Goal: Task Accomplishment & Management: Manage account settings

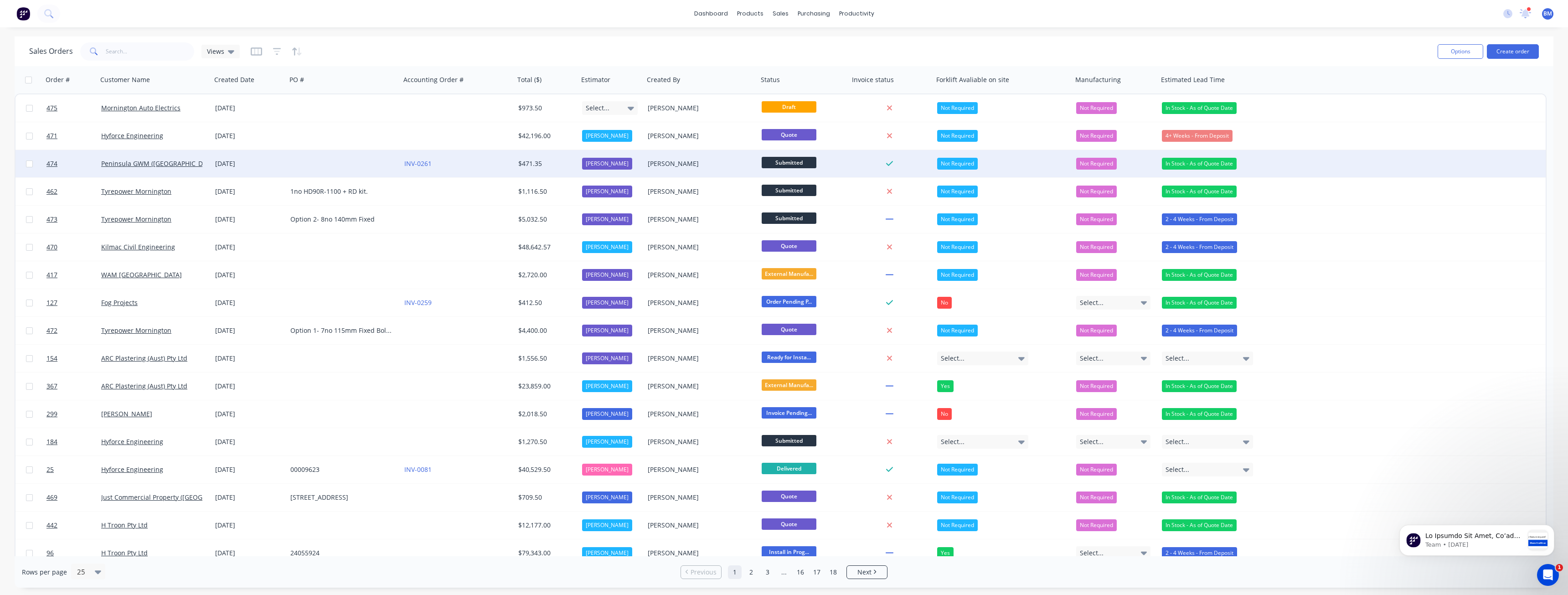
scroll to position [46, 0]
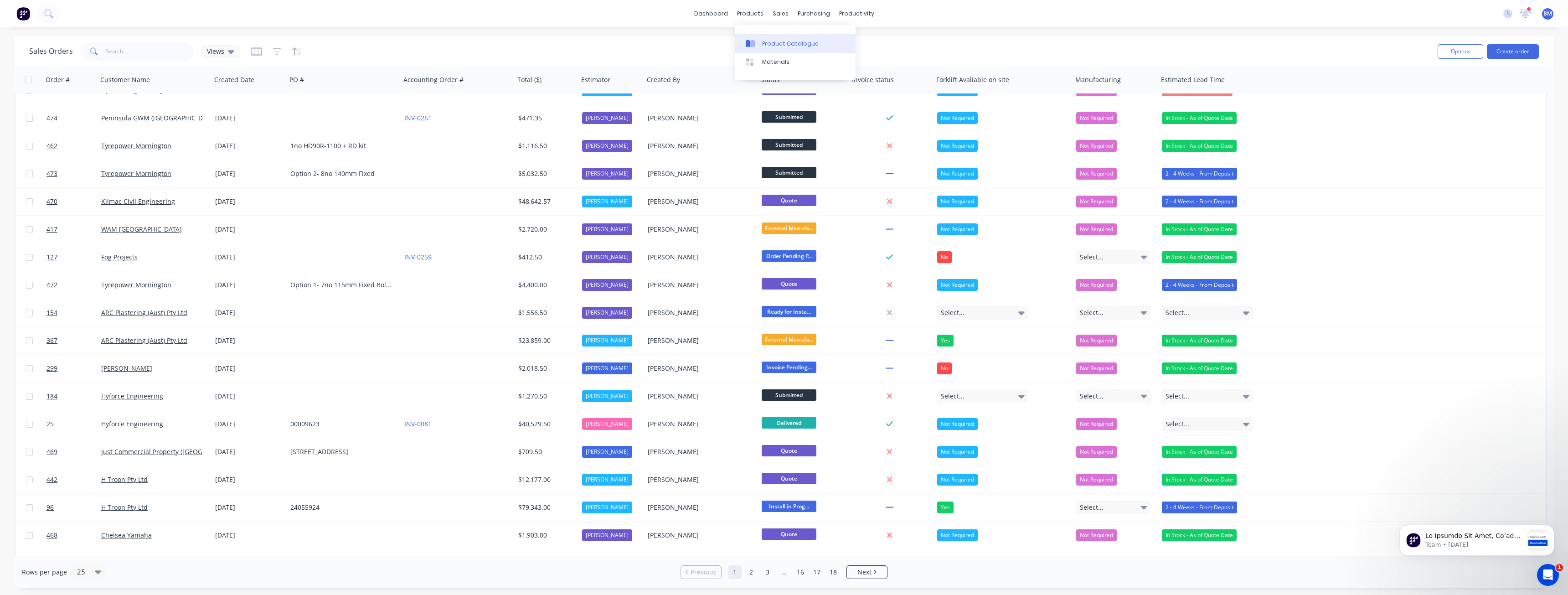
click at [776, 40] on div "Product Catalogue" at bounding box center [790, 43] width 57 height 8
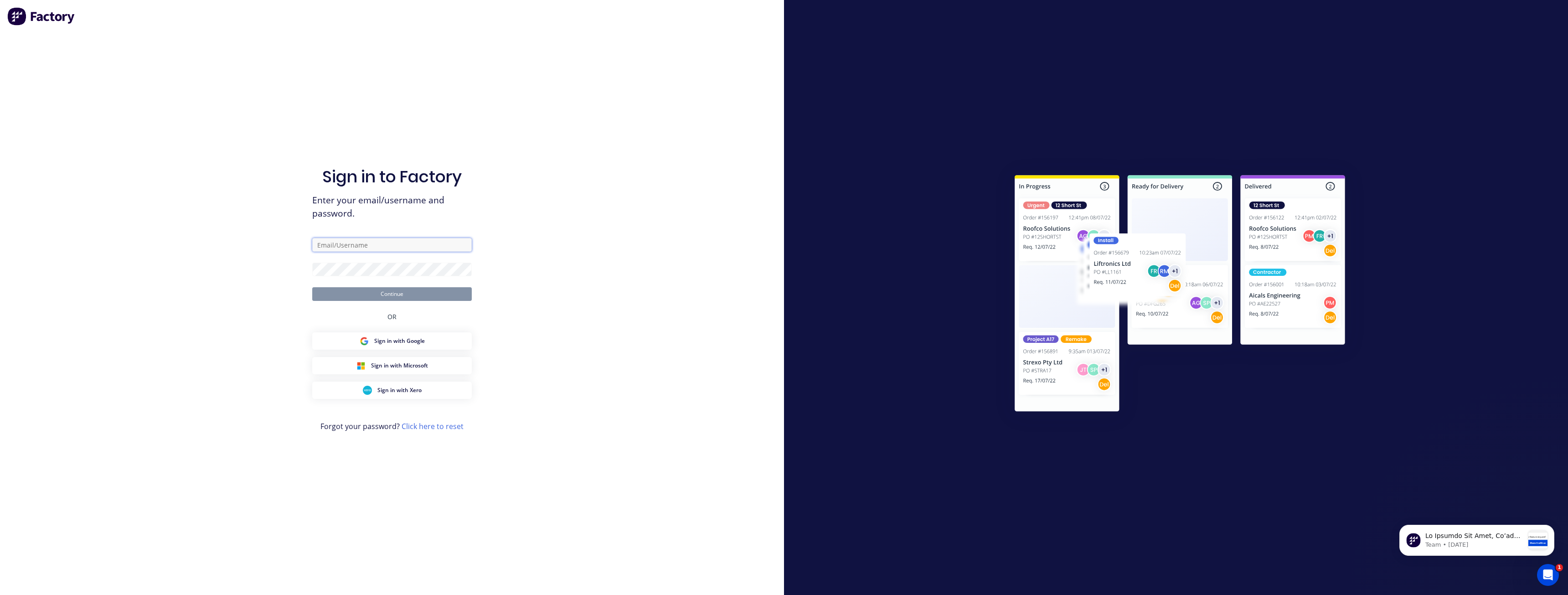
type input "budd@supamaxx.com.au"
click at [380, 294] on button "Continue" at bounding box center [392, 294] width 159 height 13
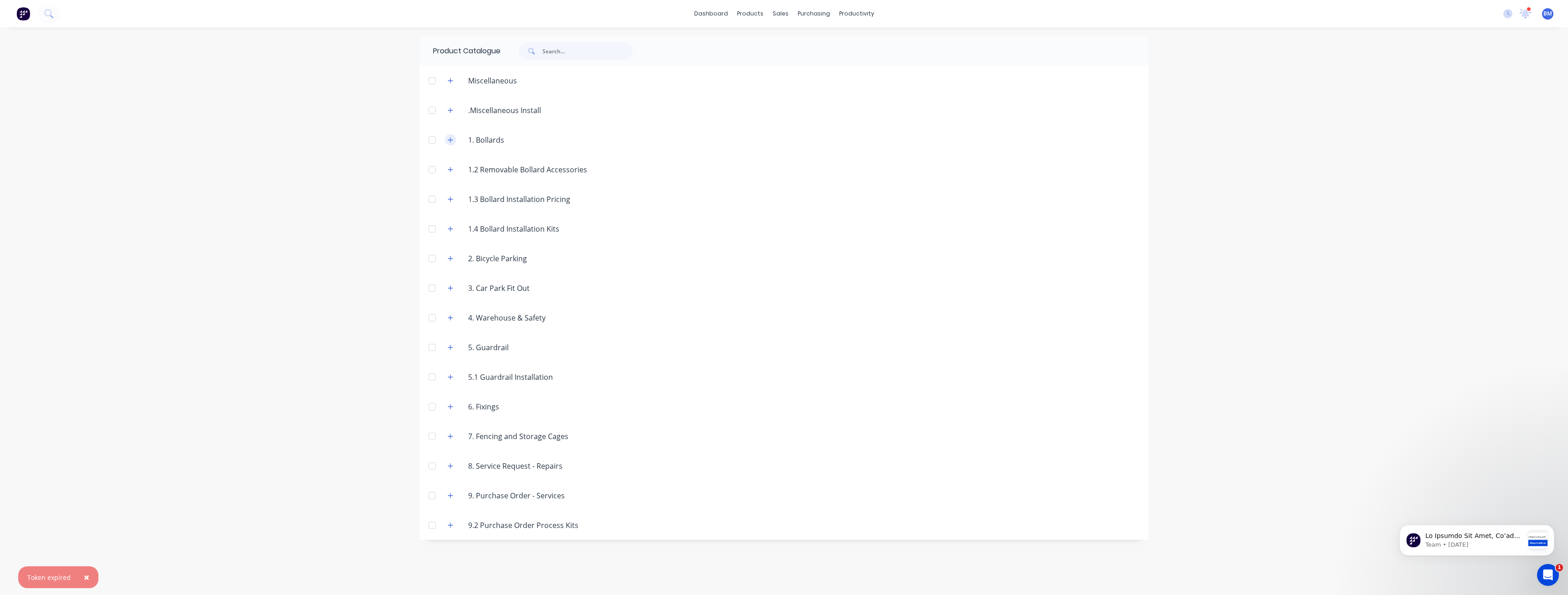
click at [447, 138] on icon "button" at bounding box center [450, 140] width 5 height 6
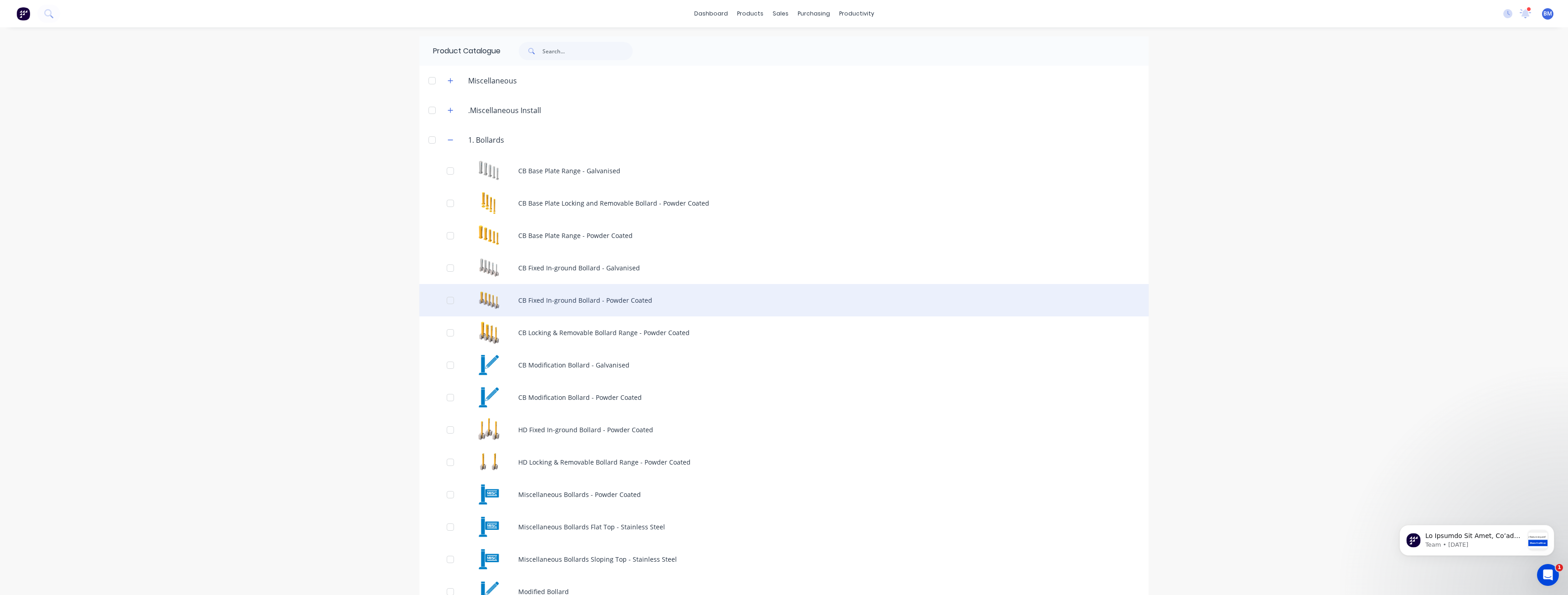
click at [583, 297] on div "CB Fixed In-ground Bollard - Powder Coated" at bounding box center [784, 300] width 729 height 32
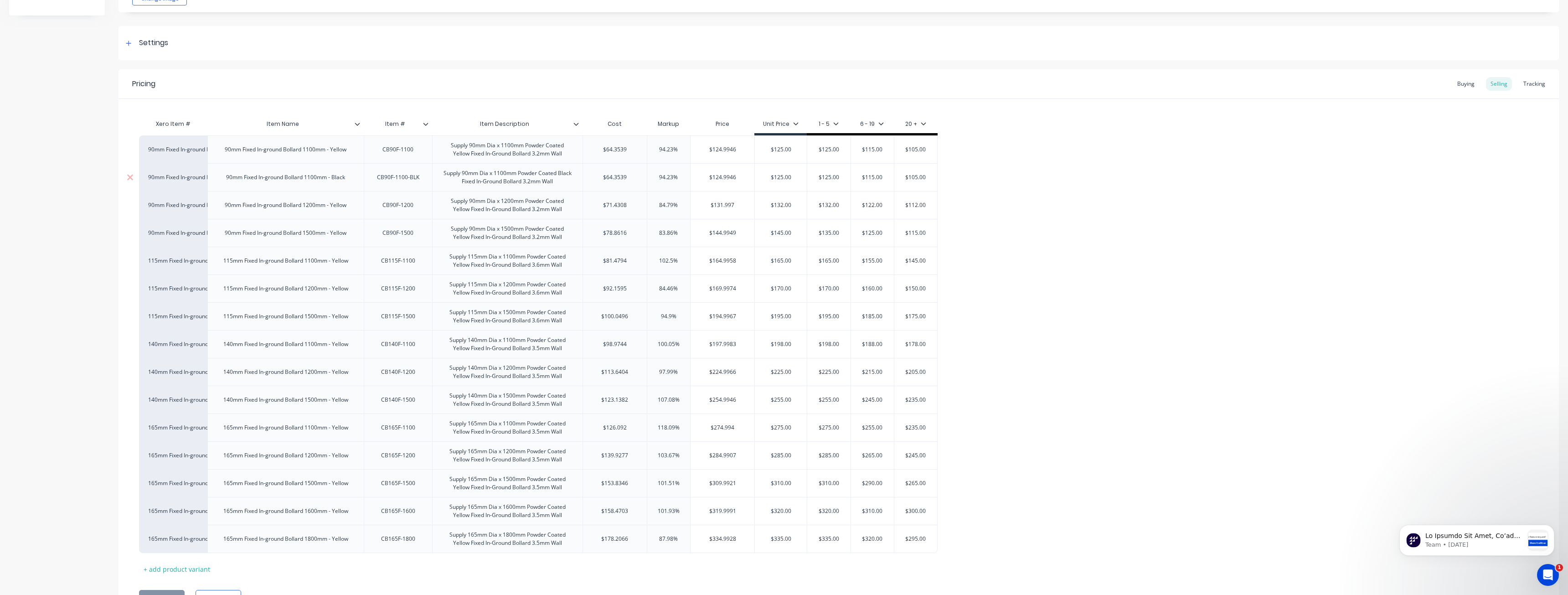
scroll to position [157, 0]
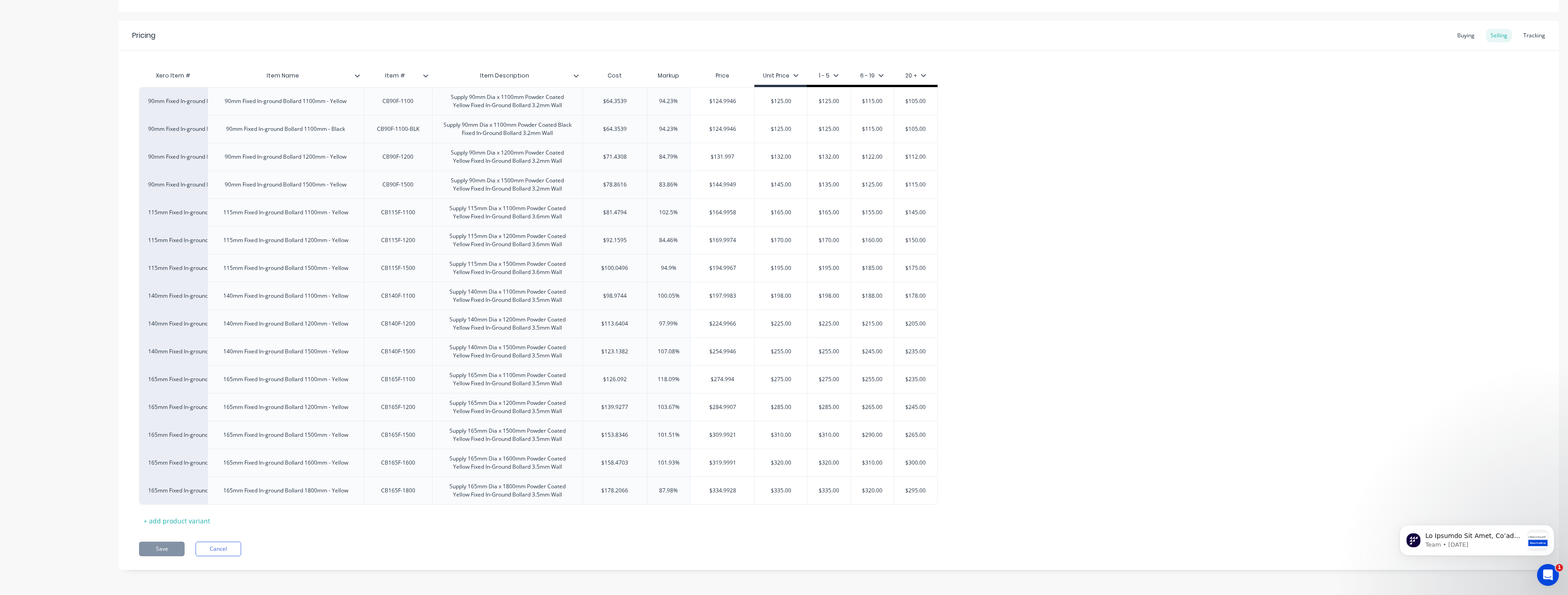
click at [72, 117] on div "Product details Collaborate Order History" at bounding box center [57, 233] width 96 height 702
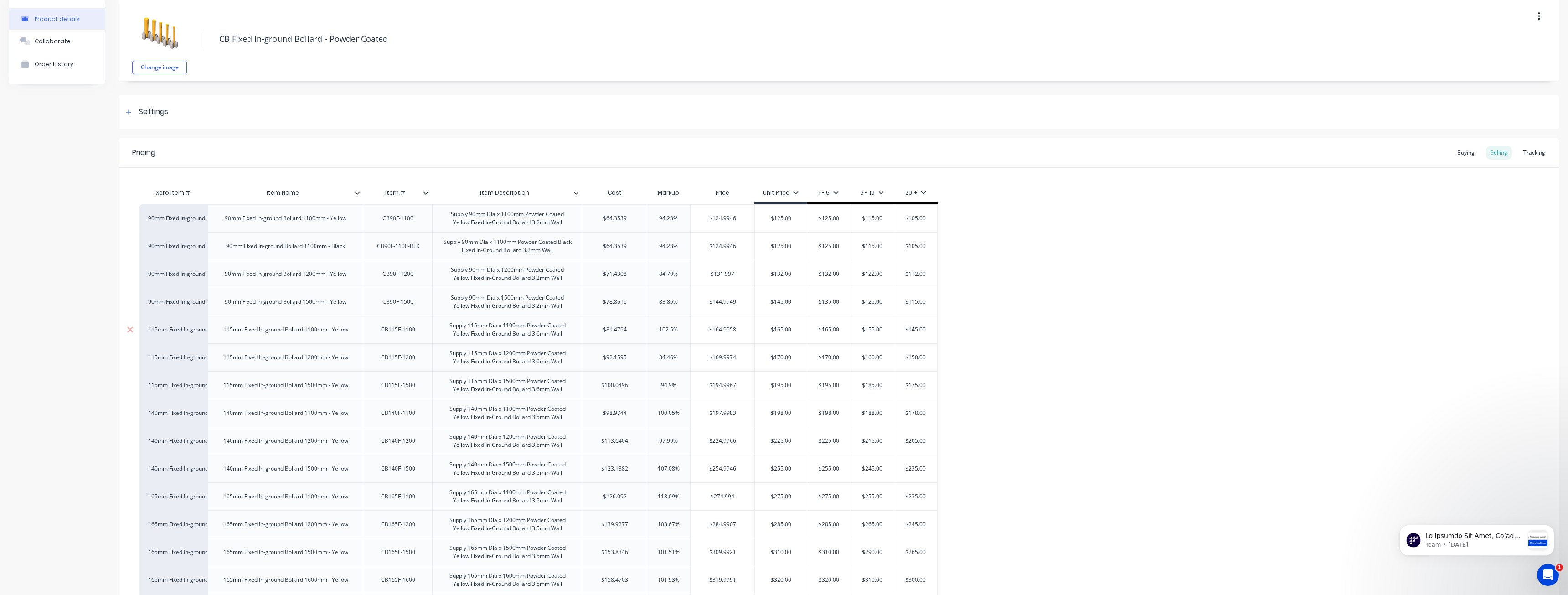
scroll to position [46, 0]
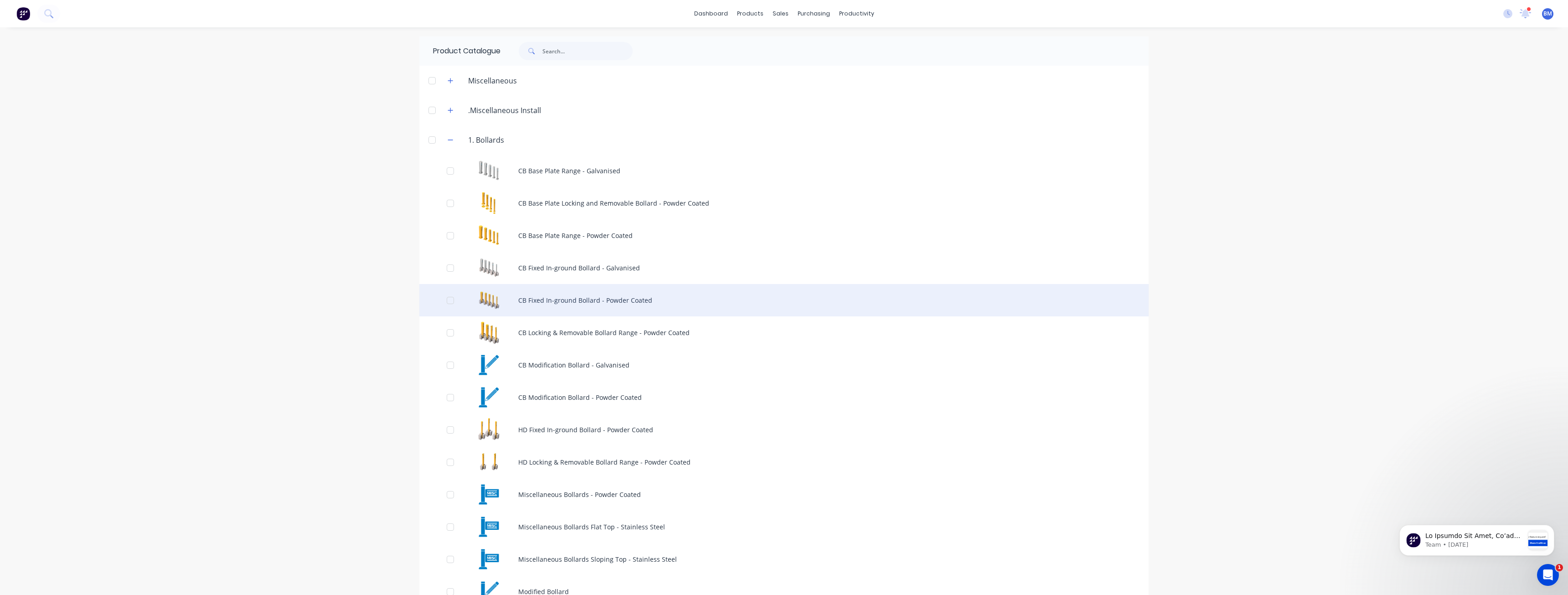
click at [533, 304] on div "CB Fixed In-ground Bollard - Powder Coated" at bounding box center [784, 300] width 729 height 32
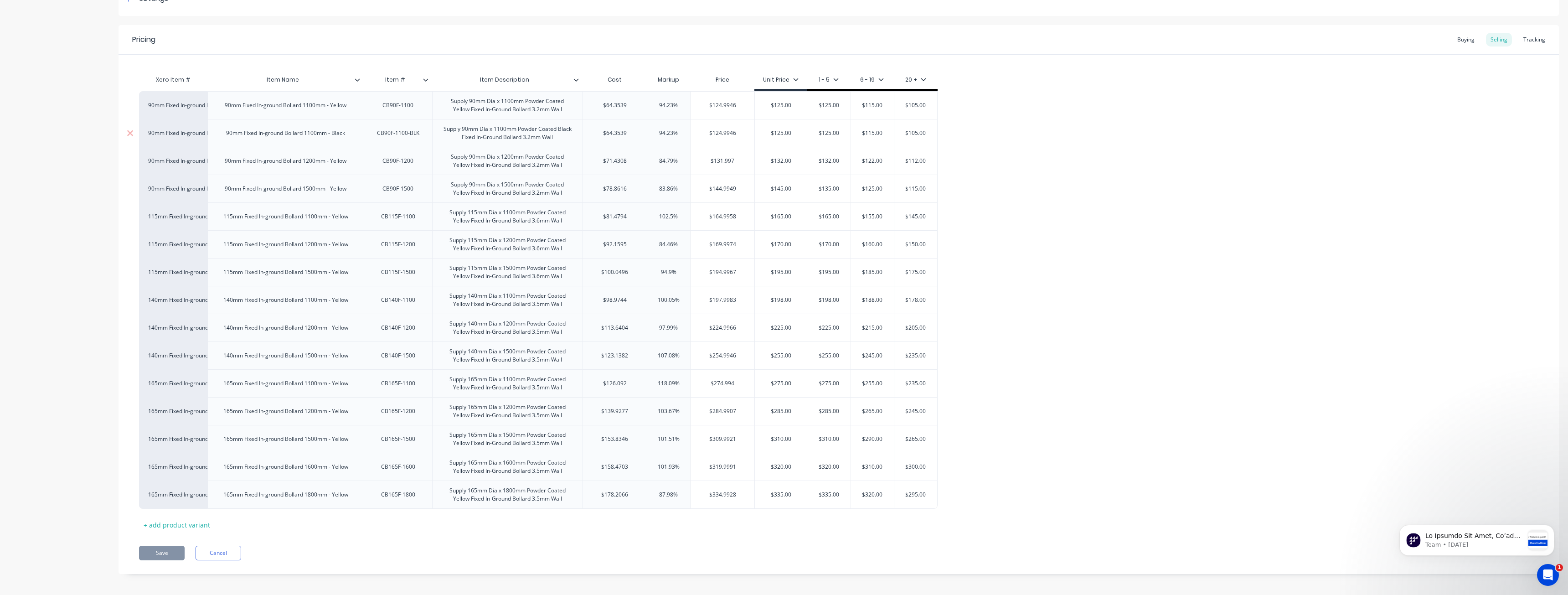
scroll to position [157, 0]
click at [1099, 125] on div "90mm Fixed In-ground Bollard 1100mm - Yellow 90mm Fixed In-ground Bollard 1100m…" at bounding box center [838, 296] width 1399 height 418
click at [1016, 60] on div "Xero Item # Item Name Item # Item Description Cost Markup Price Unit Price 1 - …" at bounding box center [839, 289] width 1440 height 477
click at [87, 30] on div "Product details Collaborate Order History" at bounding box center [57, 233] width 96 height 702
click at [93, 30] on div "Product details Collaborate Order History" at bounding box center [57, 233] width 96 height 702
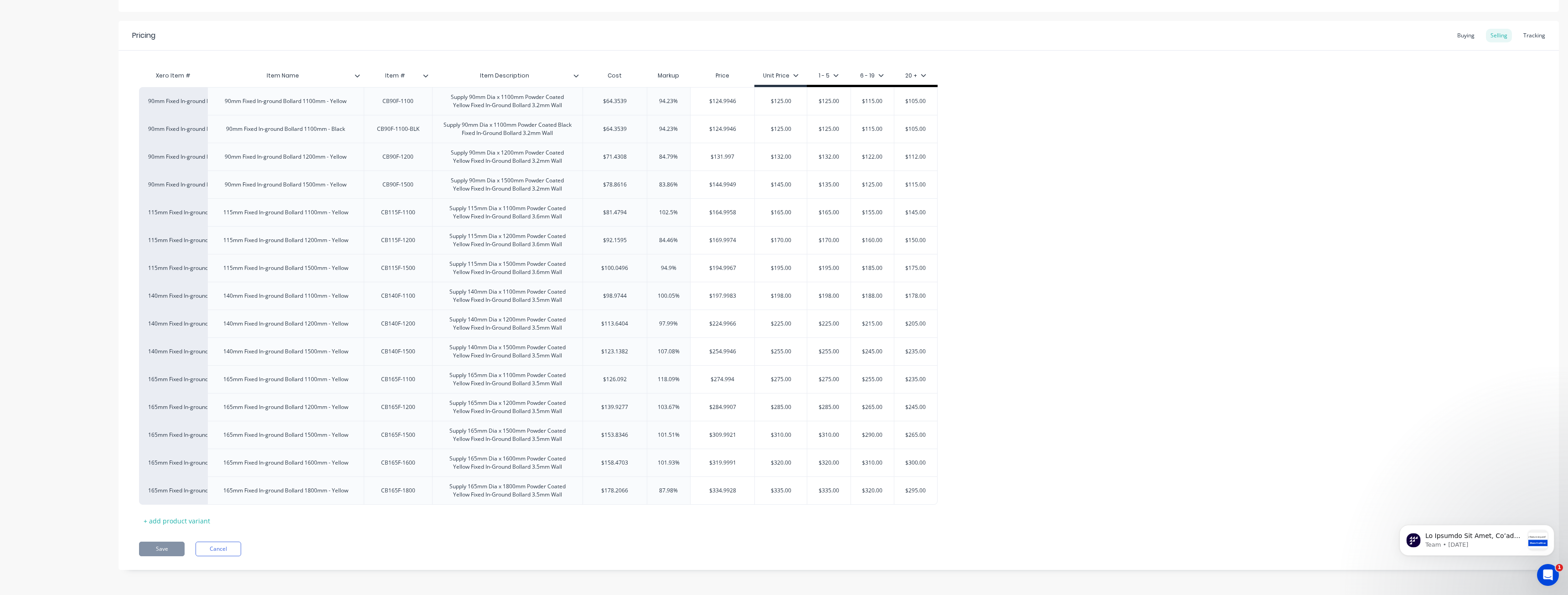
click at [108, 37] on div "Product details Collaborate Order History Change image CB Fixed In-ground Bolla…" at bounding box center [784, 233] width 1550 height 702
click at [77, 41] on div "Product details Collaborate Order History" at bounding box center [57, 233] width 96 height 702
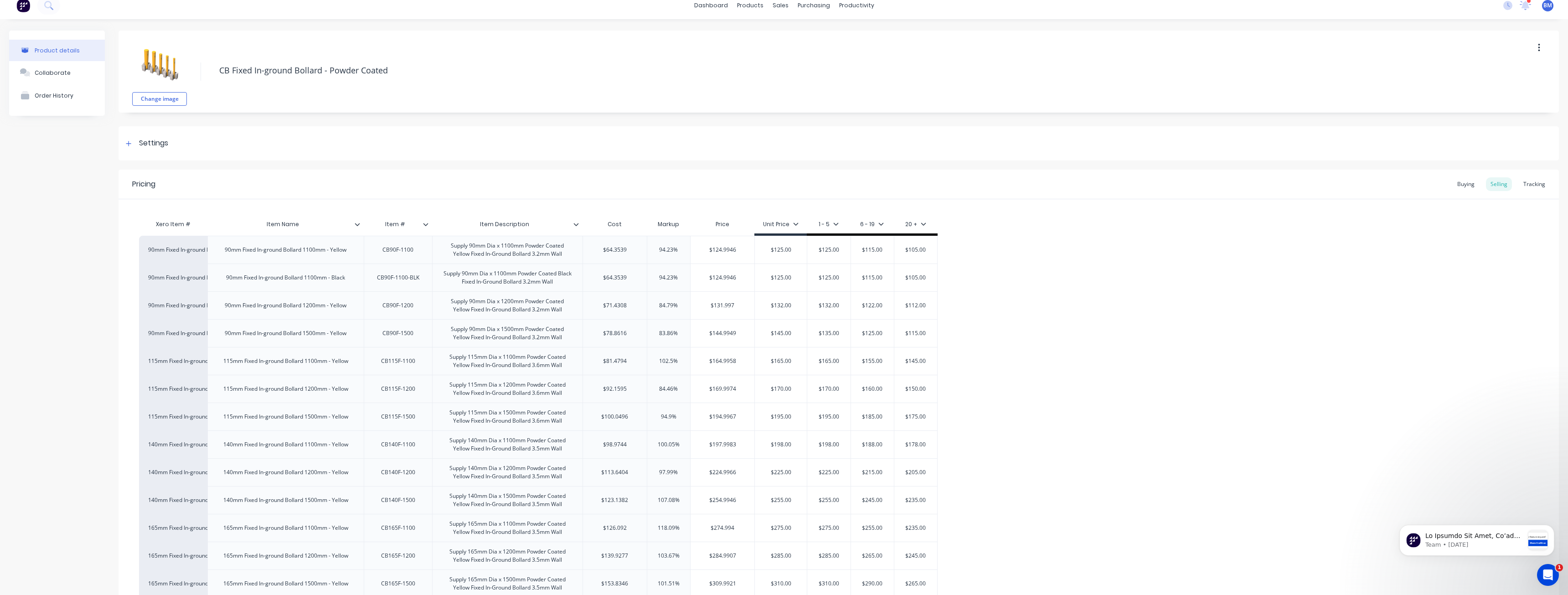
scroll to position [0, 0]
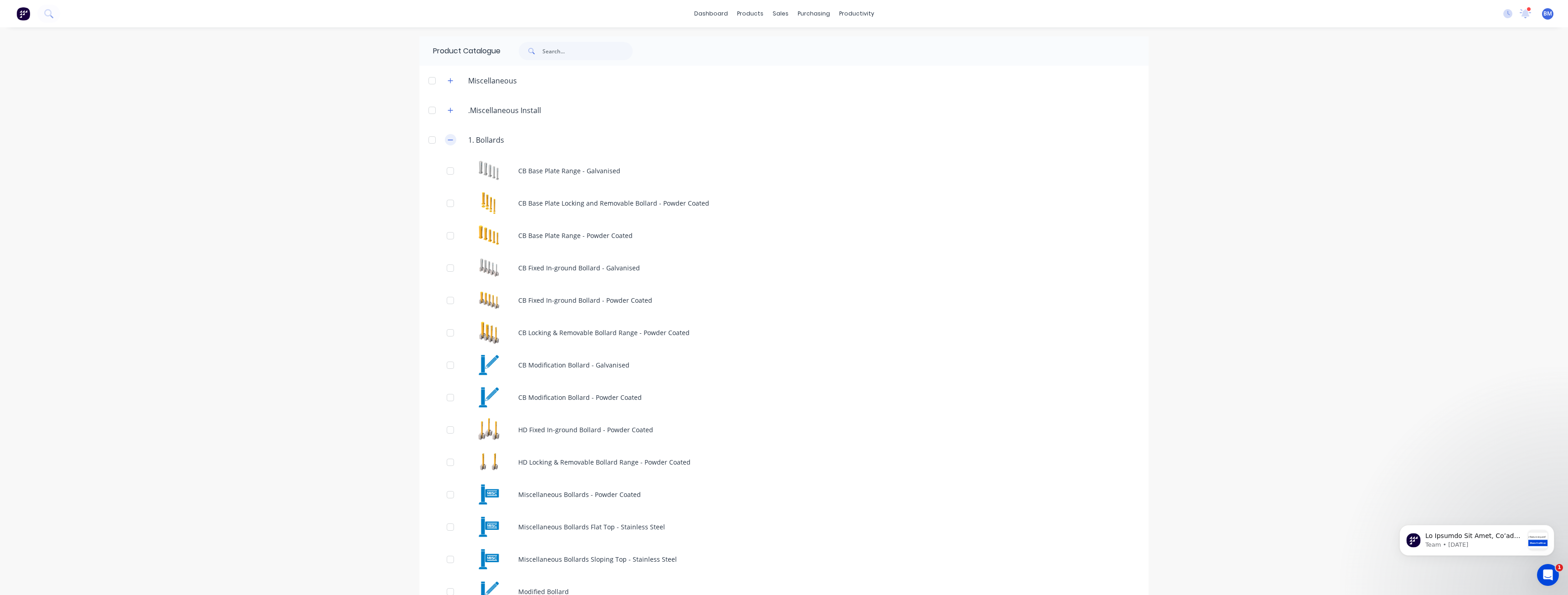
click at [447, 138] on icon "button" at bounding box center [450, 140] width 5 height 6
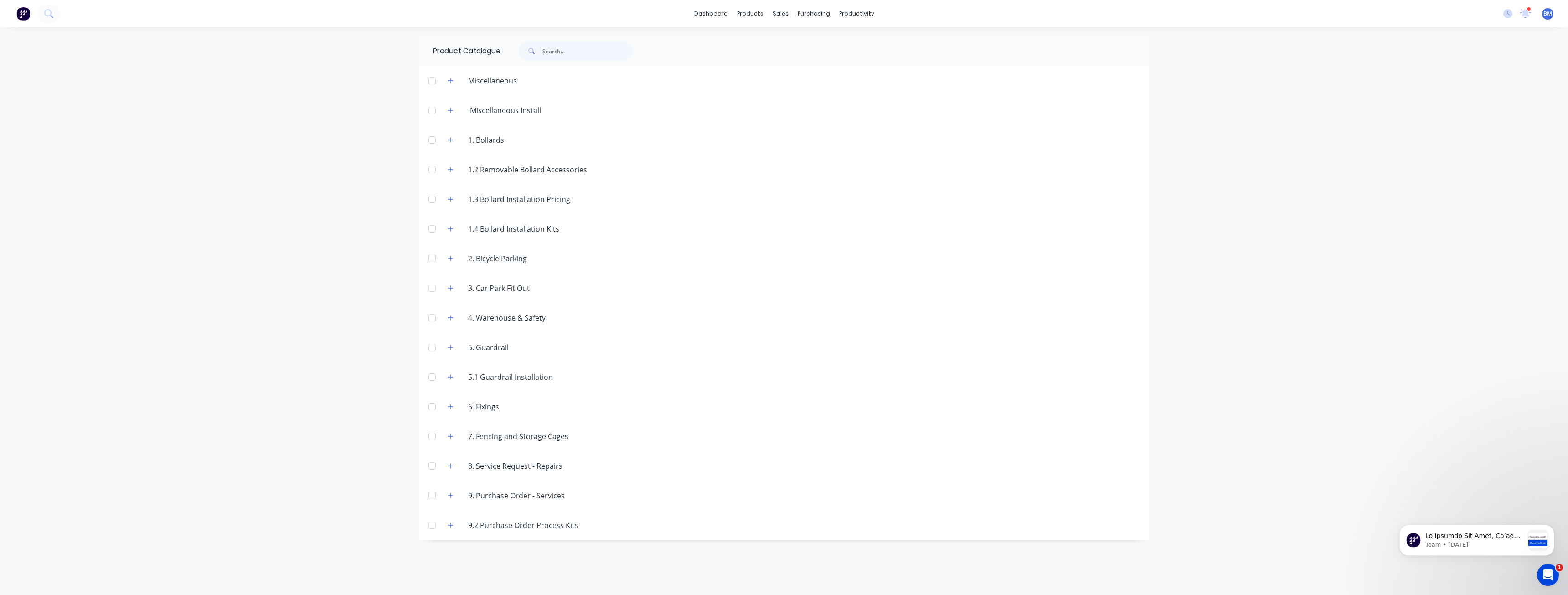
click at [206, 158] on div "dashboard products sales purchasing productivity dashboard products Product Cat…" at bounding box center [784, 297] width 1568 height 595
click at [256, 132] on div "dashboard products sales purchasing productivity dashboard products Product Cat…" at bounding box center [784, 297] width 1568 height 595
click at [344, 190] on div "dashboard products sales purchasing productivity dashboard products Product Cat…" at bounding box center [784, 297] width 1568 height 595
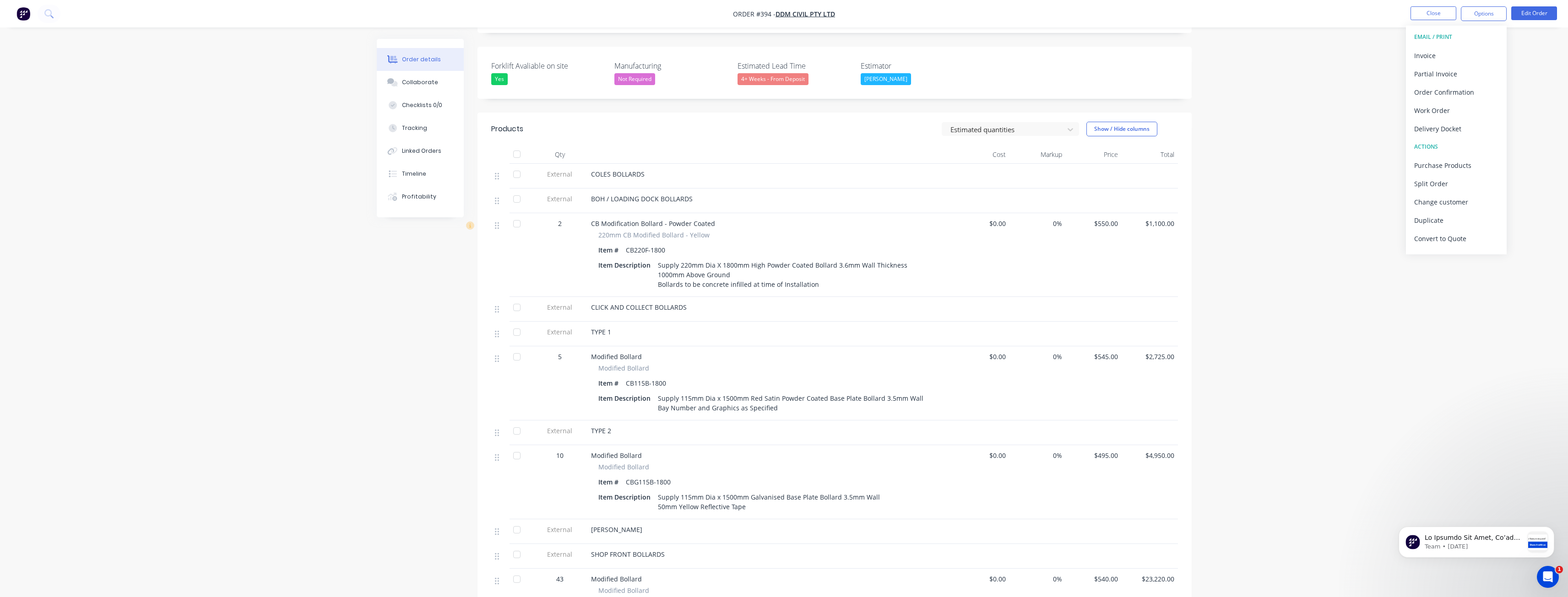
scroll to position [183, 0]
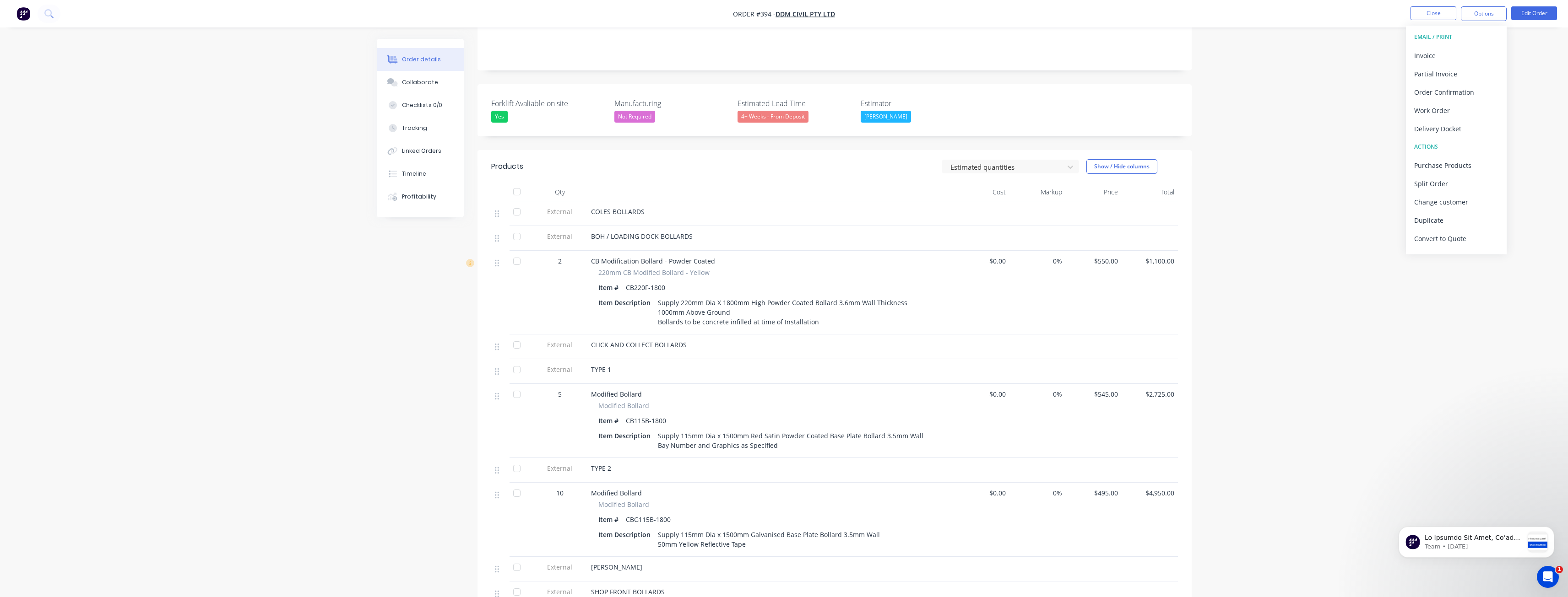
click at [1528, 13] on button "Edit Order" at bounding box center [1534, 13] width 46 height 13
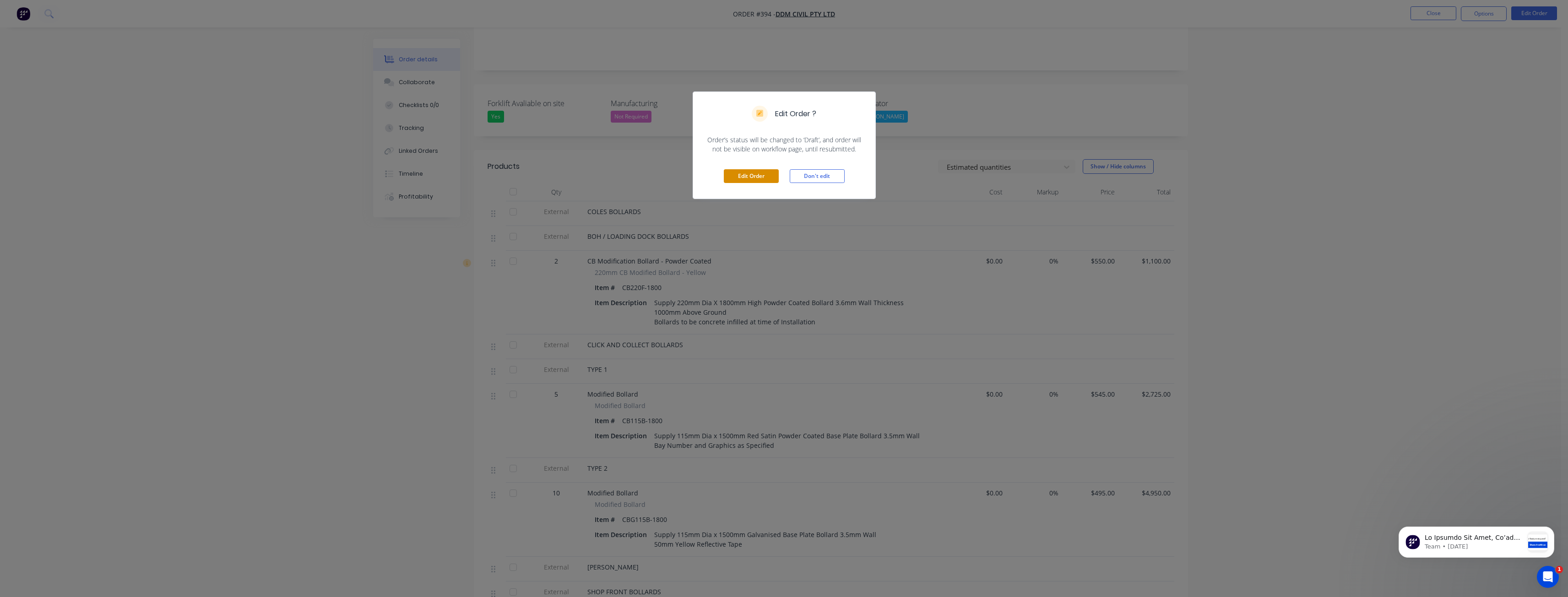
click at [767, 175] on button "Edit Order" at bounding box center [751, 176] width 55 height 13
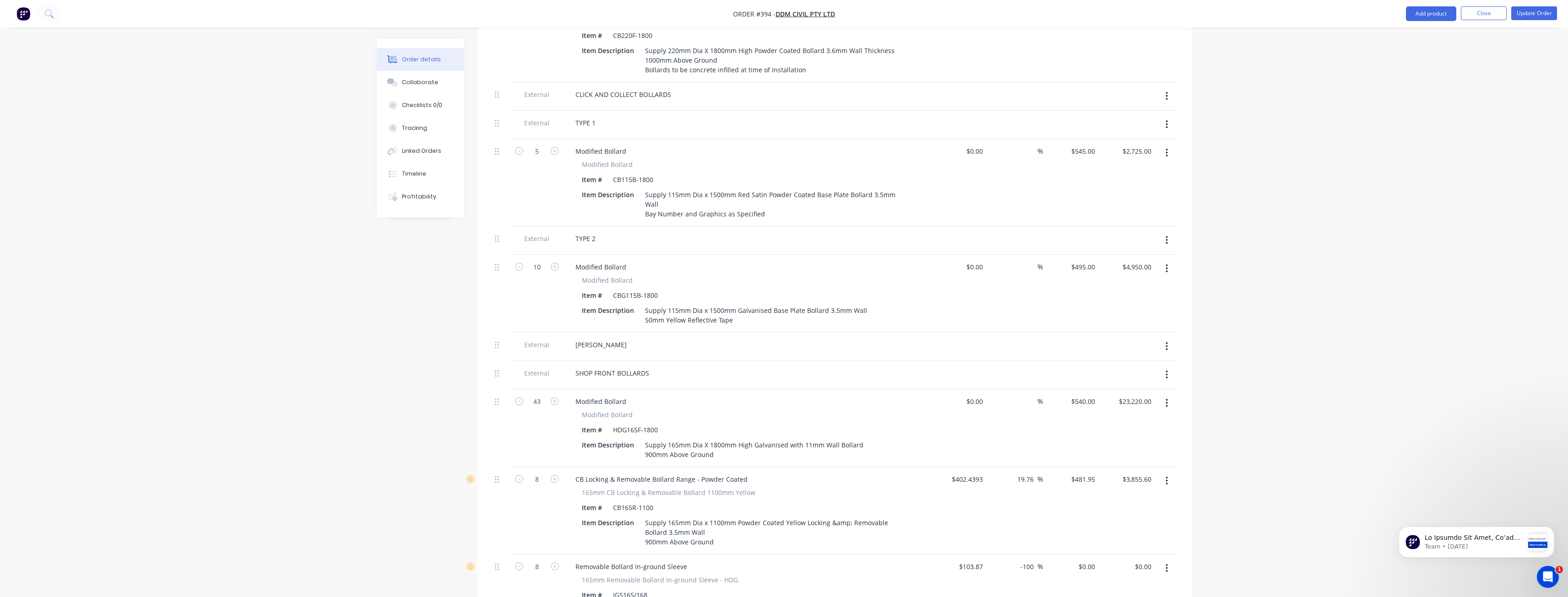
scroll to position [412, 0]
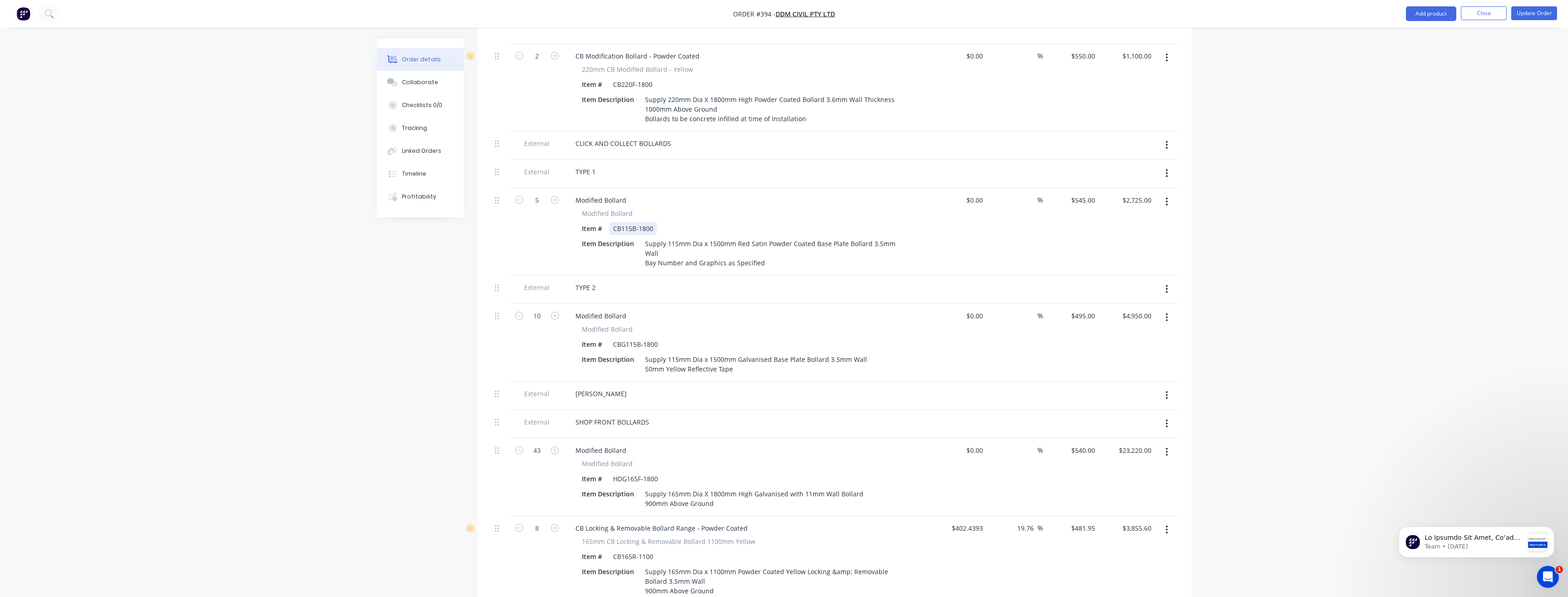
click at [638, 222] on div "CB115B-1800" at bounding box center [633, 229] width 48 height 13
click at [848, 237] on div "Supply 115mm Dia x 1500mm Red Satin Powder Coated Base Plate Bollard 3.5mm Wall…" at bounding box center [777, 253] width 272 height 32
click at [714, 343] on div "Supply 115mm Dia x 1500mm Galvanised Base Plate Bollard 3.5mm Wall 50mm Yellow …" at bounding box center [756, 354] width 229 height 23
click at [642, 328] on div "CBG115B-1800" at bounding box center [635, 335] width 52 height 13
click at [803, 343] on div "Supply 115mm Dia x 1500mm Galvanised Base Plate Bollard 3.5mm Wall 50mm Yellow …" at bounding box center [756, 354] width 229 height 23
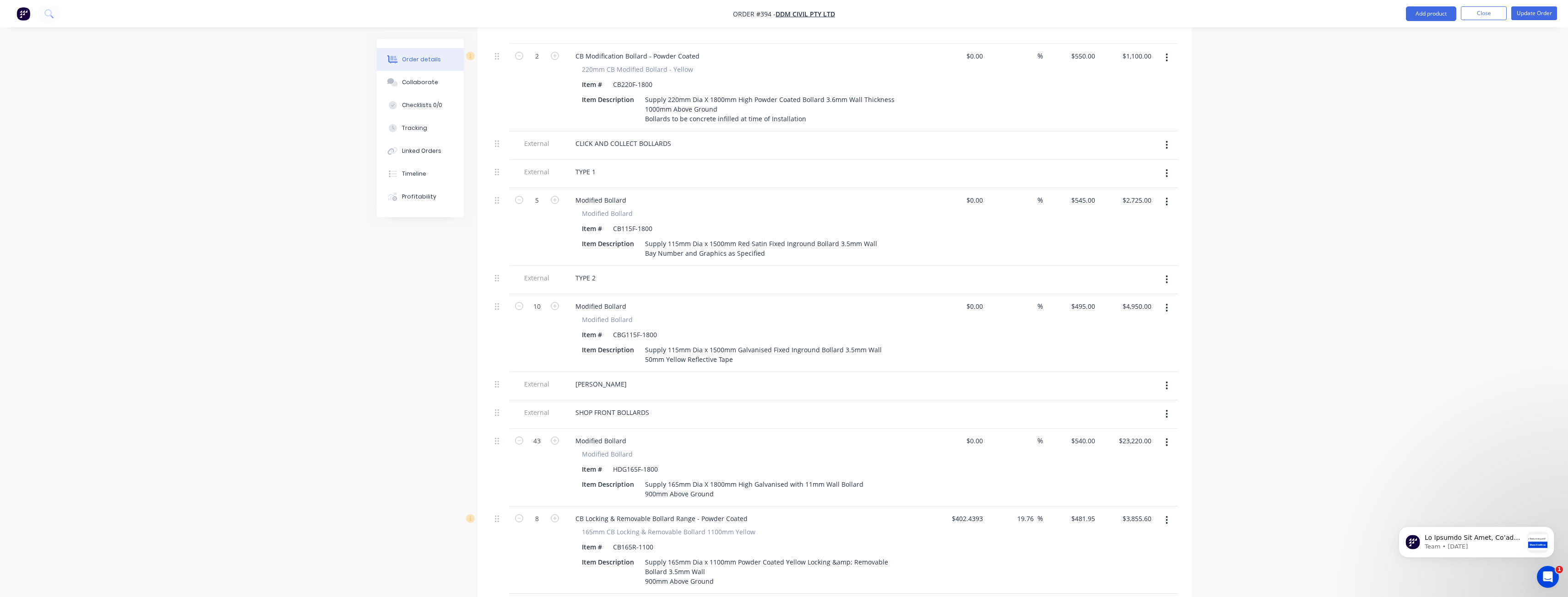
click at [946, 323] on div "$0.00 $0.00" at bounding box center [959, 333] width 56 height 78
click at [715, 343] on div "Supply 115mm Dia x 1500mm Galvanised Fixed Inground Bollard 3.5mm Wall 50mm Yel…" at bounding box center [763, 354] width 244 height 23
click at [717, 237] on div "Supply 115mm Dia x 1500mm Red Satin Fixed Inground Bollard 3.5mm Wall Bay Numbe…" at bounding box center [761, 248] width 240 height 23
click at [918, 378] on div "[PERSON_NAME]" at bounding box center [747, 384] width 359 height 13
click at [774, 237] on div "Supply 115mm Dia x 1800mm Red Satin Fixed Inground Bollard 3.5mm Wall Bay Numbe…" at bounding box center [761, 248] width 240 height 23
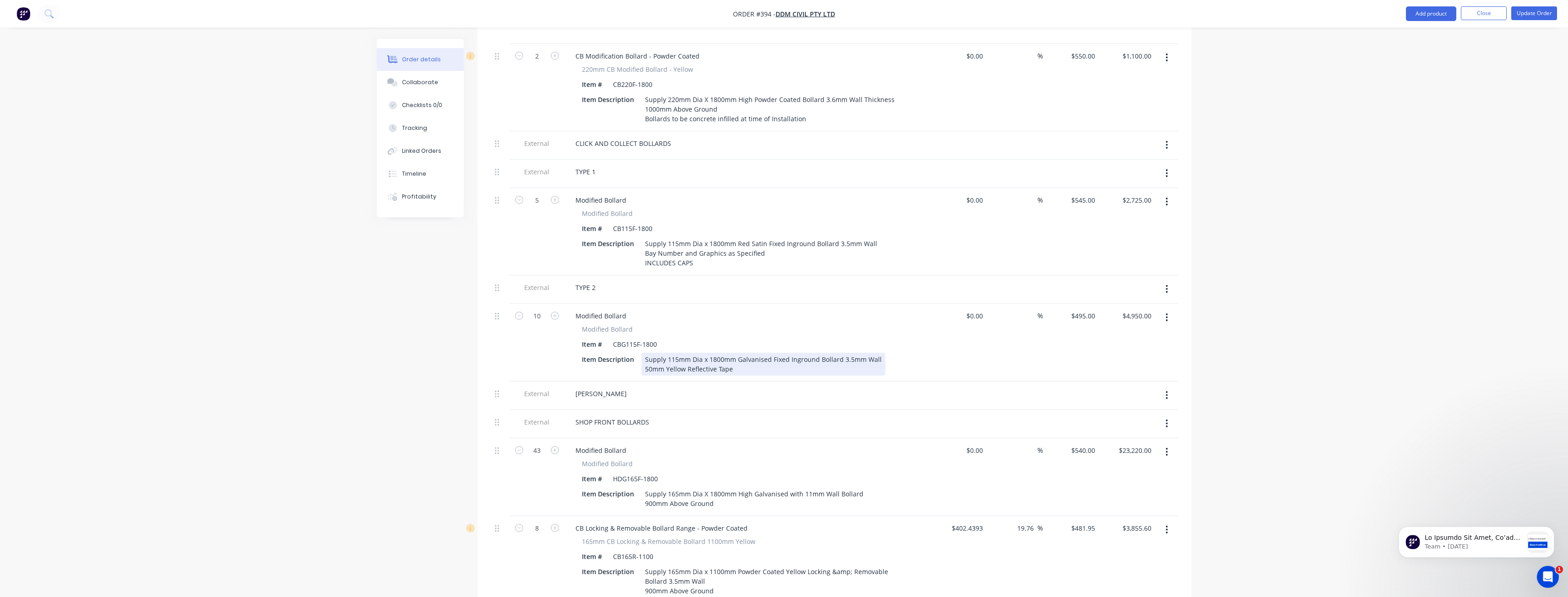
click at [749, 353] on div "Supply 115mm Dia x 1800mm Galvanised Fixed Inground Bollard 3.5mm Wall 50mm Yel…" at bounding box center [763, 364] width 244 height 23
click at [767, 420] on div "SHOP FRONT BOLLARDS" at bounding box center [747, 434] width 366 height 28
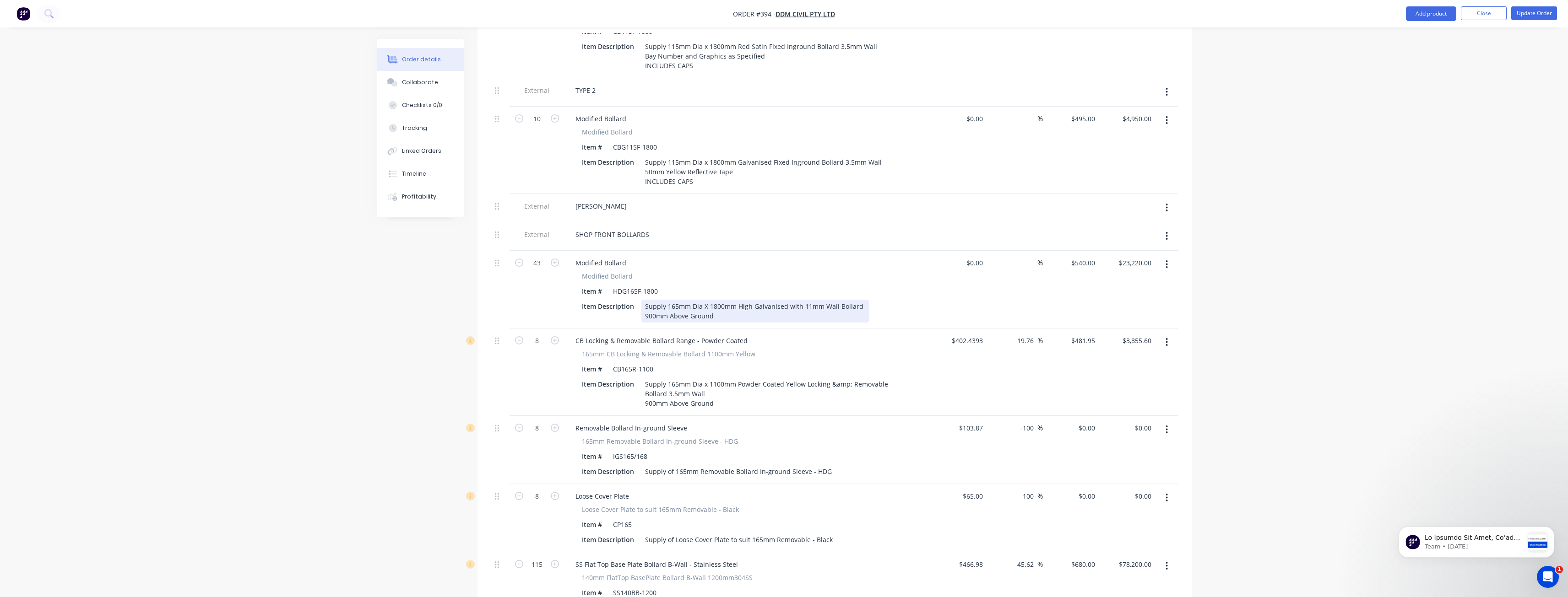
scroll to position [640, 0]
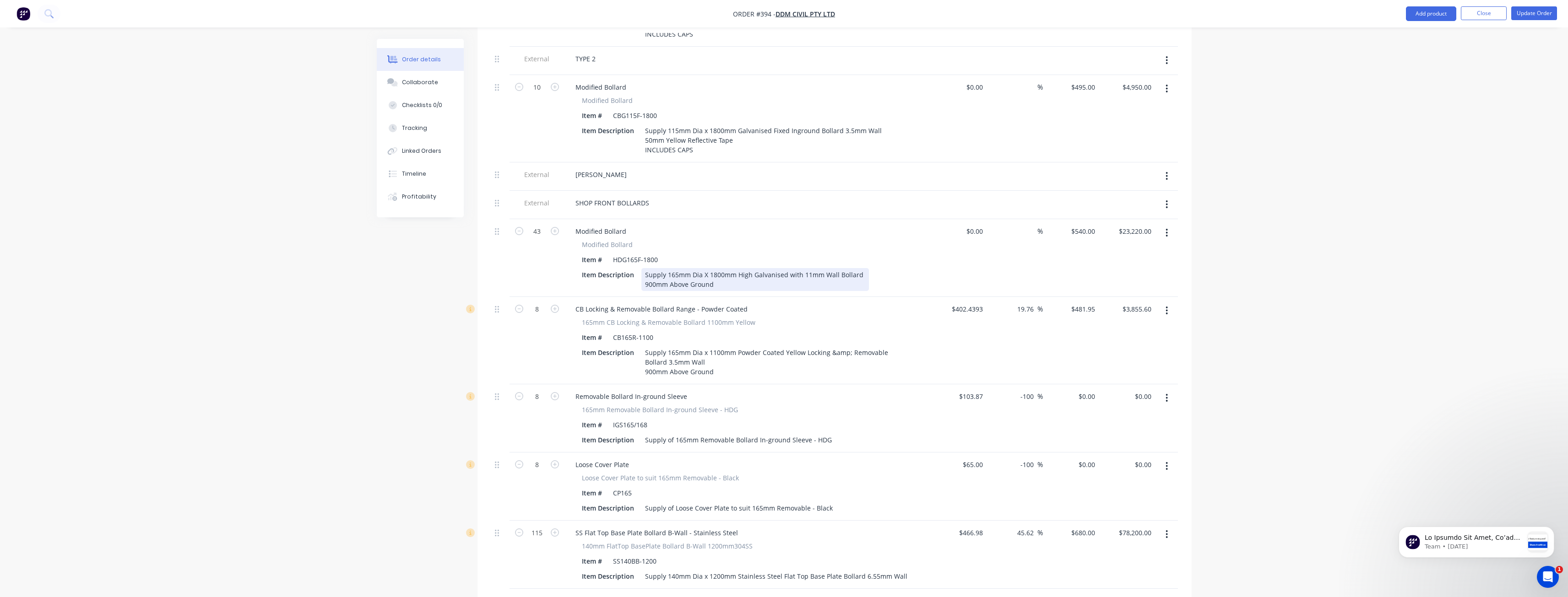
click at [724, 268] on div "Supply 165mm Dia X 1800mm High Galvanised with 11mm Wall Bollard 900mm Above Gr…" at bounding box center [755, 279] width 227 height 23
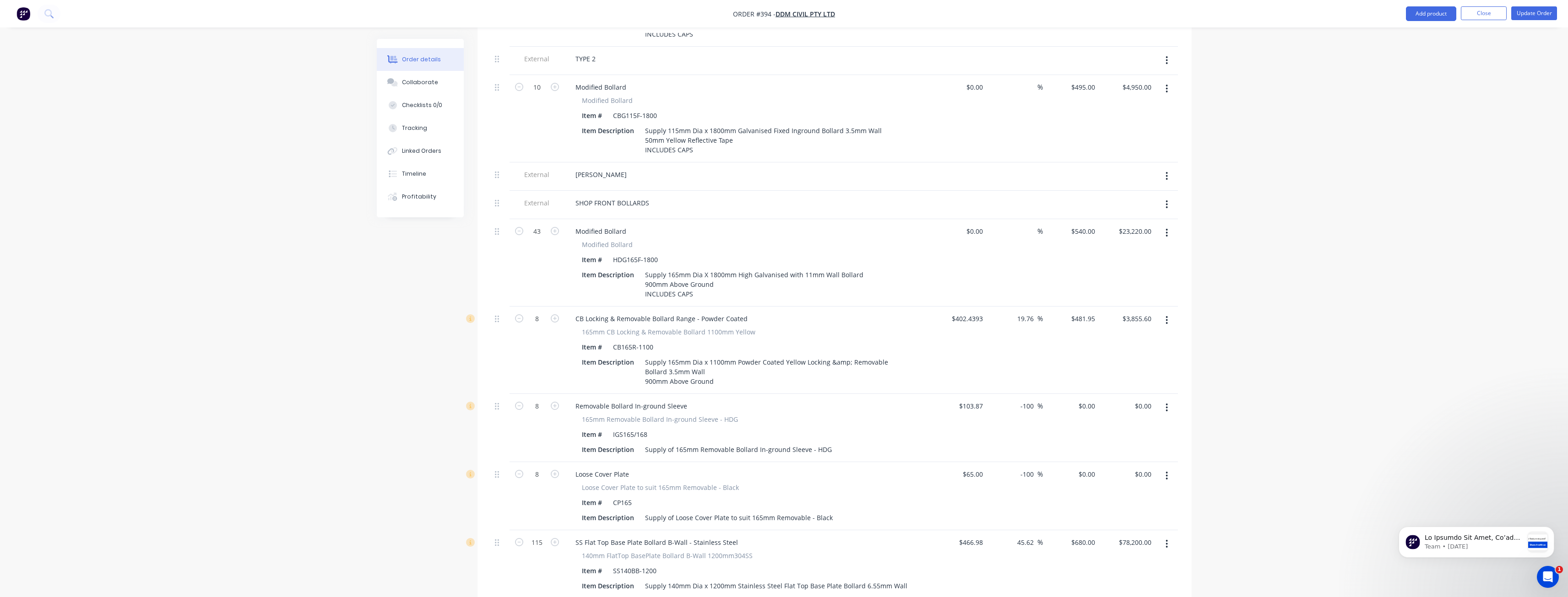
click at [751, 225] on div "Modified Bollard" at bounding box center [747, 232] width 359 height 13
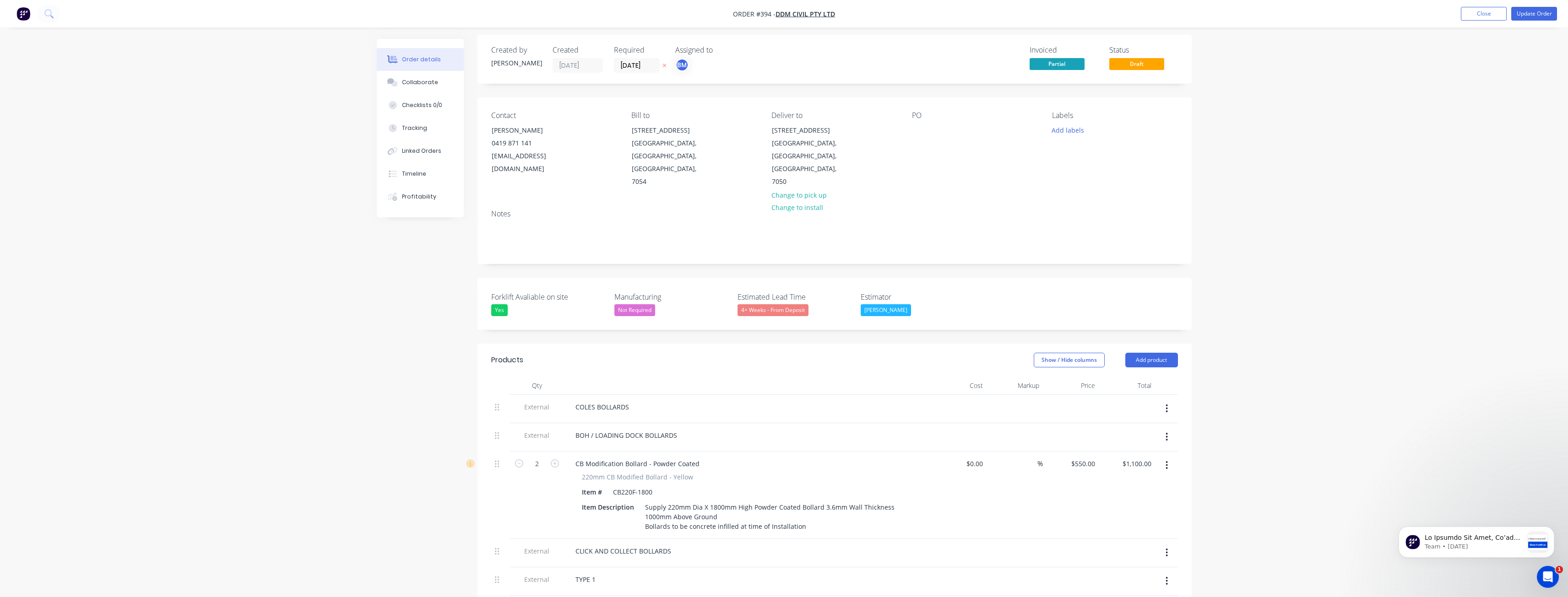
scroll to position [0, 0]
click at [1159, 357] on button "Add product" at bounding box center [1152, 364] width 53 height 15
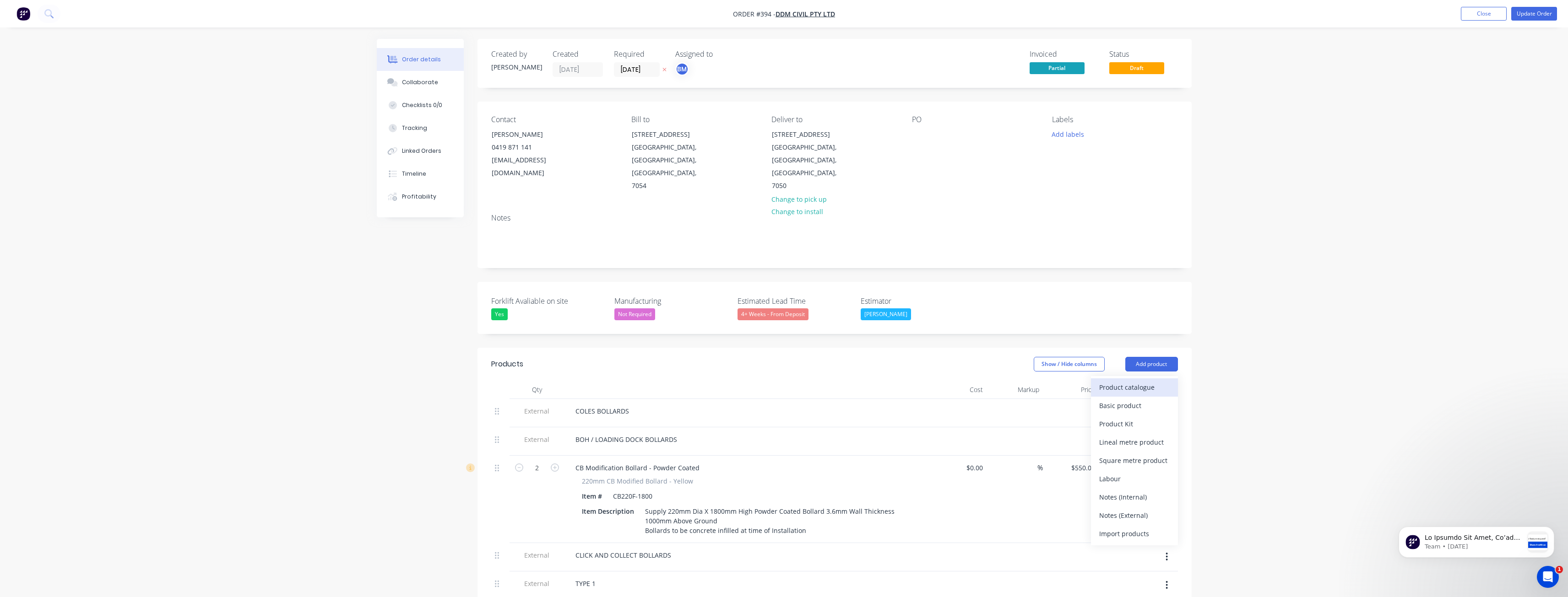
click at [1116, 381] on div "Product catalogue" at bounding box center [1134, 387] width 70 height 13
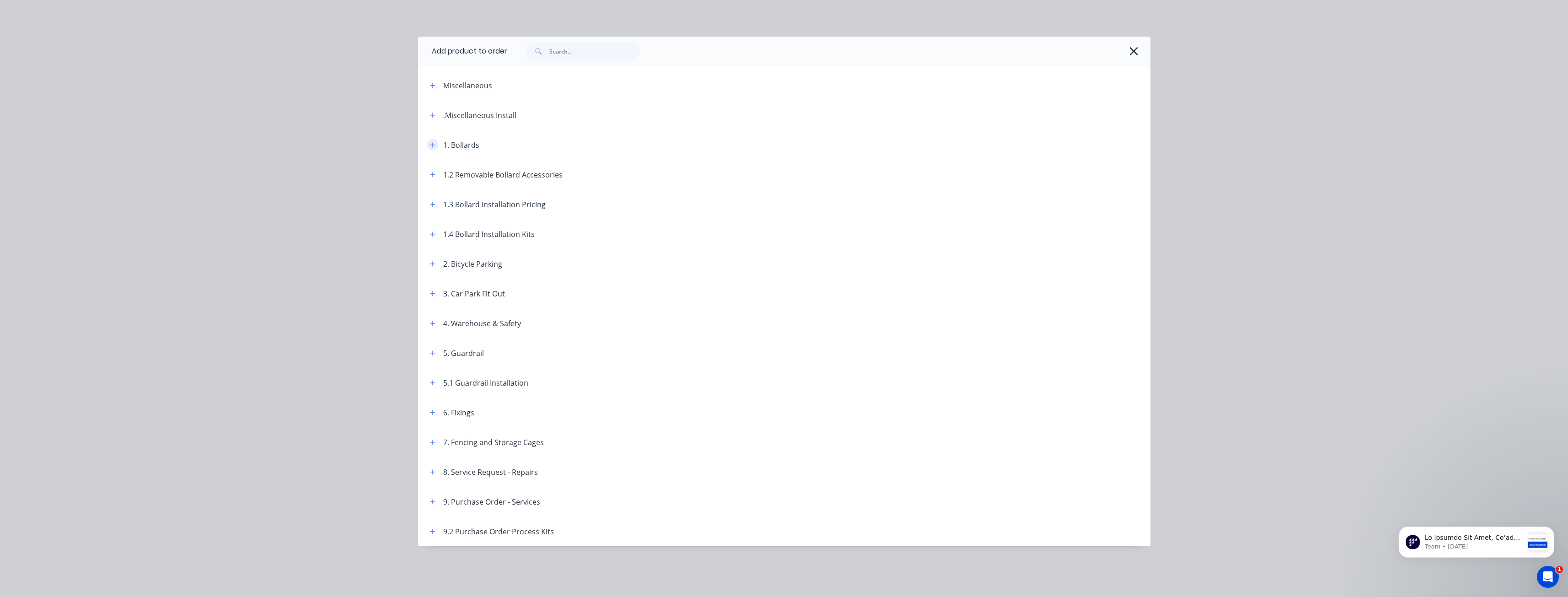
click at [435, 144] on icon "button" at bounding box center [432, 145] width 6 height 6
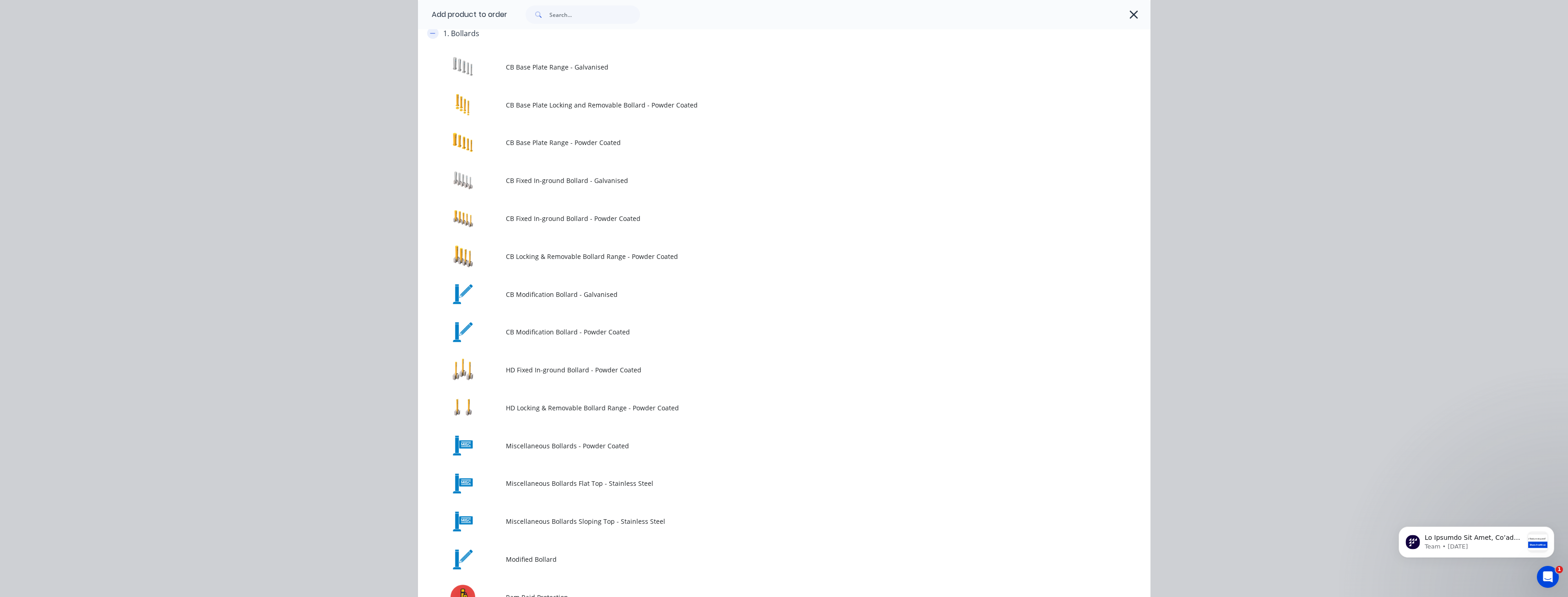
scroll to position [137, 0]
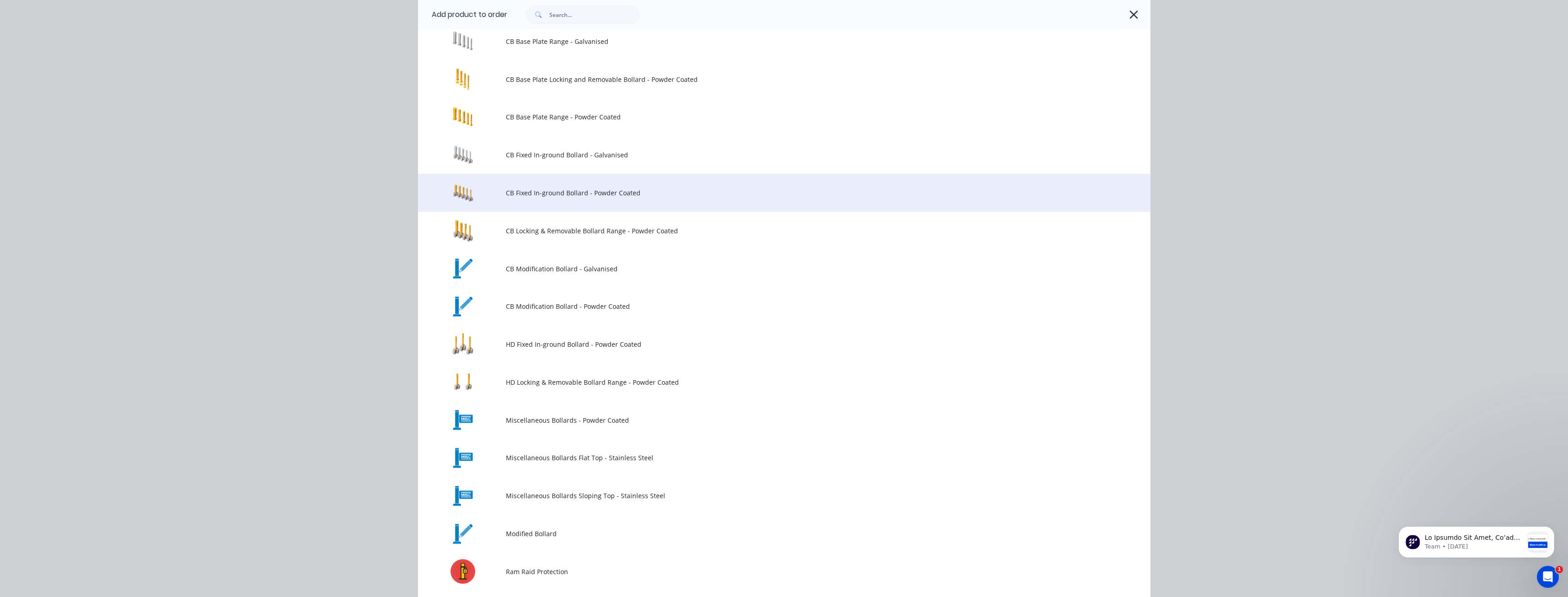
click at [548, 196] on span "CB Fixed In-ground Bollard - Powder Coated" at bounding box center [763, 193] width 515 height 10
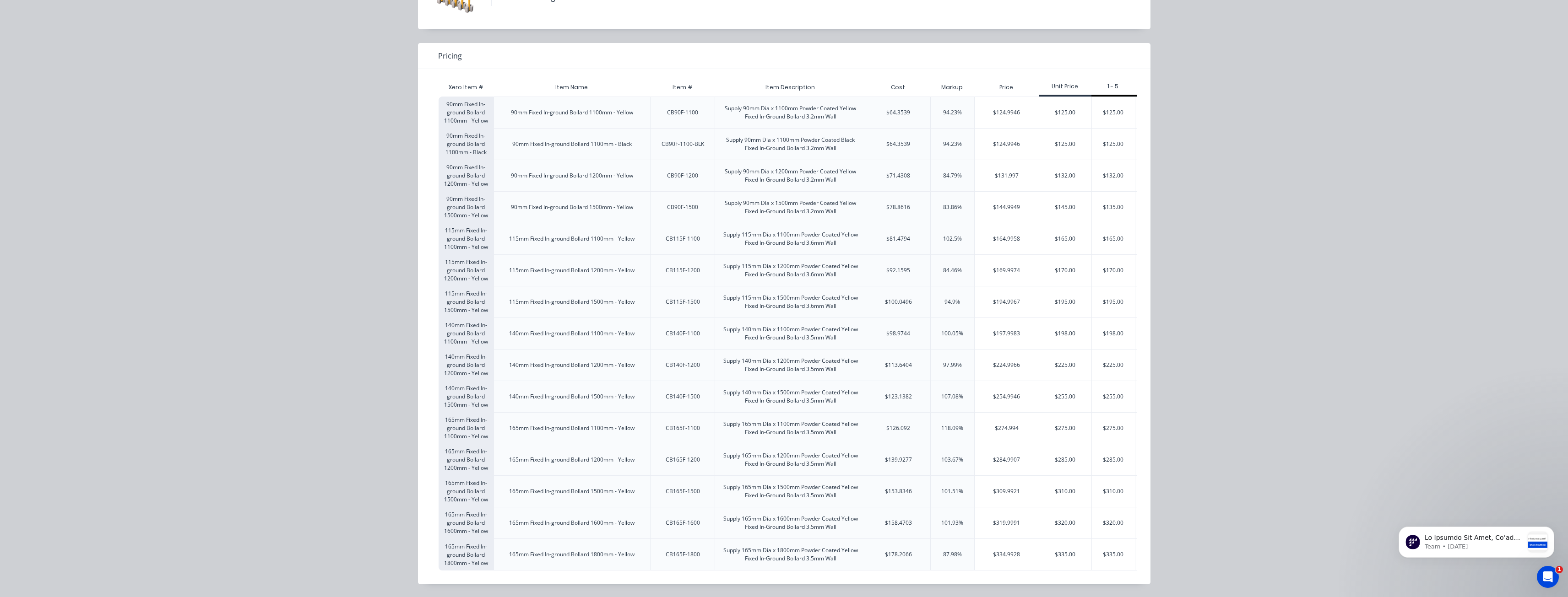
scroll to position [78, 0]
click at [1107, 388] on div "$255.00" at bounding box center [1113, 397] width 43 height 31
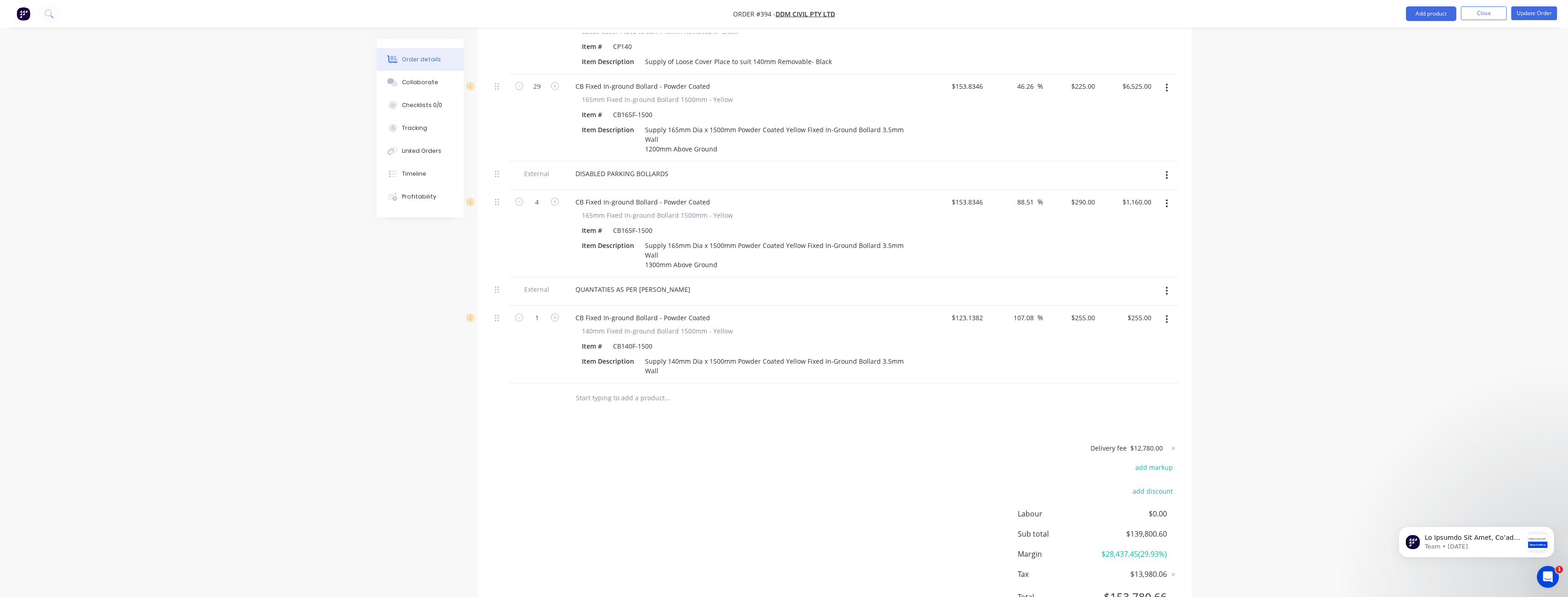
scroll to position [1438, 0]
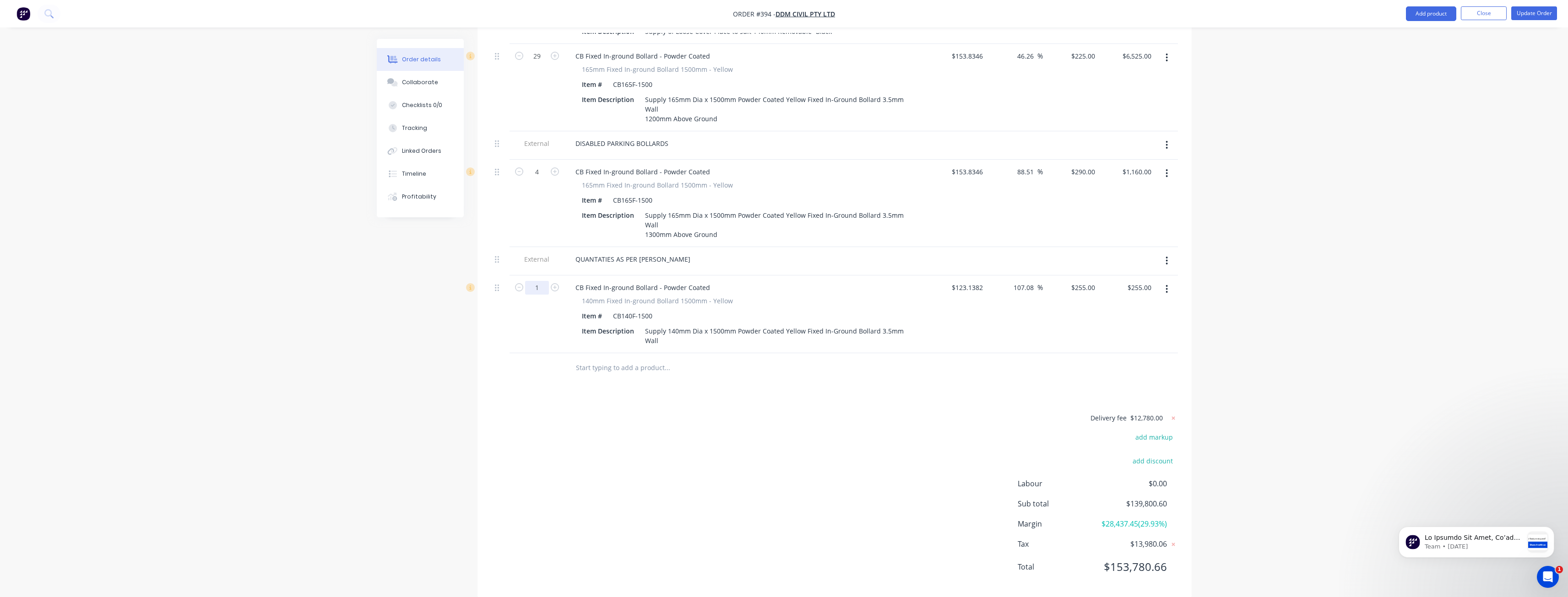
click at [546, 281] on input "1" at bounding box center [537, 288] width 24 height 13
type input "29"
type input "$7,395.00"
click at [559, 412] on div "Delivery fee $12,780.00 add markup add discount Labour $0.00 Sub total $139,800…" at bounding box center [834, 499] width 686 height 172
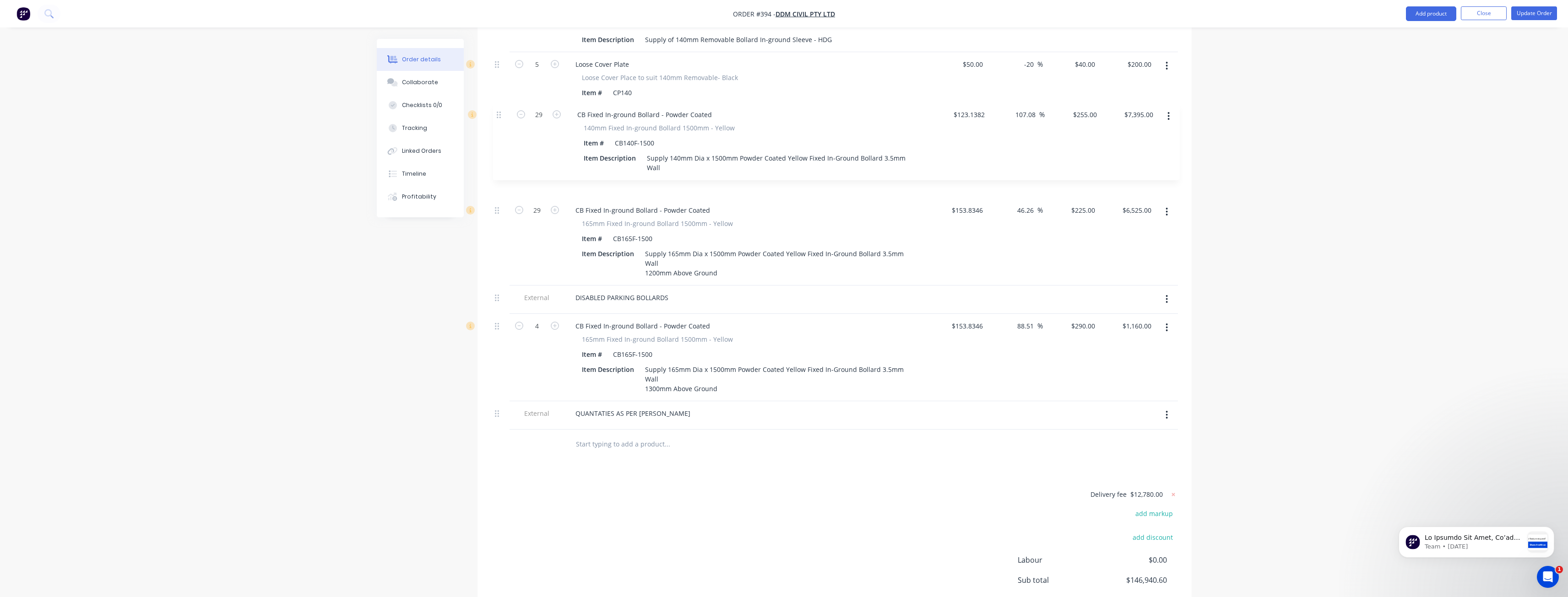
drag, startPoint x: 497, startPoint y: 265, endPoint x: 499, endPoint y: 115, distance: 150.0
click at [1087, 127] on input "255" at bounding box center [1091, 134] width 15 height 13
type input "225"
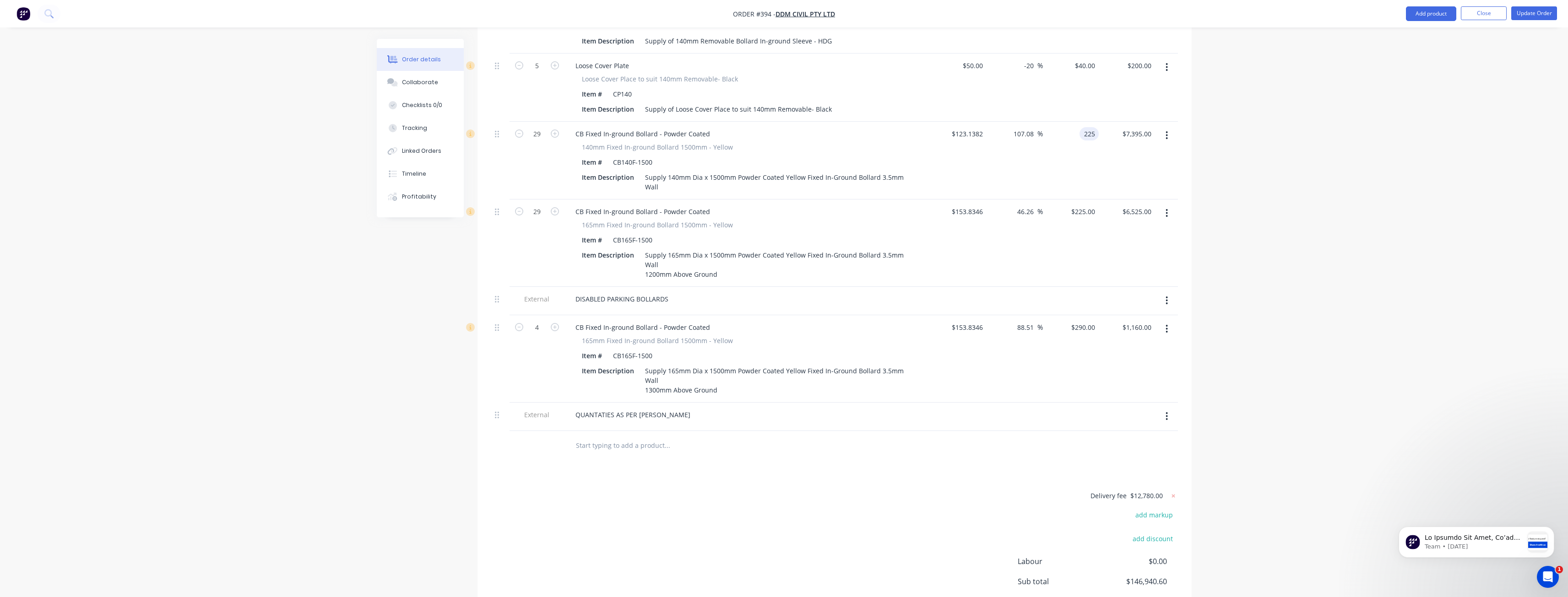
type input "82.72"
type input "$225.00"
type input "$6,525.00"
click at [800, 540] on div "Delivery fee $12,780.00 add markup add discount Labour $0.00 Sub total $146,940…" at bounding box center [834, 576] width 686 height 172
click at [1169, 205] on button "button" at bounding box center [1166, 213] width 21 height 16
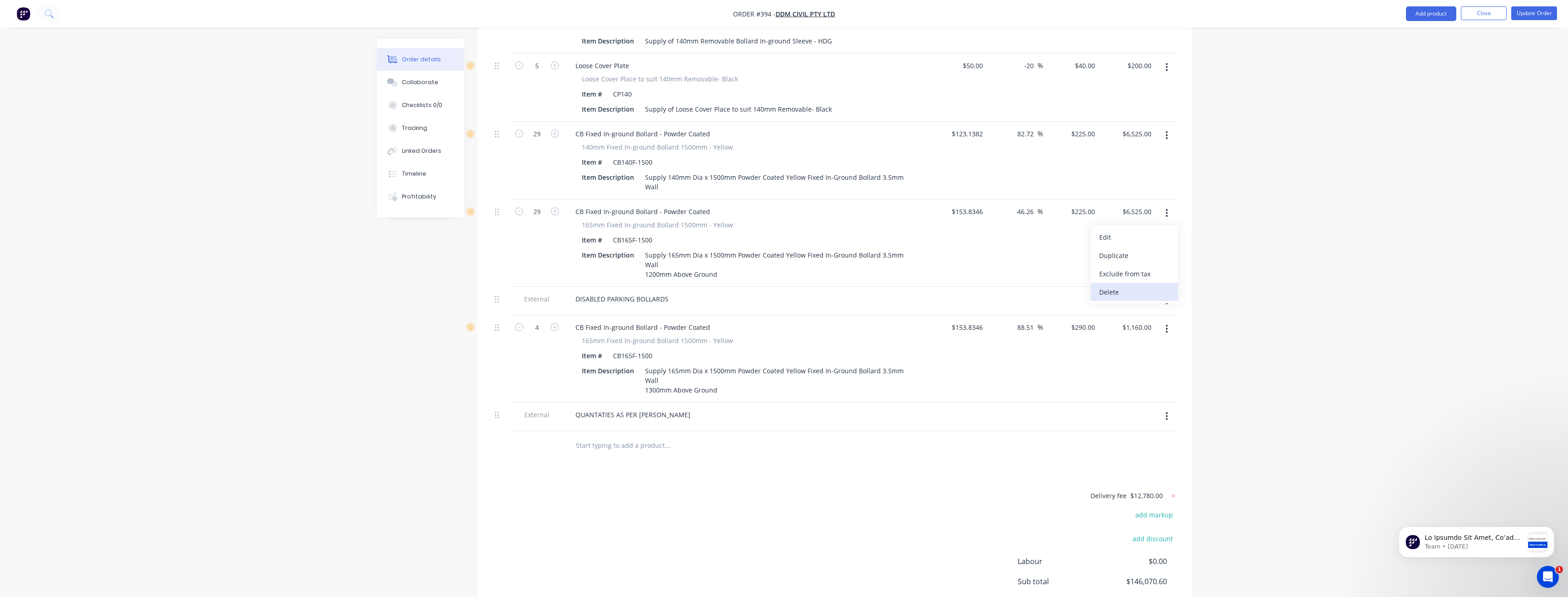
click at [1114, 285] on div "Delete" at bounding box center [1134, 292] width 70 height 13
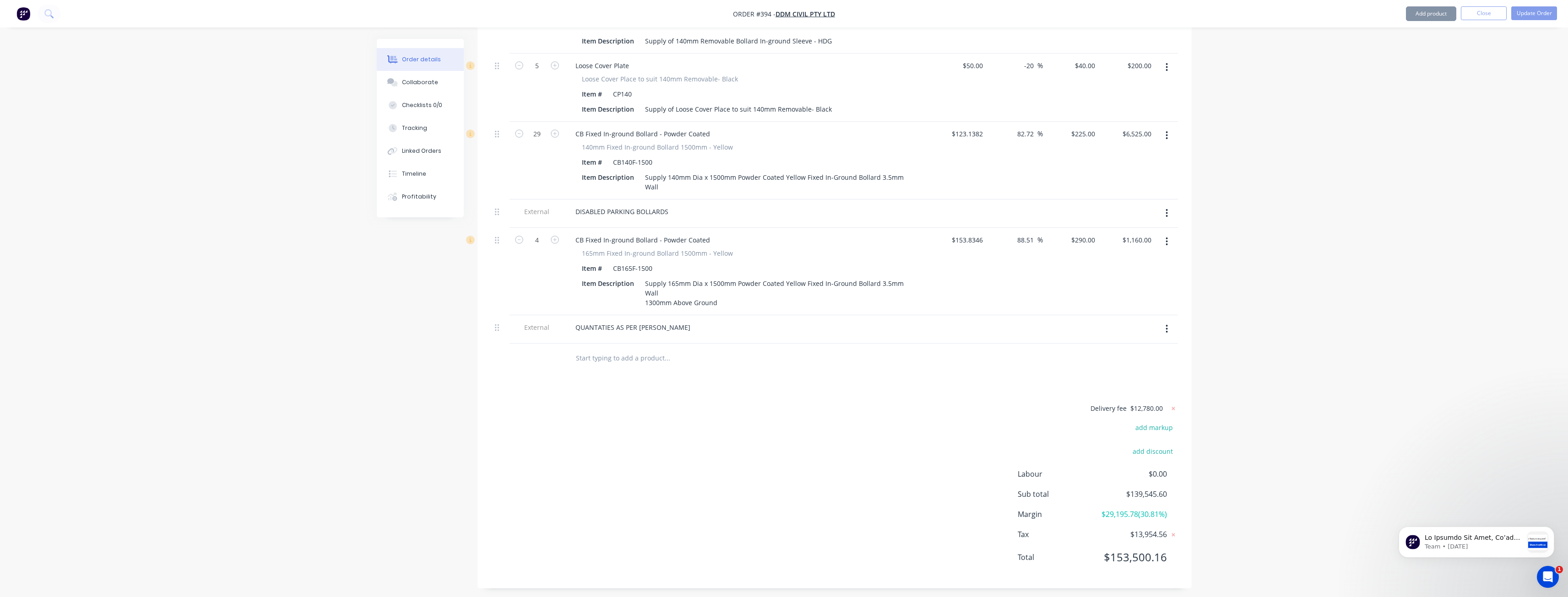
scroll to position [1350, 0]
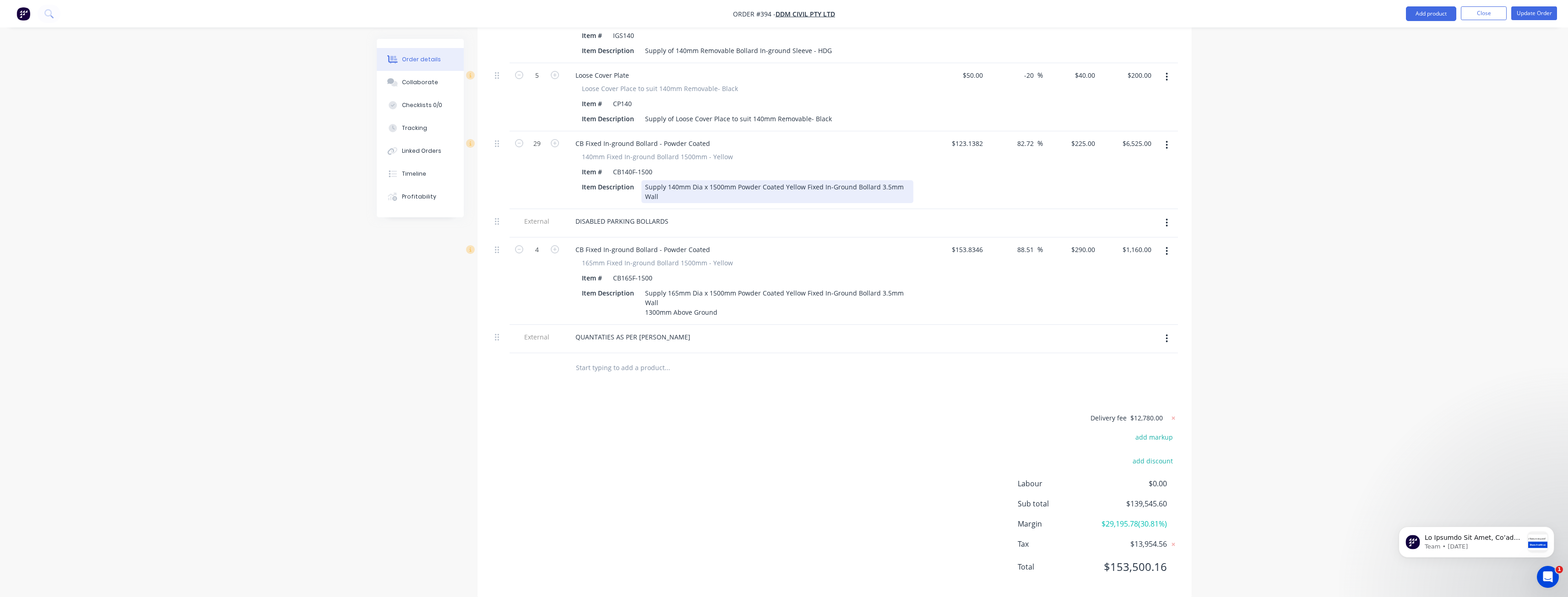
click at [696, 180] on div "Supply 140mm Dia x 1500mm Powder Coated Yellow Fixed In-Ground Bollard 3.5mm Wa…" at bounding box center [777, 191] width 272 height 23
click at [688, 422] on div "Delivery fee $12,780.00 add markup add discount Labour $0.00 Sub total $139,545…" at bounding box center [834, 508] width 686 height 172
click at [1172, 423] on icon at bounding box center [1173, 428] width 9 height 9
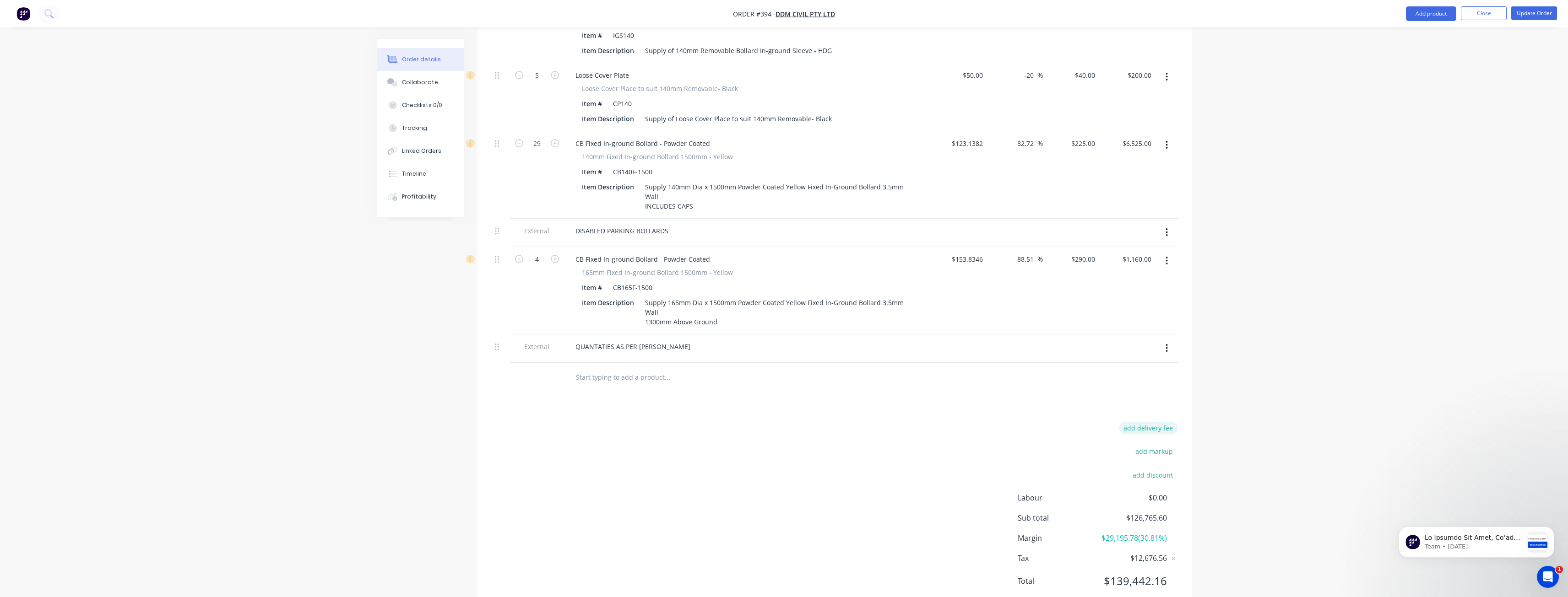
click at [1158, 422] on button "add delivery fee" at bounding box center [1148, 428] width 59 height 12
type input "11390"
click at [919, 453] on div "Delivery fee Delivery fee Delivery fee name (Optional) 11390 11390 $0 add marku…" at bounding box center [834, 508] width 686 height 174
click at [1528, 10] on button "Update Order" at bounding box center [1534, 13] width 46 height 13
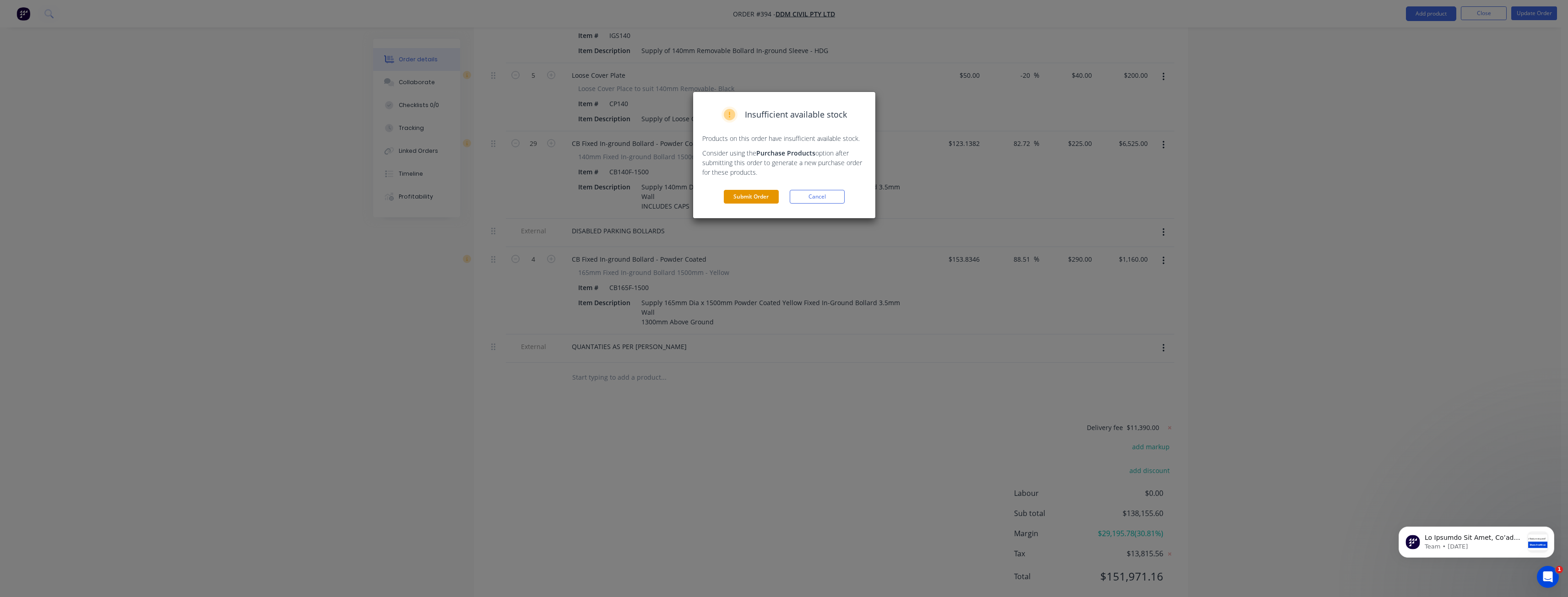
click at [759, 194] on button "Submit Order" at bounding box center [751, 197] width 55 height 13
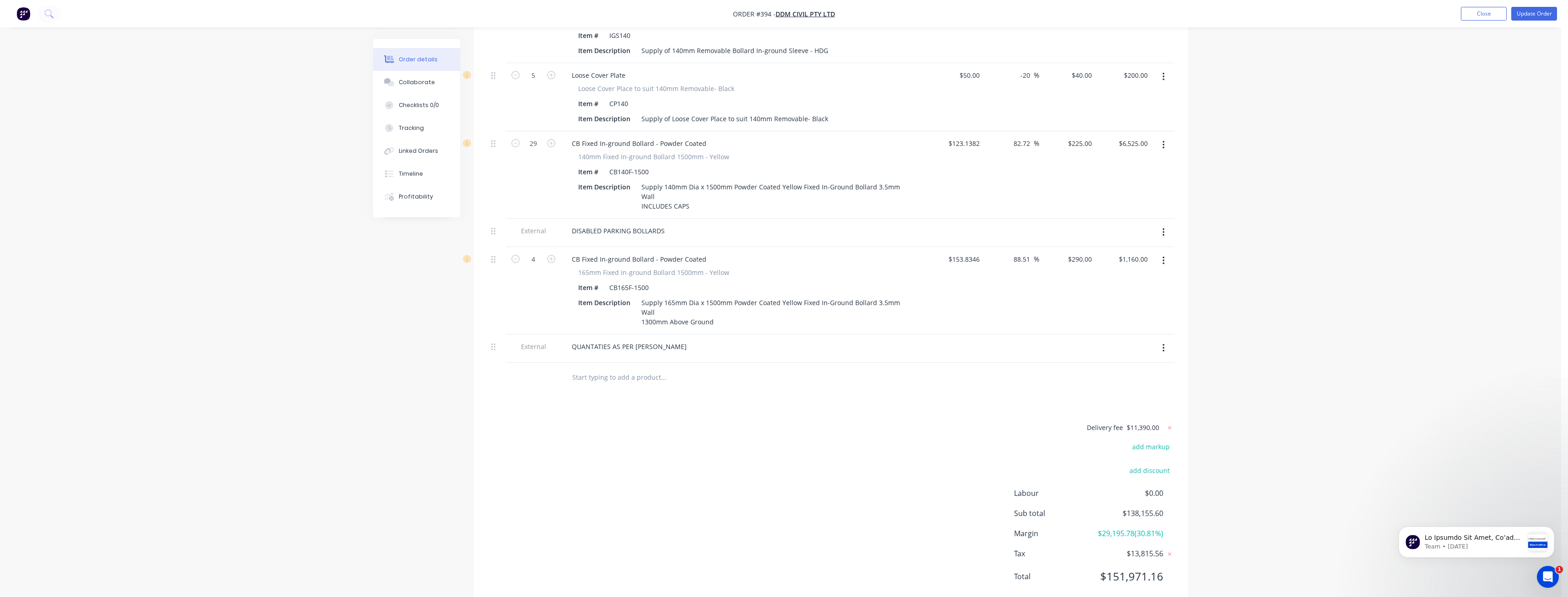
scroll to position [0, 0]
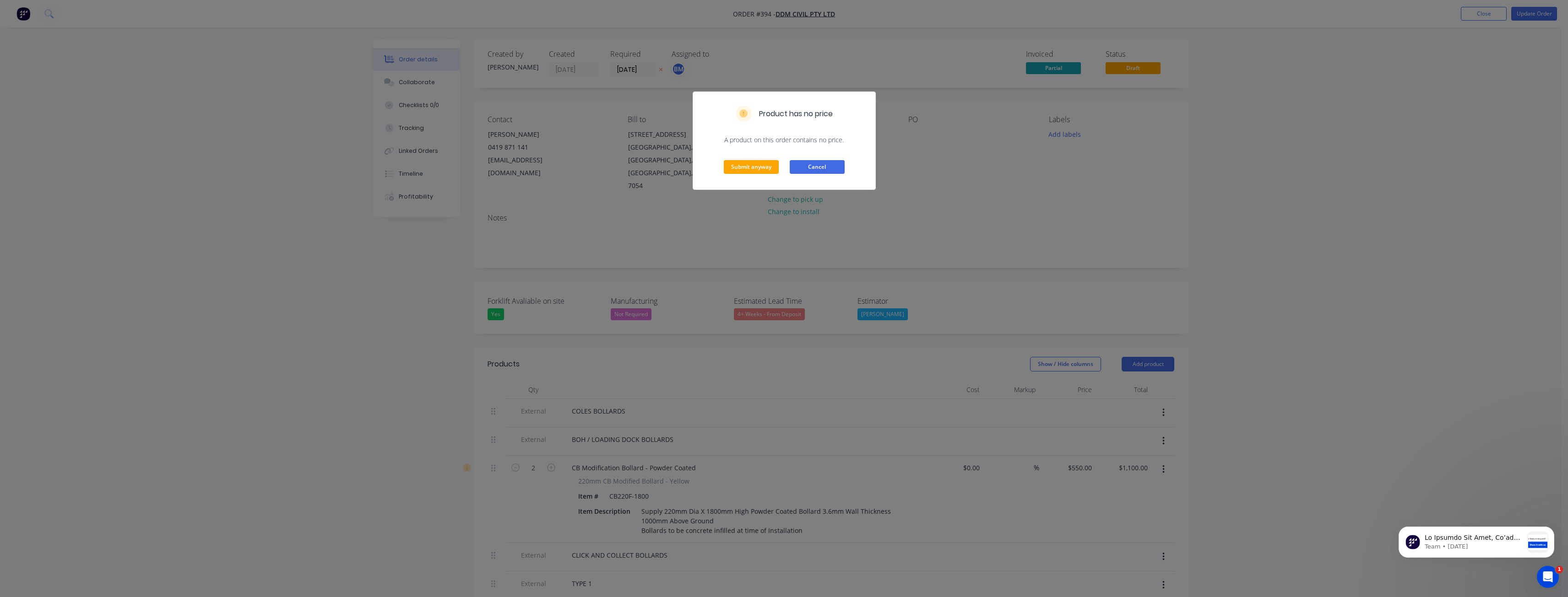
click at [826, 164] on button "Cancel" at bounding box center [817, 167] width 55 height 13
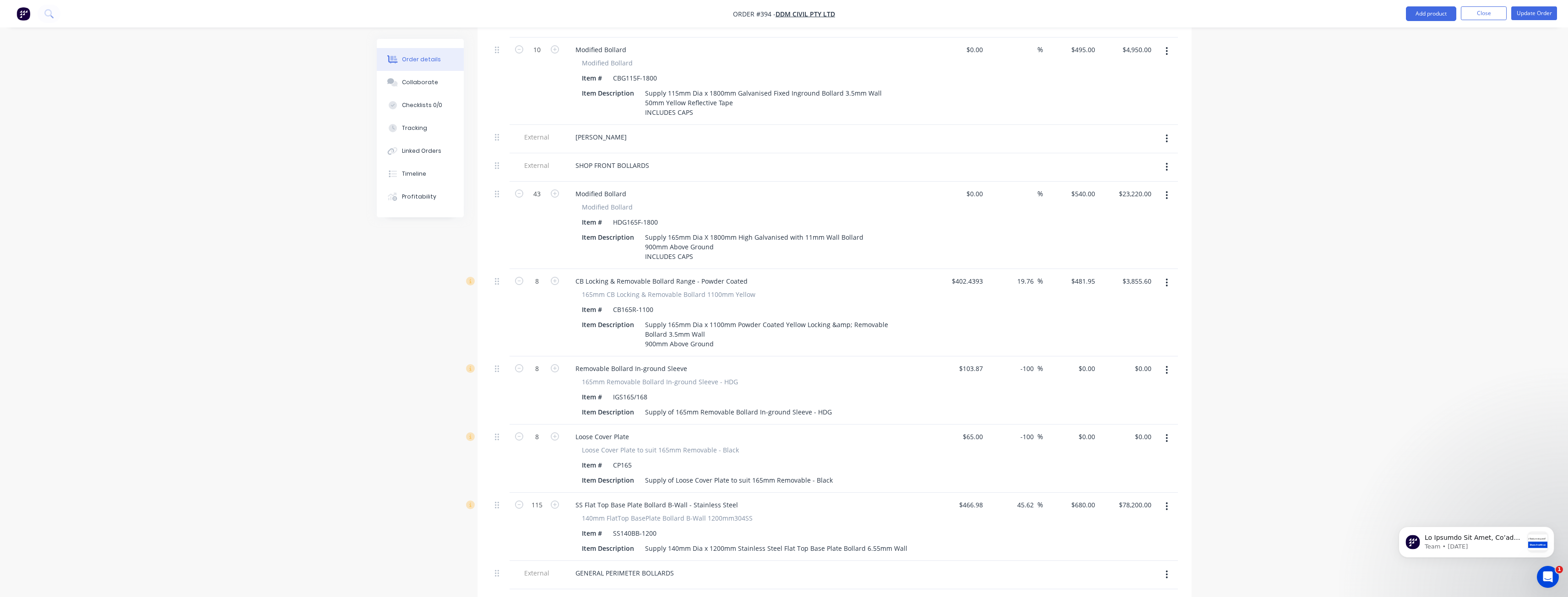
scroll to position [778, 0]
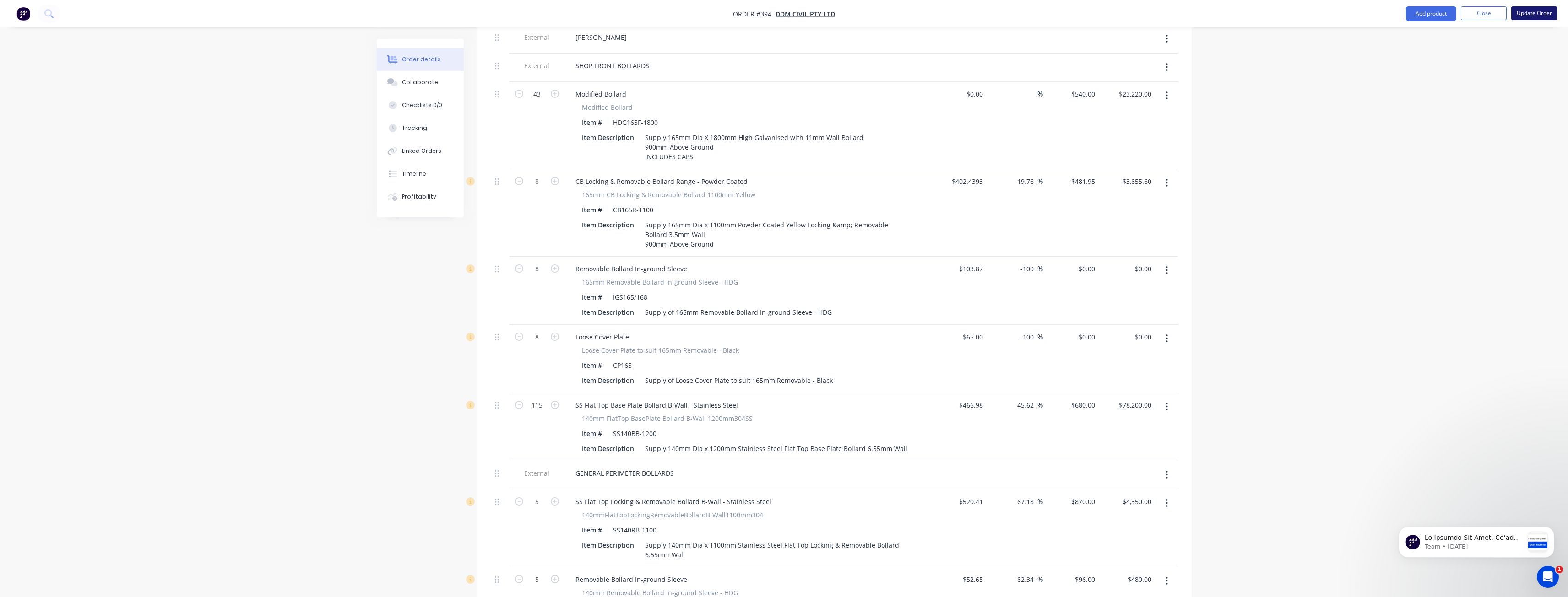
click at [1528, 10] on button "Update Order" at bounding box center [1534, 13] width 46 height 13
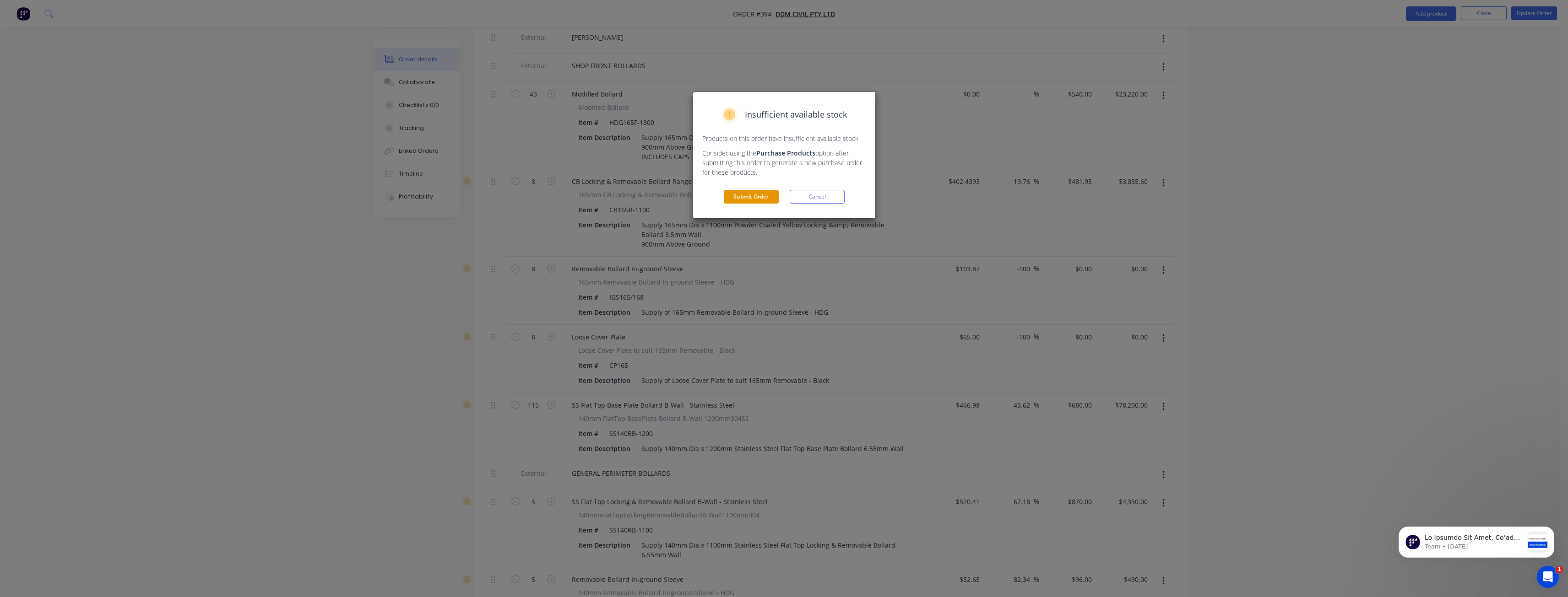
click at [757, 196] on button "Submit Order" at bounding box center [751, 197] width 55 height 13
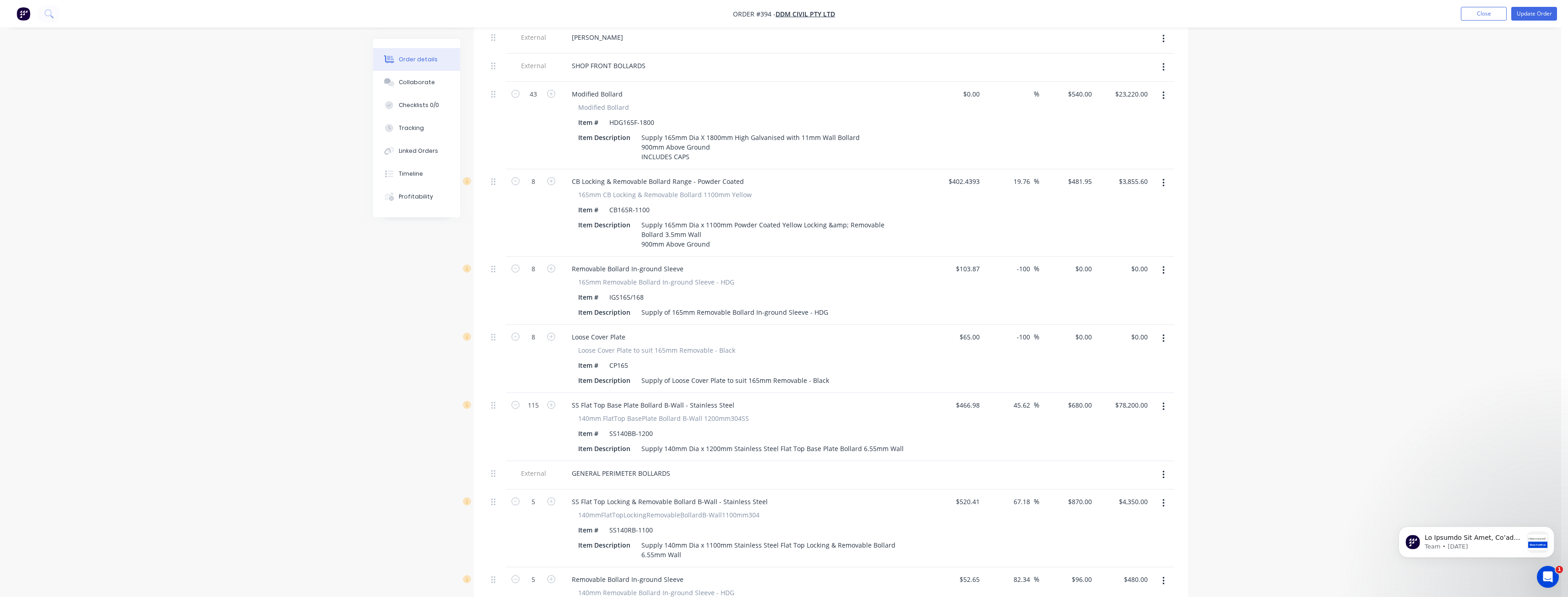
scroll to position [0, 0]
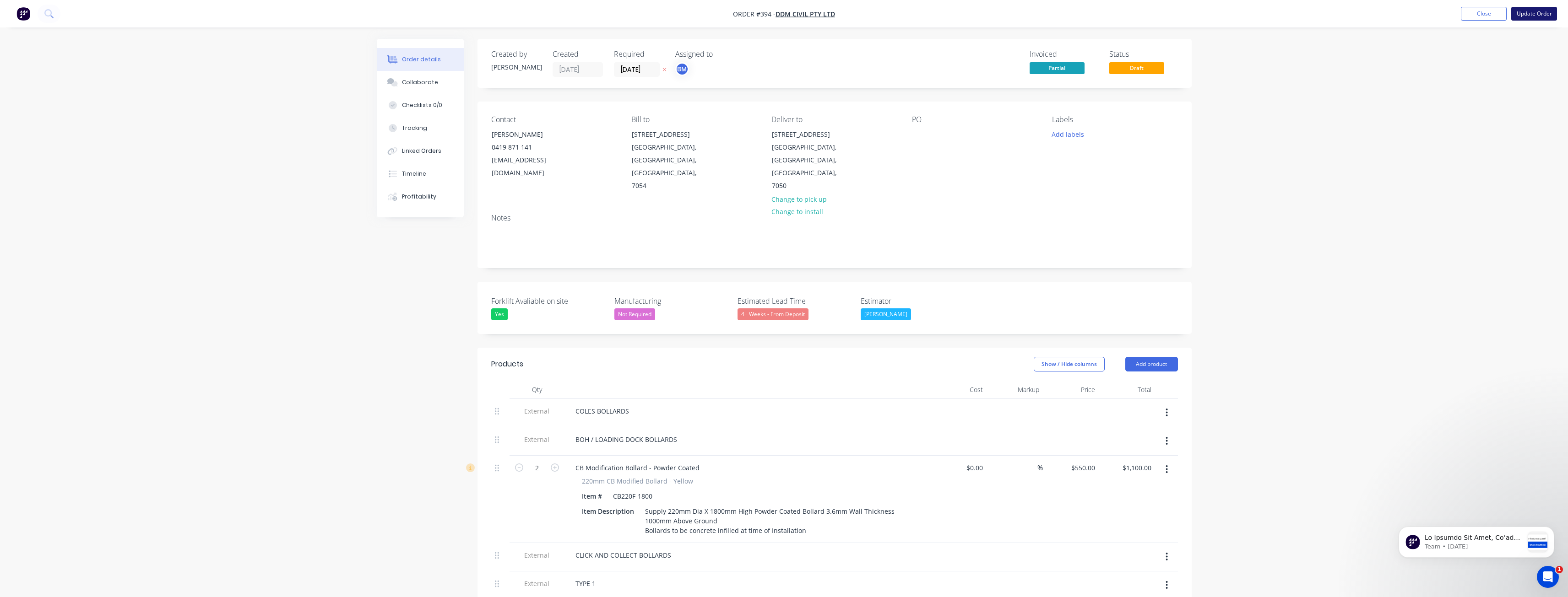
click at [1529, 10] on button "Update Order" at bounding box center [1534, 13] width 46 height 13
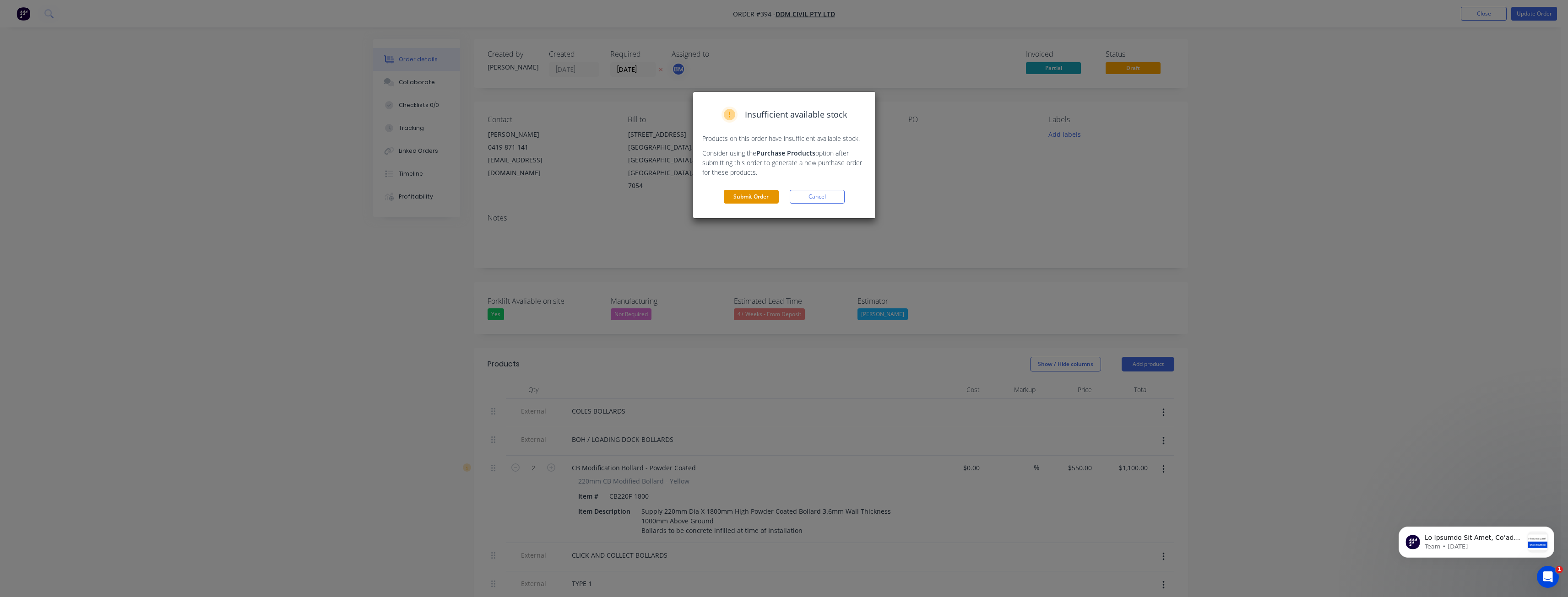
click at [746, 194] on button "Submit Order" at bounding box center [751, 197] width 55 height 13
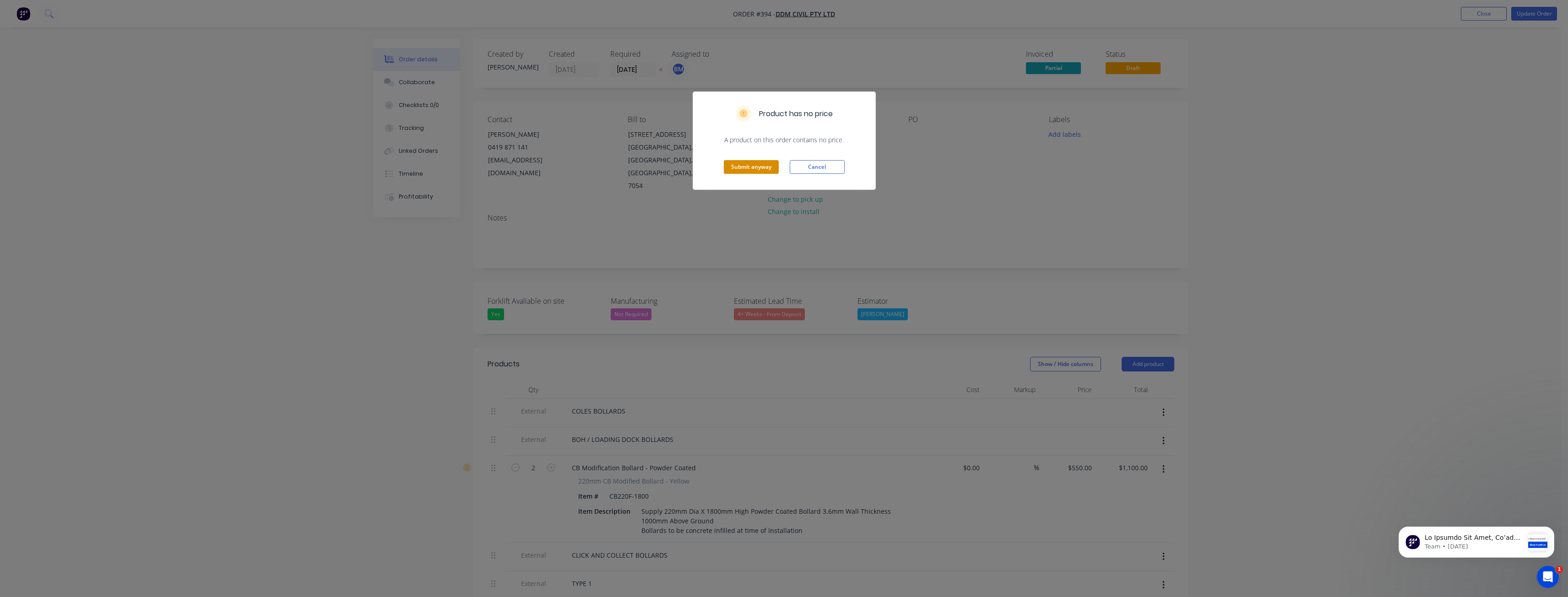
click at [744, 163] on button "Submit anyway" at bounding box center [751, 167] width 55 height 13
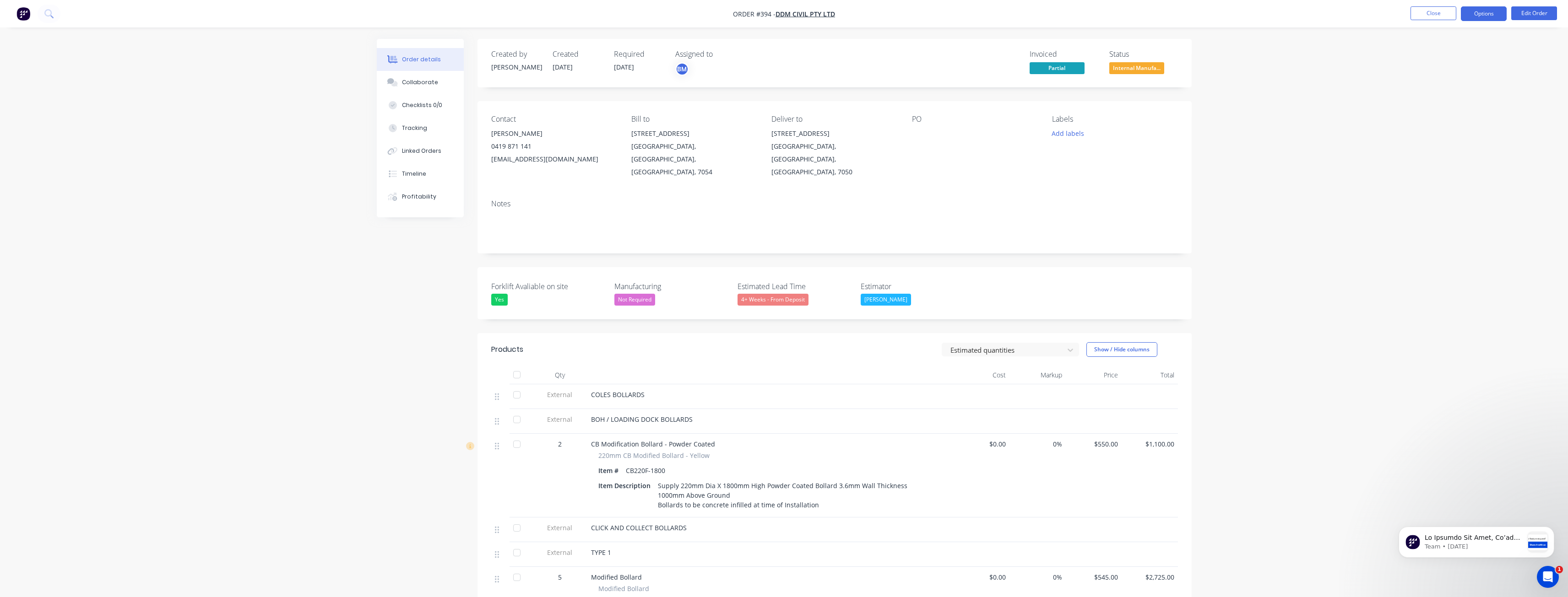
click at [1490, 12] on button "Options" at bounding box center [1484, 13] width 46 height 15
click at [1487, 15] on button "Options" at bounding box center [1484, 13] width 46 height 15
click at [1433, 127] on div "Delivery Docket" at bounding box center [1456, 129] width 84 height 13
click at [1433, 90] on div "Without pricing" at bounding box center [1456, 92] width 84 height 13
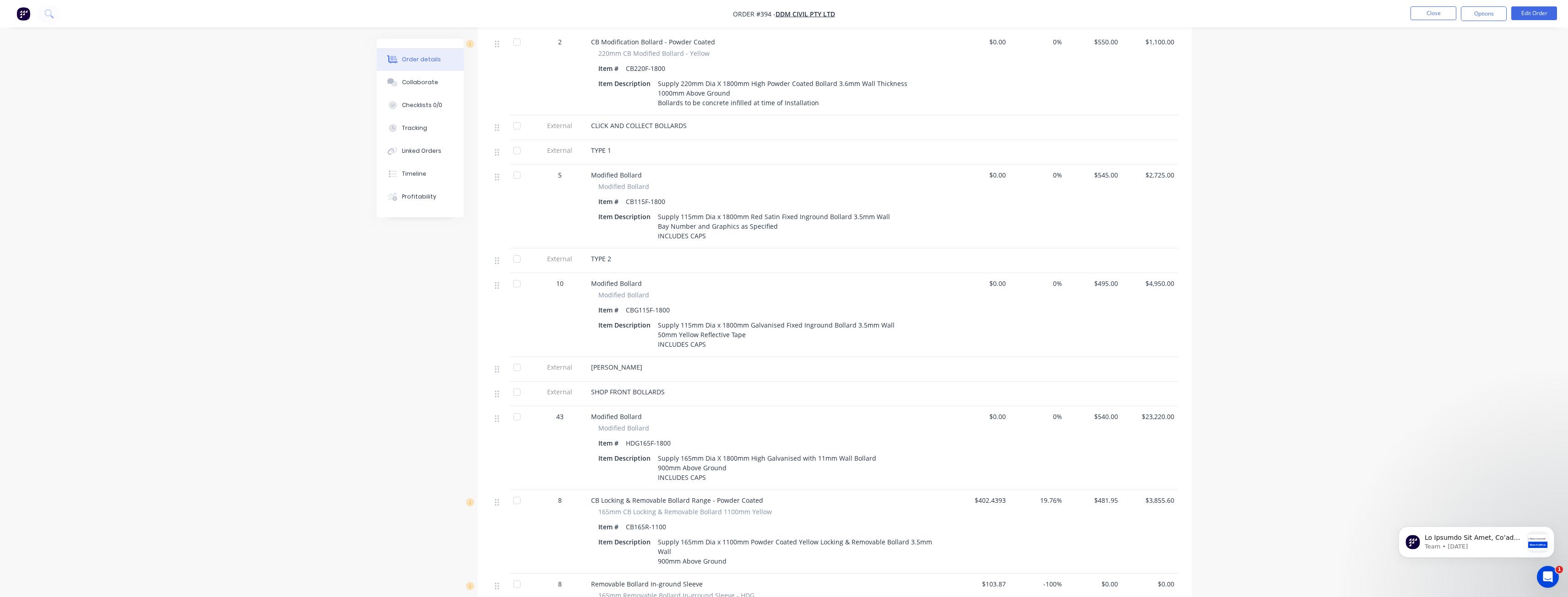
scroll to position [412, 0]
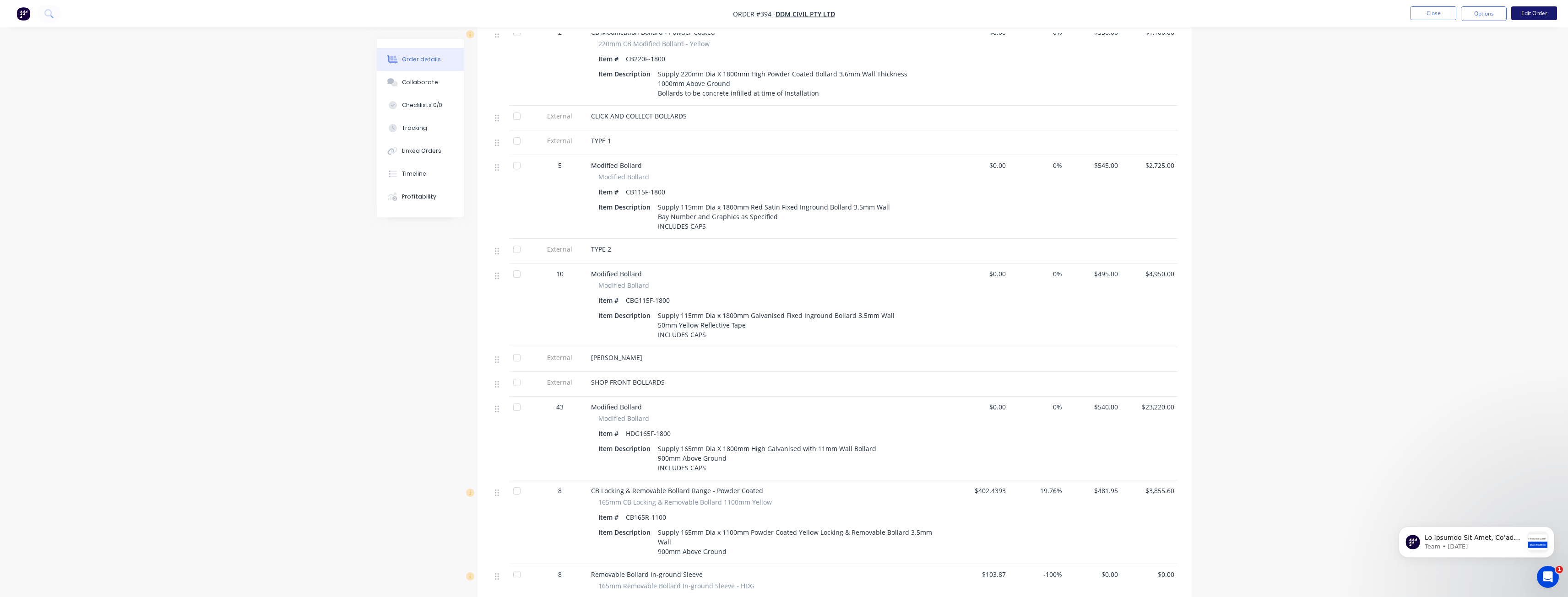
click at [1537, 9] on button "Edit Order" at bounding box center [1534, 13] width 46 height 13
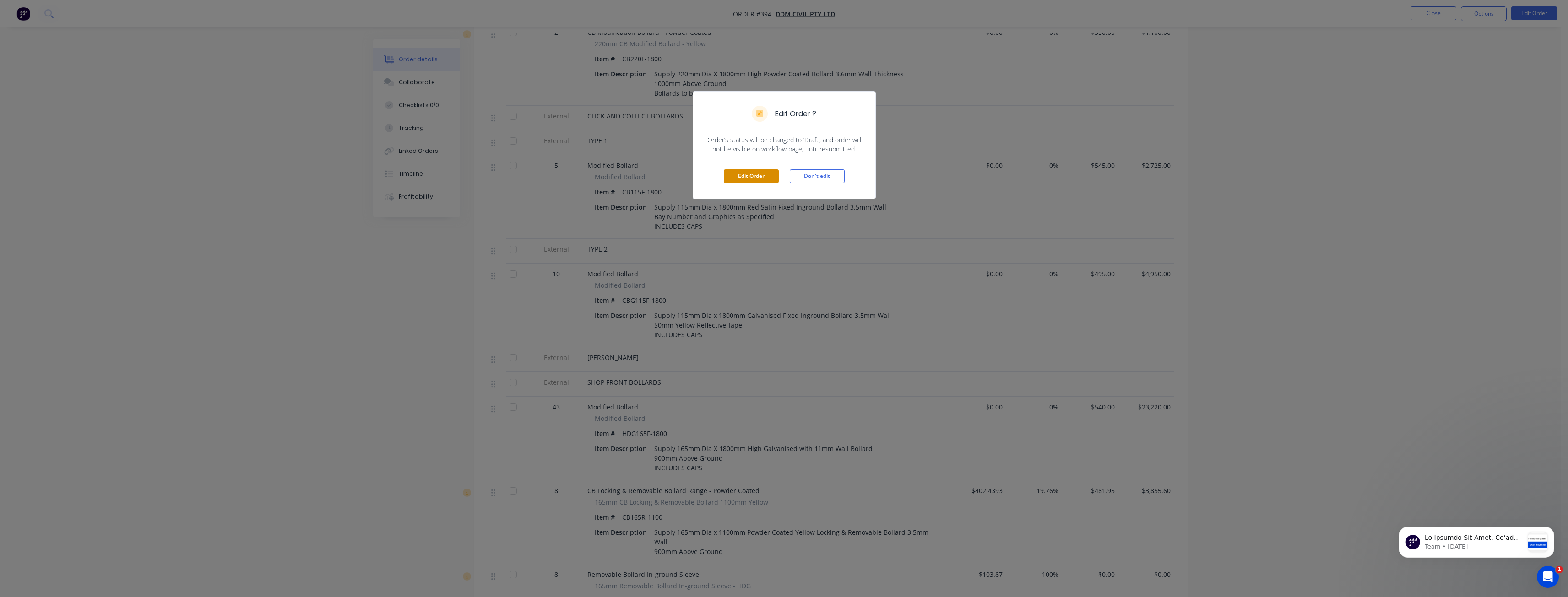
click at [755, 175] on button "Edit Order" at bounding box center [751, 176] width 55 height 13
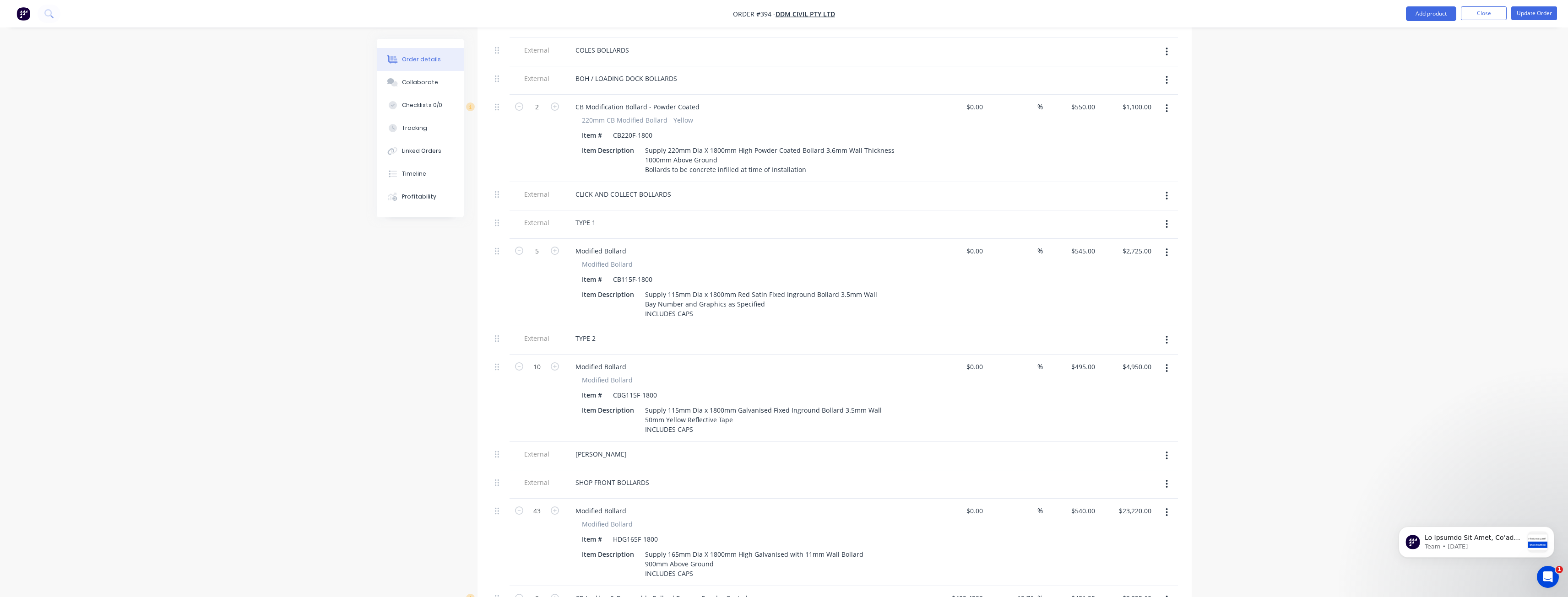
scroll to position [366, 0]
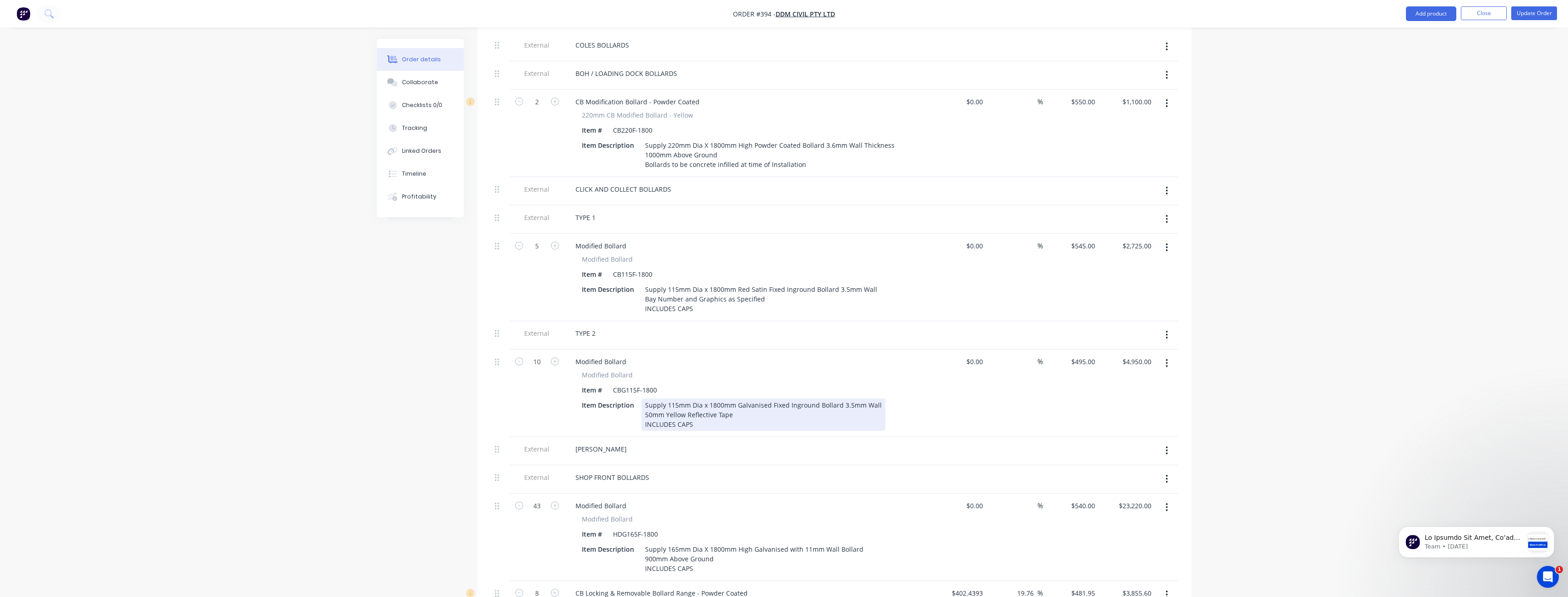
click at [767, 398] on div "Supply 115mm Dia x 1800mm Galvanised Fixed Inground Bollard 3.5mm Wall 50mm Yel…" at bounding box center [763, 414] width 244 height 32
click at [628, 384] on div "CBG115F-1800" at bounding box center [635, 390] width 51 height 13
click at [732, 400] on div "Supply 115mm Dia x 1800mm Light Grey Satin Fixed Inground Bollard 3.5mm Wall 50…" at bounding box center [770, 414] width 259 height 32
click at [1053, 389] on div "$495.00 $495.00" at bounding box center [1071, 393] width 56 height 87
click at [1536, 13] on button "Update Order" at bounding box center [1534, 13] width 46 height 13
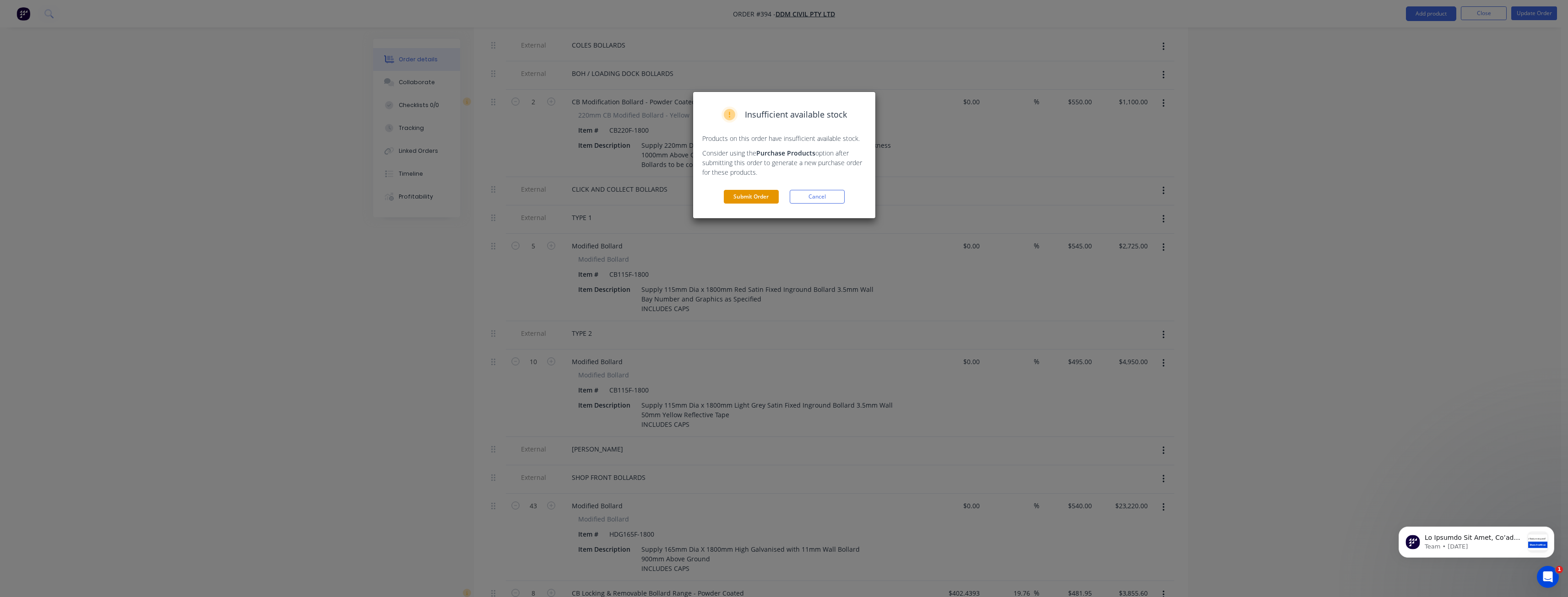
click at [752, 196] on button "Submit Order" at bounding box center [751, 197] width 55 height 13
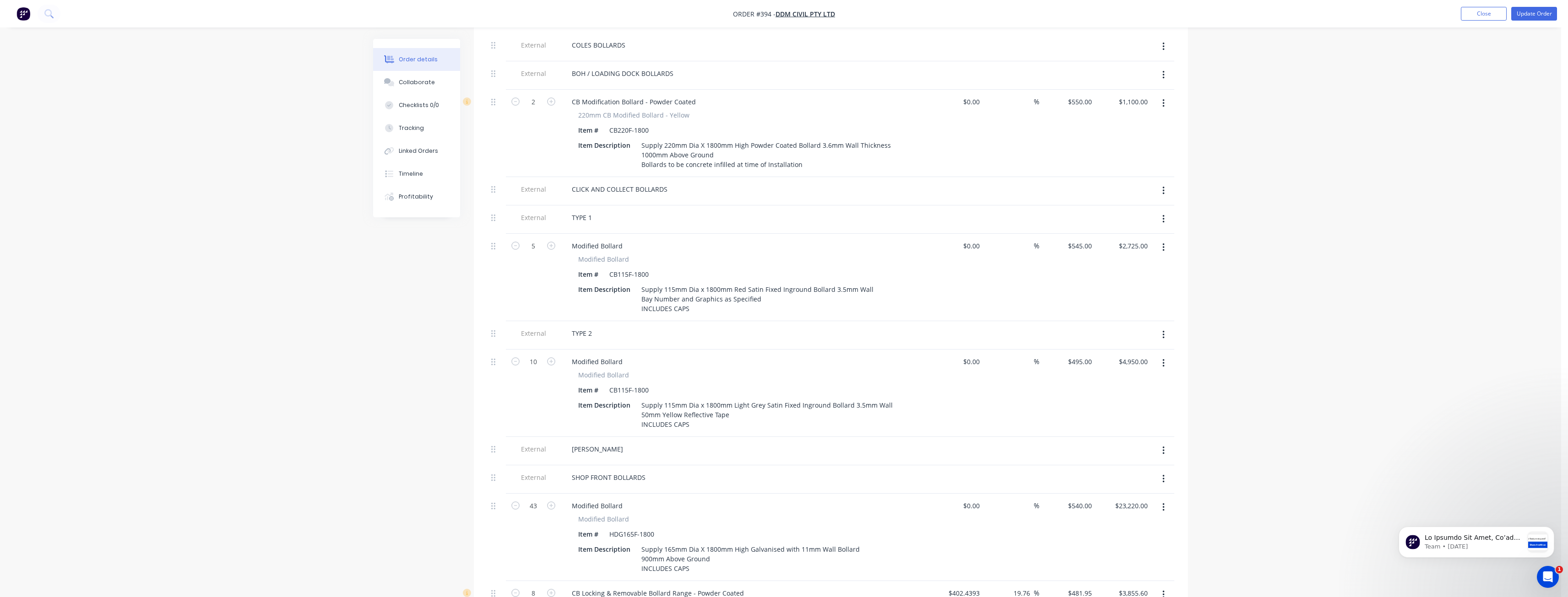
scroll to position [0, 0]
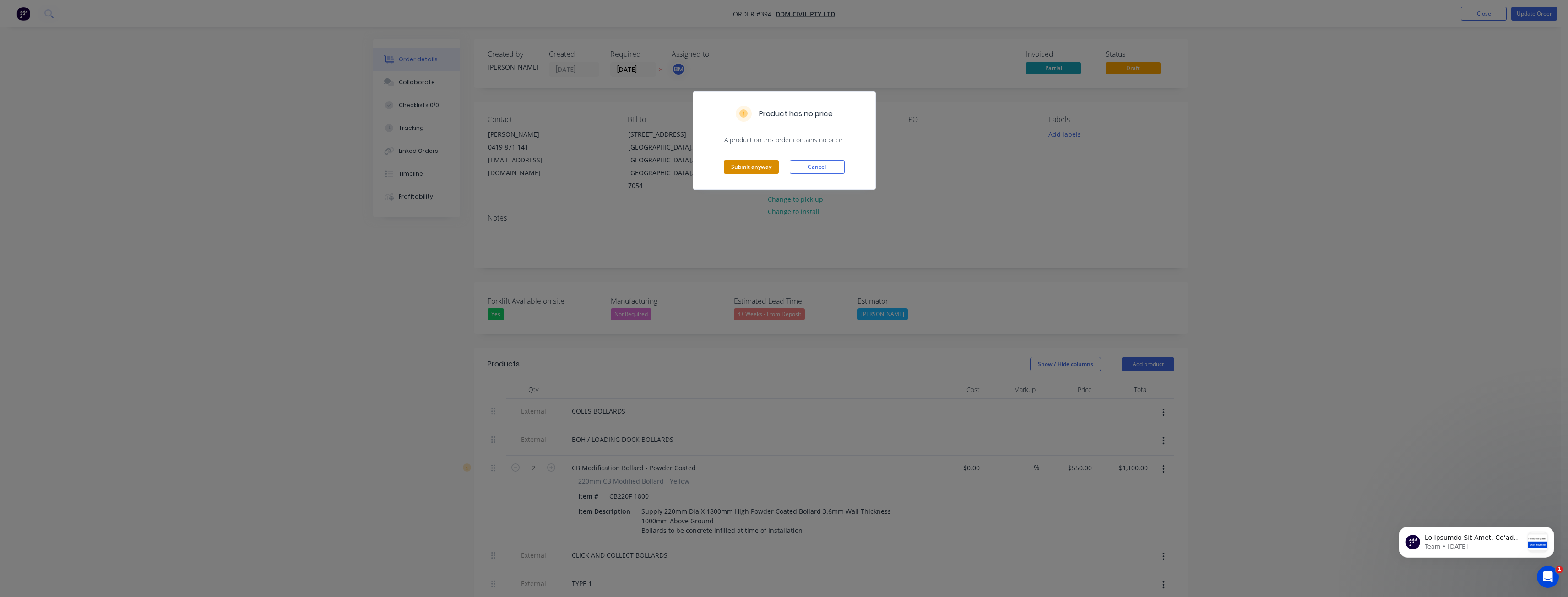
click at [749, 163] on button "Submit anyway" at bounding box center [751, 167] width 55 height 13
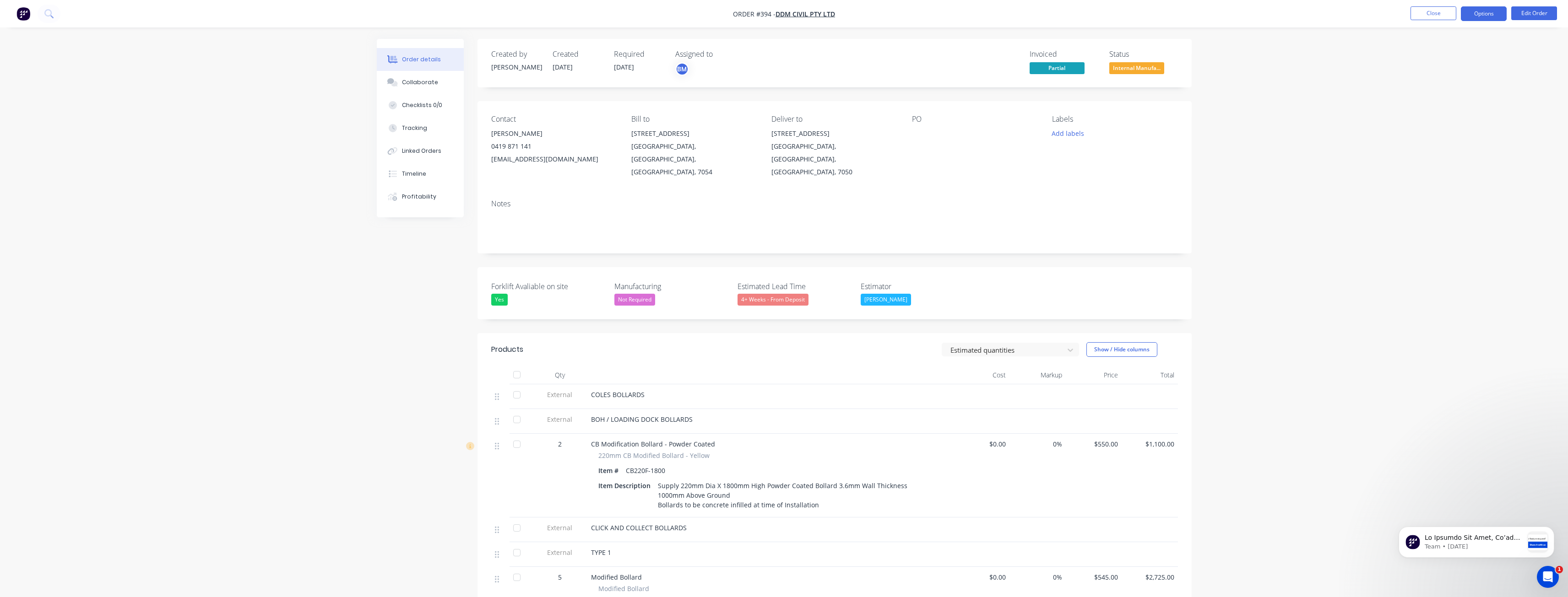
click at [1484, 9] on button "Options" at bounding box center [1484, 13] width 46 height 15
click at [1443, 126] on div "Delivery Docket" at bounding box center [1456, 129] width 84 height 13
click at [1437, 92] on div "Without pricing" at bounding box center [1456, 92] width 84 height 13
click at [24, 14] on img "button" at bounding box center [23, 13] width 13 height 13
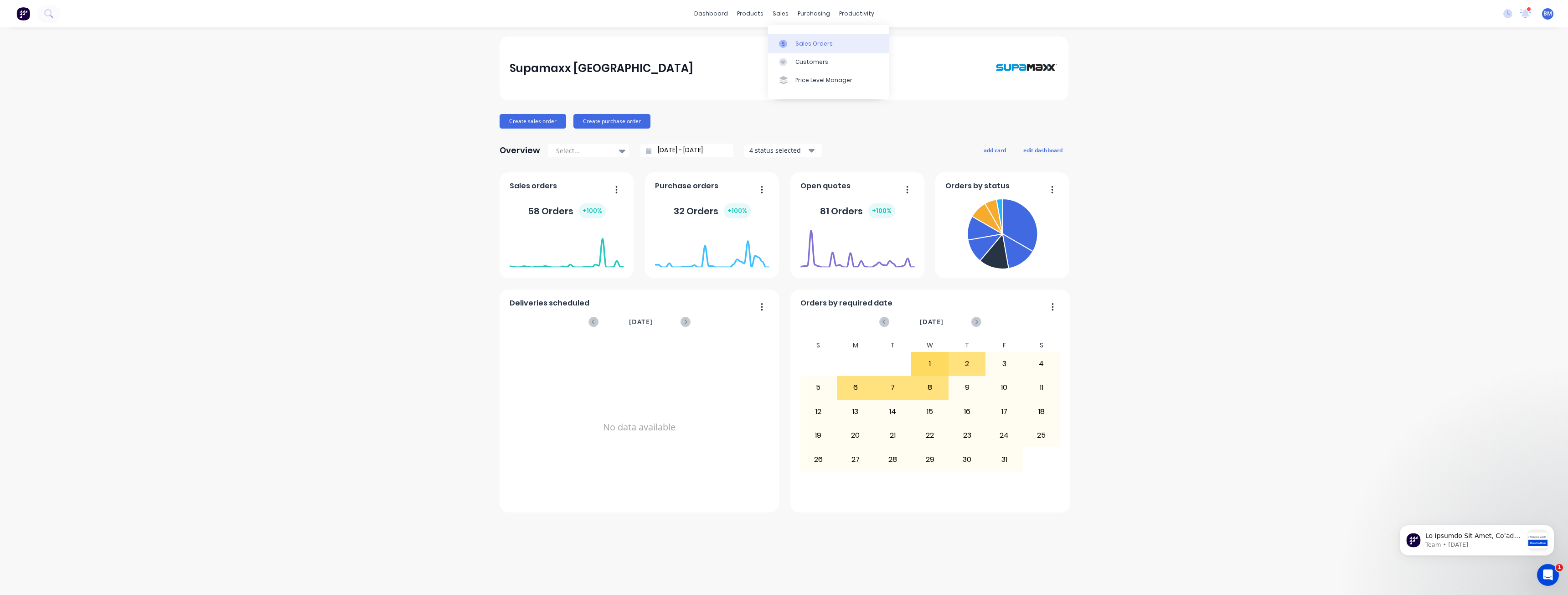
click at [799, 43] on div "Sales Orders" at bounding box center [814, 43] width 37 height 8
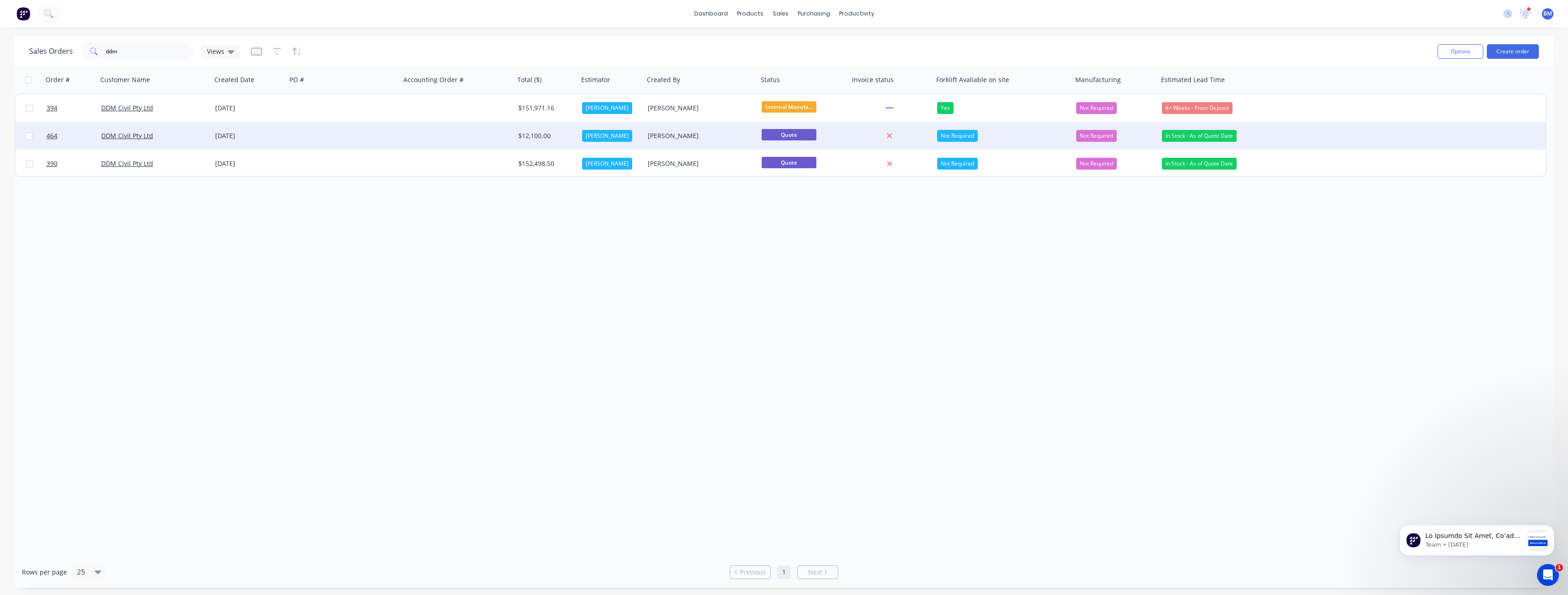
click at [455, 132] on div at bounding box center [457, 136] width 114 height 27
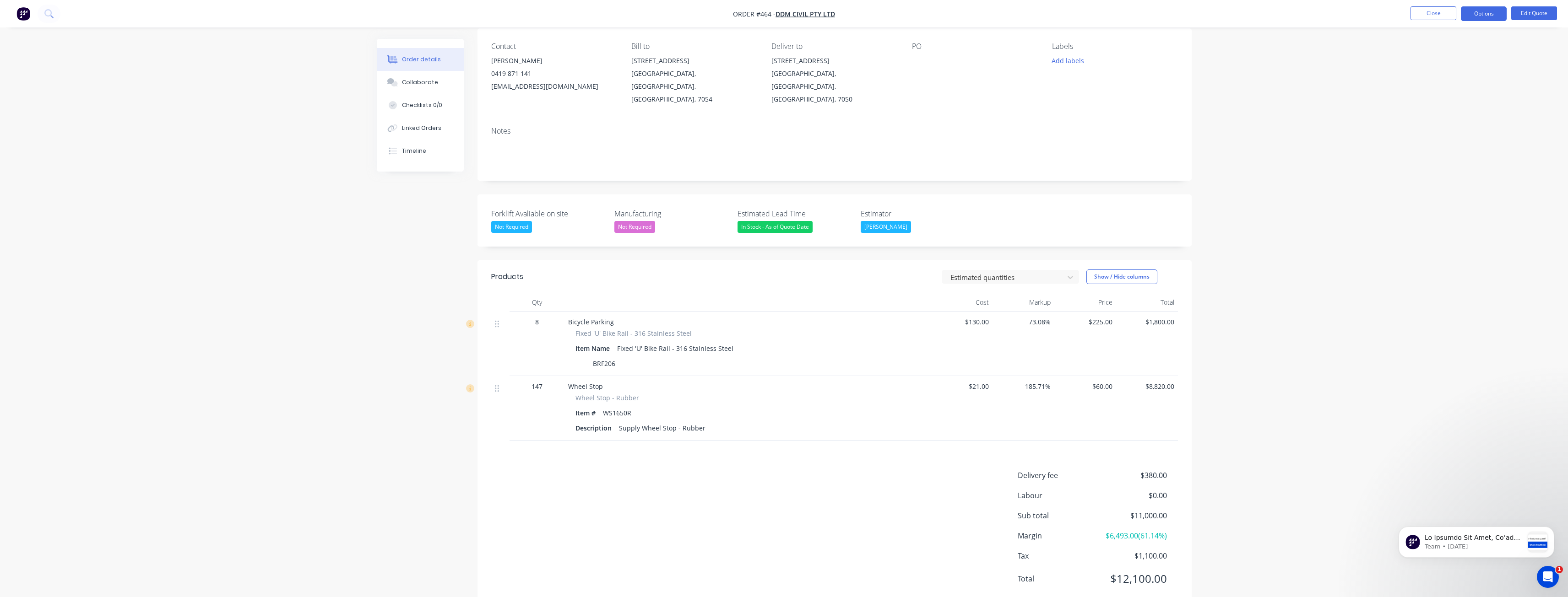
scroll to position [87, 0]
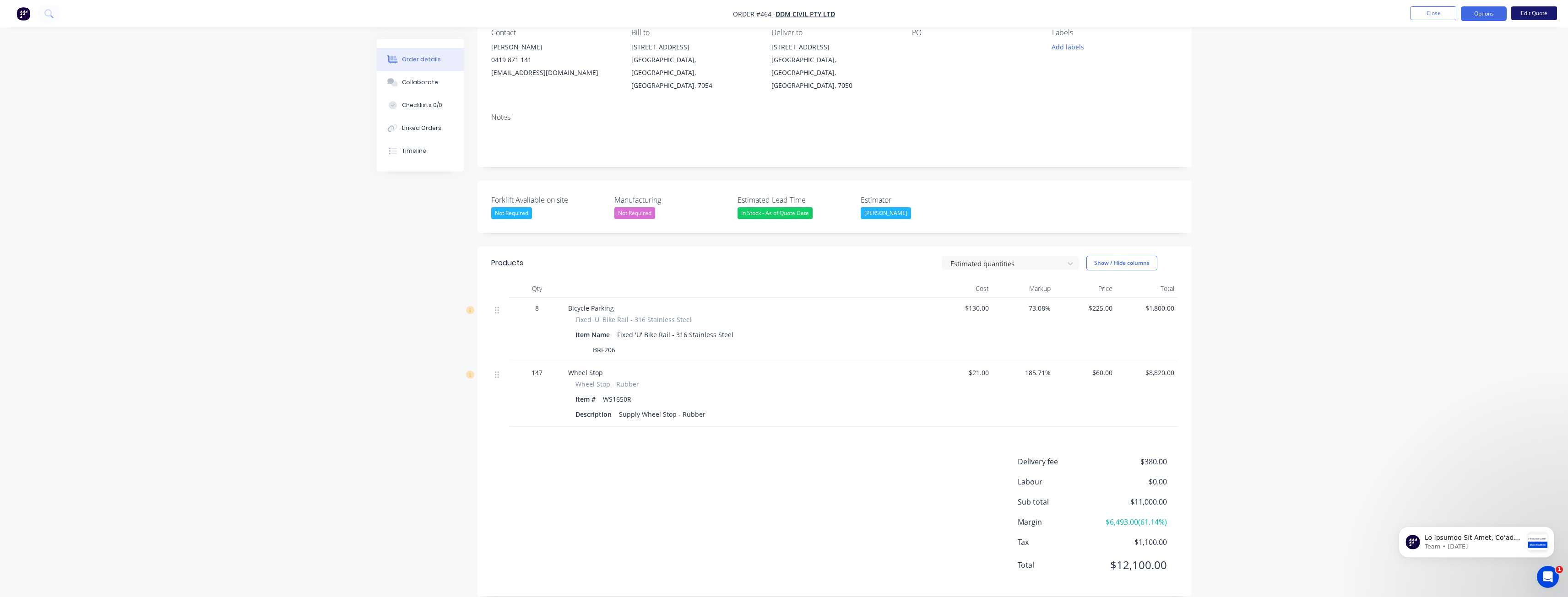
click at [1526, 10] on button "Edit Quote" at bounding box center [1534, 13] width 46 height 13
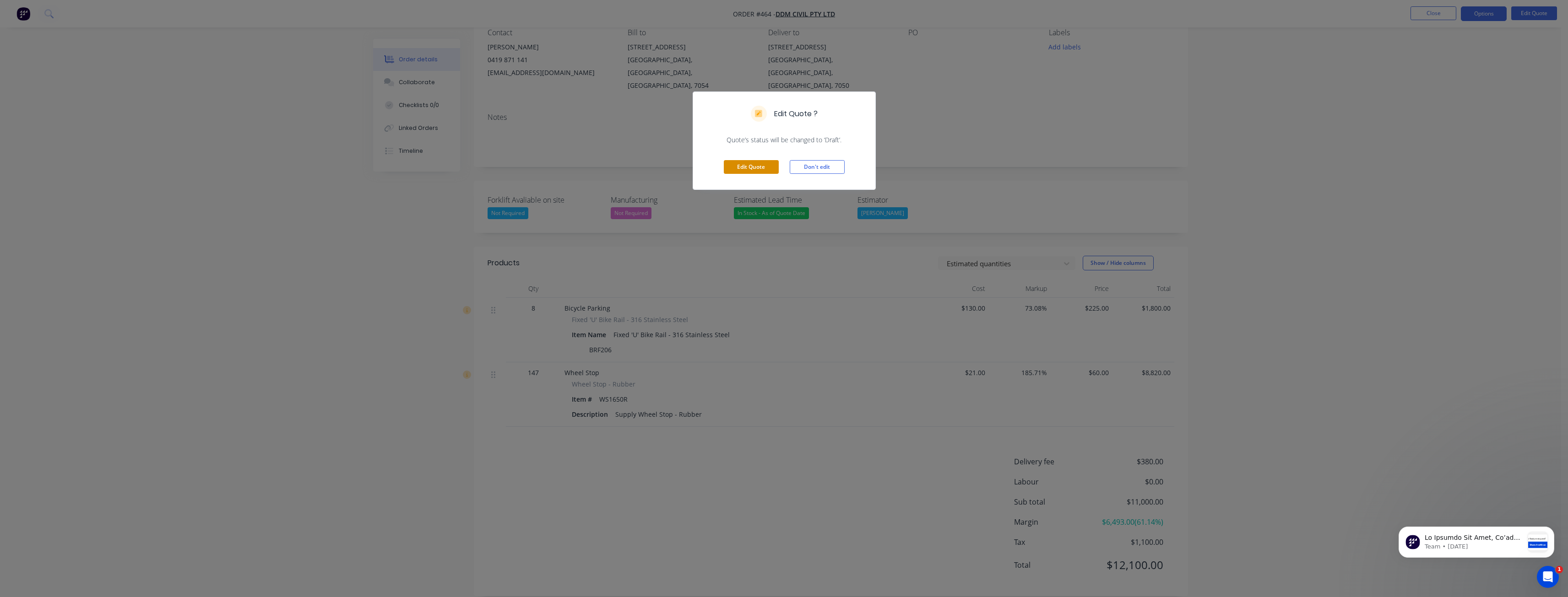
click at [748, 163] on button "Edit Quote" at bounding box center [751, 167] width 55 height 13
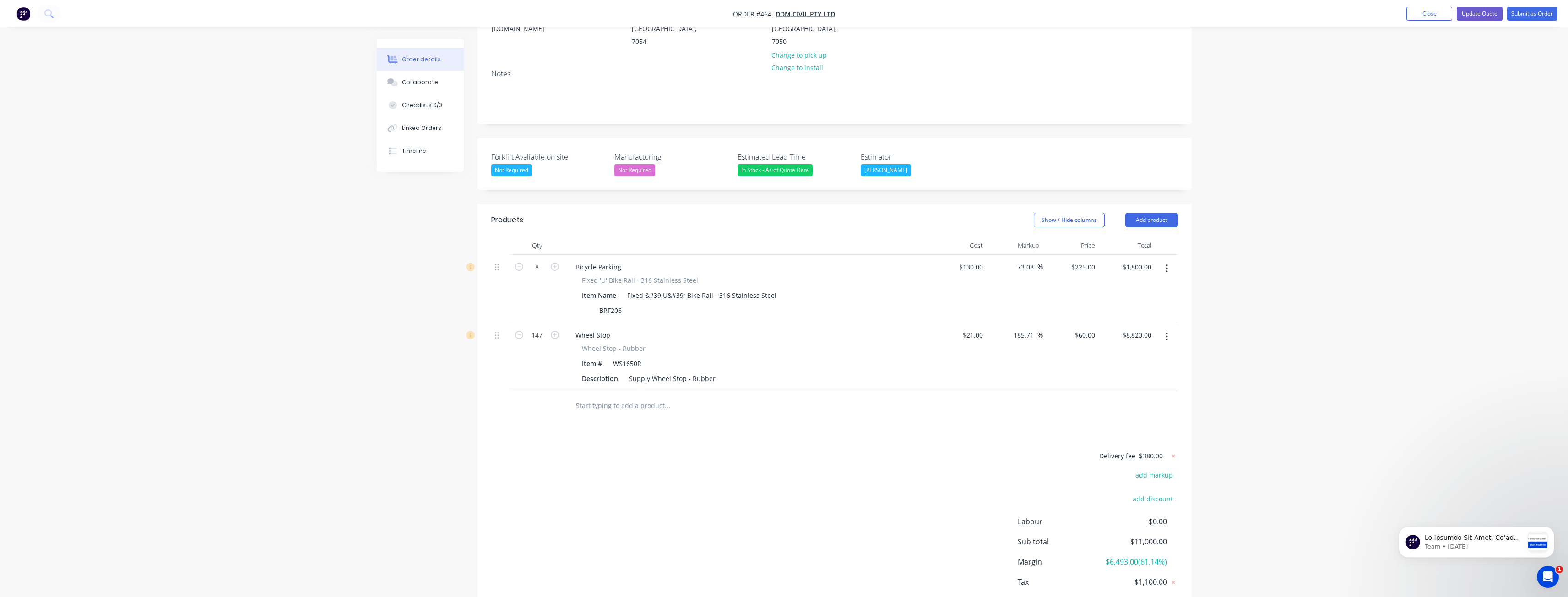
scroll to position [171, 0]
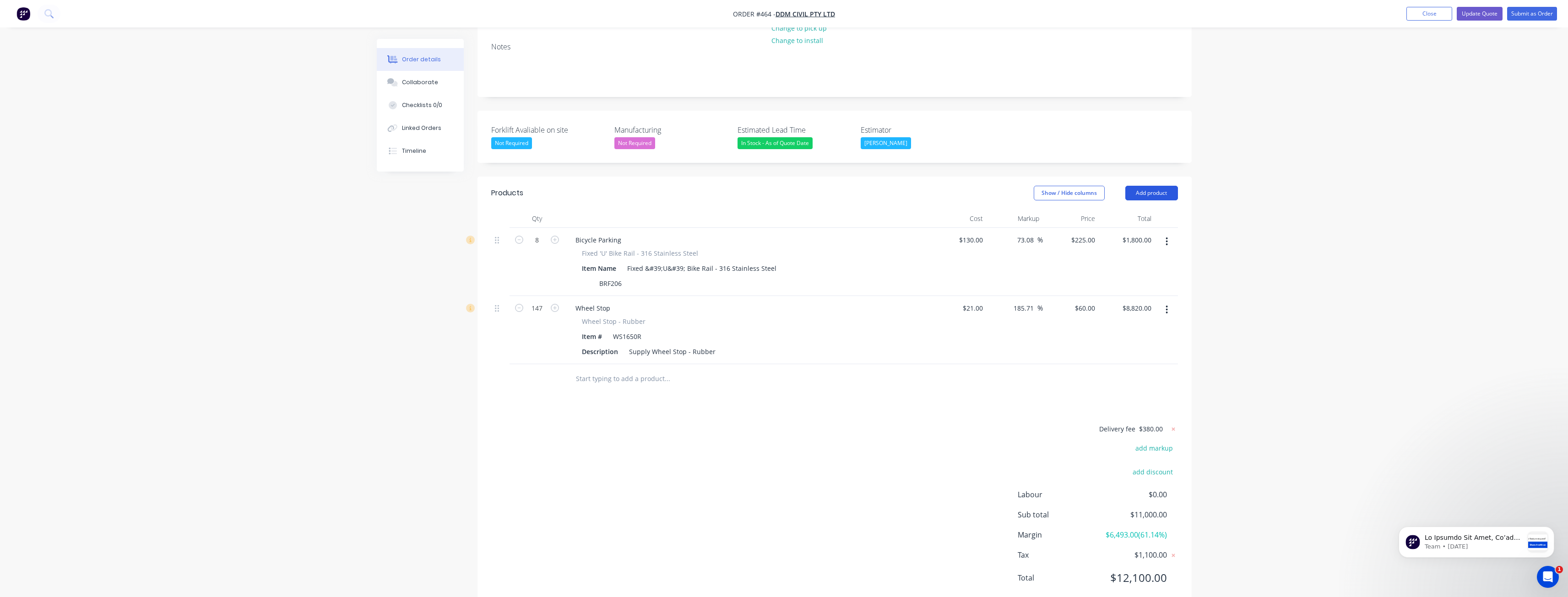
click at [1150, 186] on button "Add product" at bounding box center [1152, 193] width 53 height 15
click at [1121, 210] on div "Product catalogue" at bounding box center [1134, 216] width 70 height 13
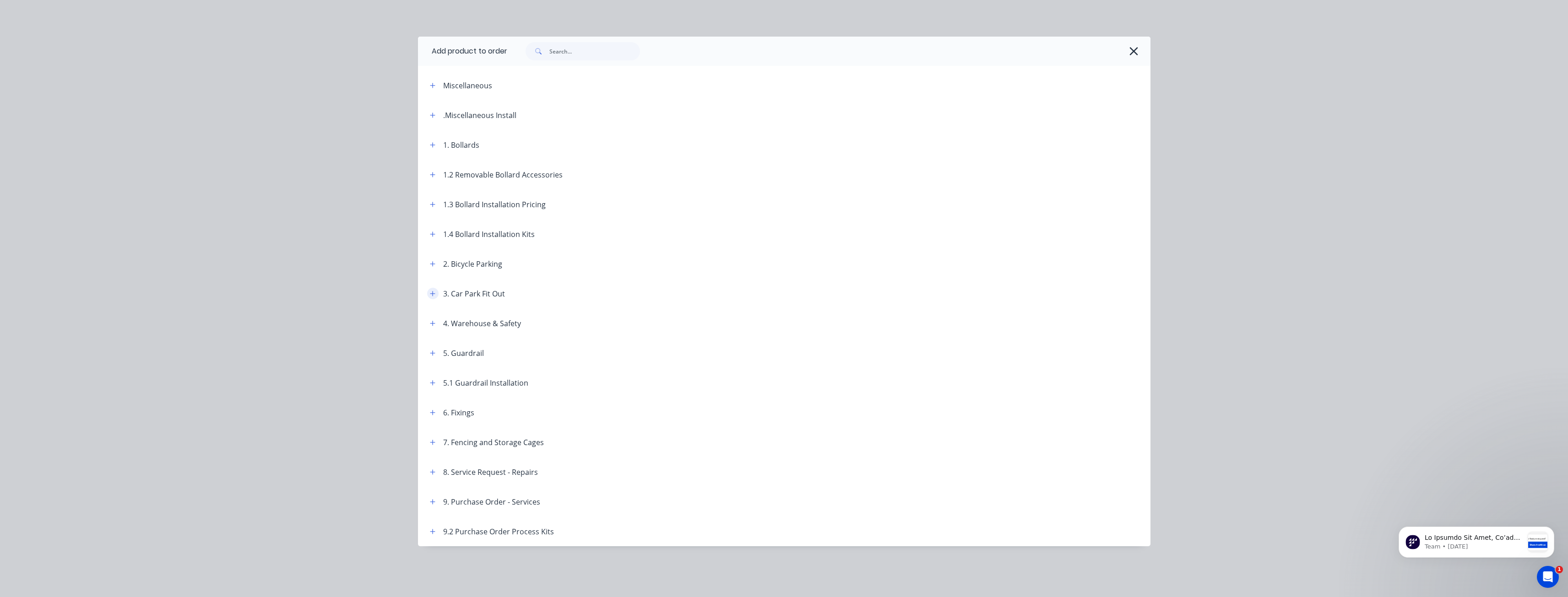
click at [431, 289] on button "button" at bounding box center [433, 293] width 12 height 12
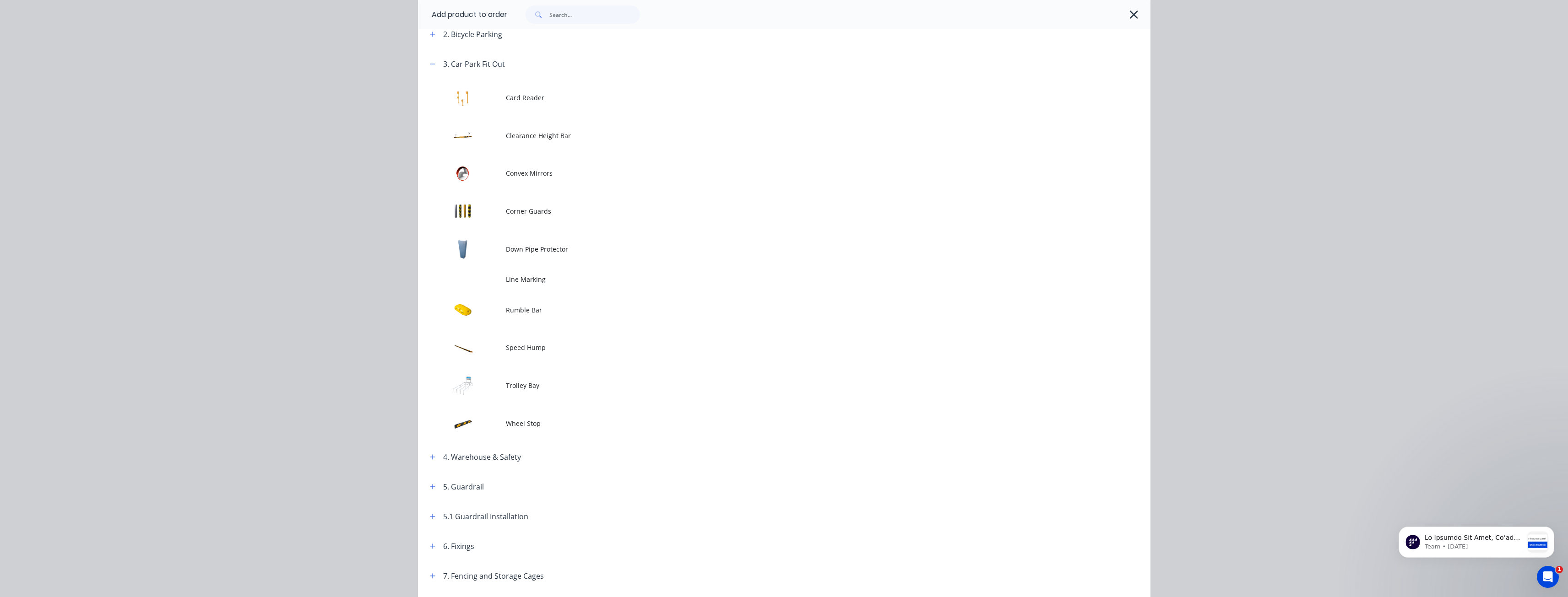
scroll to position [274, 0]
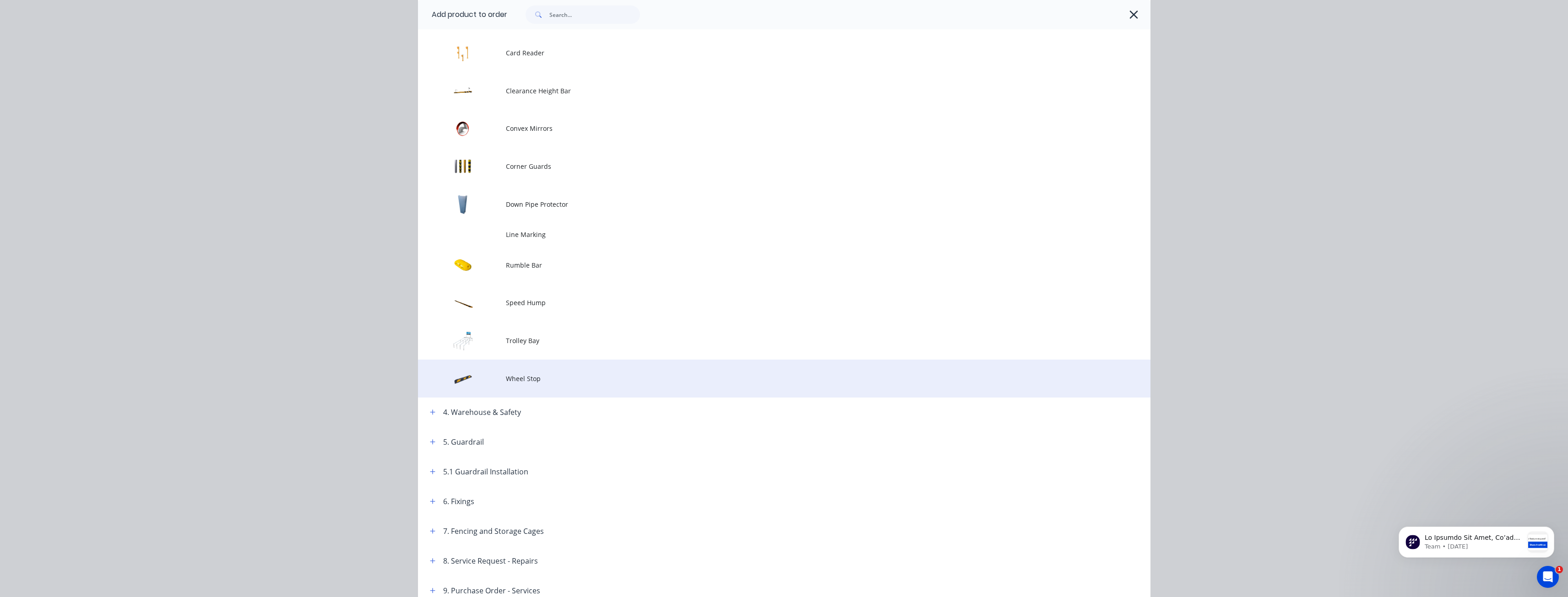
click at [520, 378] on span "Wheel Stop" at bounding box center [763, 379] width 515 height 10
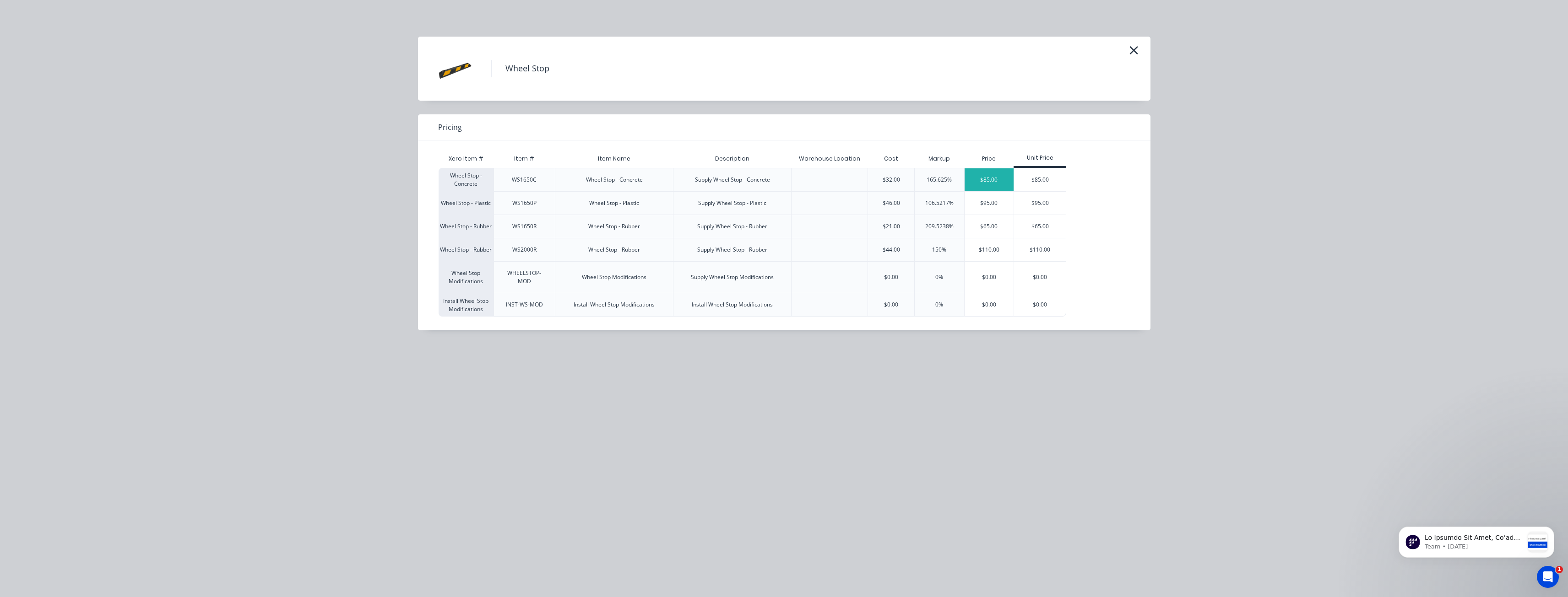
click at [990, 176] on div "$85.00" at bounding box center [989, 180] width 50 height 23
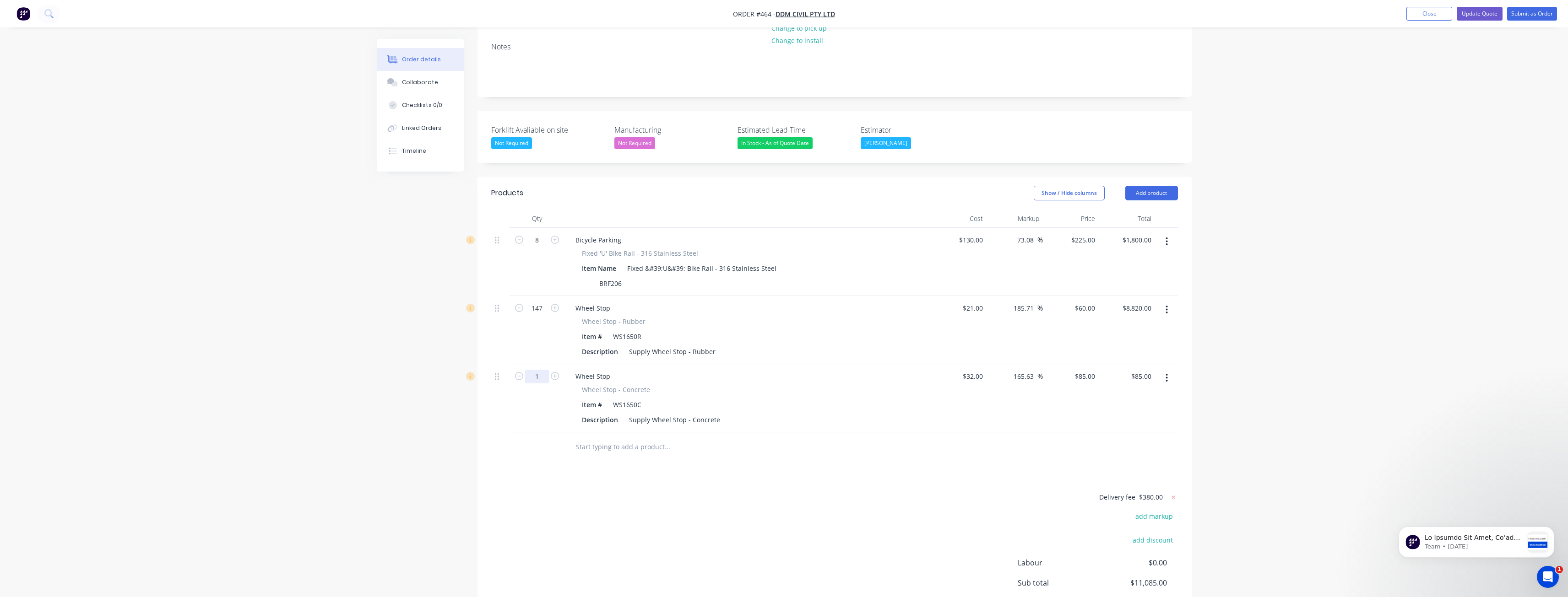
click at [544, 370] on input "1" at bounding box center [537, 376] width 24 height 13
type input "147"
type input "$12,495.00"
click at [523, 450] on div "Products Show / Hide columns Add product Qty Cost Markup Price Total 8 Bicycle …" at bounding box center [834, 427] width 714 height 500
click at [1168, 306] on icon "button" at bounding box center [1166, 309] width 2 height 8
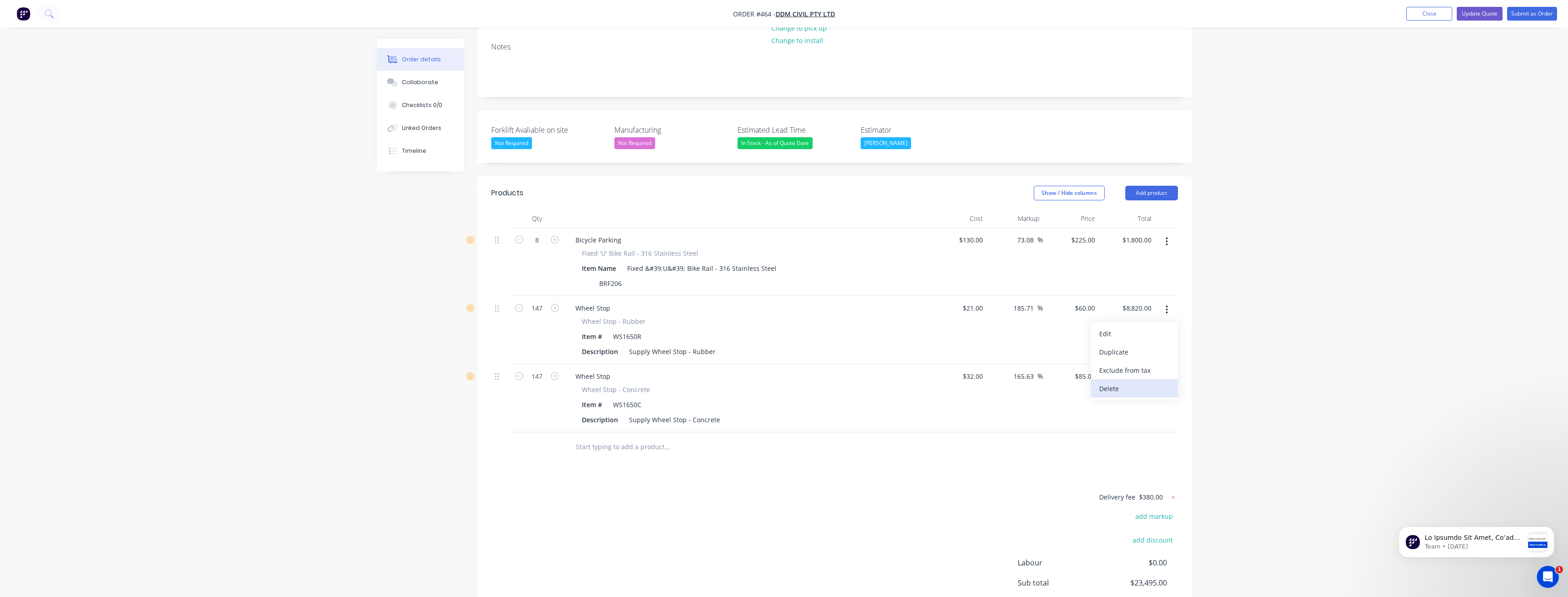
click at [1118, 382] on div "Delete" at bounding box center [1134, 389] width 70 height 13
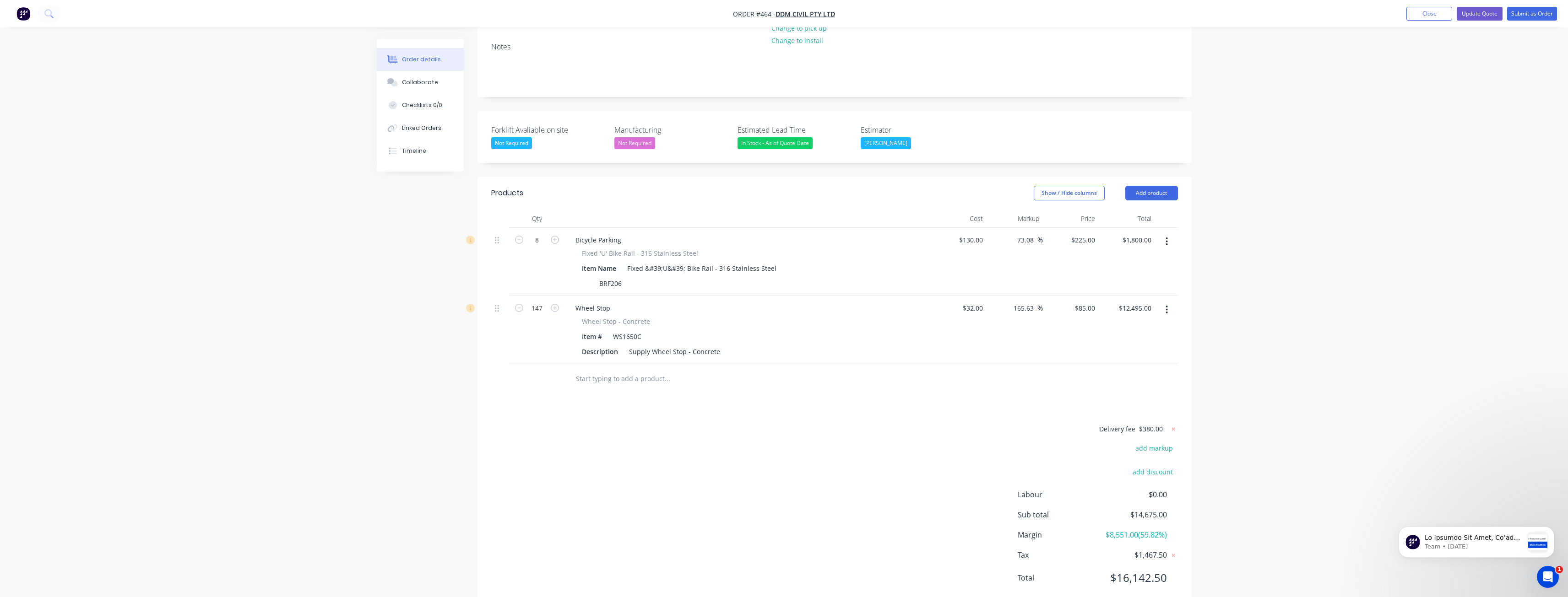
click at [727, 423] on div "Delivery fee $380.00 add markup add discount Labour $0.00 Sub total $14,675.00 …" at bounding box center [834, 510] width 686 height 172
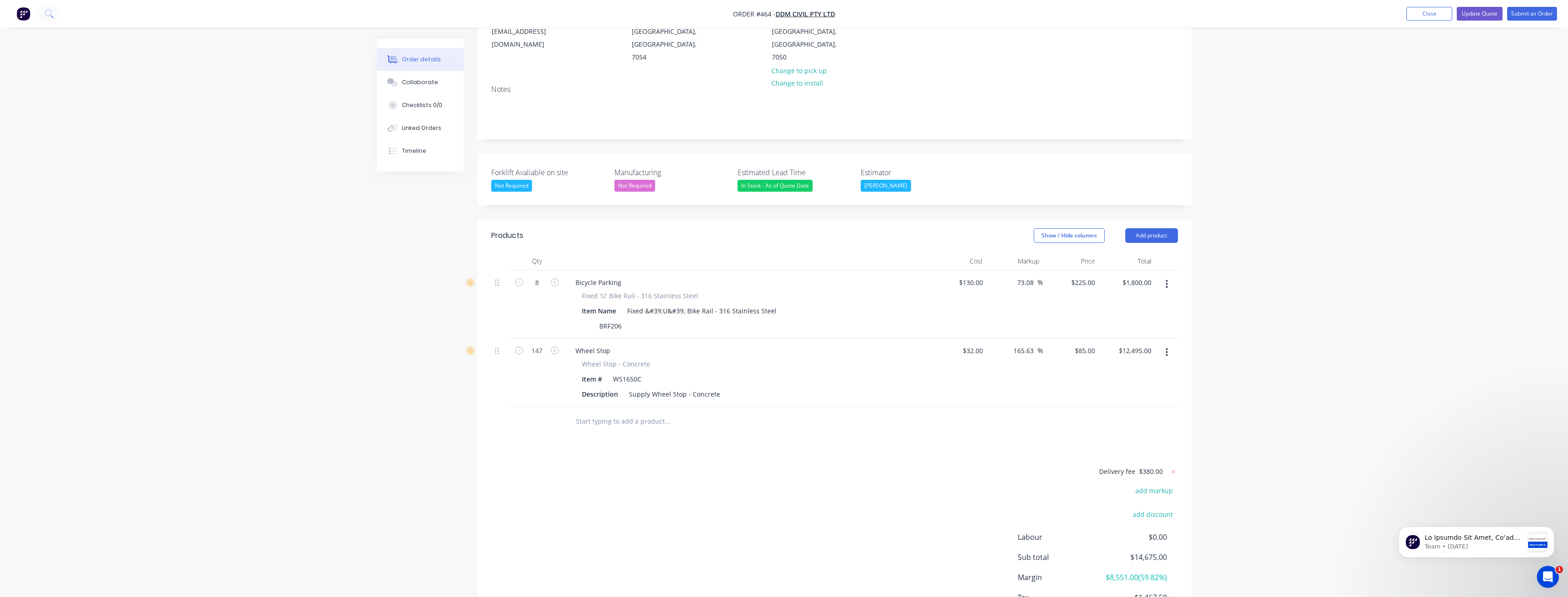
scroll to position [171, 0]
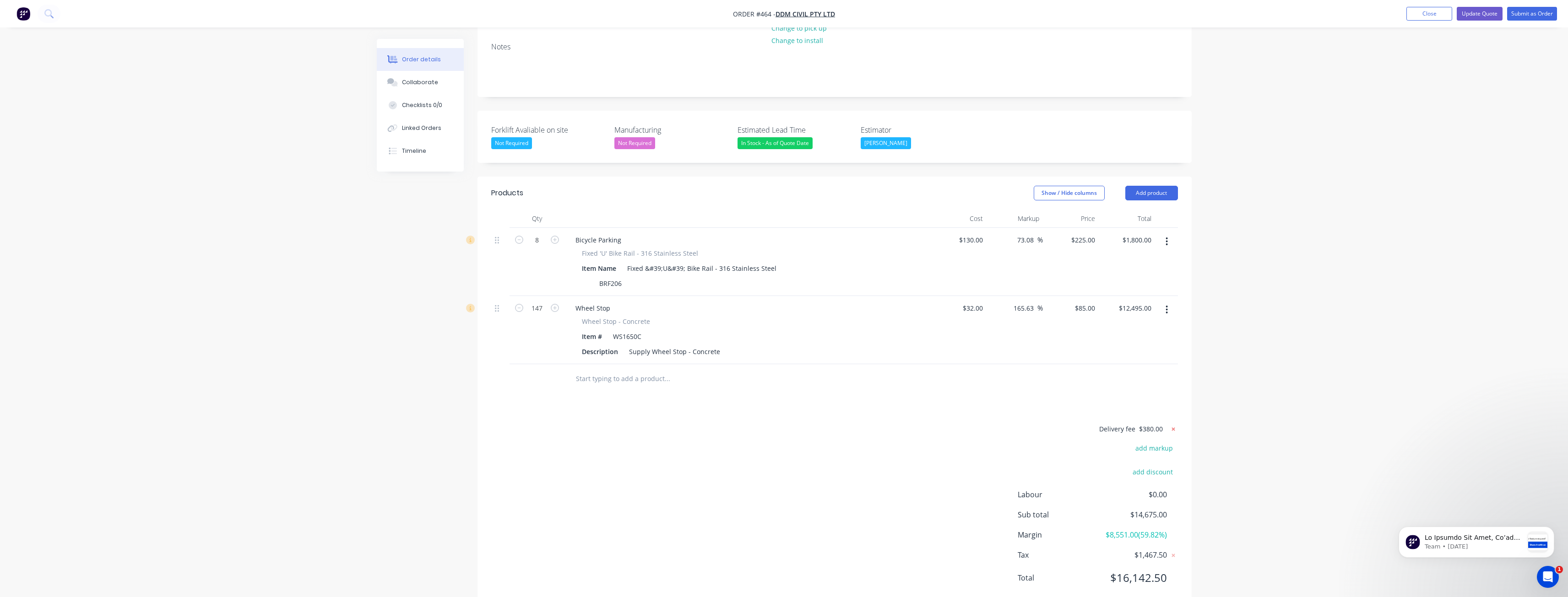
click at [1174, 425] on g at bounding box center [1173, 429] width 9 height 9
click at [1157, 423] on button "add delivery fee" at bounding box center [1148, 430] width 59 height 12
type input "7455"
click at [866, 445] on div "Delivery fee Delivery fee Delivery fee name (Optional) 7455 7455 $0 add markup …" at bounding box center [834, 510] width 686 height 174
click at [1158, 424] on span "$7,455.00" at bounding box center [1148, 429] width 29 height 10
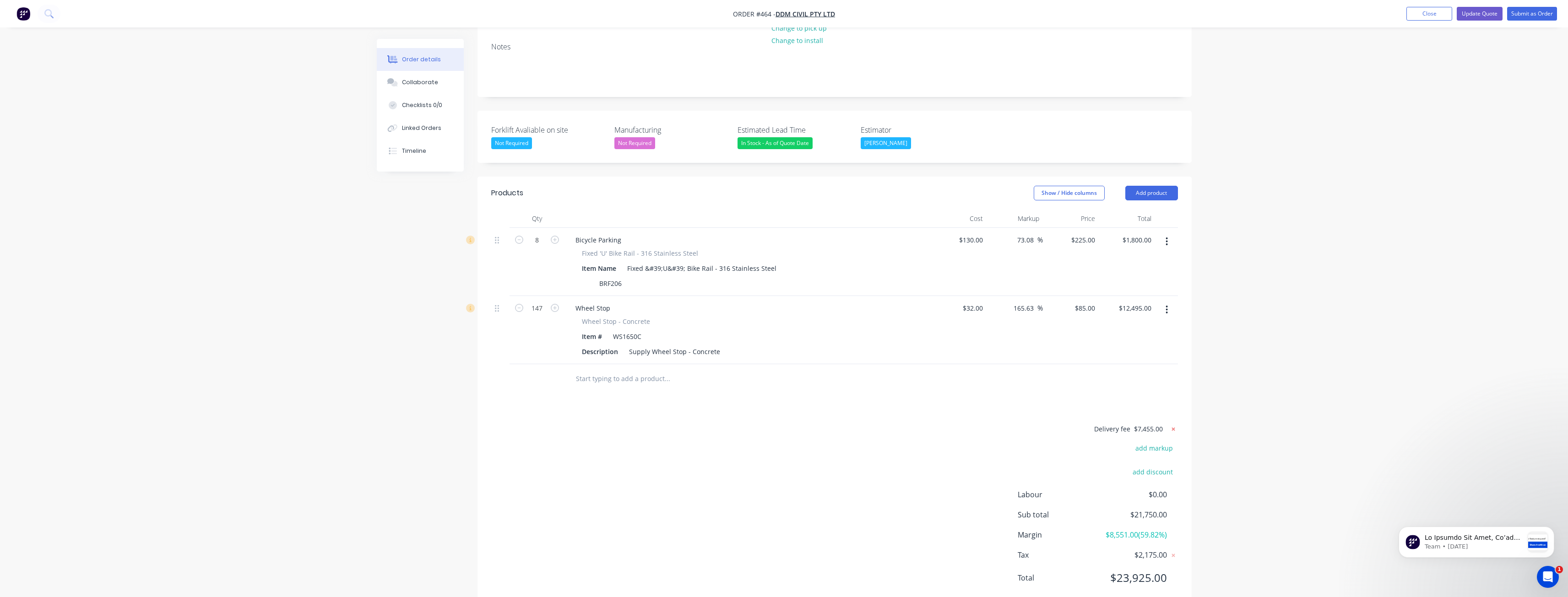
click at [1173, 425] on icon at bounding box center [1173, 429] width 9 height 9
click at [1159, 423] on button "add delivery fee" at bounding box center [1148, 430] width 59 height 12
type input "7465"
click at [929, 438] on div "Delivery fee Delivery fee Delivery fee name (Optional) 7465 7465 $0 add markup …" at bounding box center [834, 510] width 686 height 174
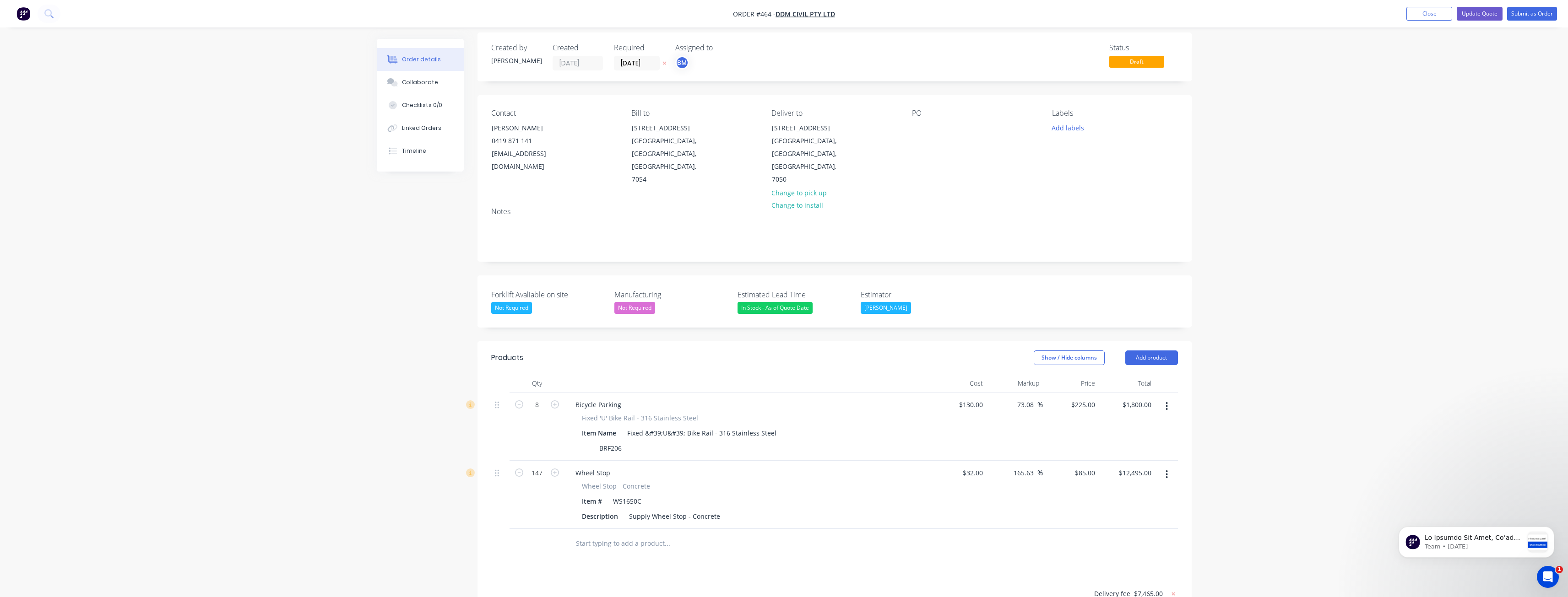
scroll to position [0, 0]
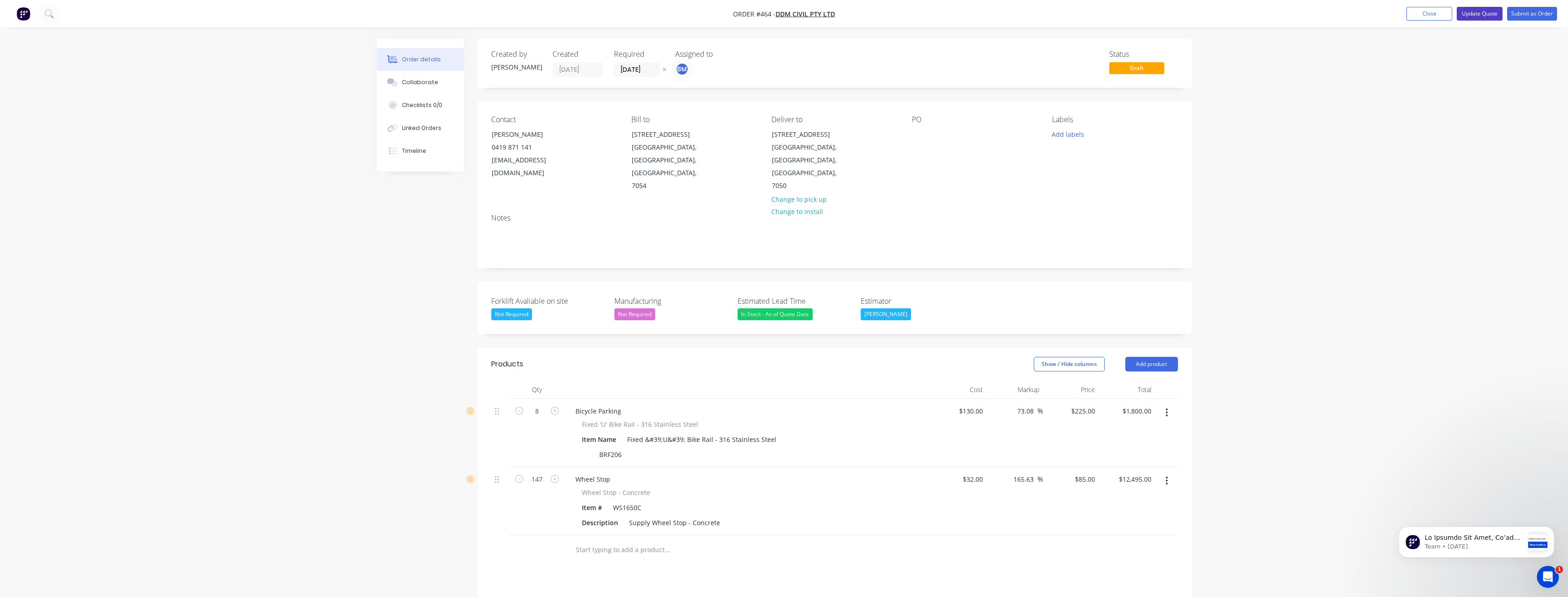
click at [1479, 14] on button "Update Quote" at bounding box center [1479, 13] width 46 height 13
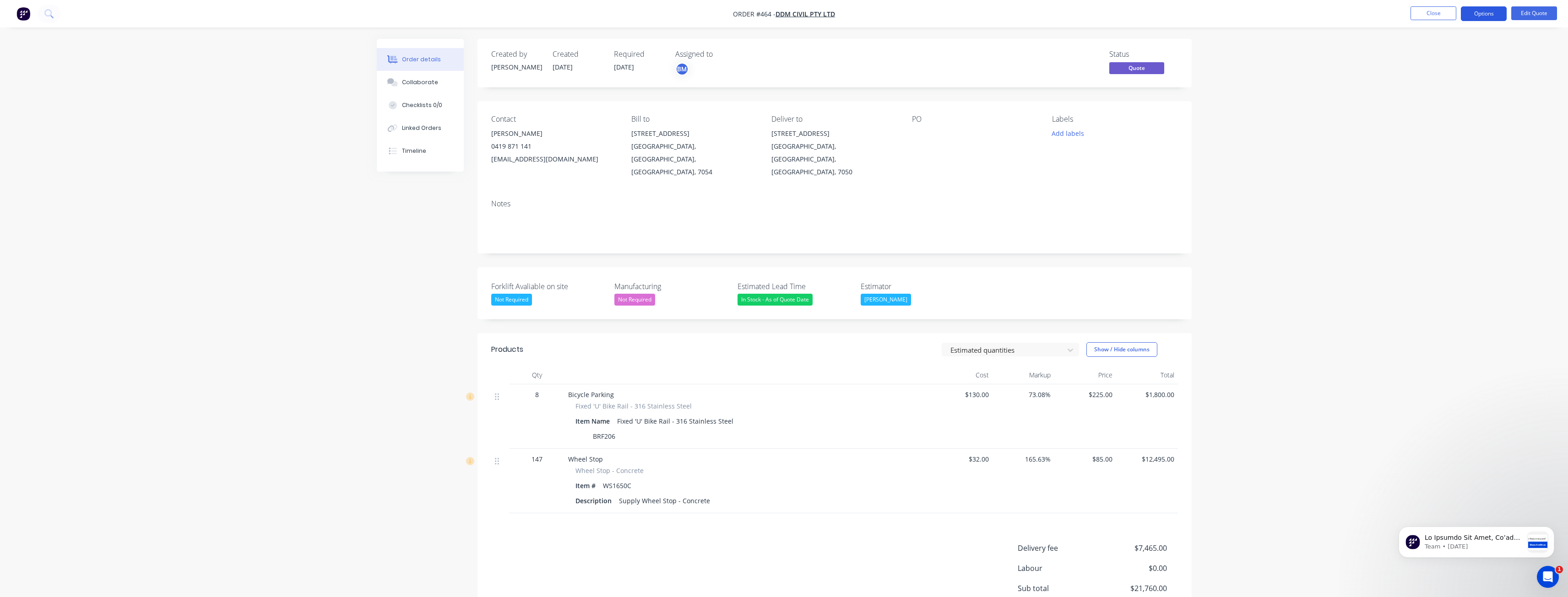
click at [1481, 7] on button "Options" at bounding box center [1484, 13] width 46 height 15
click at [1421, 54] on div "Quote" at bounding box center [1456, 56] width 84 height 13
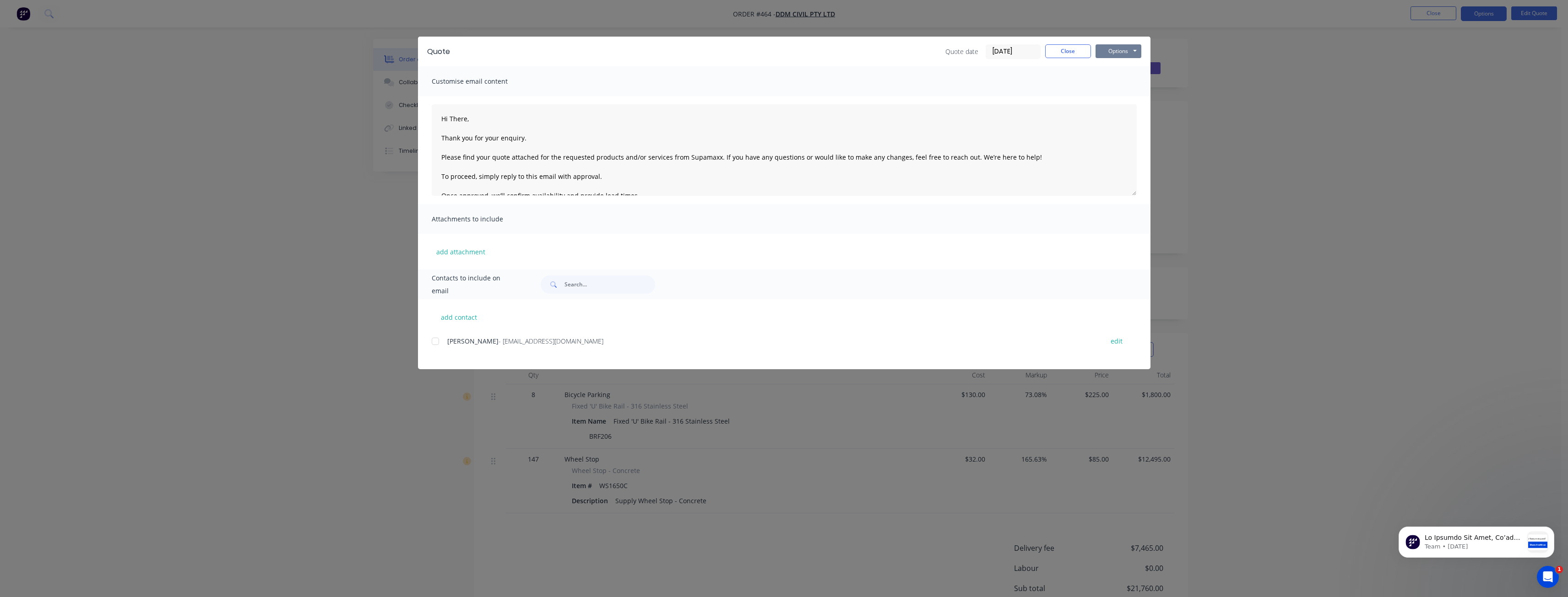
click at [1111, 50] on button "Options" at bounding box center [1118, 51] width 46 height 13
click at [1115, 66] on button "Preview" at bounding box center [1125, 67] width 59 height 15
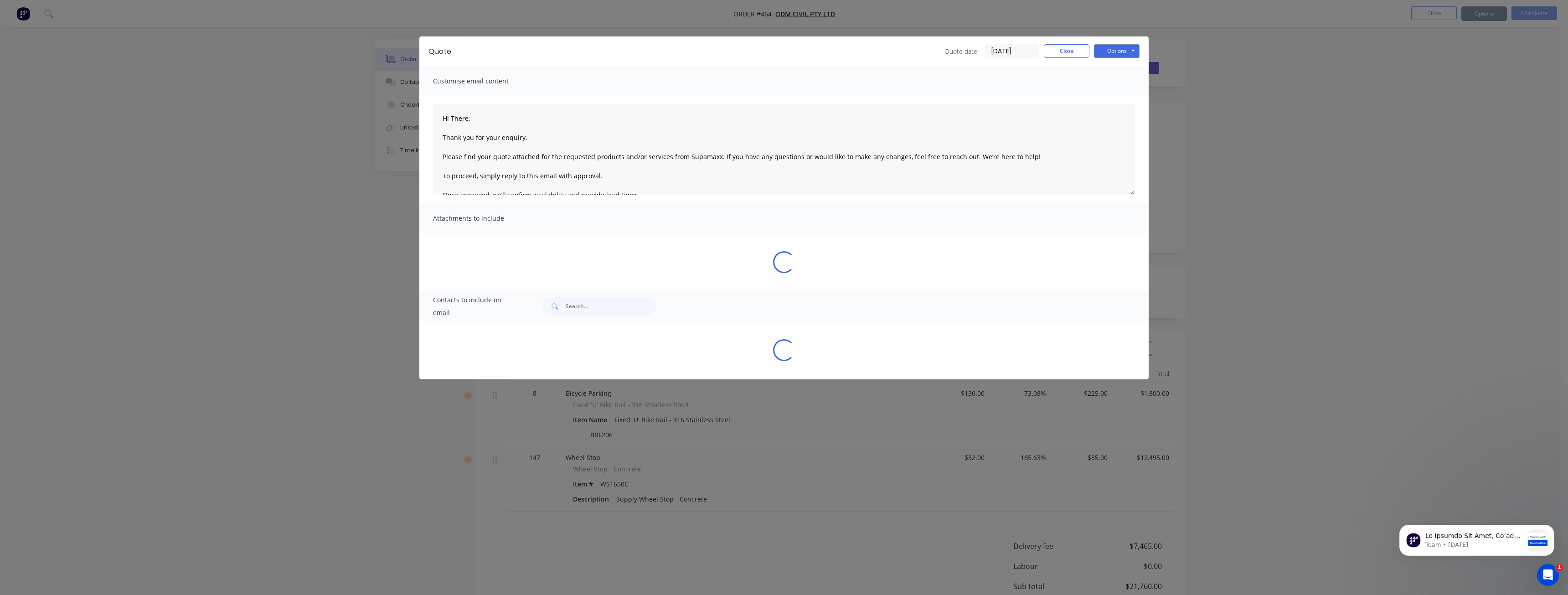
type textarea "Hi There, Thank you for your enquiry. Please find your quote attached for the r…"
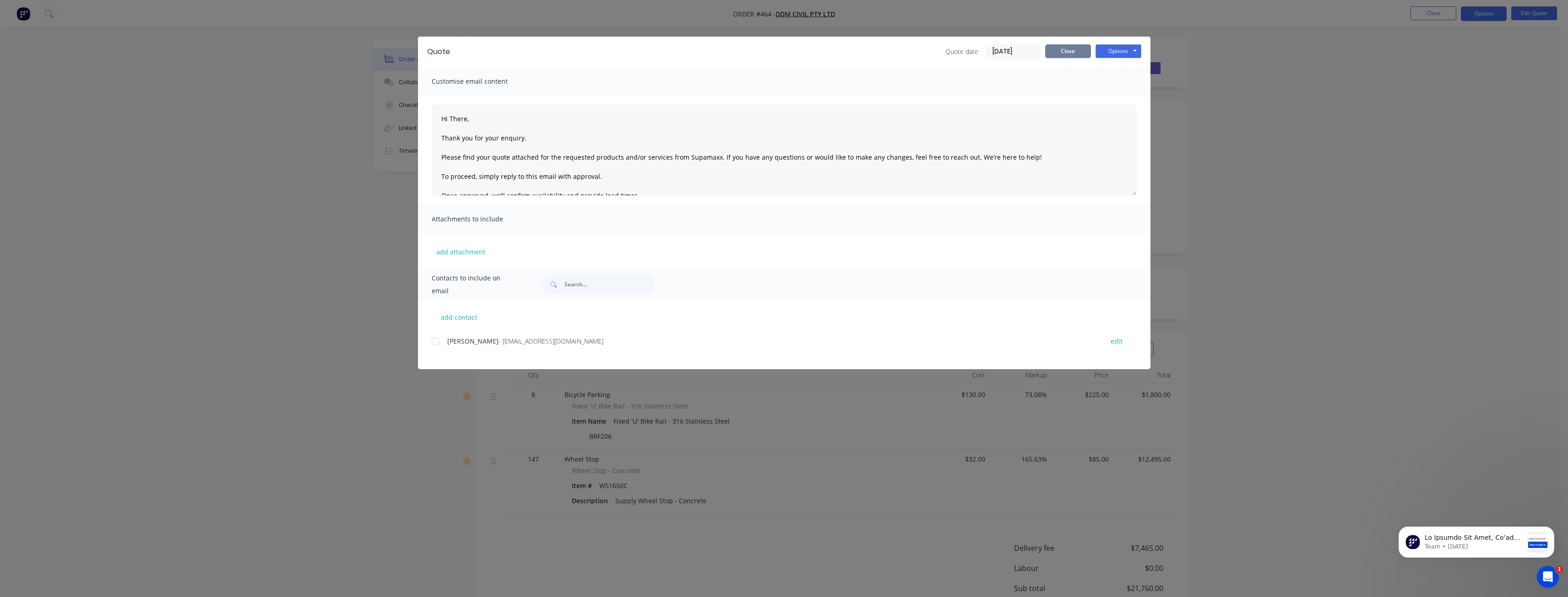
click at [1056, 51] on button "Close" at bounding box center [1068, 51] width 46 height 13
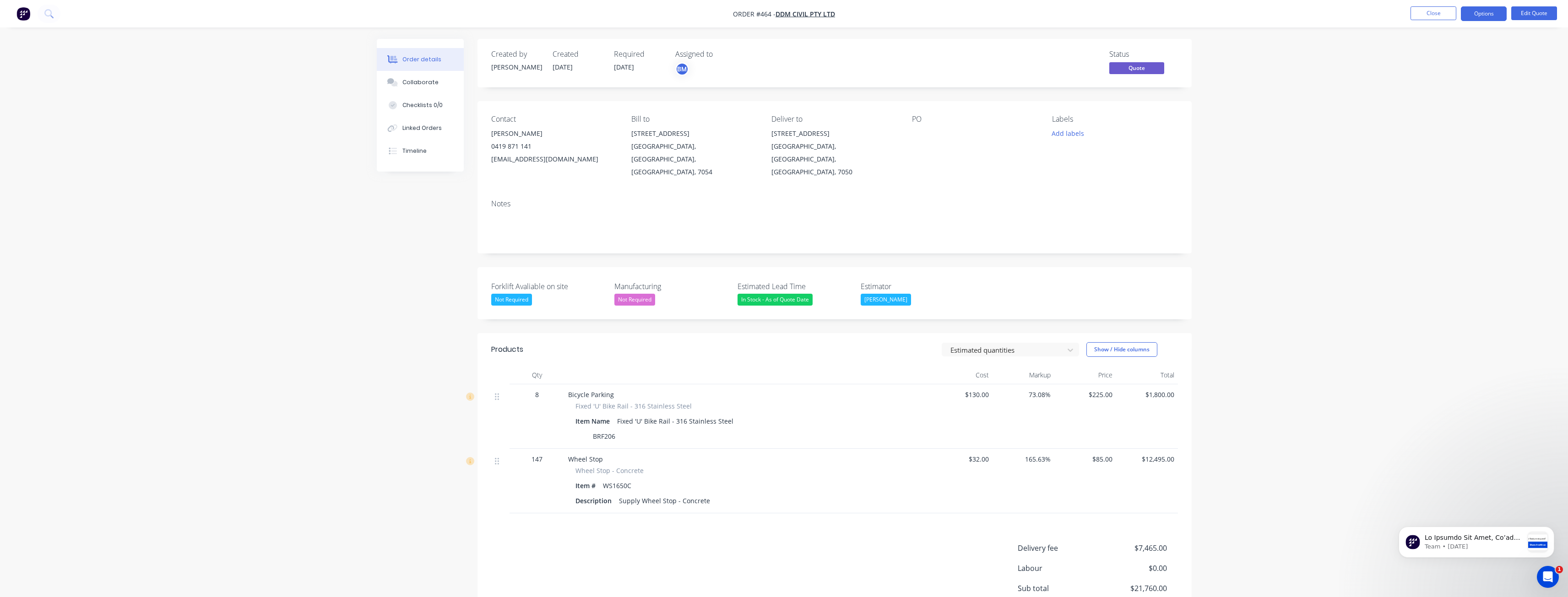
click at [344, 271] on div "Order details Collaborate Checklists 0/0 Linked Orders Timeline Order details C…" at bounding box center [784, 348] width 1568 height 697
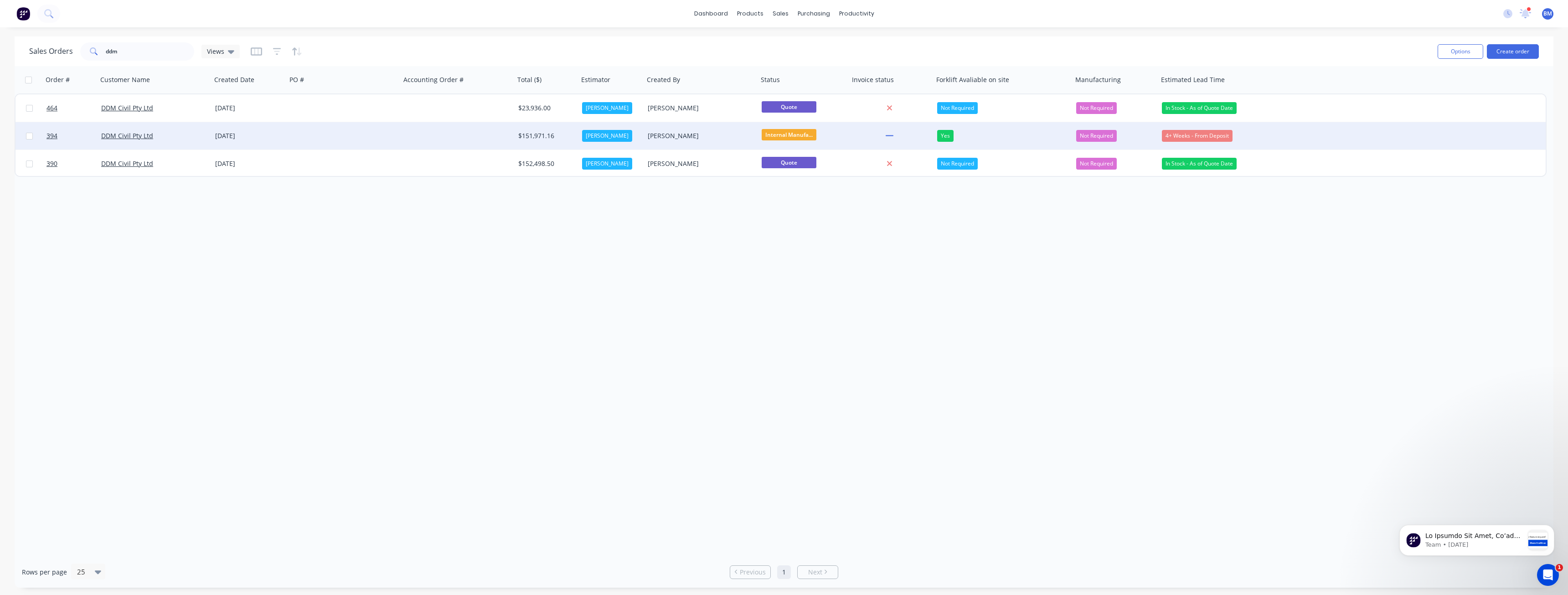
click at [377, 133] on div at bounding box center [343, 136] width 114 height 27
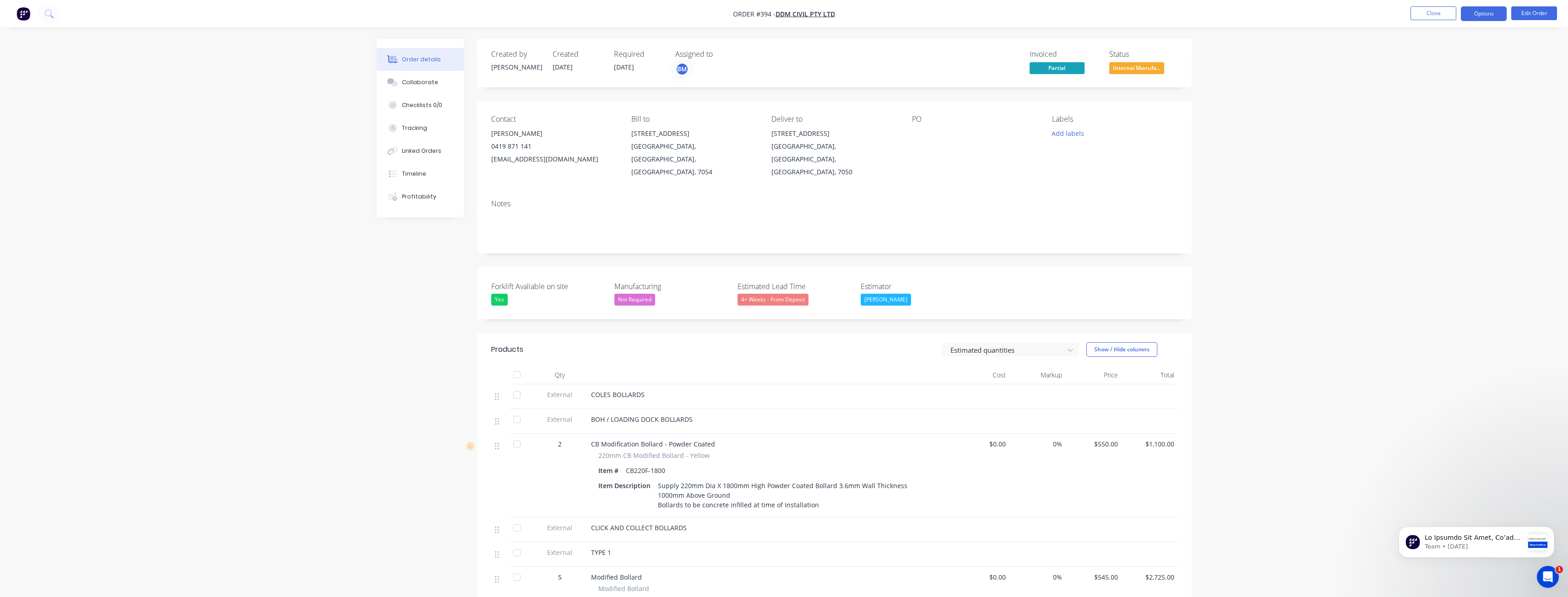
click at [1489, 16] on button "Options" at bounding box center [1484, 13] width 46 height 15
click at [1441, 126] on div "Delivery Docket" at bounding box center [1456, 129] width 84 height 13
click at [1431, 89] on div "Without pricing" at bounding box center [1456, 92] width 84 height 13
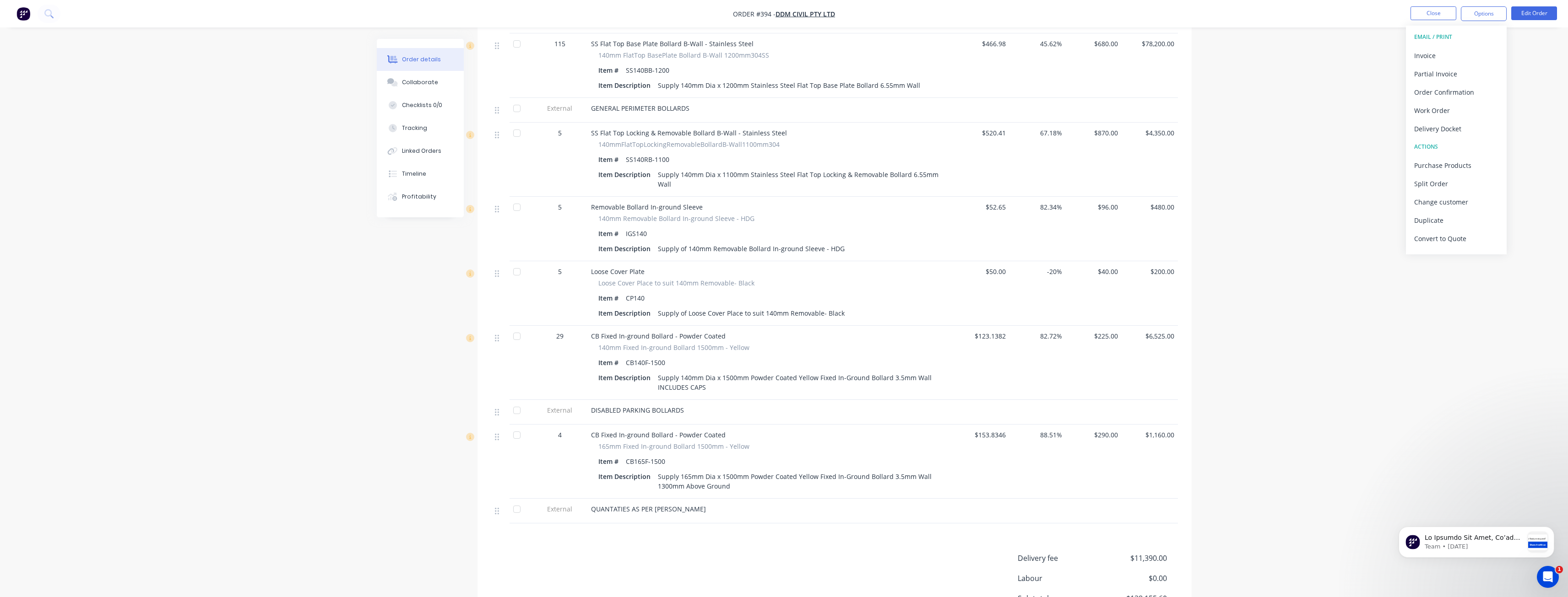
scroll to position [1179, 0]
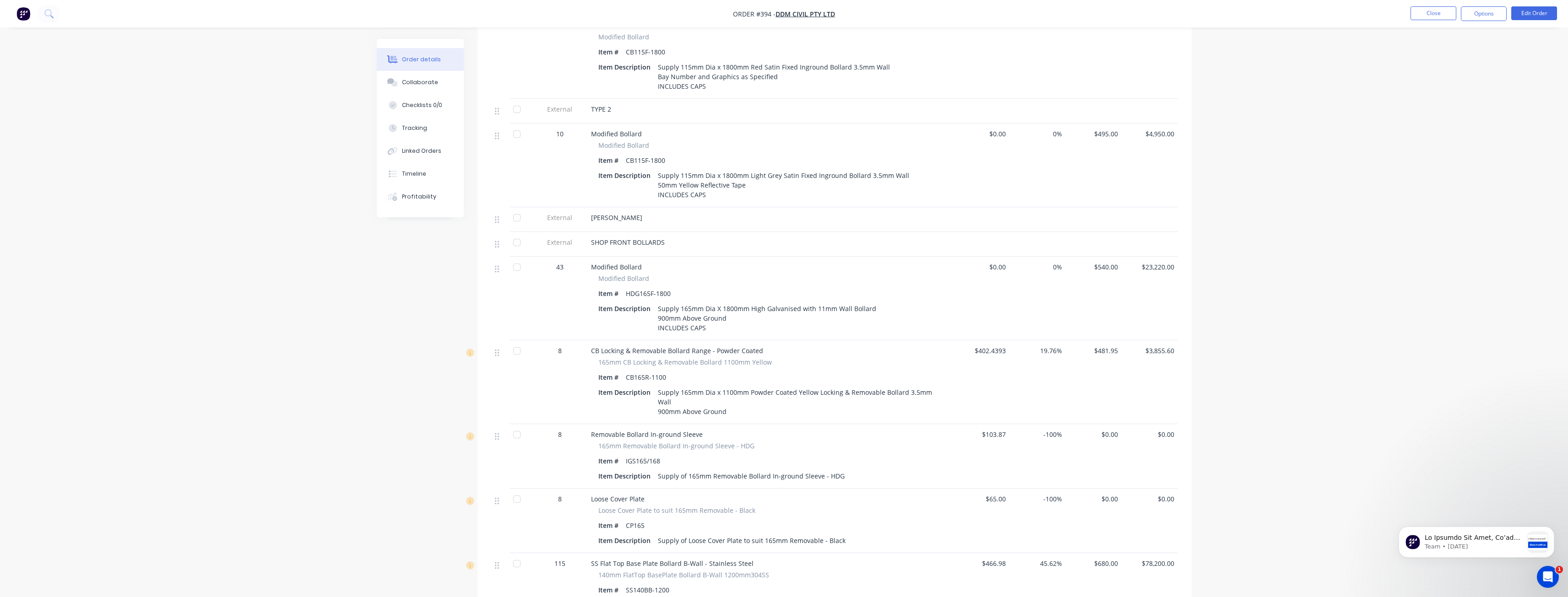
scroll to position [0, 0]
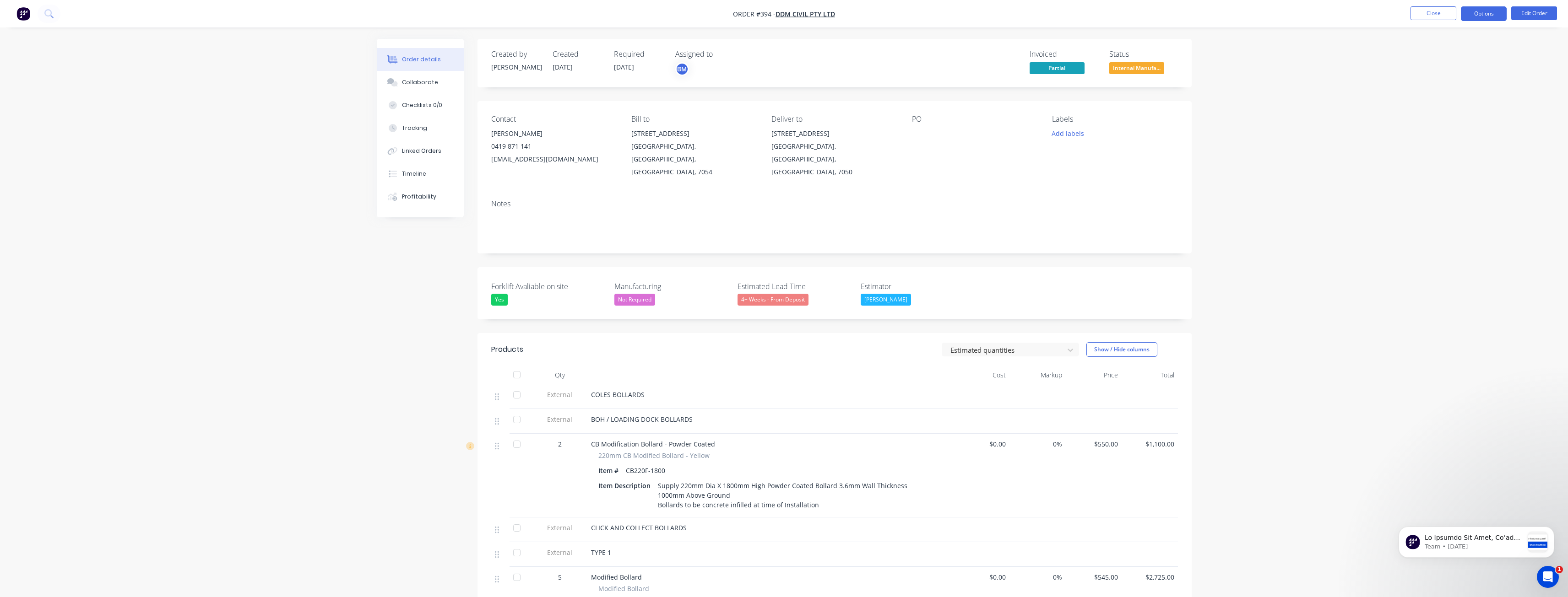
click at [1484, 10] on button "Options" at bounding box center [1484, 13] width 46 height 15
click at [1434, 127] on div "Delivery Docket" at bounding box center [1456, 129] width 84 height 13
click at [1434, 71] on div "With pricing" at bounding box center [1456, 74] width 84 height 13
click at [1428, 13] on button "Close" at bounding box center [1433, 13] width 46 height 13
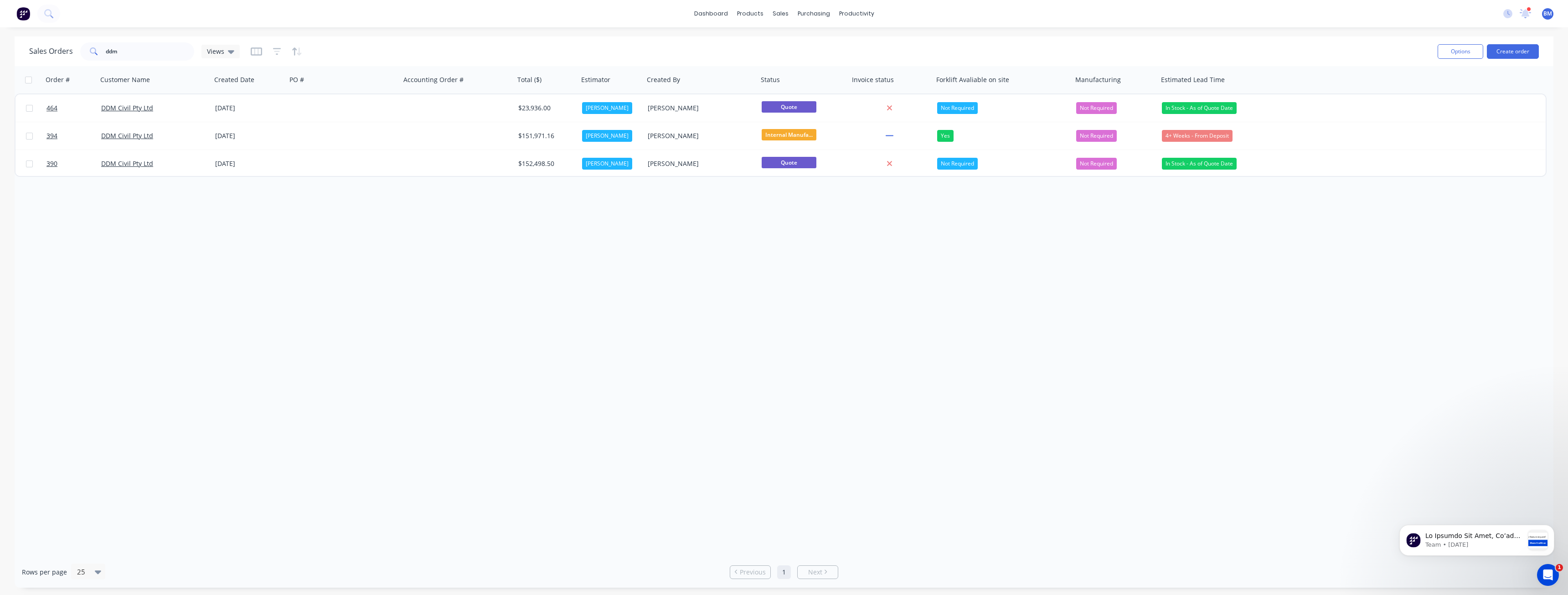
click at [192, 233] on div "Order # Customer Name Created Date PO # Accounting Order # Total ($) Estimator …" at bounding box center [784, 311] width 1539 height 490
drag, startPoint x: 128, startPoint y: 52, endPoint x: 74, endPoint y: 51, distance: 54.0
click at [74, 51] on div "Sales Orders ddm Views" at bounding box center [135, 52] width 211 height 18
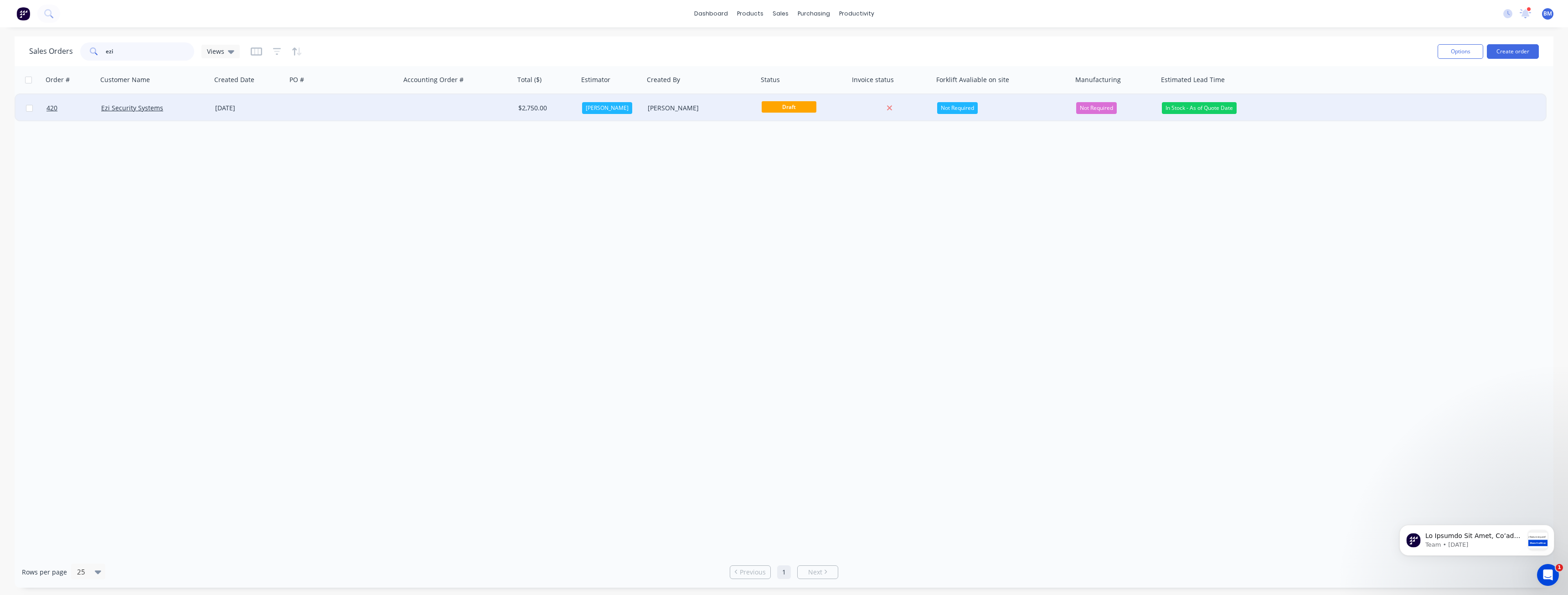
type input "ezi"
click at [342, 104] on div at bounding box center [343, 108] width 114 height 27
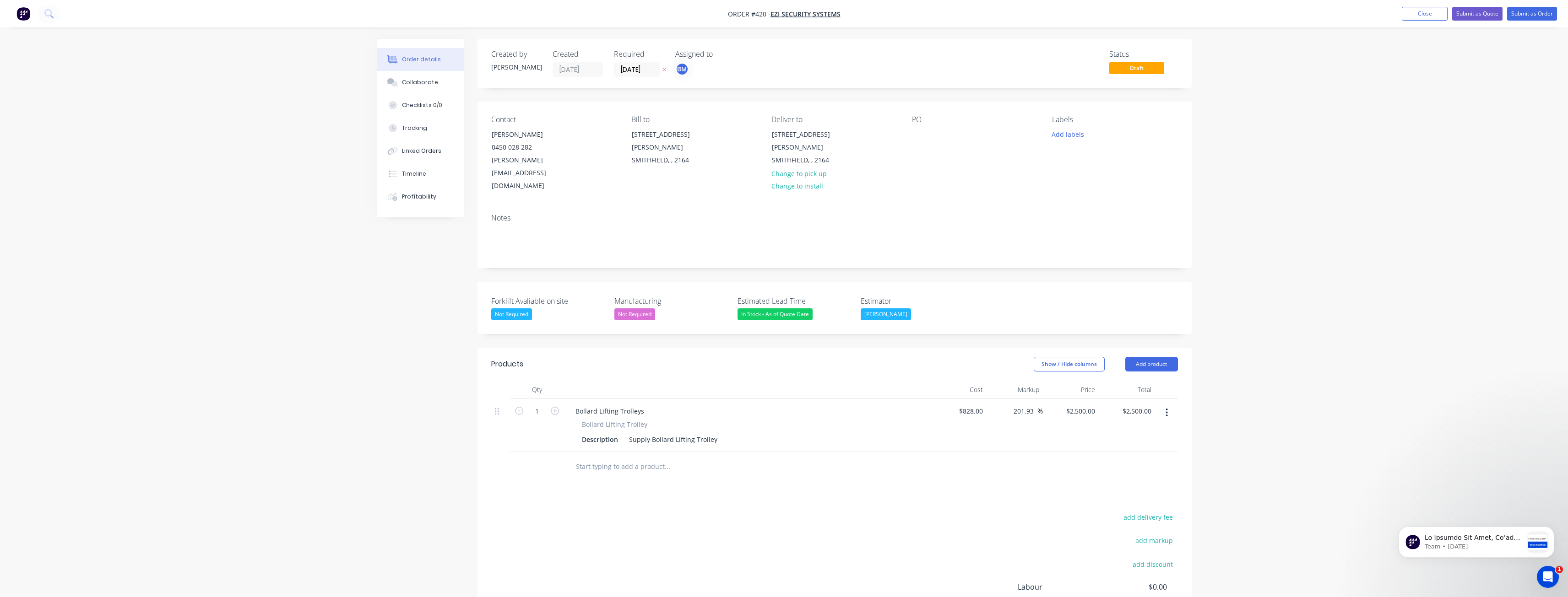
click at [254, 168] on div "Order details Collaborate Checklists 0/0 Tracking Linked Orders Timeline Profit…" at bounding box center [784, 357] width 1568 height 715
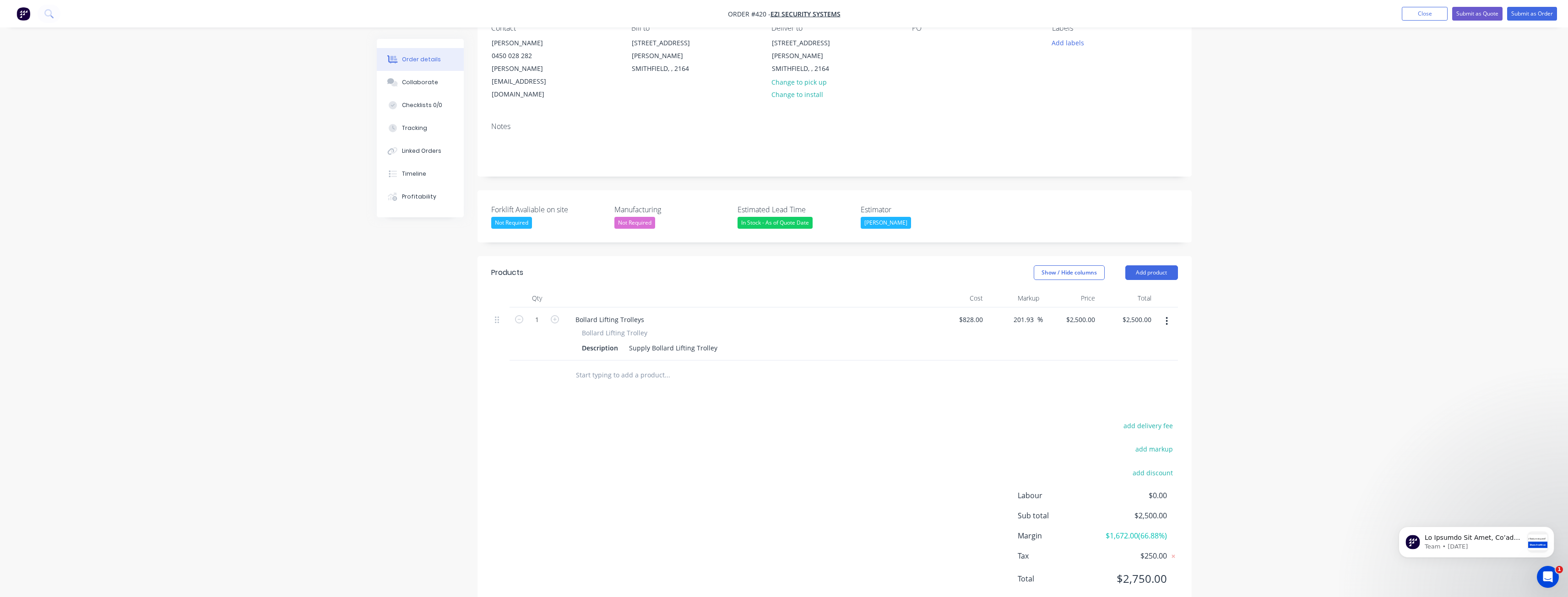
scroll to position [92, 0]
click at [1136, 265] on button "Add product" at bounding box center [1152, 272] width 53 height 15
click at [1115, 288] on div "Product catalogue" at bounding box center [1134, 295] width 70 height 13
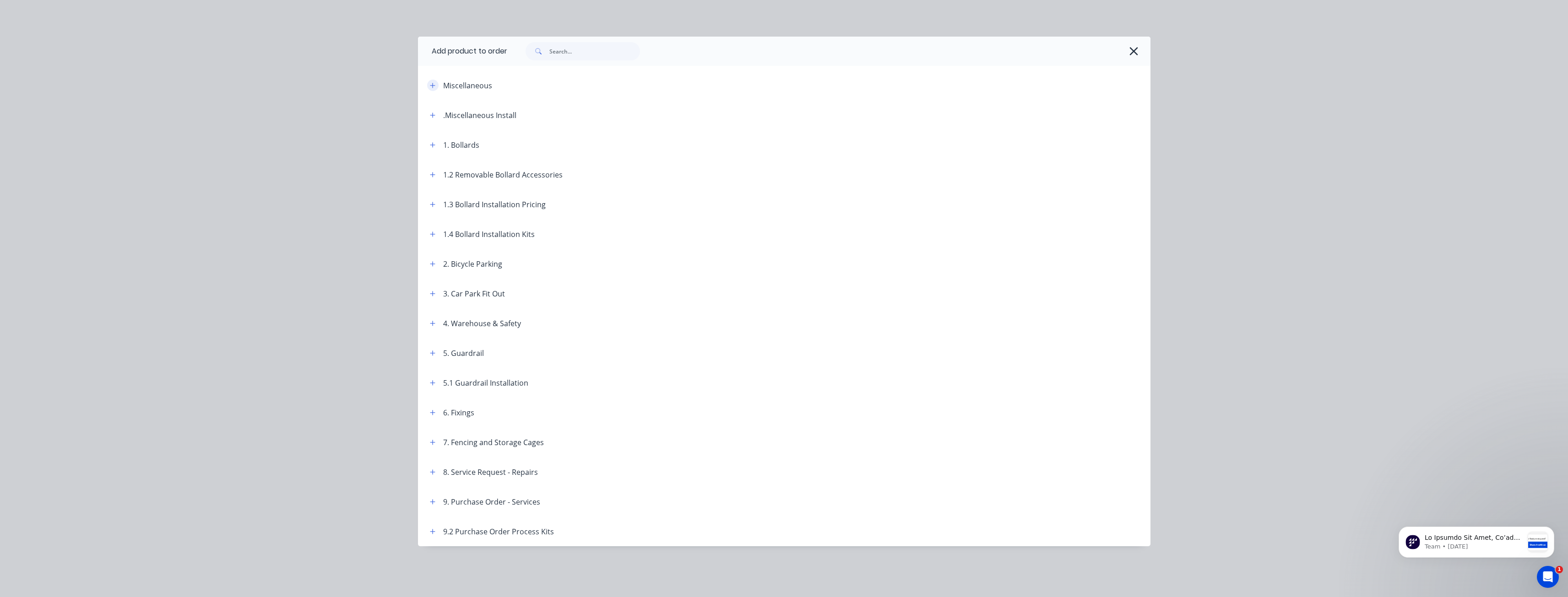
click at [432, 81] on button "button" at bounding box center [433, 85] width 12 height 12
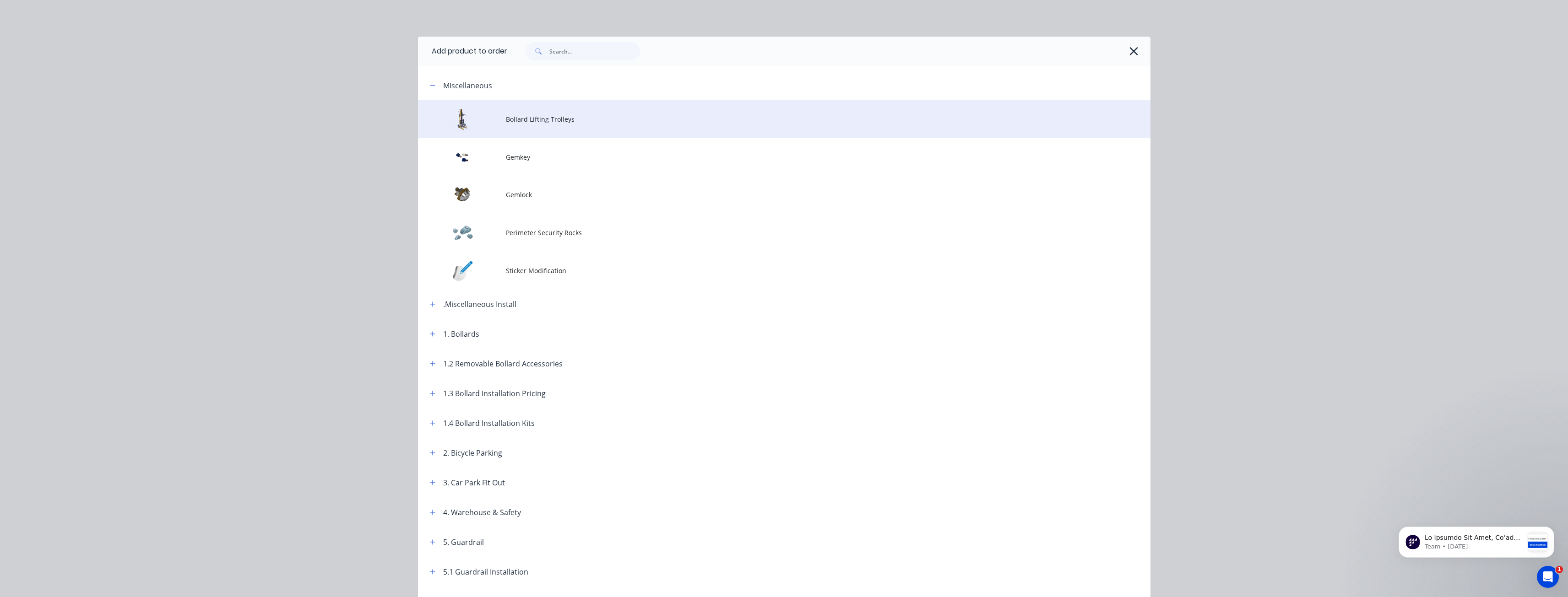
click at [518, 112] on td "Bollard Lifting Trolleys" at bounding box center [828, 119] width 644 height 38
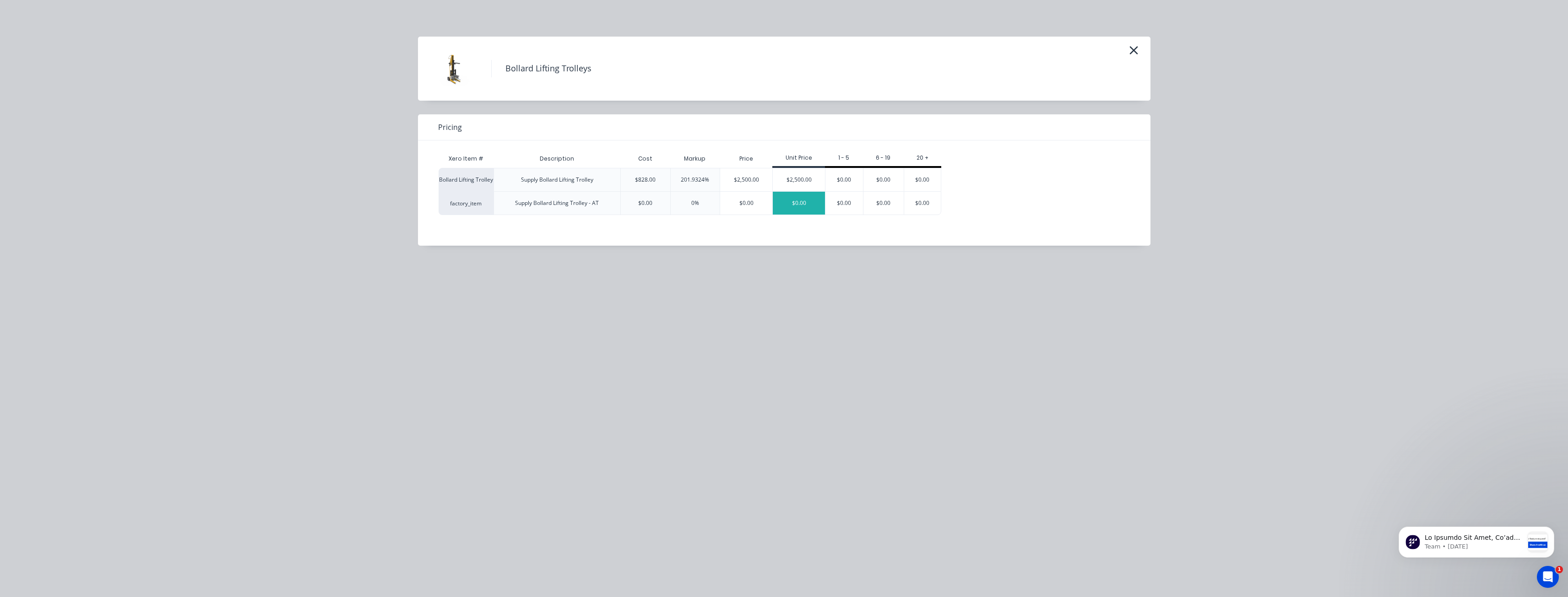
click at [800, 199] on div "$0.00" at bounding box center [798, 203] width 52 height 23
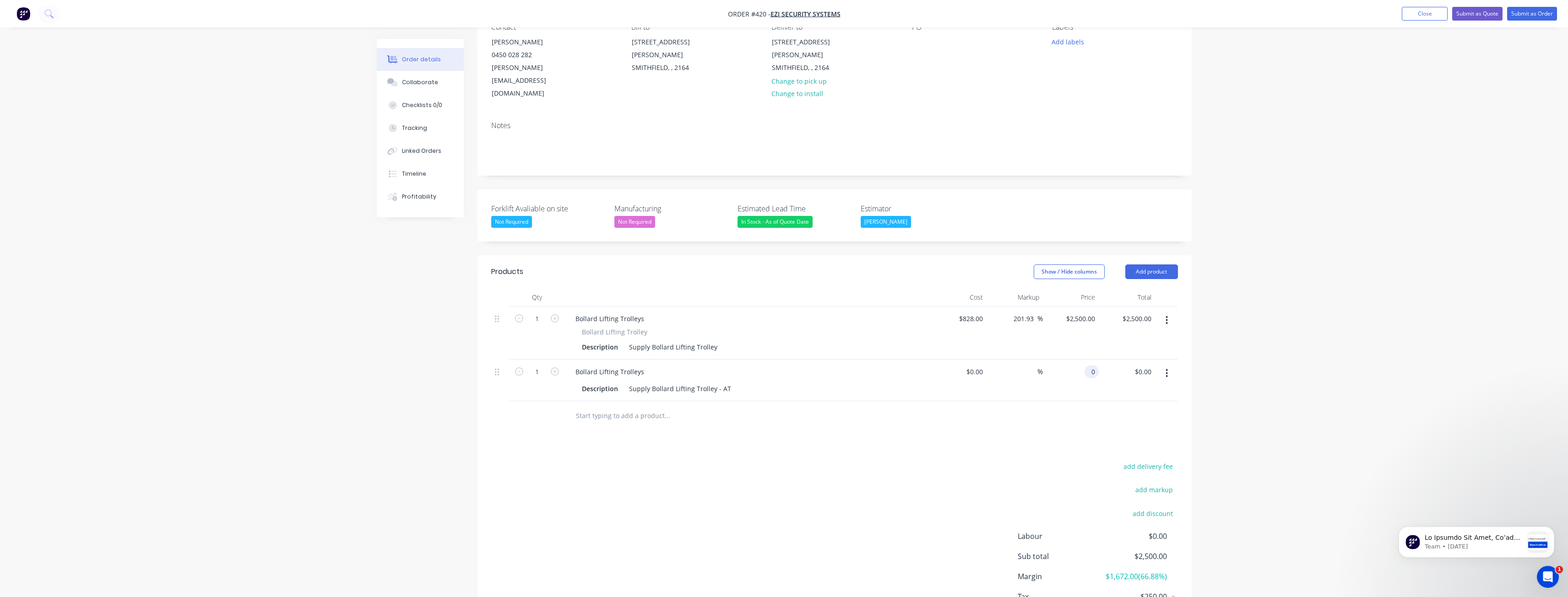
click at [1088, 365] on div "0 0" at bounding box center [1091, 372] width 14 height 13
type input "$3,475.00"
click at [807, 460] on div "add delivery fee add markup add discount Labour $0.00 Sub total $2,500.00 Margi…" at bounding box center [834, 548] width 686 height 177
click at [781, 216] on div "In Stock - As of Quote Date" at bounding box center [775, 221] width 75 height 12
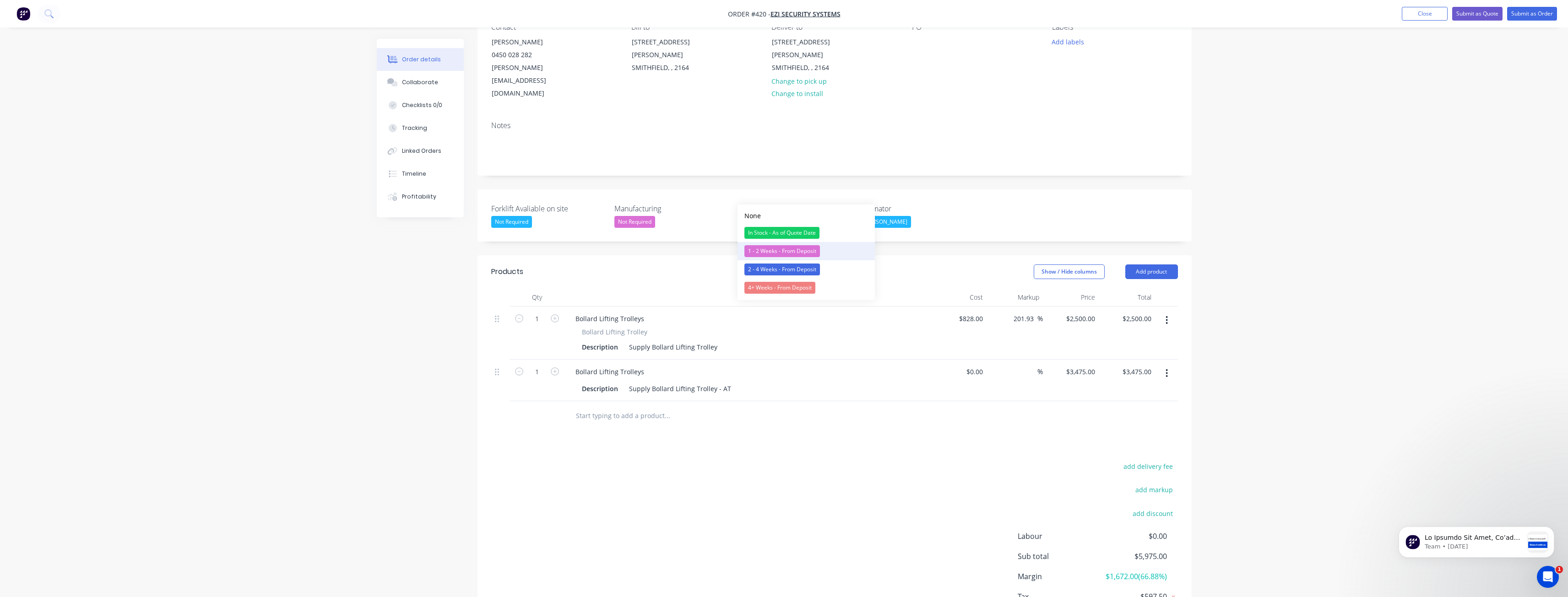
click at [765, 247] on div "1 - 2 Weeks - From Deposit" at bounding box center [782, 251] width 76 height 12
click at [792, 418] on div "Products Show / Hide columns Add product Qty Cost Markup Price Total 1 Bollard …" at bounding box center [834, 453] width 714 height 395
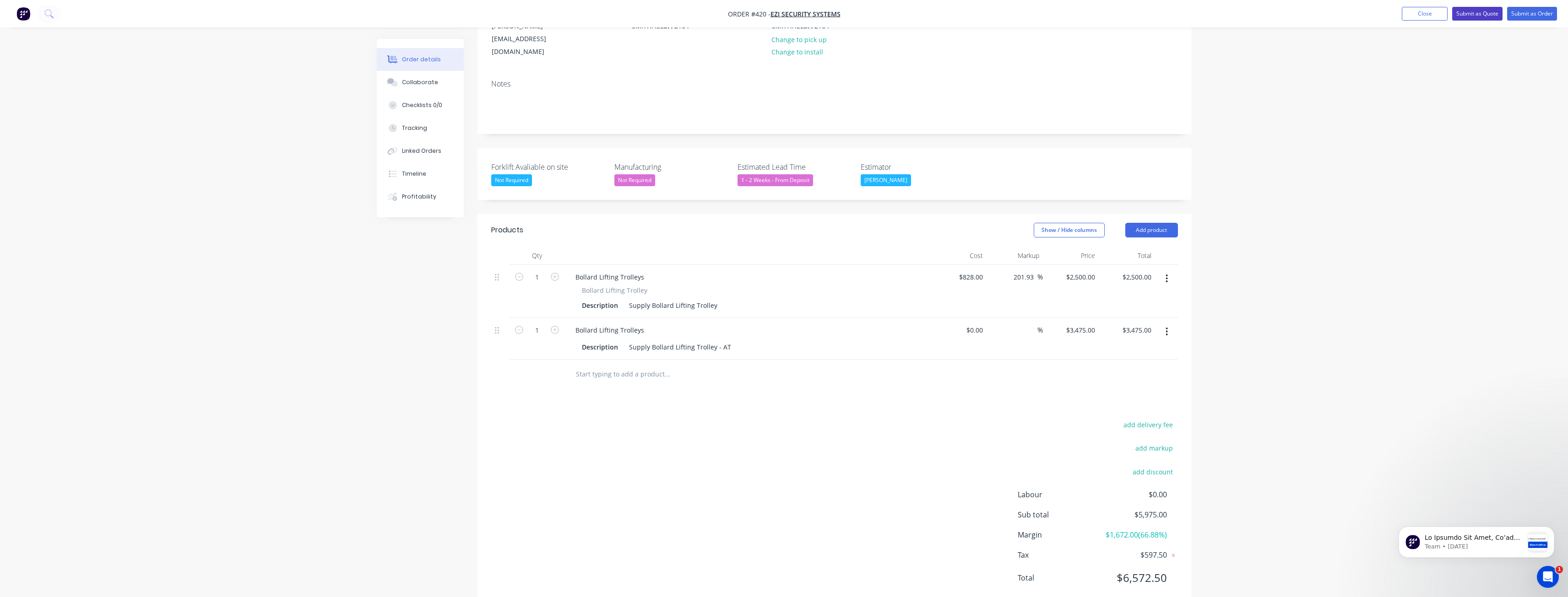
click at [1461, 11] on button "Submit as Quote" at bounding box center [1477, 13] width 50 height 13
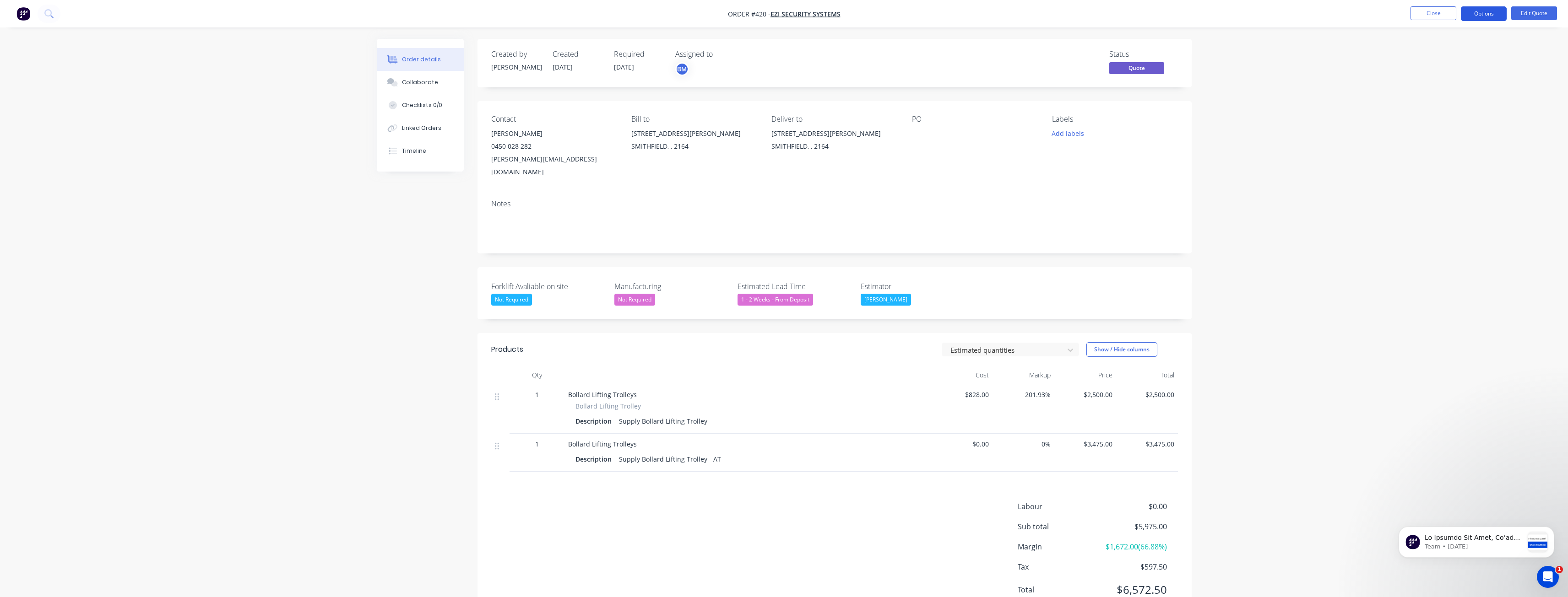
click at [1484, 12] on button "Options" at bounding box center [1484, 13] width 46 height 15
click at [1427, 55] on div "Quote" at bounding box center [1456, 56] width 84 height 13
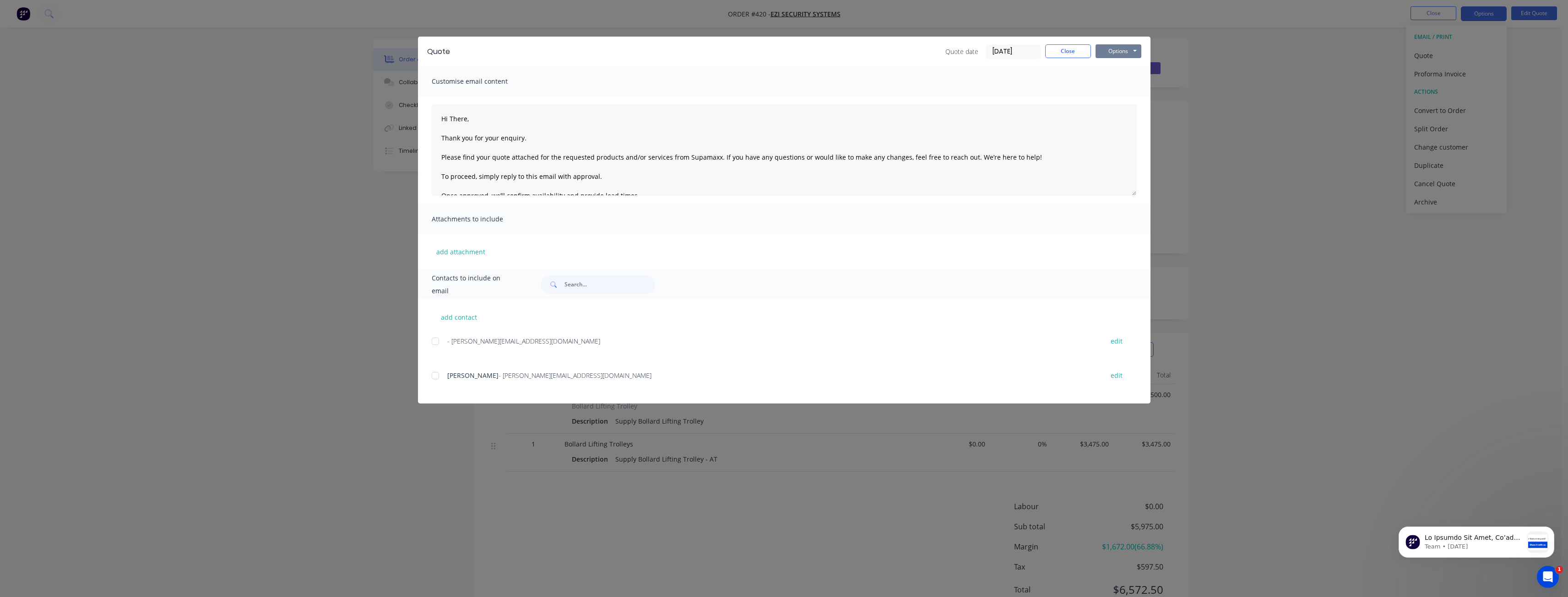
click at [1116, 48] on button "Options" at bounding box center [1118, 51] width 46 height 13
click at [1113, 65] on button "Preview" at bounding box center [1125, 67] width 59 height 15
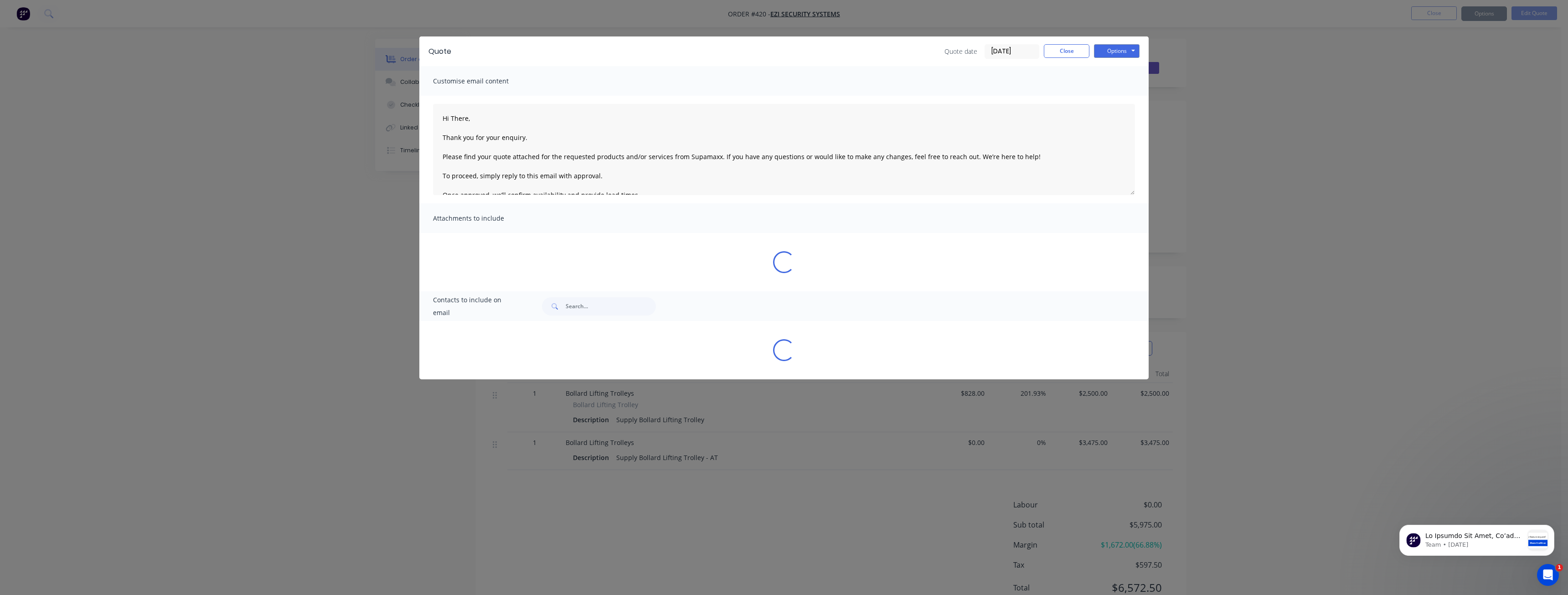
type textarea "Hi There, Thank you for your enquiry. Please find your quote attached for the r…"
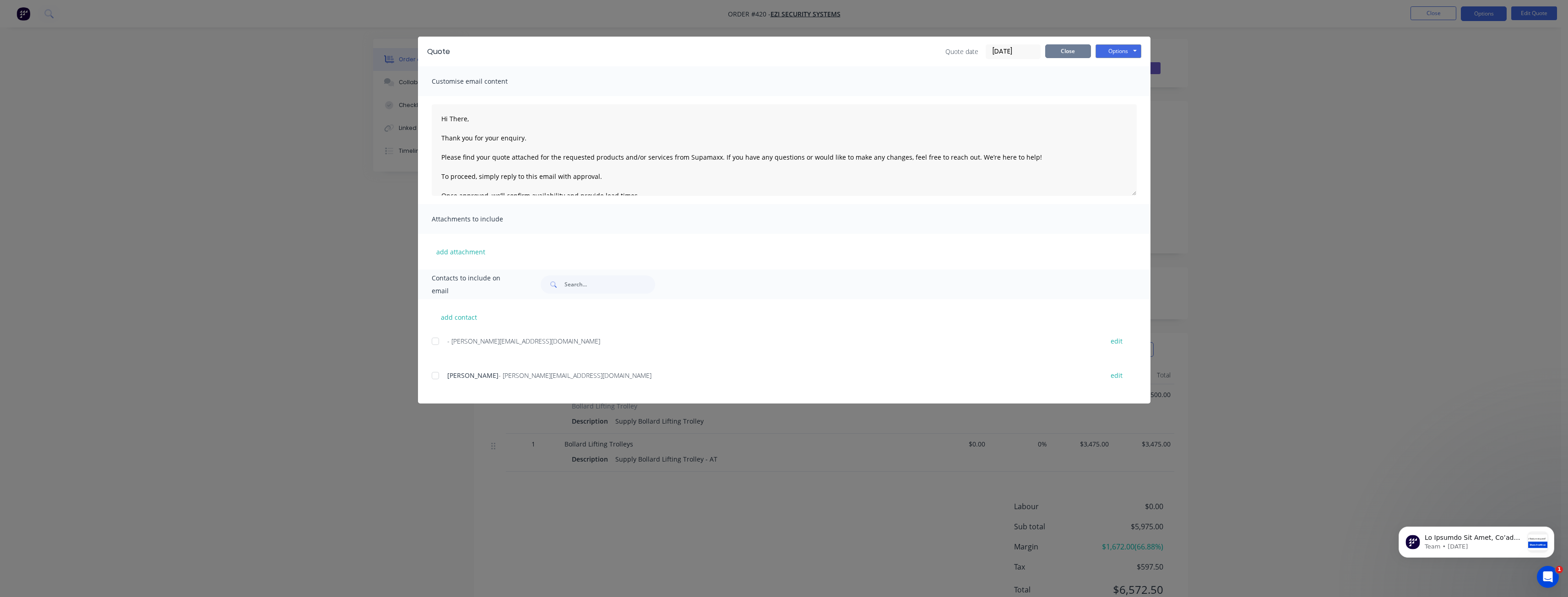
click at [1064, 51] on button "Close" at bounding box center [1068, 51] width 46 height 13
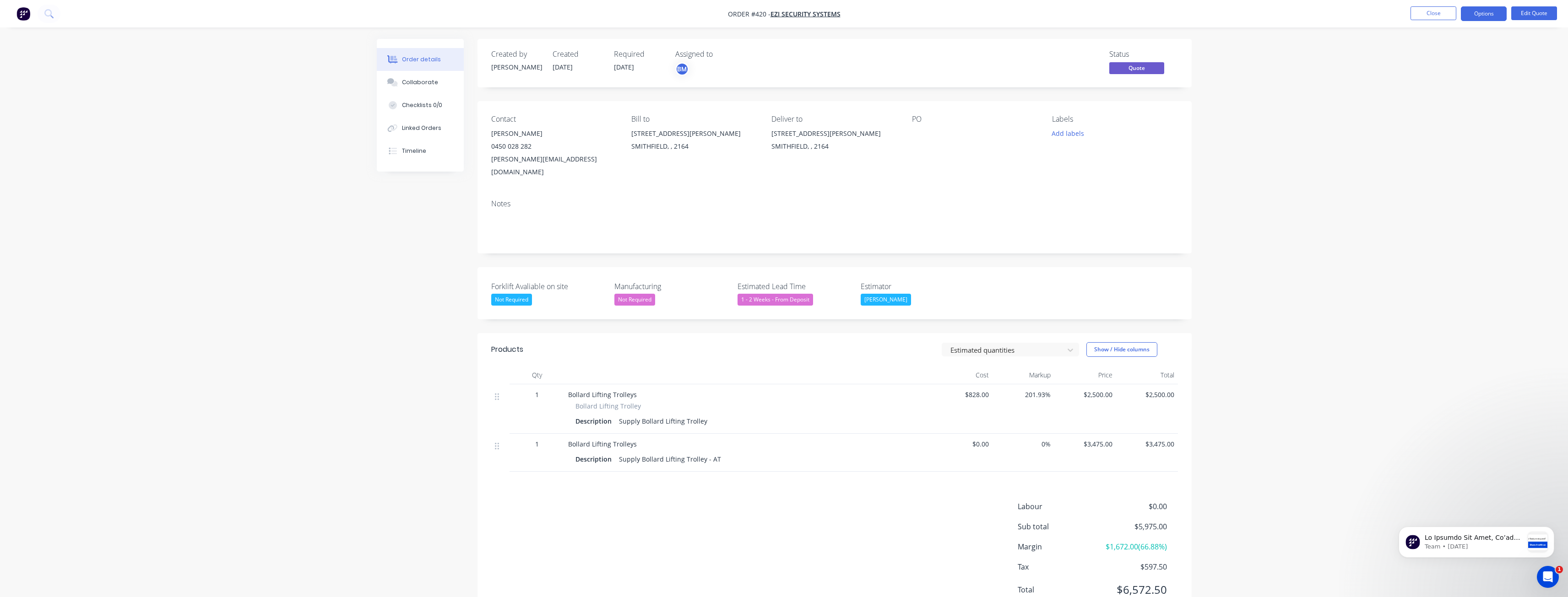
click at [217, 348] on div "Order details Collaborate Checklists 0/0 Linked Orders Timeline Order details C…" at bounding box center [784, 317] width 1568 height 635
click at [24, 13] on img "button" at bounding box center [23, 13] width 13 height 13
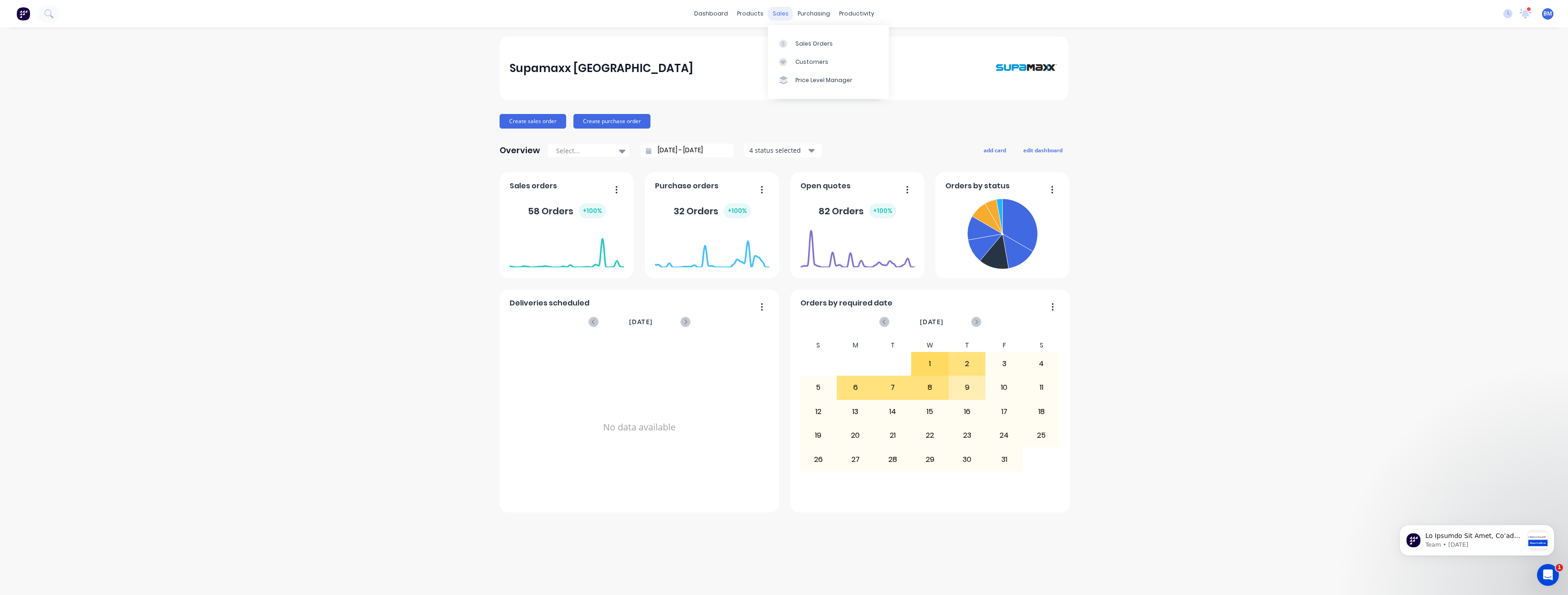
click at [777, 15] on div "sales" at bounding box center [780, 13] width 25 height 13
click at [805, 43] on div "Sales Orders" at bounding box center [814, 43] width 37 height 8
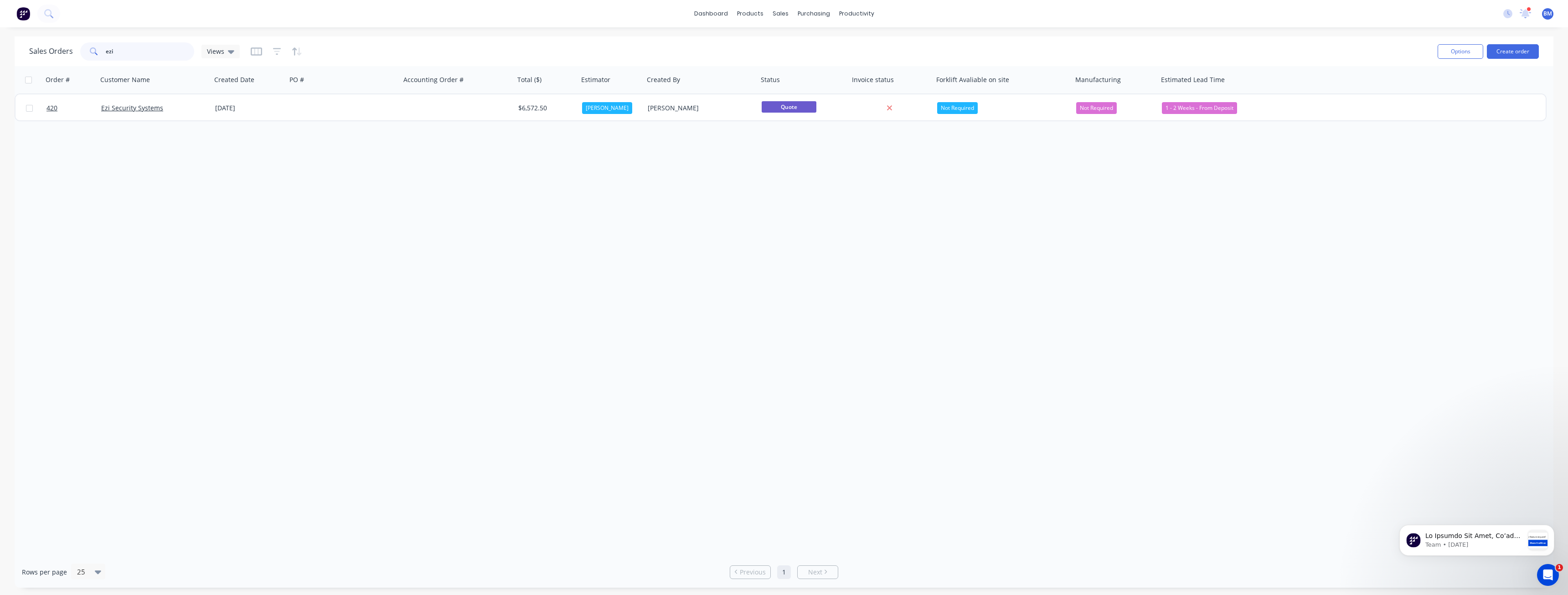
drag, startPoint x: 148, startPoint y: 52, endPoint x: 130, endPoint y: 48, distance: 18.4
click at [130, 48] on input "ezi" at bounding box center [150, 52] width 89 height 18
drag, startPoint x: 144, startPoint y: 50, endPoint x: 53, endPoint y: 54, distance: 91.1
click at [53, 54] on div "Sales Orders ezi Views" at bounding box center [135, 52] width 211 height 18
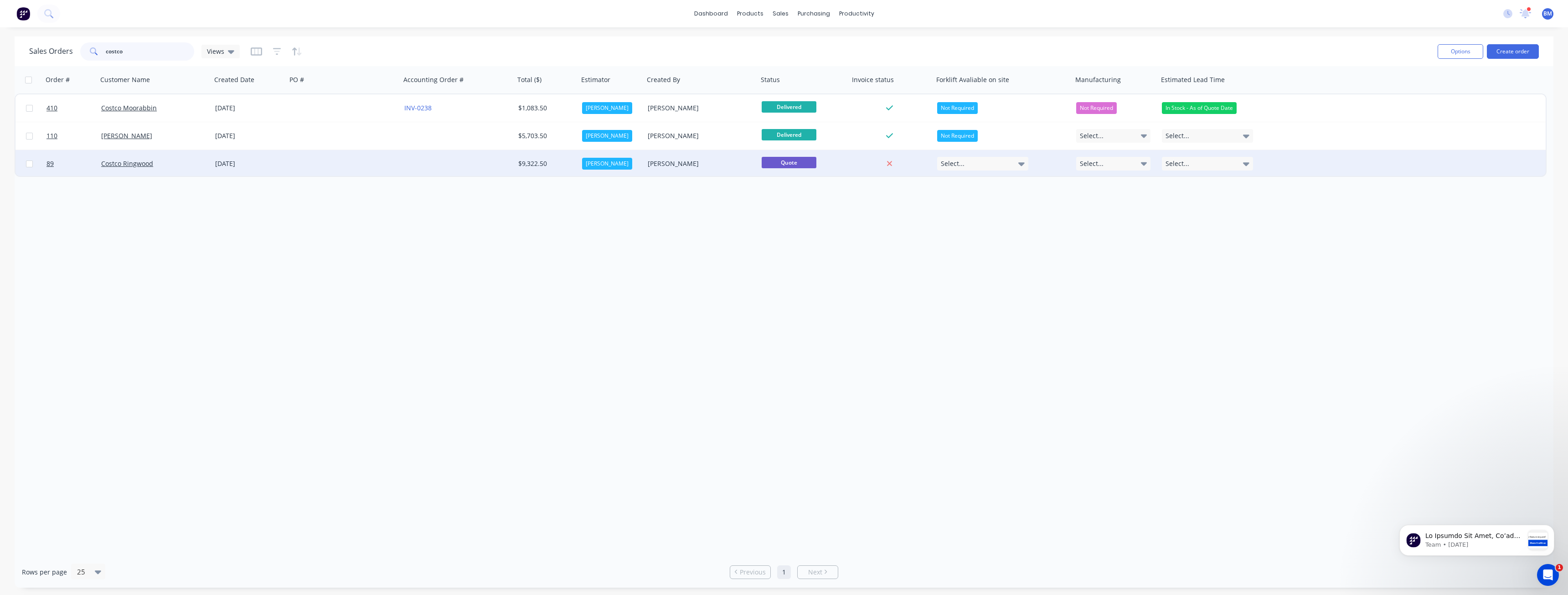
type input "costco"
click at [340, 165] on div at bounding box center [343, 163] width 114 height 27
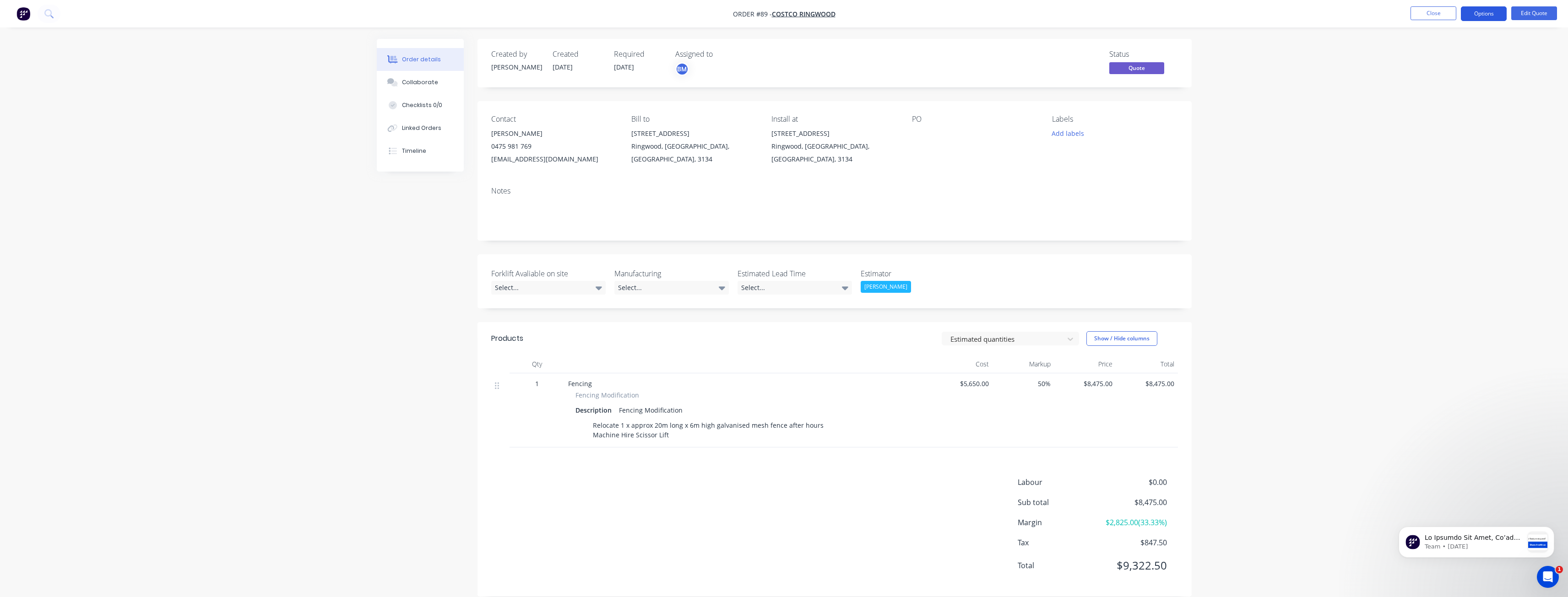
click at [1482, 12] on button "Options" at bounding box center [1484, 13] width 46 height 15
click at [1441, 108] on div "Convert to Order" at bounding box center [1456, 111] width 84 height 13
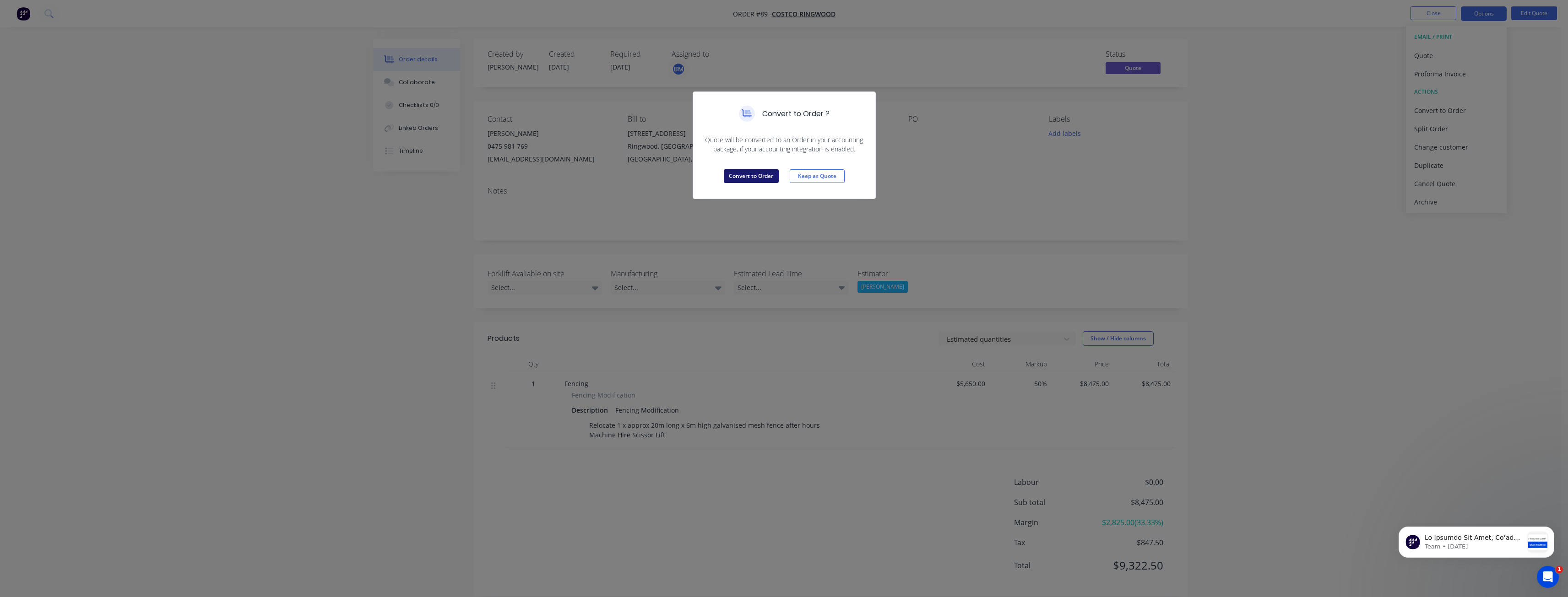
click at [750, 174] on button "Convert to Order" at bounding box center [751, 176] width 55 height 13
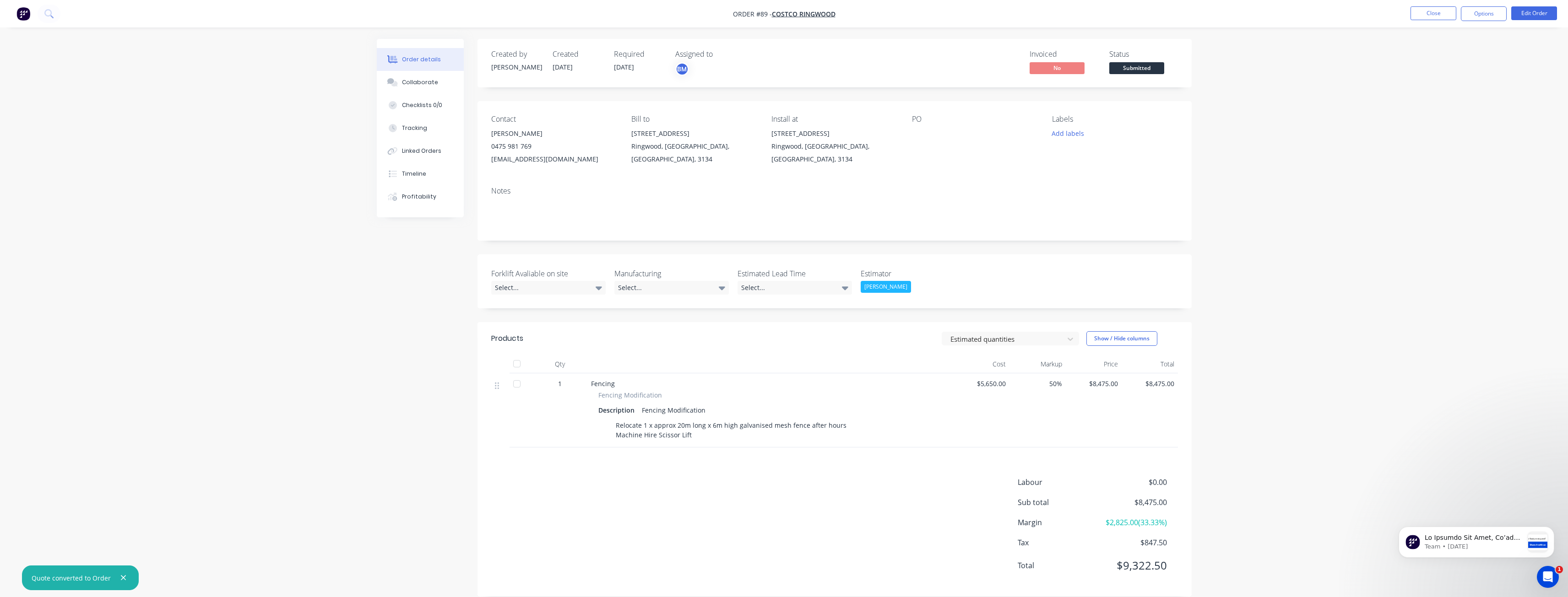
click at [120, 577] on icon "button" at bounding box center [123, 577] width 6 height 8
click at [180, 263] on div "Order details Collaborate Checklists 0/0 Tracking Linked Orders Timeline Profit…" at bounding box center [784, 305] width 1568 height 610
click at [279, 197] on div "Order details Collaborate Checklists 0/0 Tracking Linked Orders Timeline Profit…" at bounding box center [784, 305] width 1568 height 610
click at [262, 219] on div "Order details Collaborate Checklists 0/0 Tracking Linked Orders Timeline Profit…" at bounding box center [784, 305] width 1568 height 610
click at [263, 233] on div "Order details Collaborate Checklists 0/0 Tracking Linked Orders Timeline Profit…" at bounding box center [784, 305] width 1568 height 610
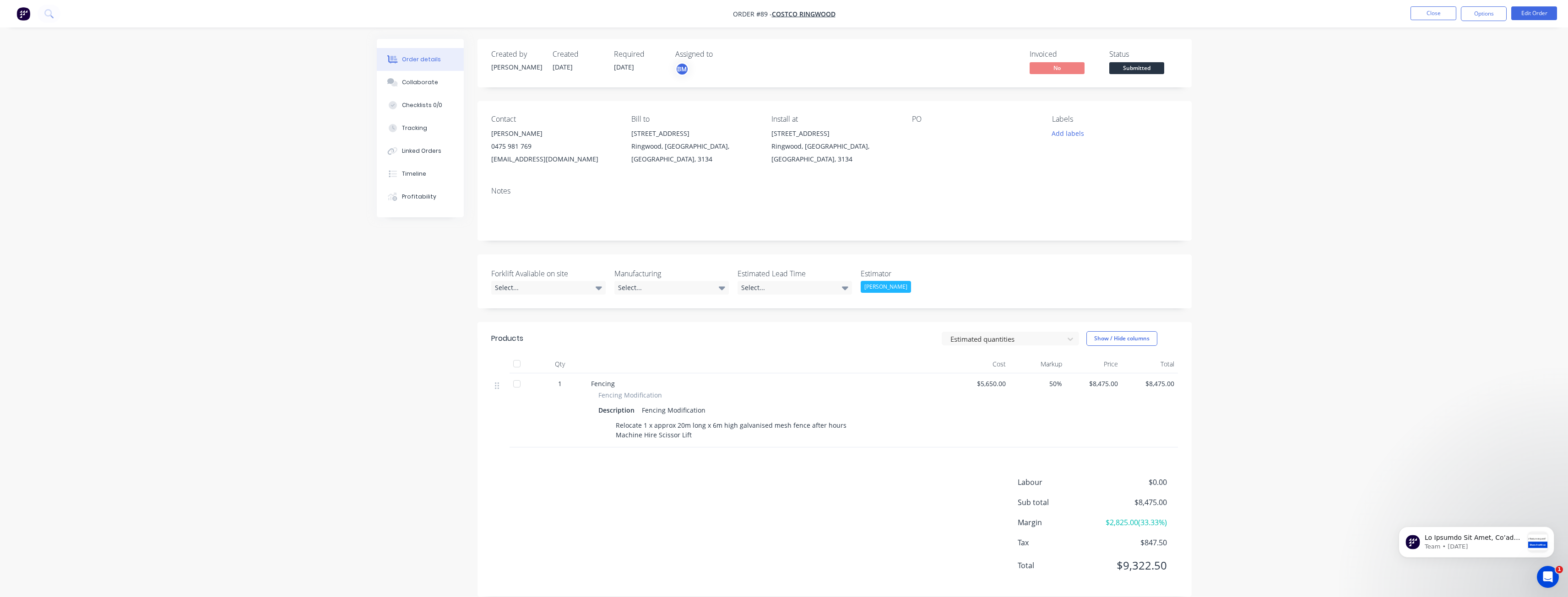
click at [238, 228] on div "Order details Collaborate Checklists 0/0 Tracking Linked Orders Timeline Profit…" at bounding box center [784, 305] width 1568 height 610
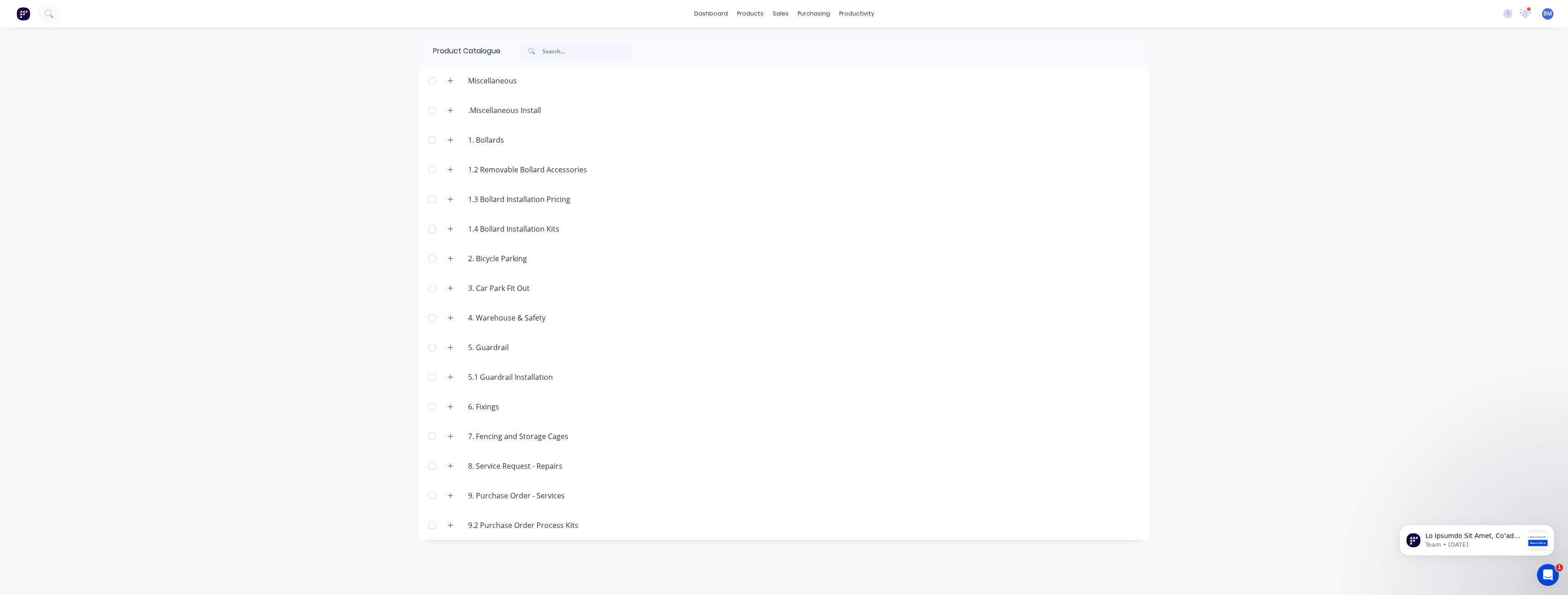
drag, startPoint x: 0, startPoint y: 0, endPoint x: 279, endPoint y: 88, distance: 292.5
click at [279, 88] on div "dashboard products sales purchasing productivity dashboard products Product Cat…" at bounding box center [784, 297] width 1568 height 595
click at [449, 110] on icon "button" at bounding box center [450, 110] width 5 height 6
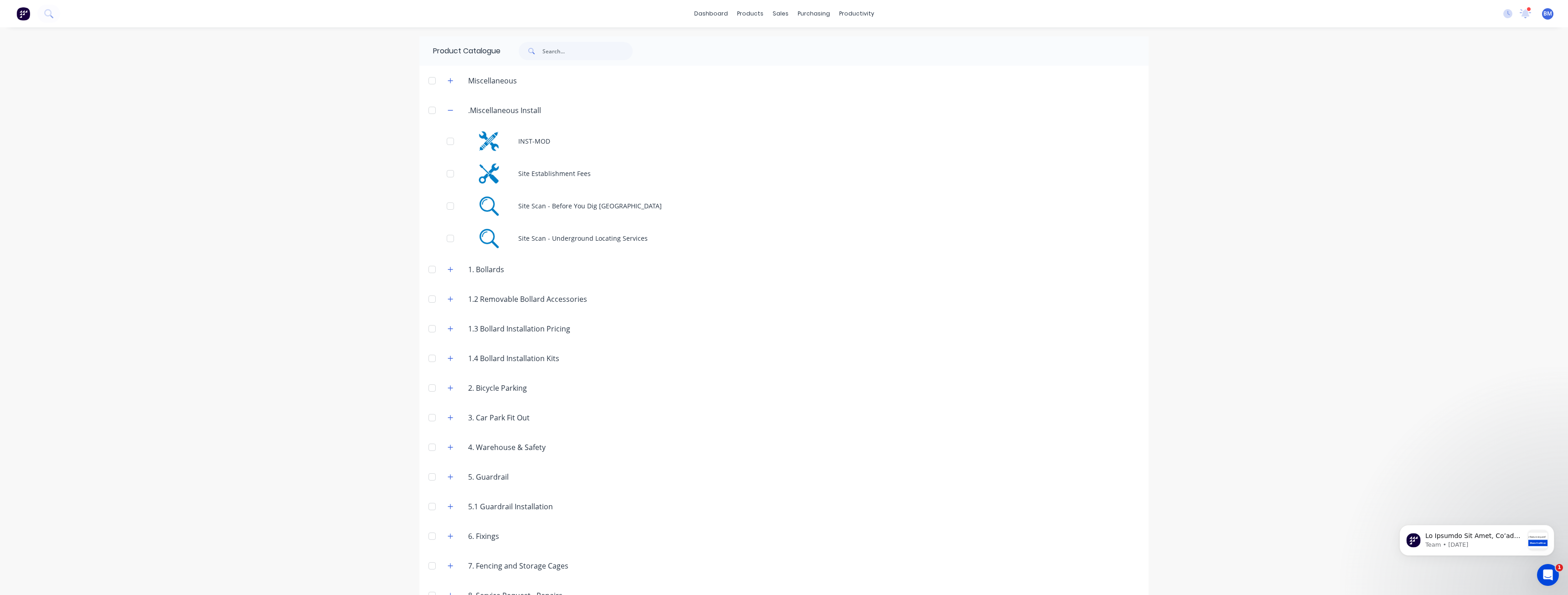
click at [368, 222] on div "dashboard products sales purchasing productivity dashboard products Product Cat…" at bounding box center [784, 297] width 1568 height 595
click at [447, 111] on icon "button" at bounding box center [450, 110] width 5 height 6
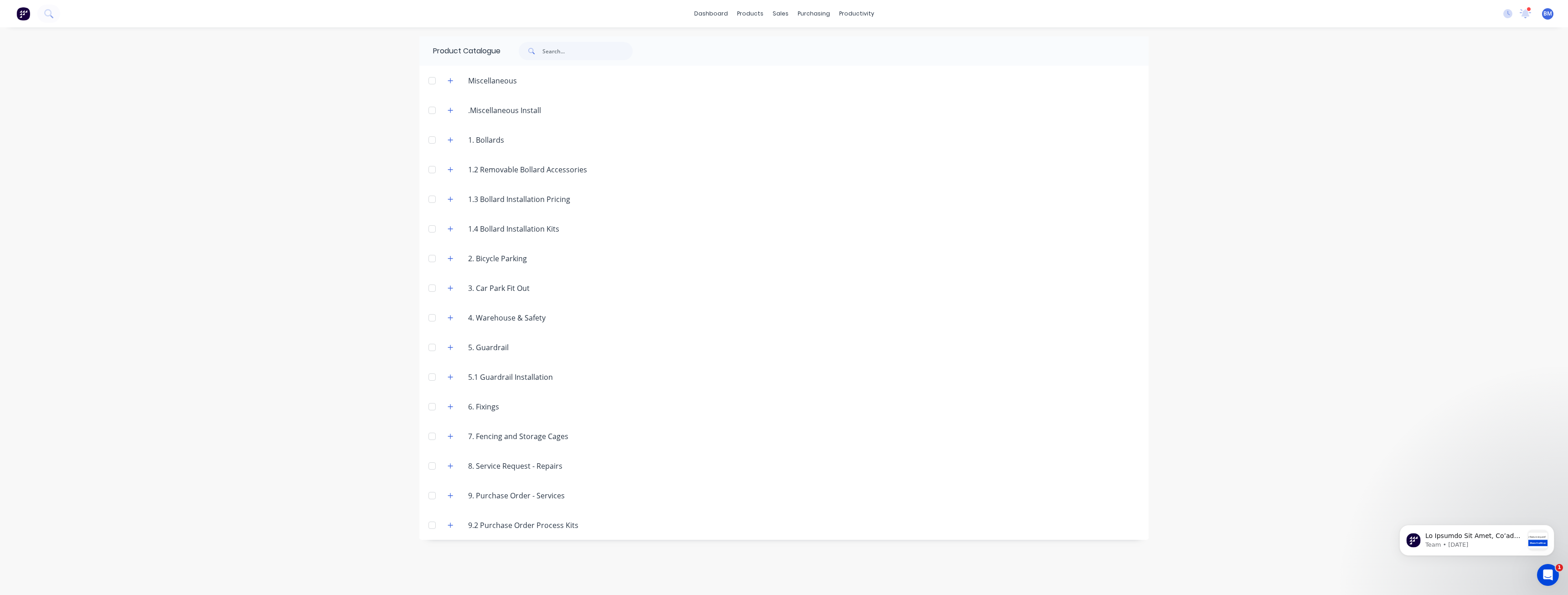
click at [266, 59] on div "dashboard products sales purchasing productivity dashboard products Product Cat…" at bounding box center [784, 297] width 1568 height 595
click at [1043, 50] on div at bounding box center [902, 51] width 493 height 29
click at [308, 86] on div "dashboard products sales purchasing productivity dashboard products Product Cat…" at bounding box center [784, 297] width 1568 height 595
click at [797, 44] on div "Sales Orders" at bounding box center [814, 43] width 37 height 8
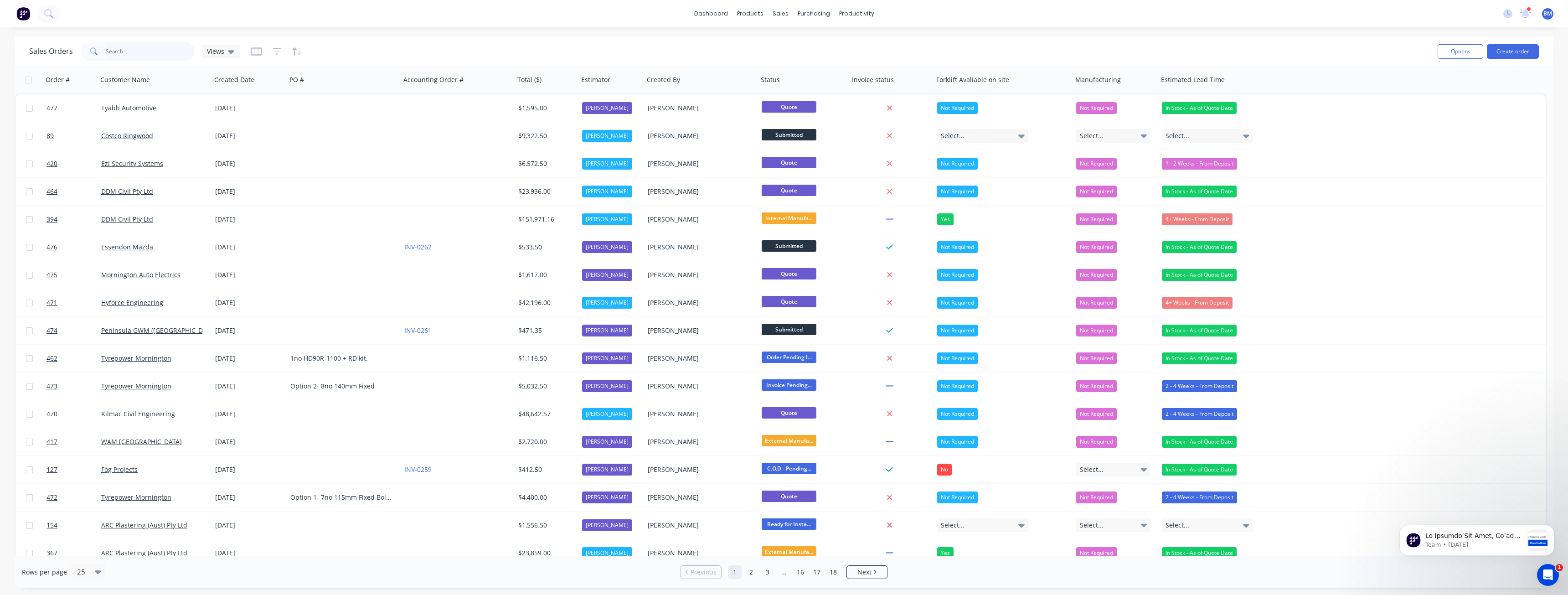
click at [113, 48] on input "text" at bounding box center [150, 52] width 89 height 18
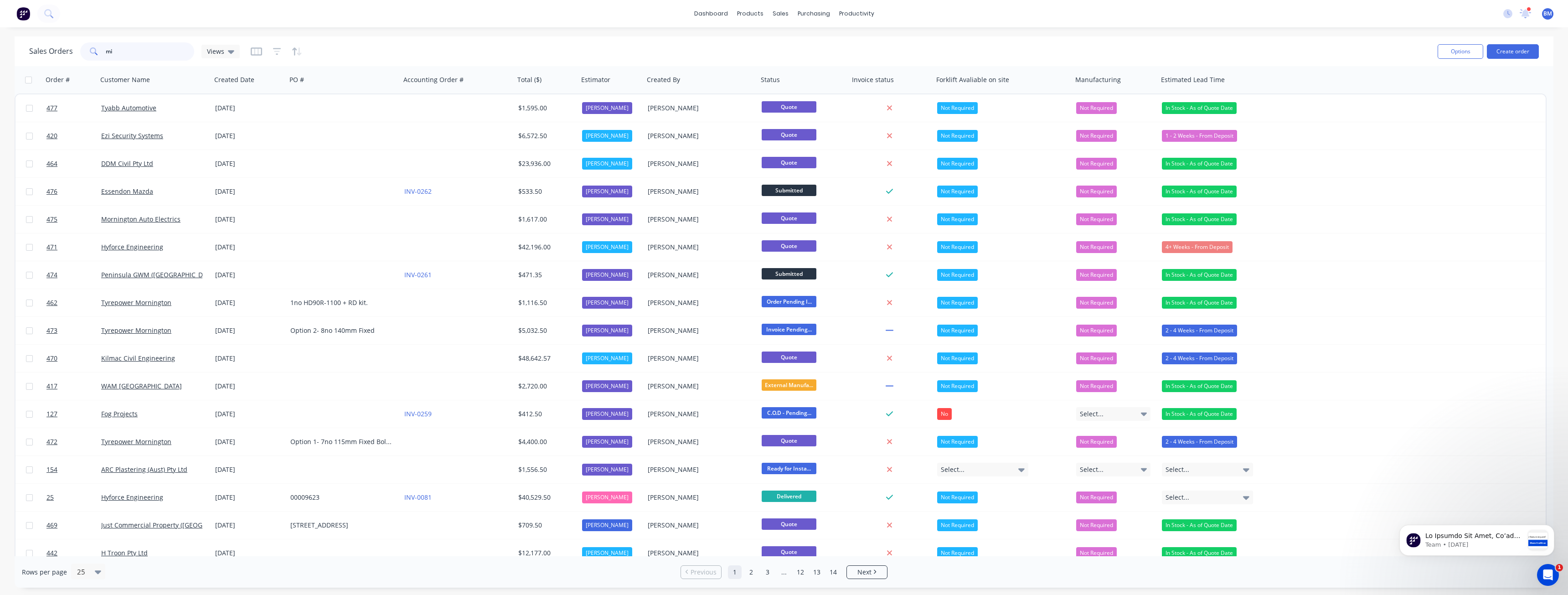
type input "m"
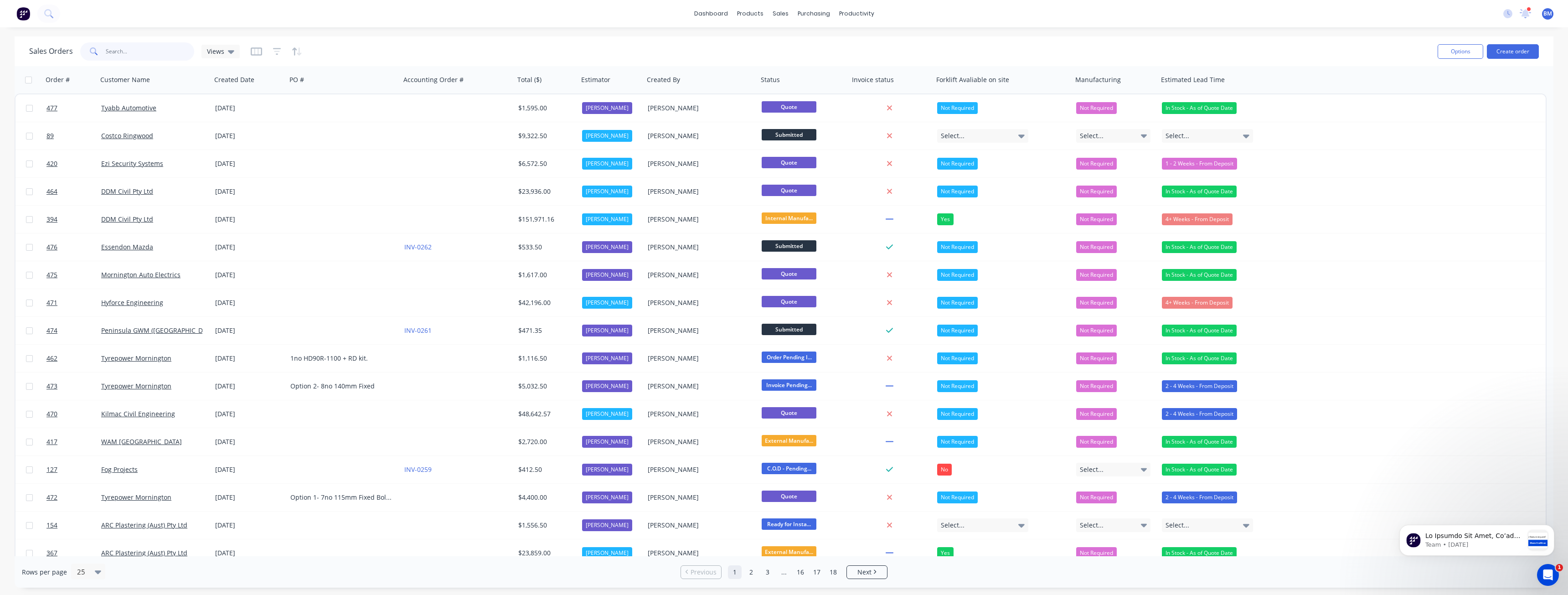
click at [137, 56] on input "text" at bounding box center [150, 52] width 89 height 18
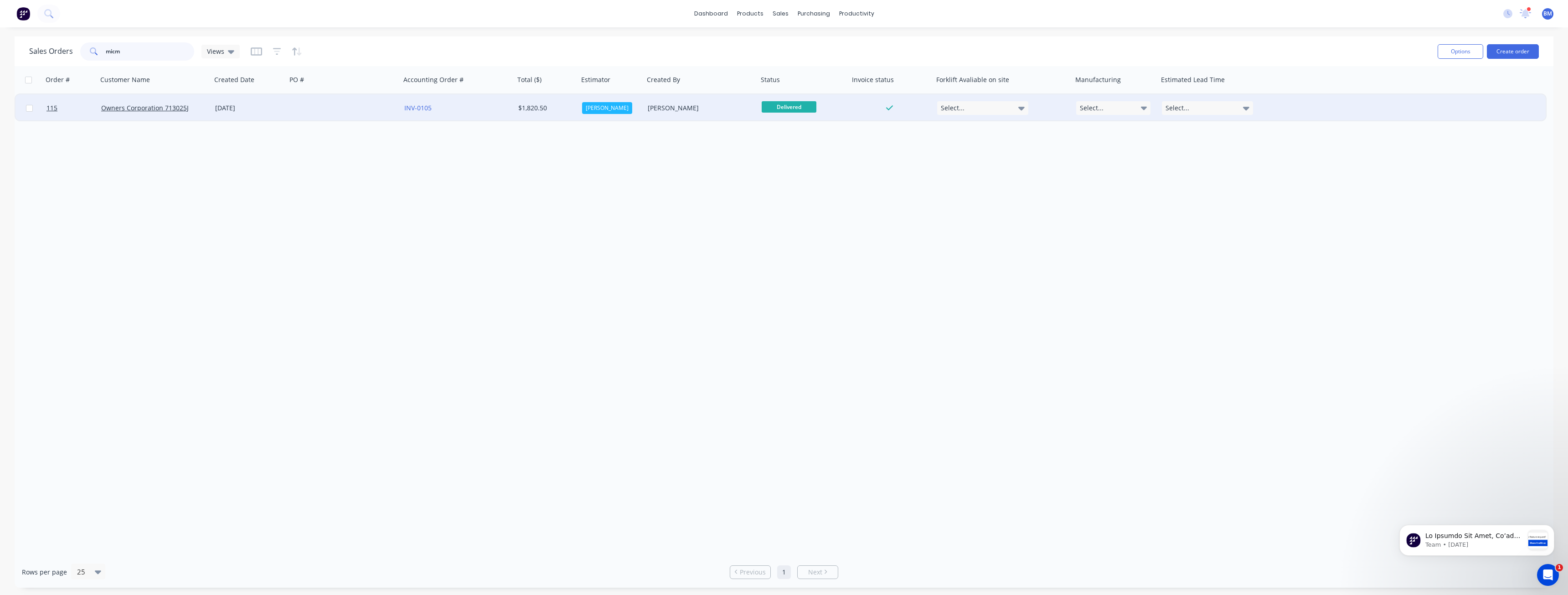
type input "micm"
click at [314, 108] on div at bounding box center [343, 108] width 114 height 27
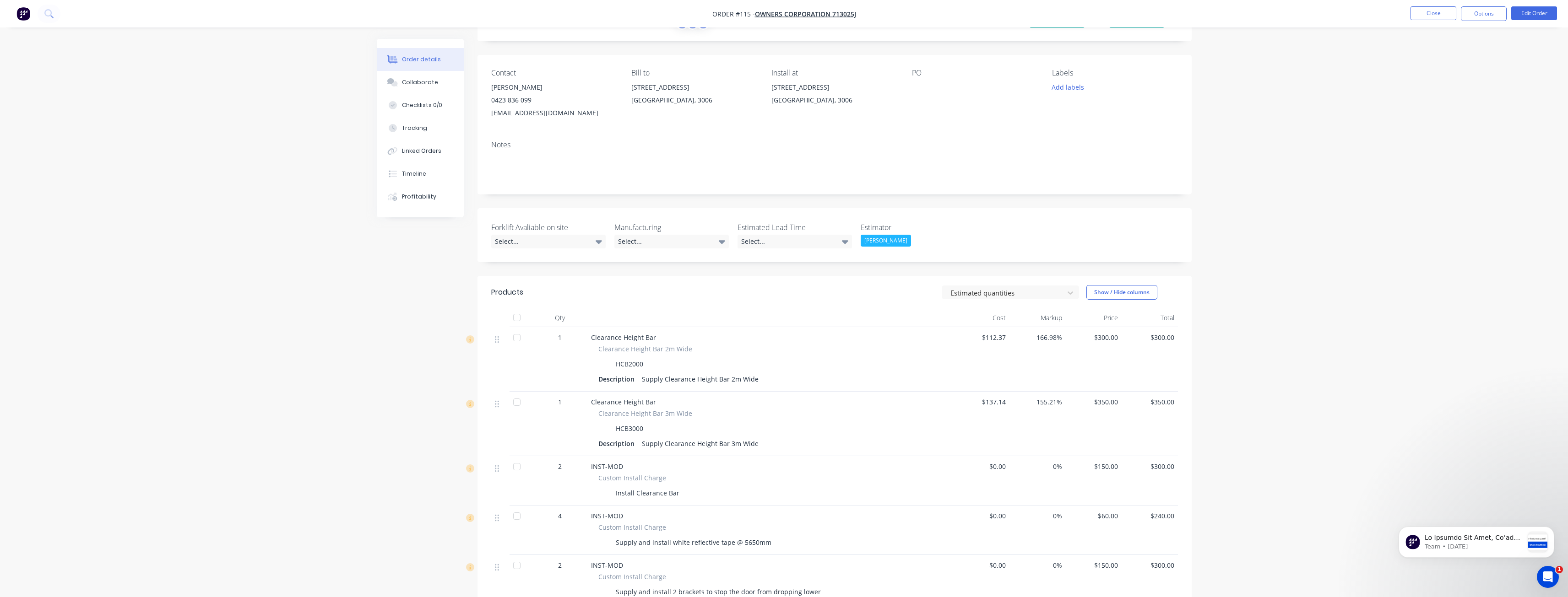
scroll to position [46, 0]
click at [361, 340] on div "Order details Collaborate Checklists 0/0 Tracking Linked Orders Timeline Profit…" at bounding box center [784, 398] width 1568 height 888
click at [257, 204] on div "Order details Collaborate Checklists 0/0 Tracking Linked Orders Timeline Profit…" at bounding box center [784, 398] width 1568 height 888
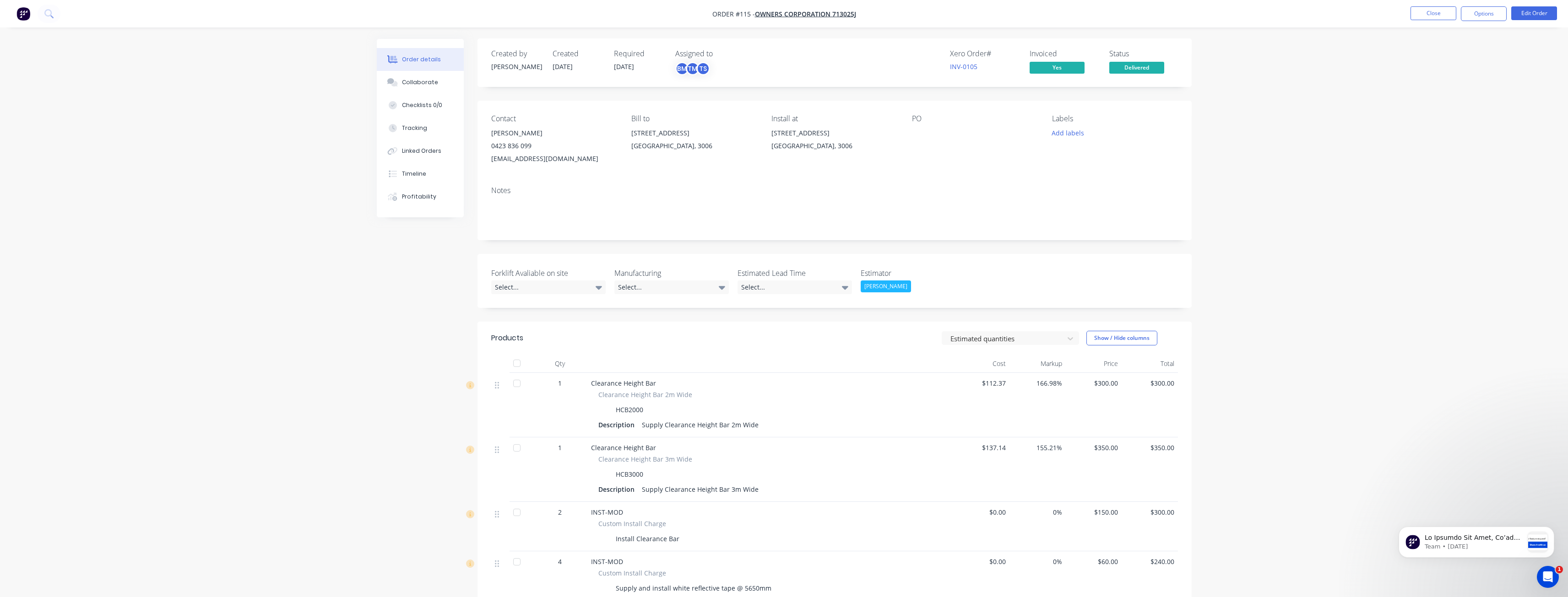
scroll to position [0, 0]
click at [23, 12] on img "button" at bounding box center [23, 13] width 13 height 13
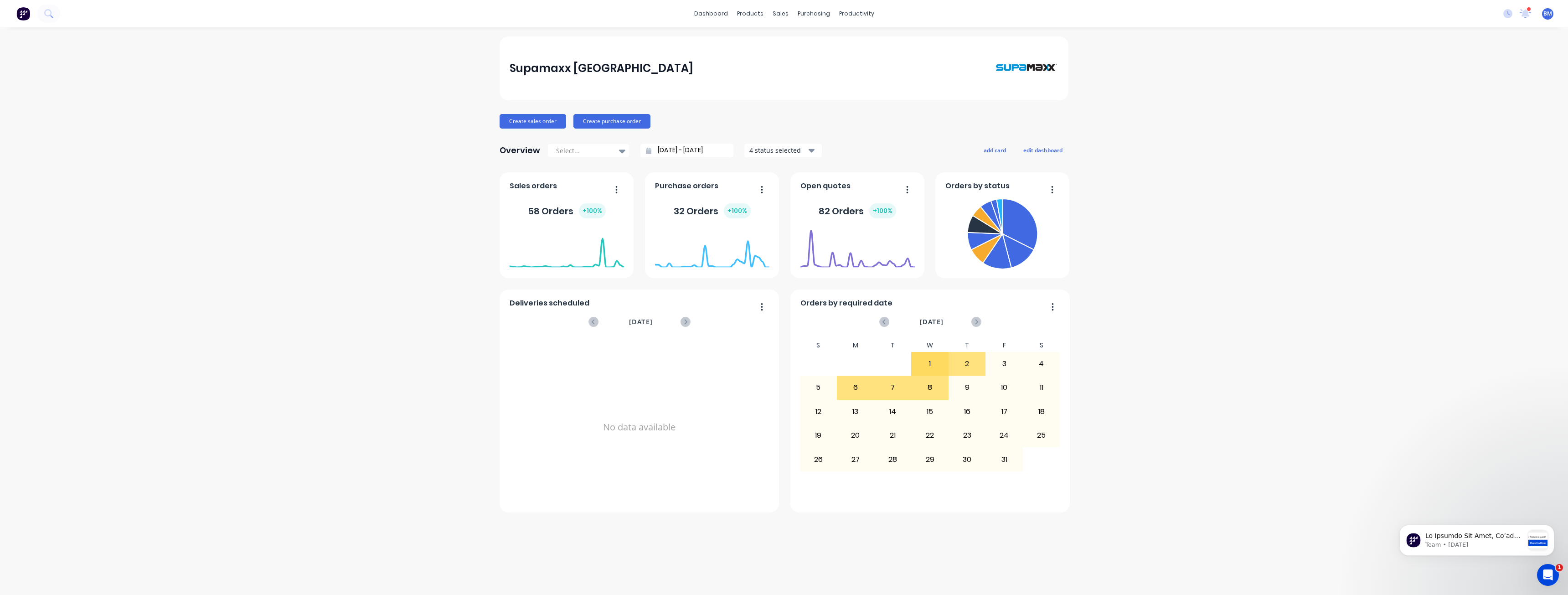
click at [424, 143] on div "Supamaxx Australia Create sales order Create purchase order Overview Select... …" at bounding box center [784, 311] width 1568 height 549
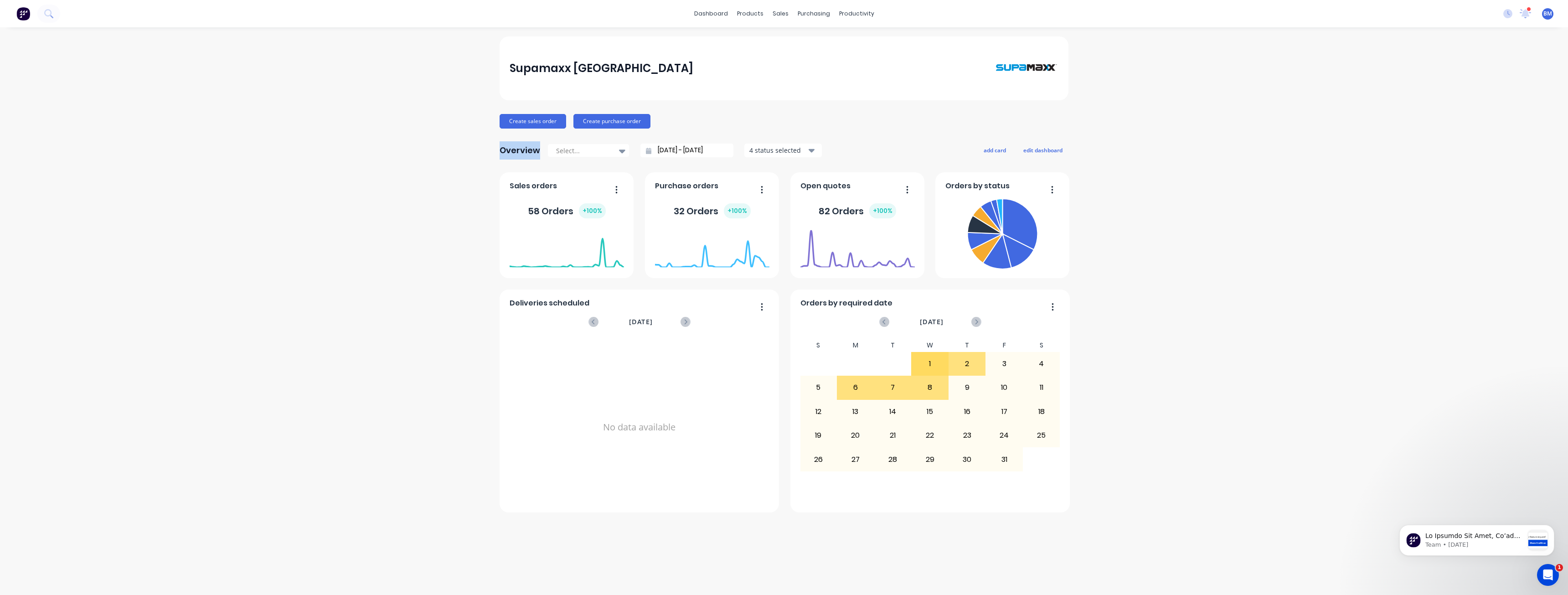
click at [424, 143] on div "Supamaxx Australia Create sales order Create purchase order Overview Select... …" at bounding box center [784, 311] width 1568 height 549
click at [303, 253] on div "Supamaxx Australia Create sales order Create purchase order Overview Select... …" at bounding box center [784, 311] width 1568 height 549
click at [23, 13] on img at bounding box center [23, 13] width 13 height 13
click at [799, 43] on div "Sales Orders" at bounding box center [814, 43] width 37 height 8
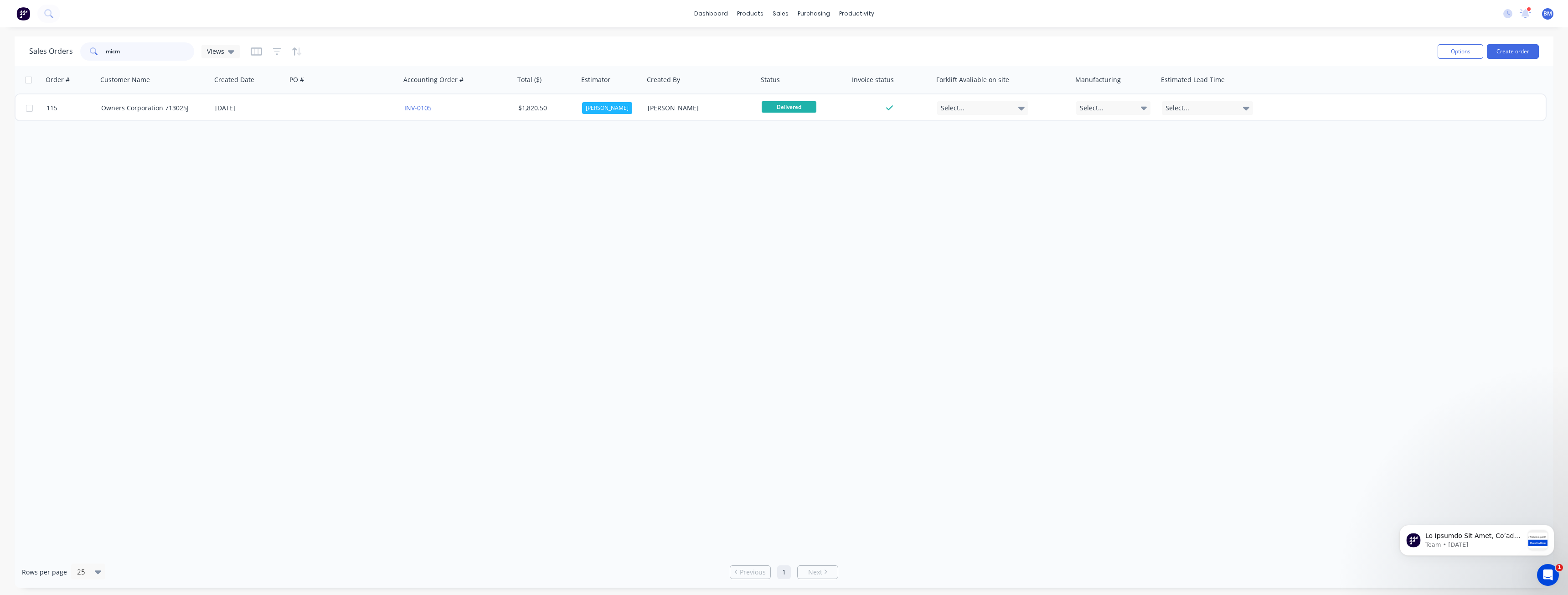
drag, startPoint x: 141, startPoint y: 48, endPoint x: 67, endPoint y: 57, distance: 74.5
click at [67, 57] on div "Sales Orders micm Views" at bounding box center [135, 52] width 211 height 18
type input "classic"
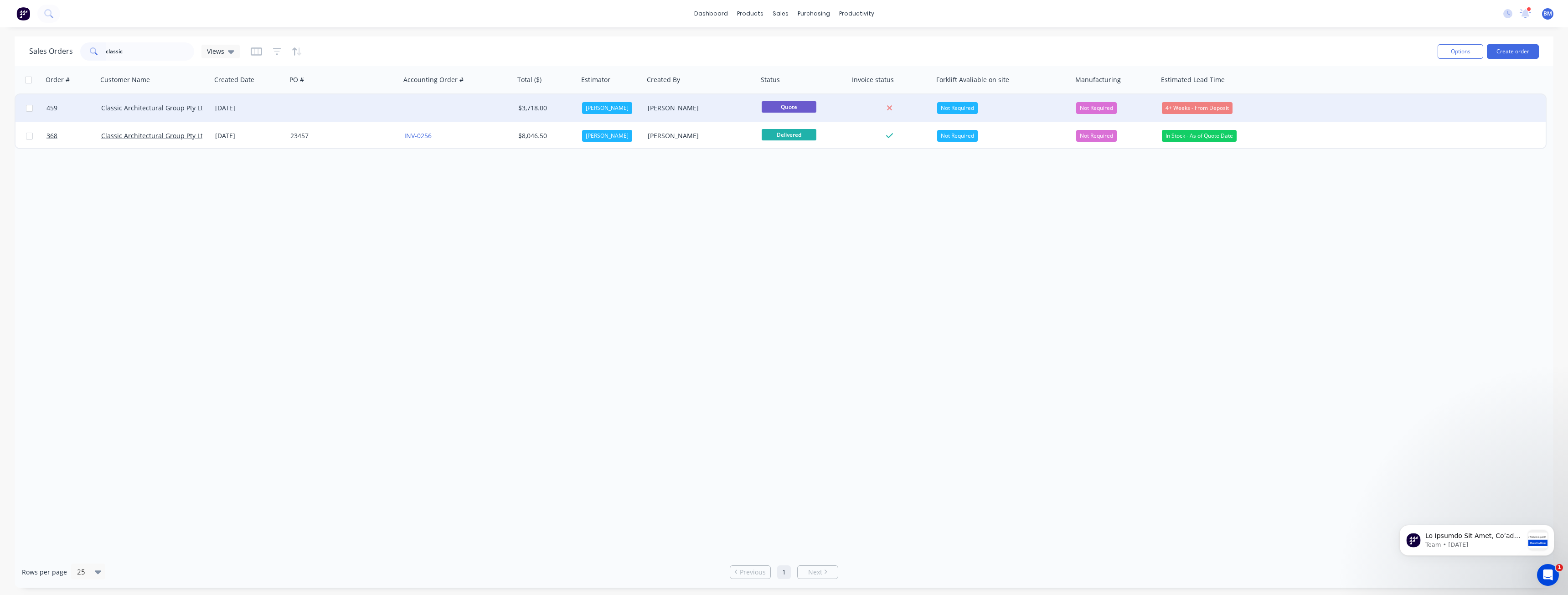
click at [331, 101] on div at bounding box center [343, 108] width 114 height 27
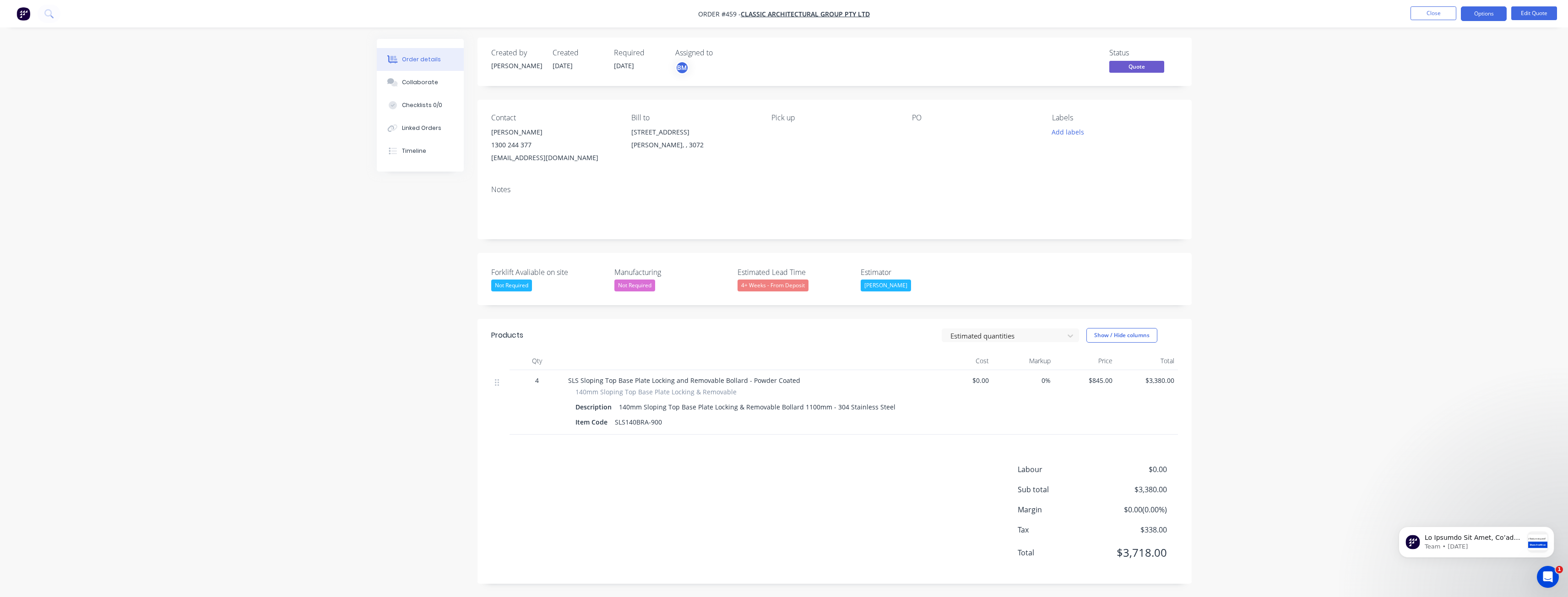
scroll to position [2, 0]
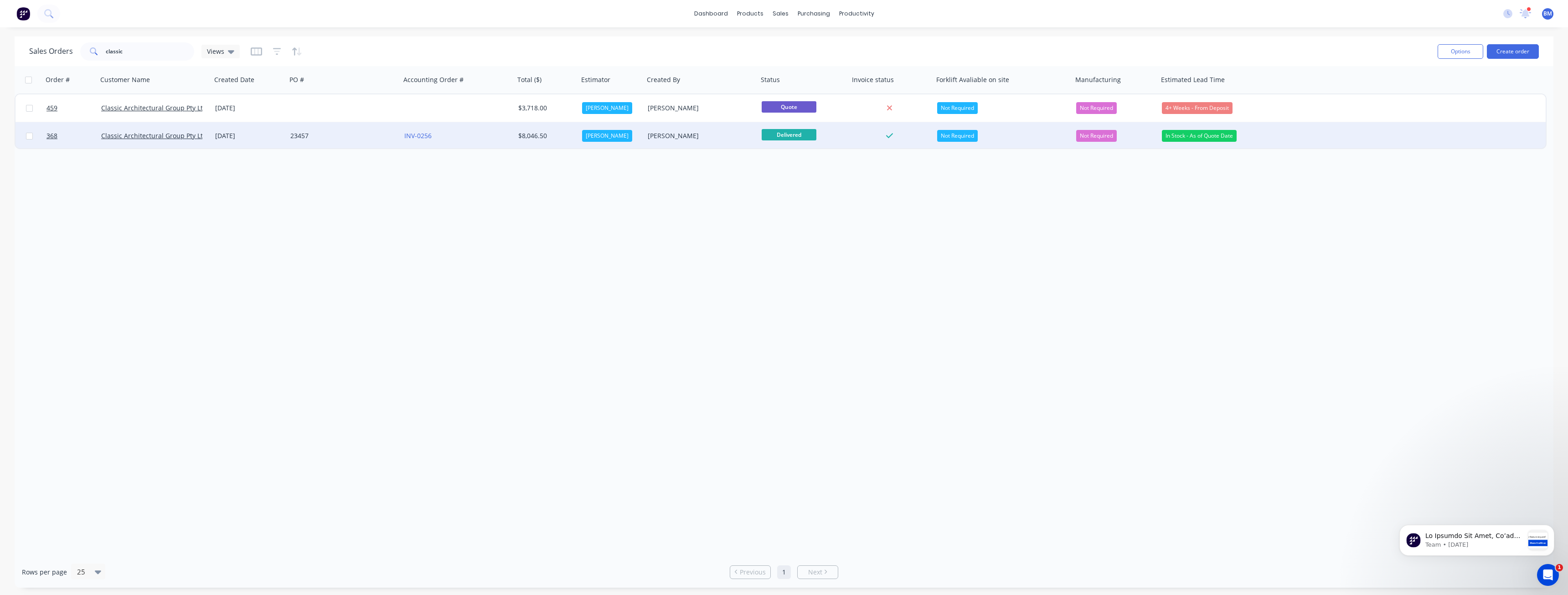
click at [359, 136] on div "23457" at bounding box center [341, 136] width 101 height 9
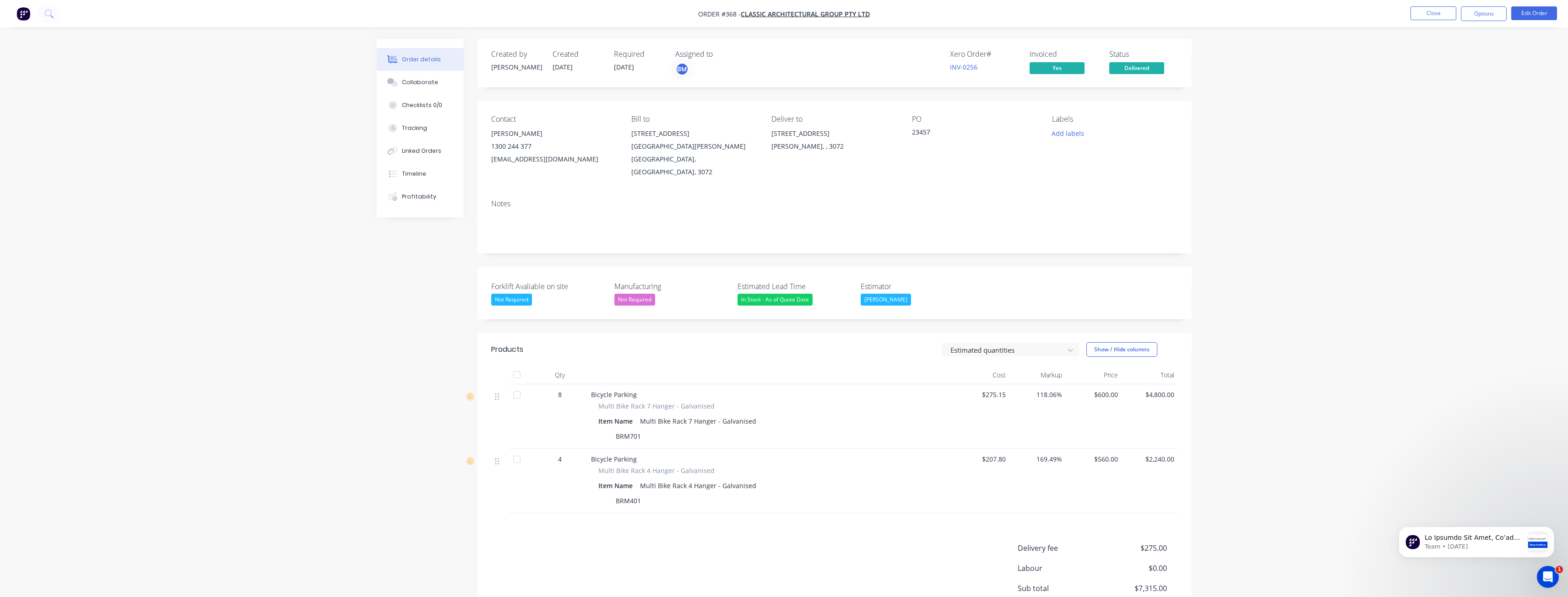
click at [325, 414] on div "Order details Collaborate Checklists 0/0 Tracking Linked Orders Timeline Profit…" at bounding box center [784, 348] width 1568 height 697
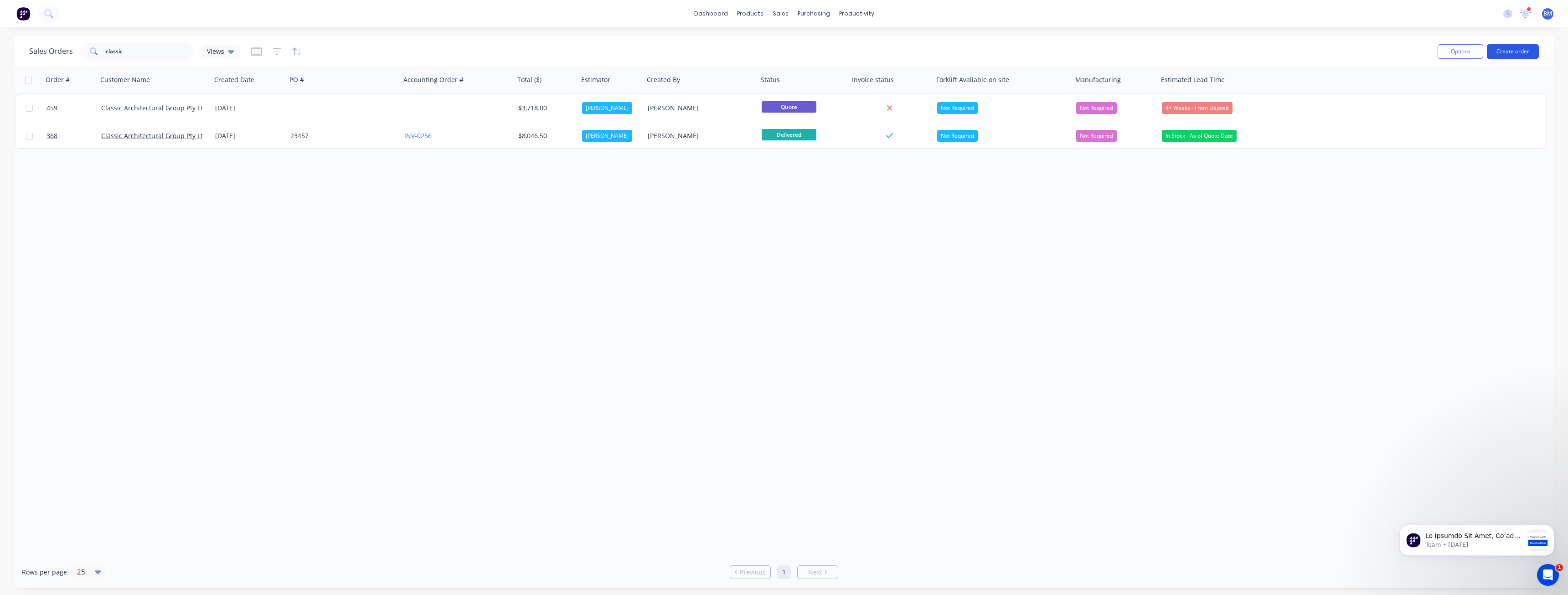
click at [1503, 50] on button "Create order" at bounding box center [1513, 52] width 52 height 15
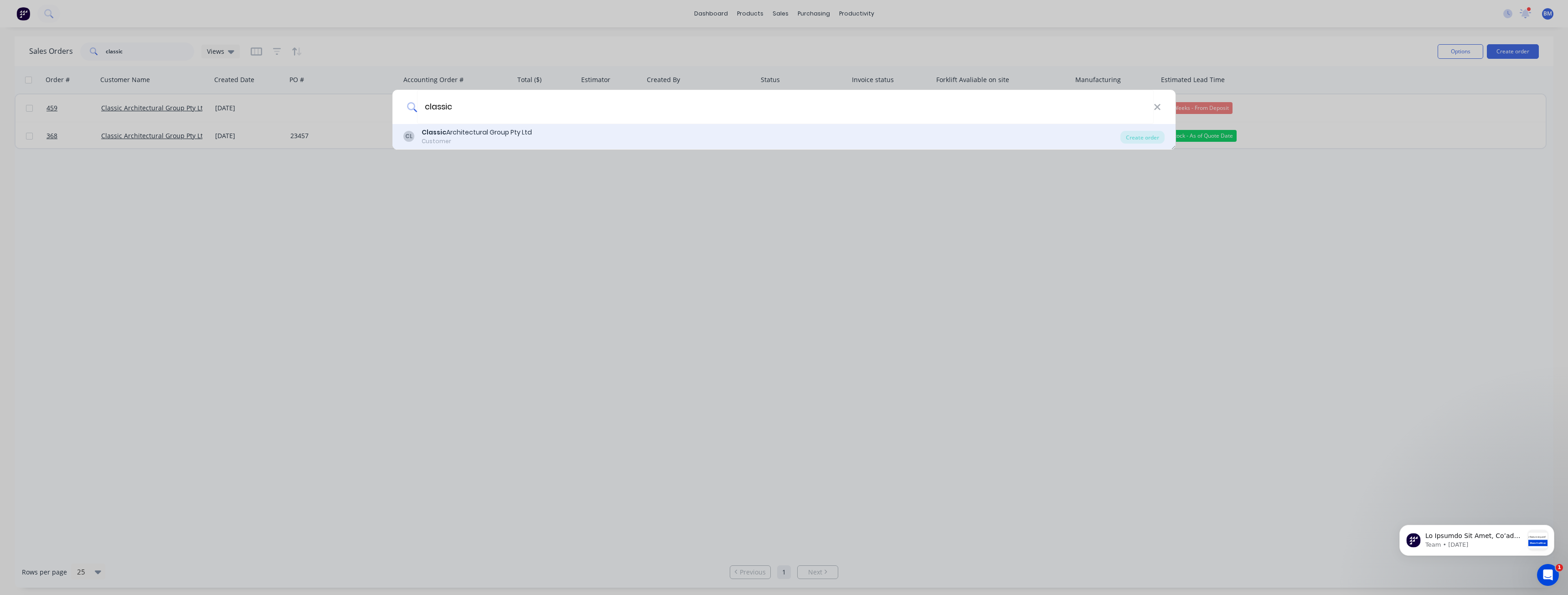
type input "classic"
click at [514, 133] on div "Classic Architectural Group Pty Ltd" at bounding box center [477, 133] width 110 height 10
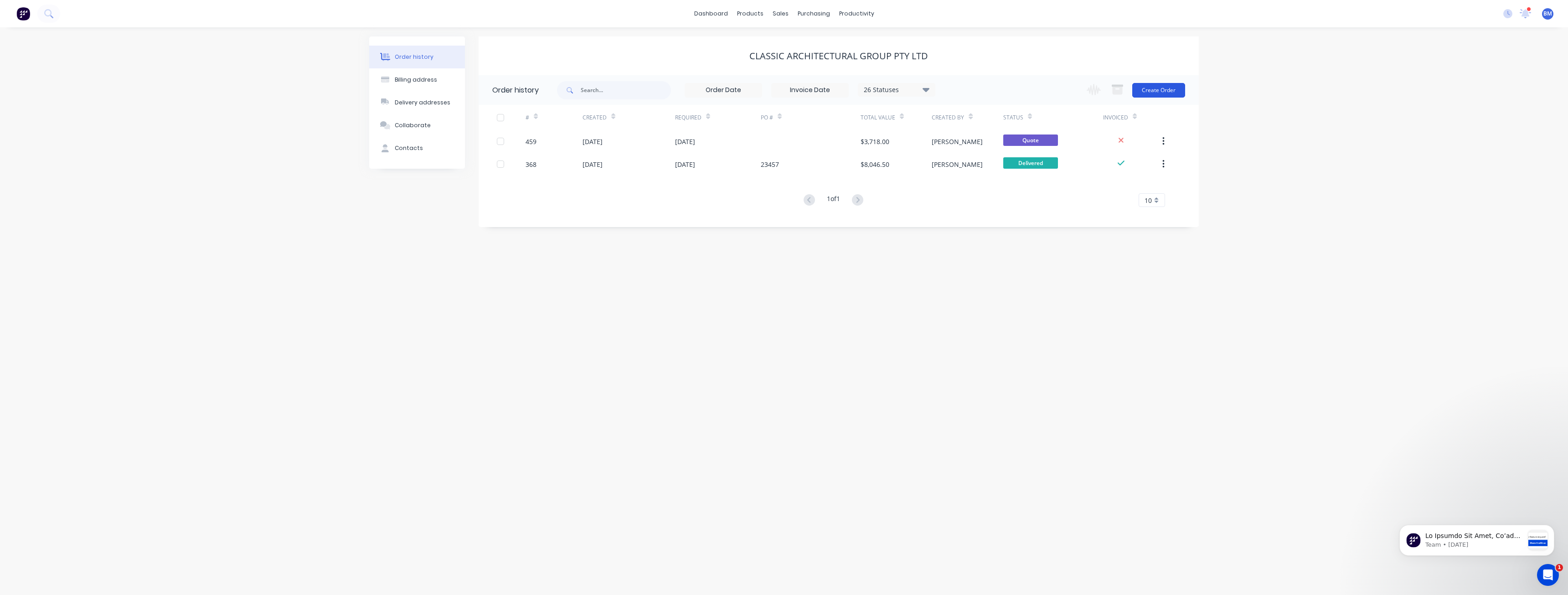
click at [1164, 85] on button "Create Order" at bounding box center [1158, 90] width 53 height 15
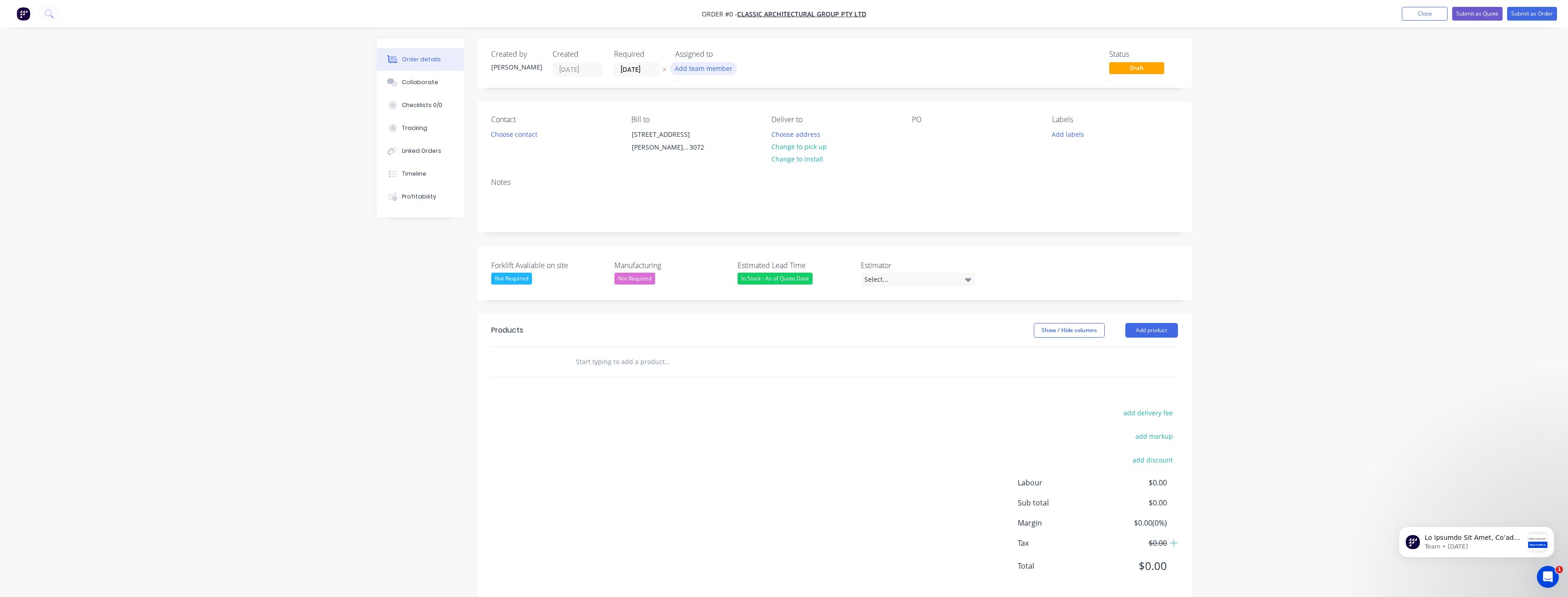
click at [709, 67] on button "Add team member" at bounding box center [704, 68] width 67 height 12
click at [690, 115] on div at bounding box center [690, 119] width 18 height 18
click at [522, 134] on div "Creating draft order... Loading... Order details Collaborate Checklists 0/0 Tra…" at bounding box center [784, 325] width 833 height 572
click at [522, 134] on button "Choose contact" at bounding box center [514, 134] width 56 height 12
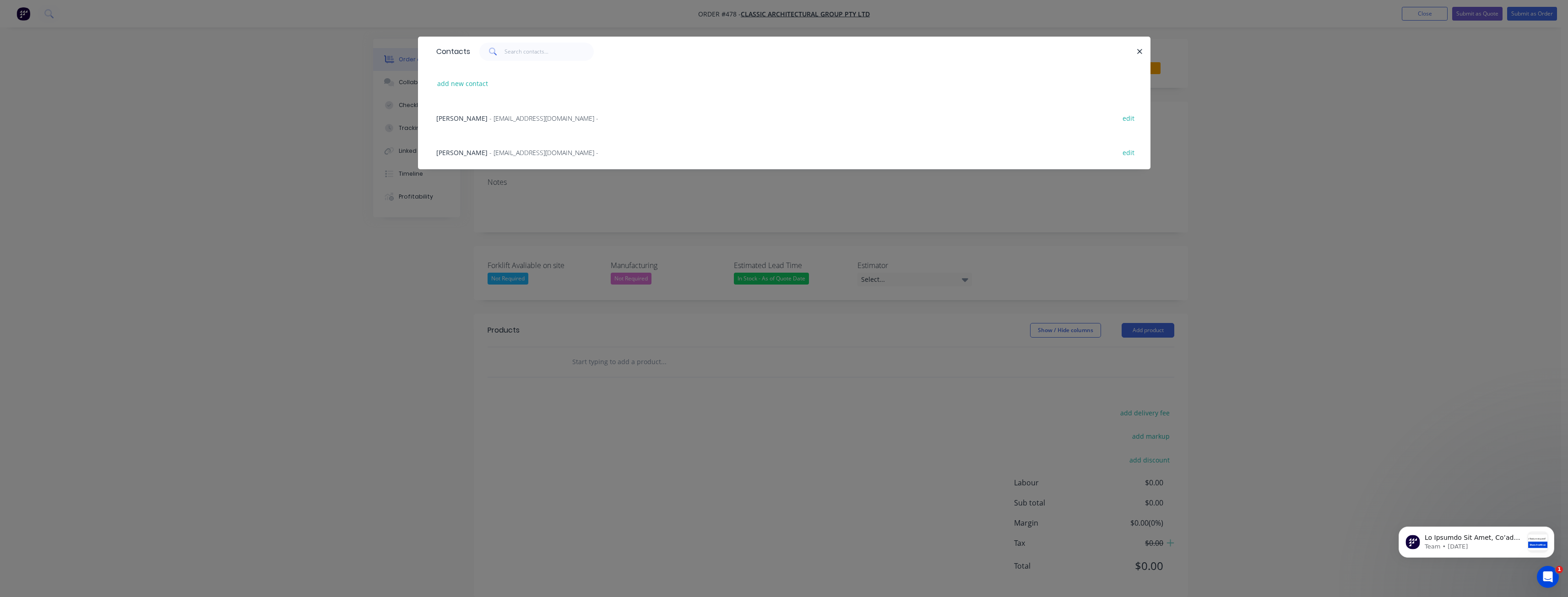
click at [502, 115] on span "- purchasing@classic-arch.com -" at bounding box center [544, 118] width 109 height 9
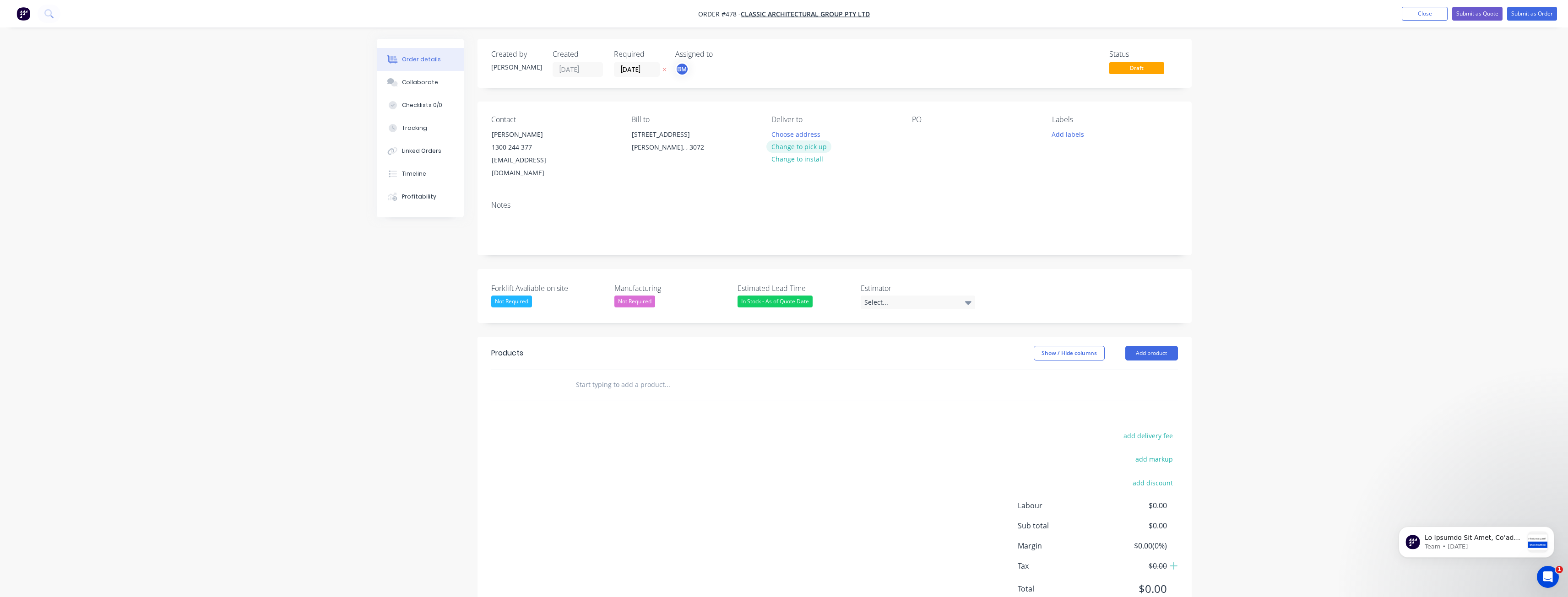
click at [804, 146] on button "Change to pick up" at bounding box center [799, 147] width 65 height 12
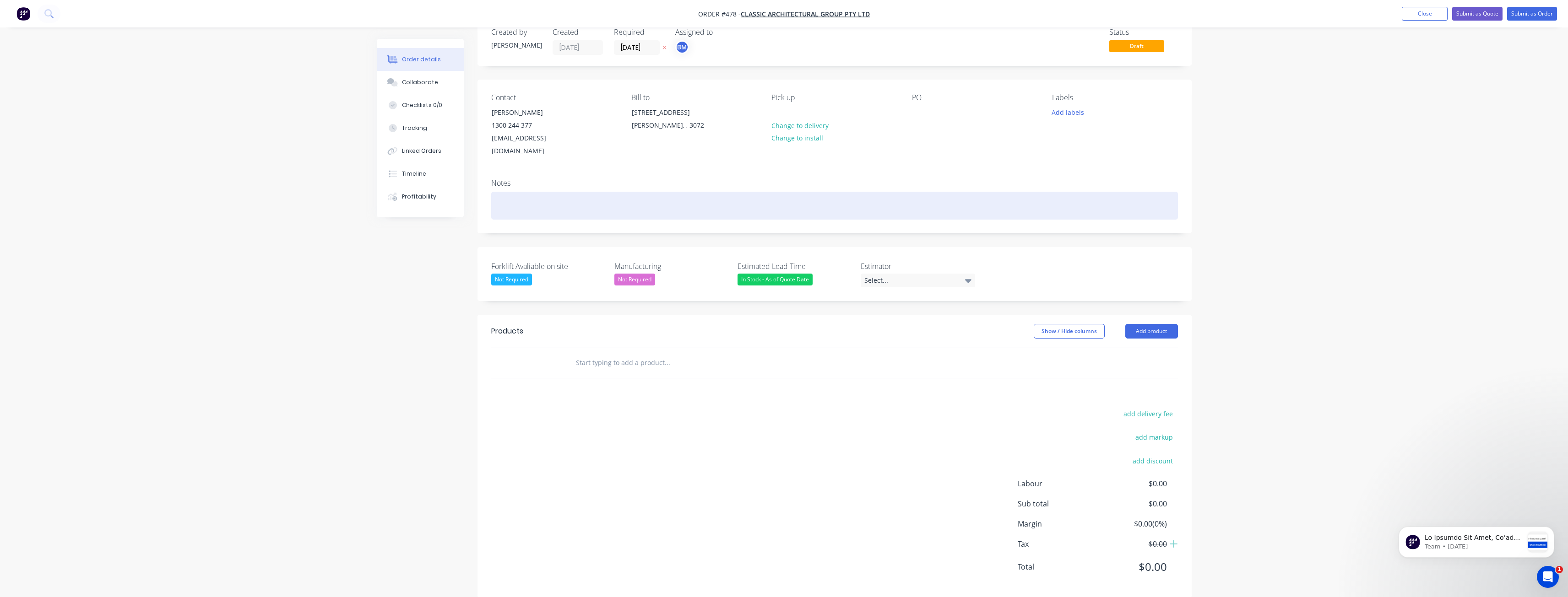
scroll to position [37, 0]
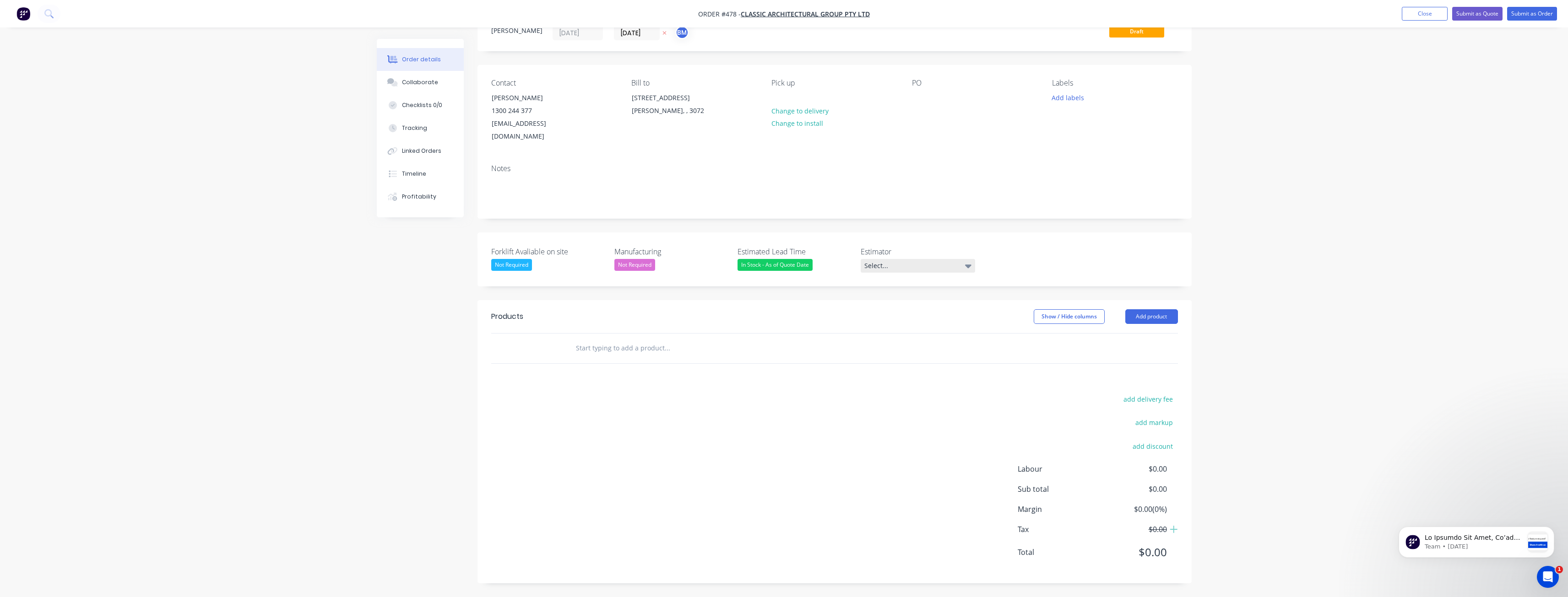
click at [892, 266] on div "Select..." at bounding box center [918, 266] width 114 height 13
click at [878, 298] on div "[PERSON_NAME]" at bounding box center [893, 303] width 50 height 12
click at [1153, 318] on button "Add product" at bounding box center [1152, 317] width 53 height 15
click at [1122, 342] on div "Product catalogue" at bounding box center [1134, 340] width 70 height 13
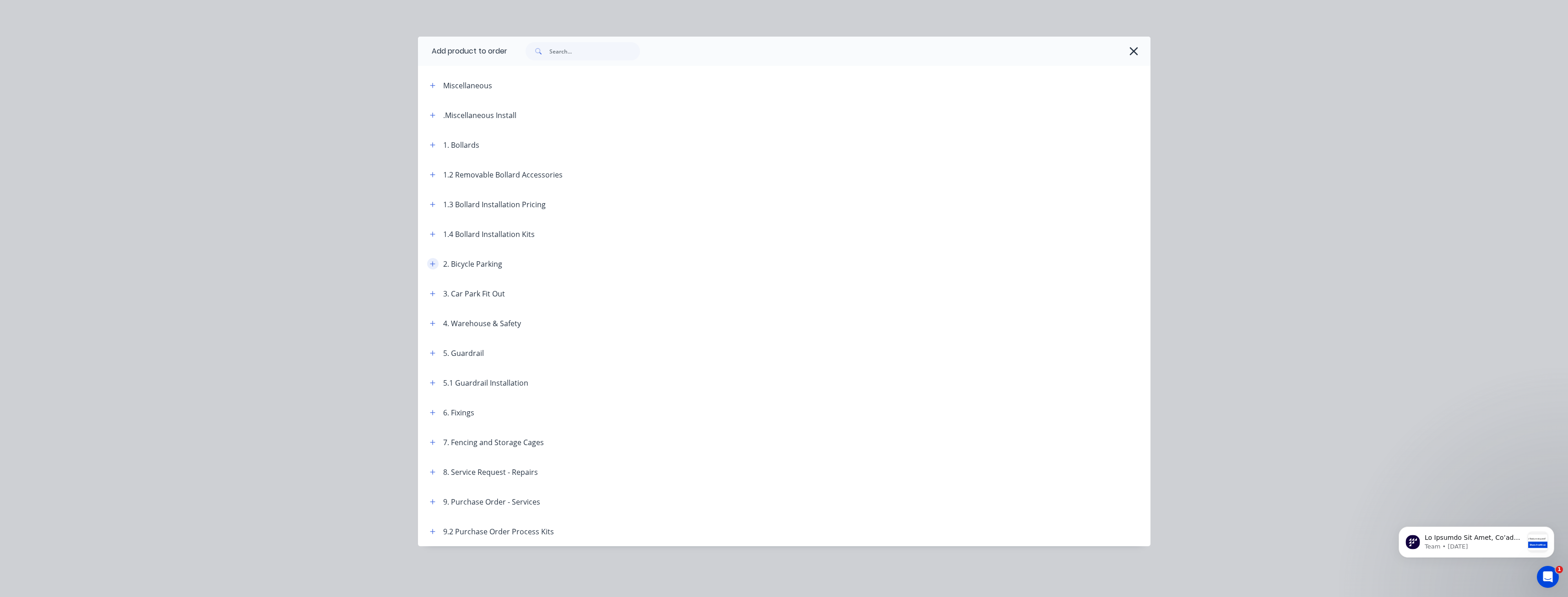
click at [433, 263] on icon "button" at bounding box center [432, 264] width 6 height 6
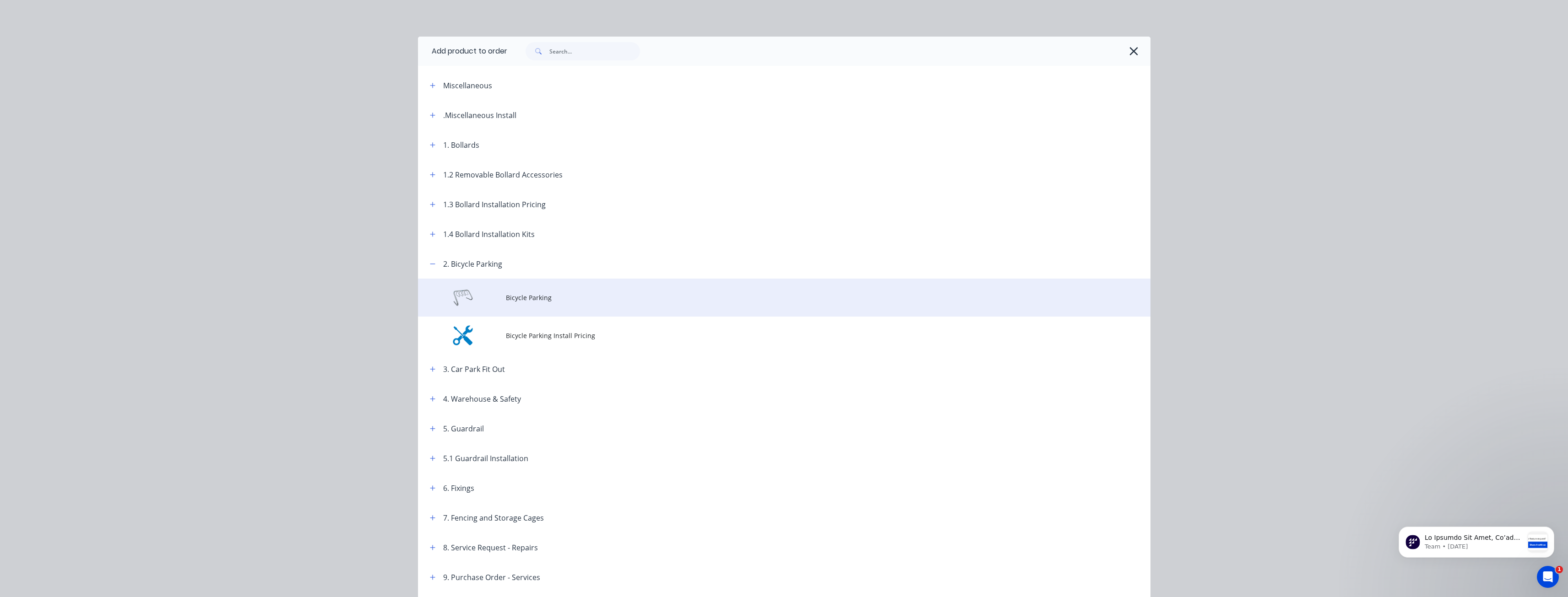
click at [515, 296] on span "Bicycle Parking" at bounding box center [763, 298] width 515 height 10
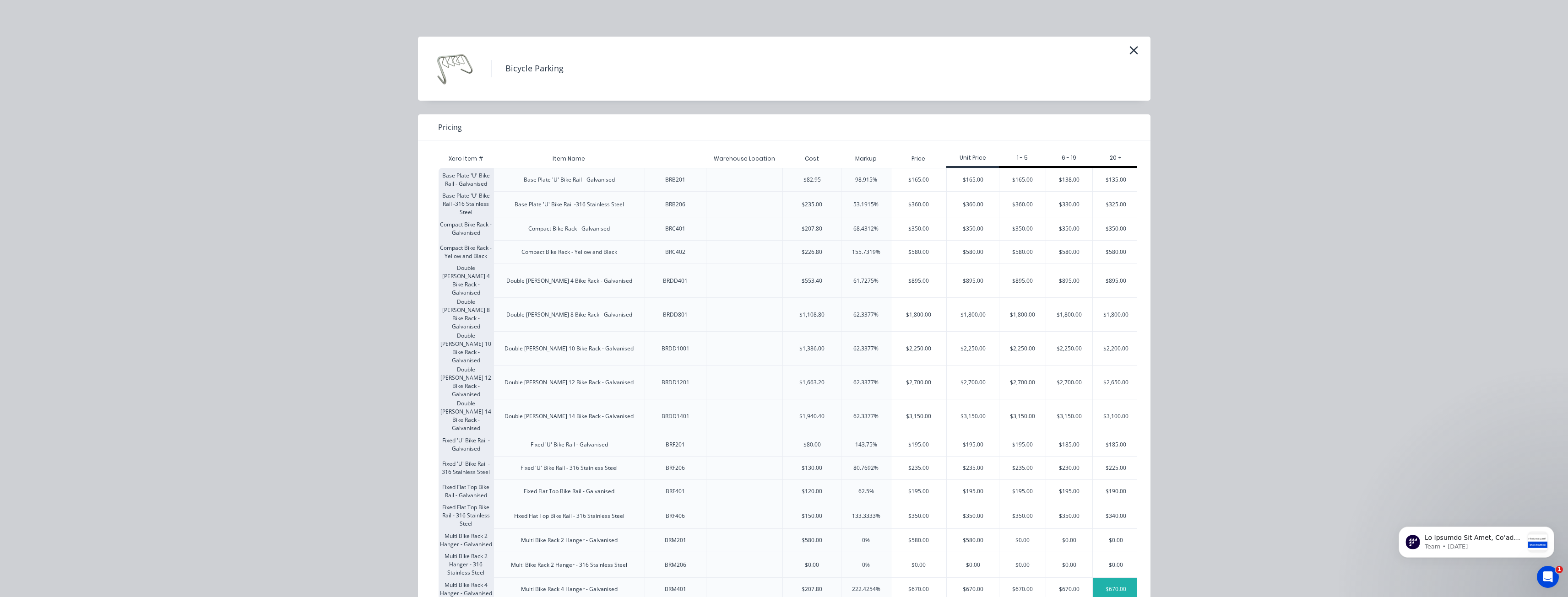
click at [1107, 578] on div "$670.00" at bounding box center [1115, 589] width 46 height 23
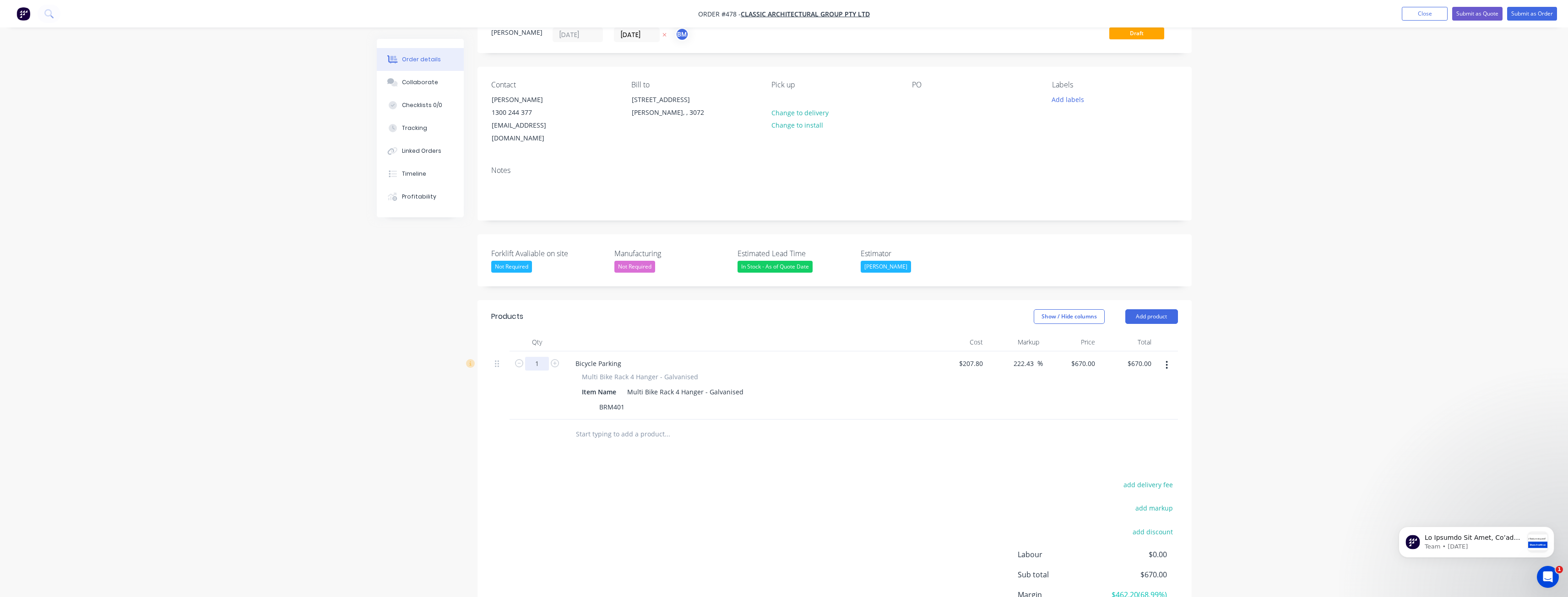
click at [547, 367] on input "1" at bounding box center [537, 364] width 24 height 13
type input "4"
type input "$2,680.00"
click at [298, 438] on div "Order details Collaborate Checklists 0/0 Tracking Linked Orders Timeline Profit…" at bounding box center [784, 324] width 1568 height 717
click at [1083, 362] on div "670 670" at bounding box center [1089, 364] width 19 height 13
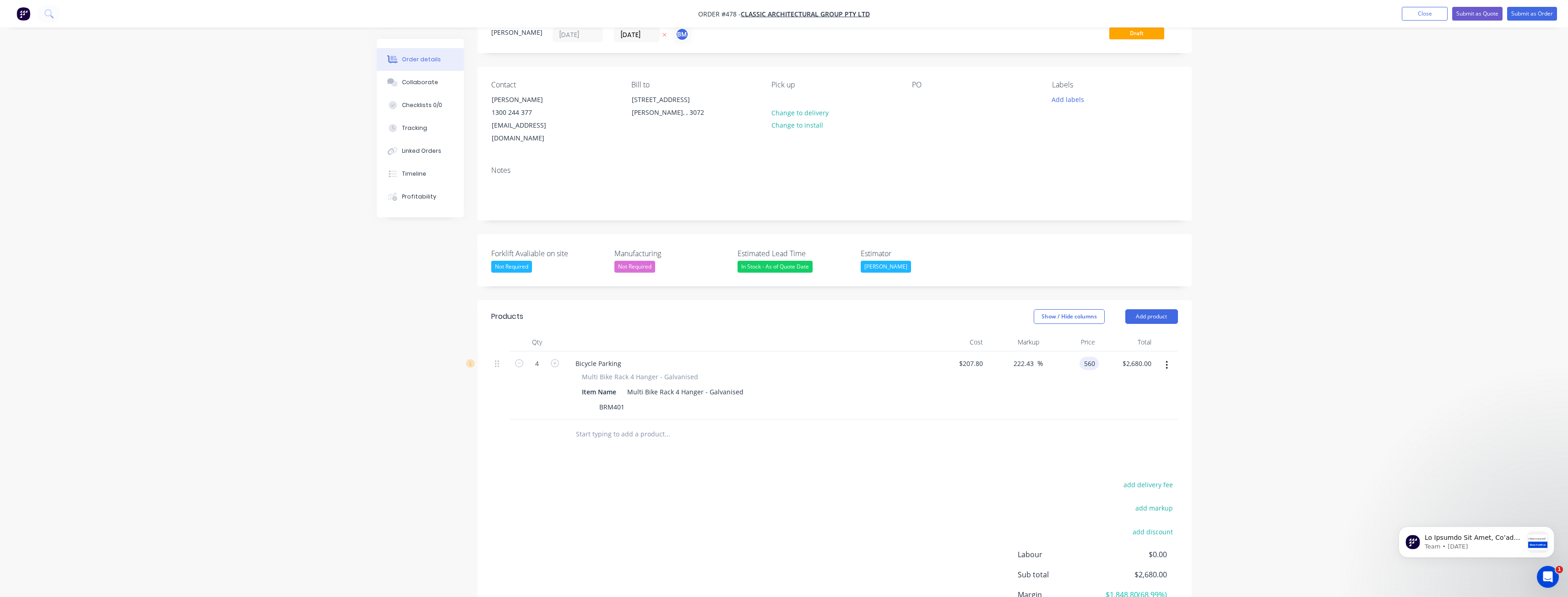
type input "560"
type input "169.49"
type input "$560.00"
type input "$2,240.00"
click at [394, 401] on div "Created by Budd Created 09/10/25 Required 09/10/25 Assigned to BM Status Draft …" at bounding box center [784, 343] width 815 height 679
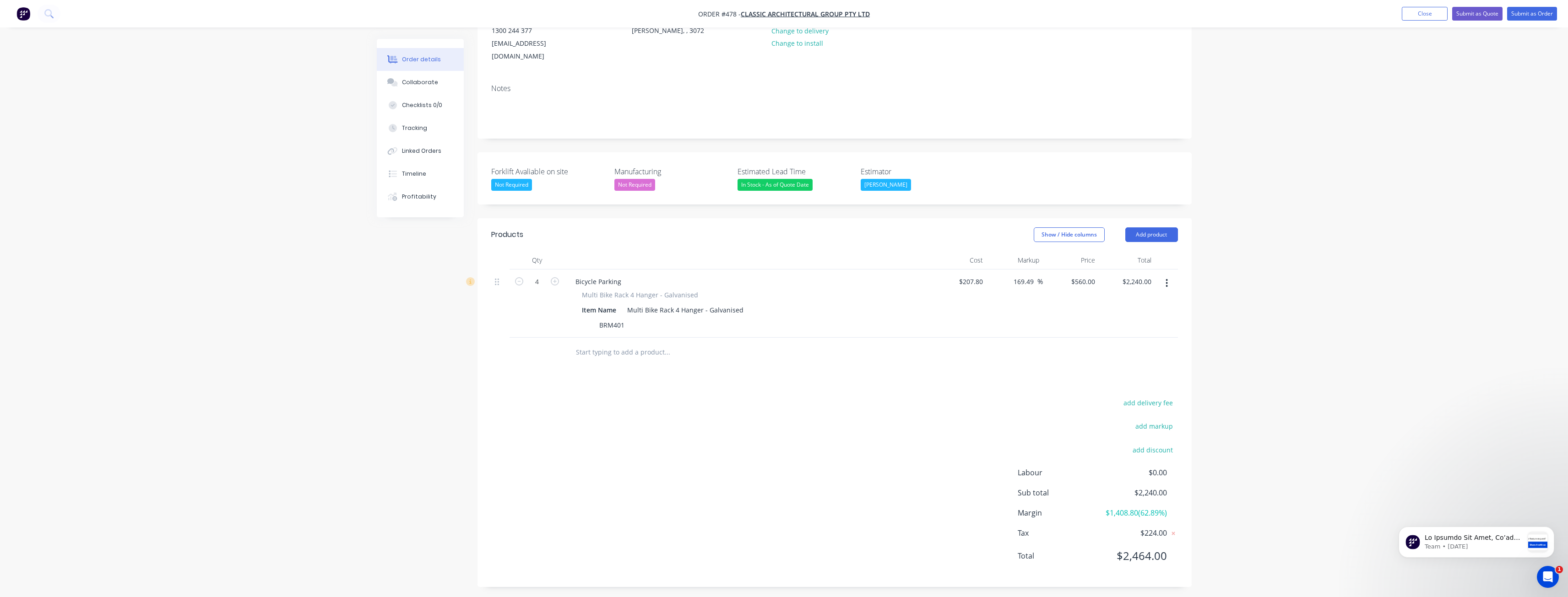
scroll to position [120, 0]
click at [539, 276] on input "4" at bounding box center [537, 278] width 24 height 13
type input "3"
type input "$1,680.00"
click at [340, 401] on div "Order details Collaborate Checklists 0/0 Tracking Linked Orders Timeline Profit…" at bounding box center [784, 238] width 1568 height 717
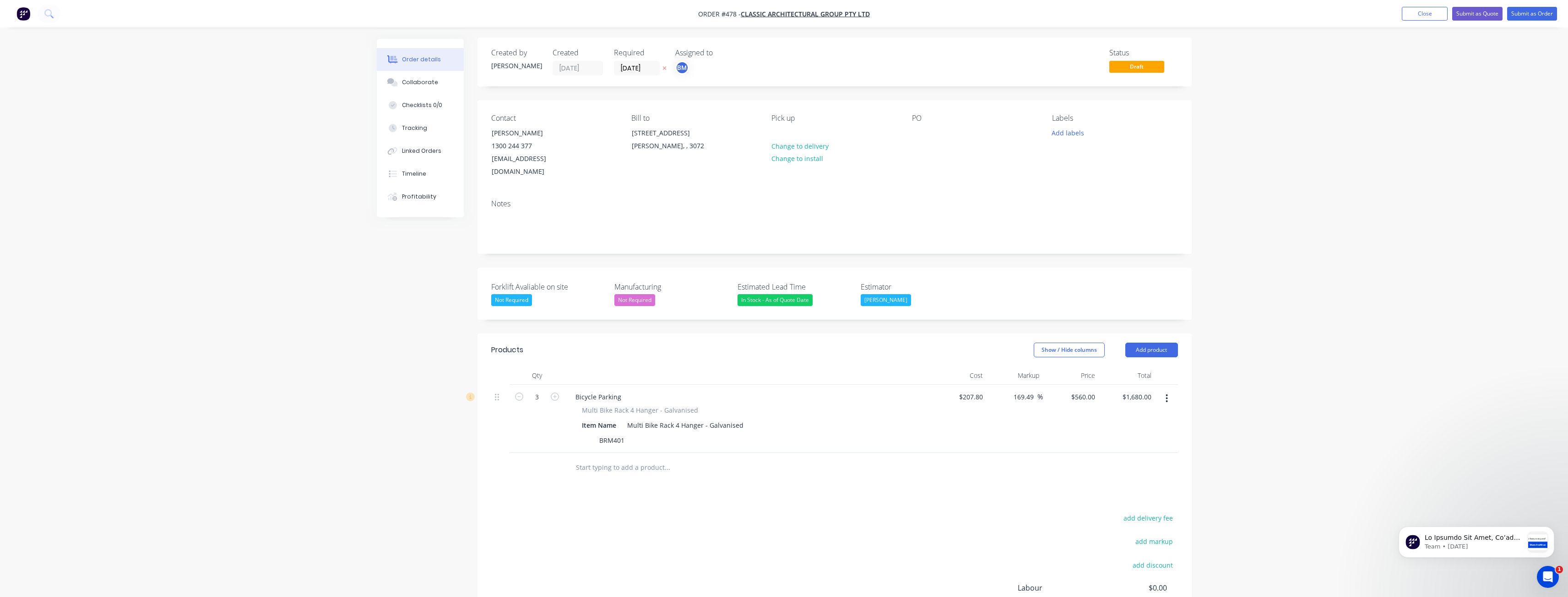
scroll to position [0, 0]
click at [1468, 10] on button "Submit as Quote" at bounding box center [1477, 13] width 50 height 13
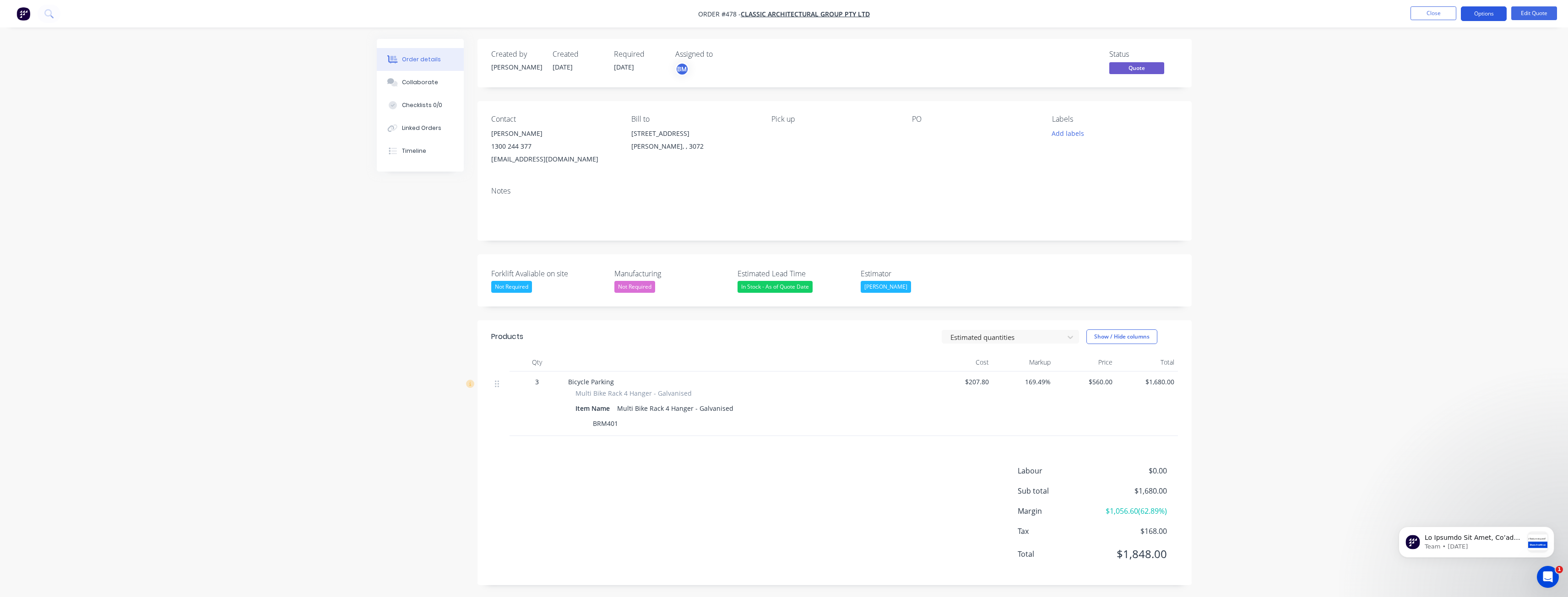
click at [1476, 11] on button "Options" at bounding box center [1484, 13] width 46 height 15
click at [1428, 51] on div "Quote" at bounding box center [1456, 56] width 84 height 13
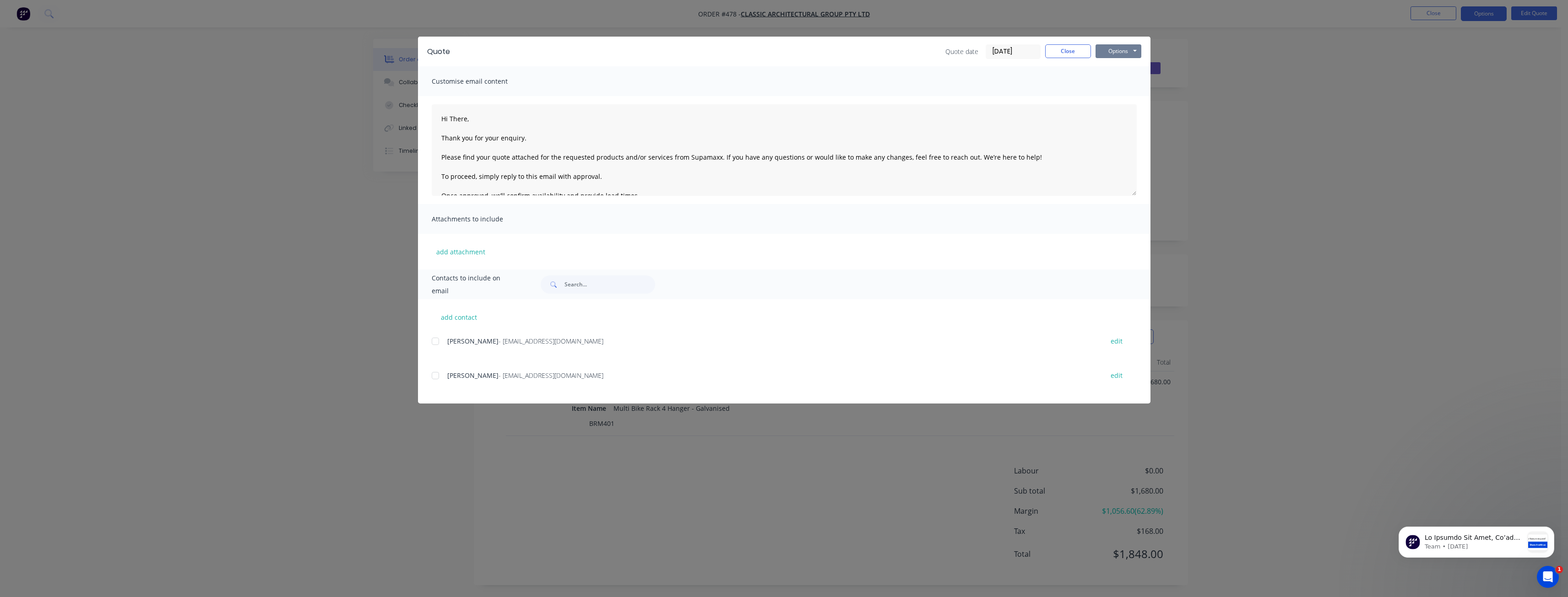
click at [1119, 52] on button "Options" at bounding box center [1118, 51] width 46 height 13
click at [1120, 64] on button "Preview" at bounding box center [1125, 67] width 59 height 15
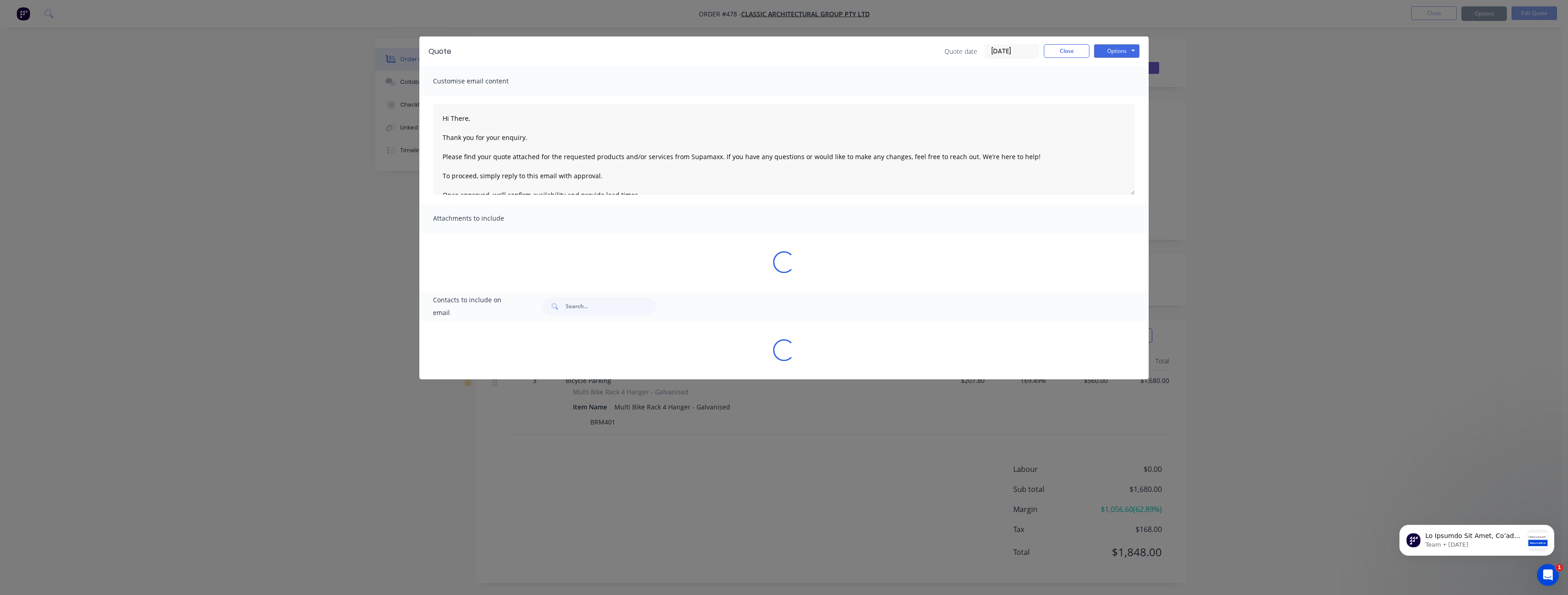
type textarea "Hi There, Thank you for your enquiry. Please find your quote attached for the r…"
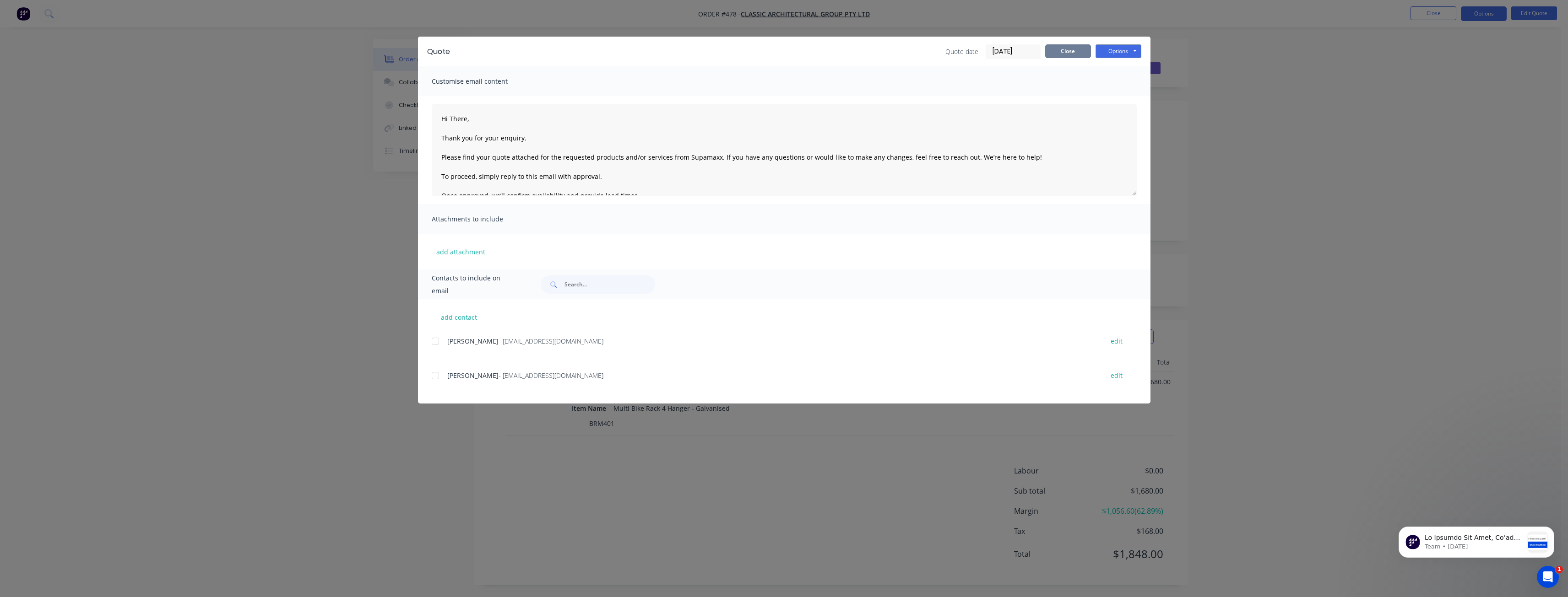
click at [1065, 49] on button "Close" at bounding box center [1068, 51] width 46 height 13
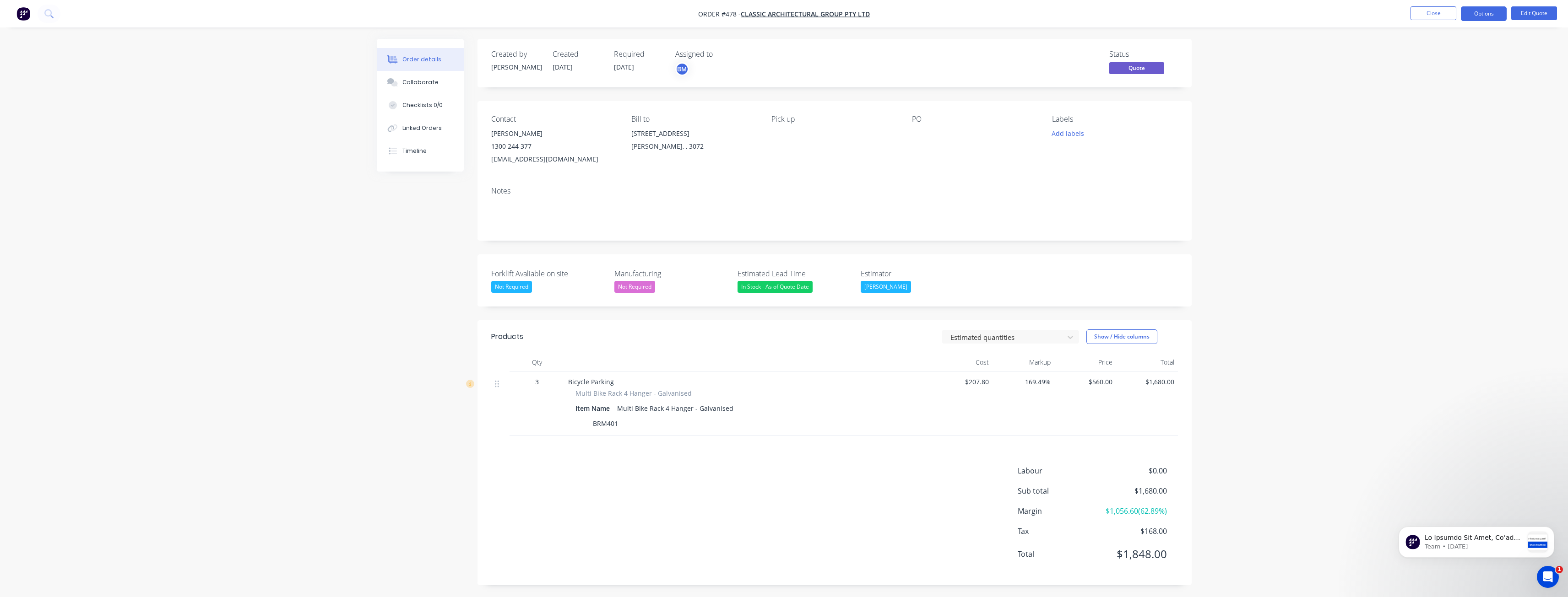
click at [207, 375] on div "Order details Collaborate Checklists 0/0 Linked Orders Timeline Order details C…" at bounding box center [784, 299] width 1568 height 599
click at [20, 13] on img "button" at bounding box center [23, 13] width 13 height 13
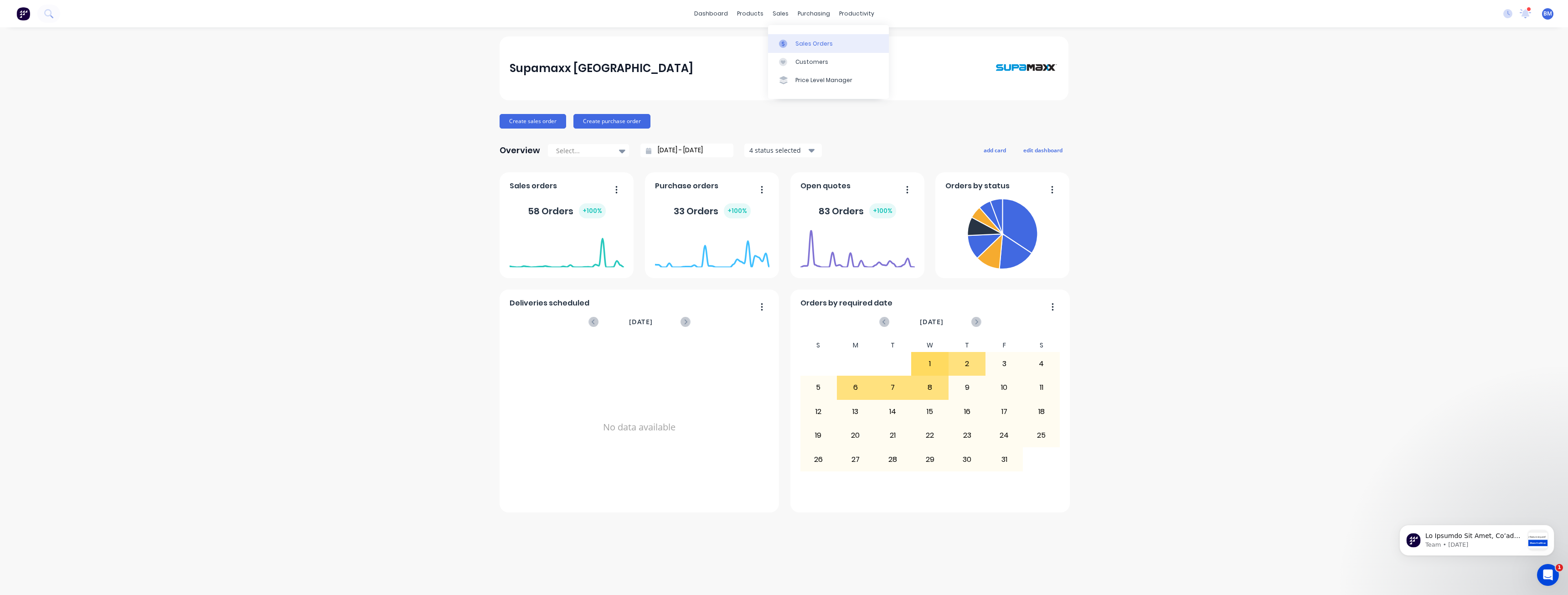
click at [820, 44] on div "Sales Orders" at bounding box center [814, 43] width 37 height 8
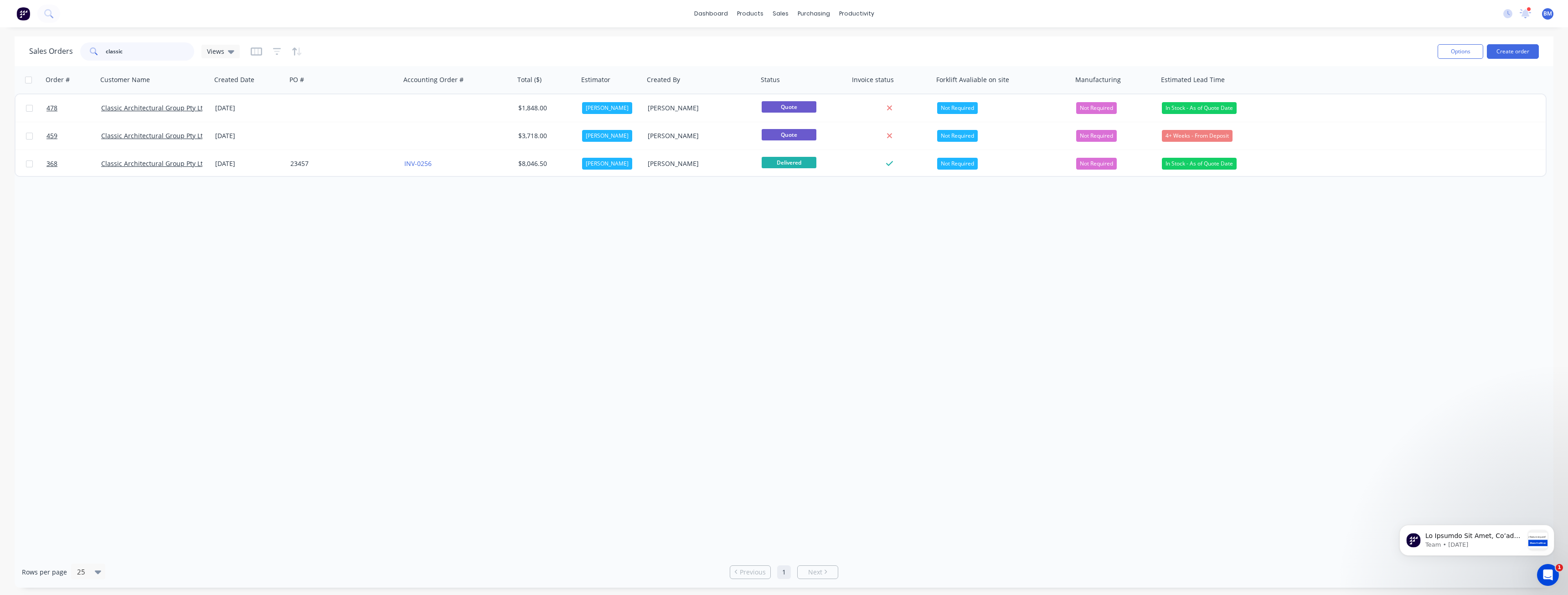
drag, startPoint x: 131, startPoint y: 52, endPoint x: 58, endPoint y: 51, distance: 73.0
click at [58, 51] on div "Sales Orders classic Views" at bounding box center [135, 52] width 211 height 18
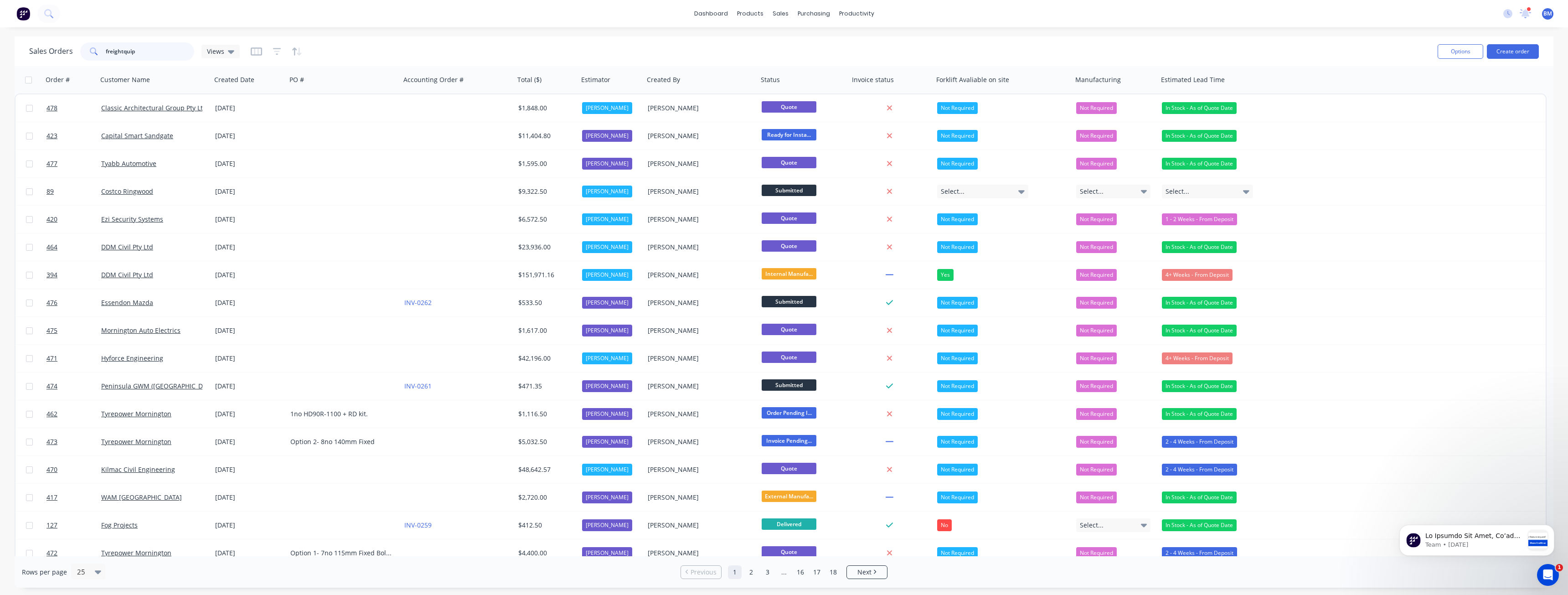
type input "freightquip"
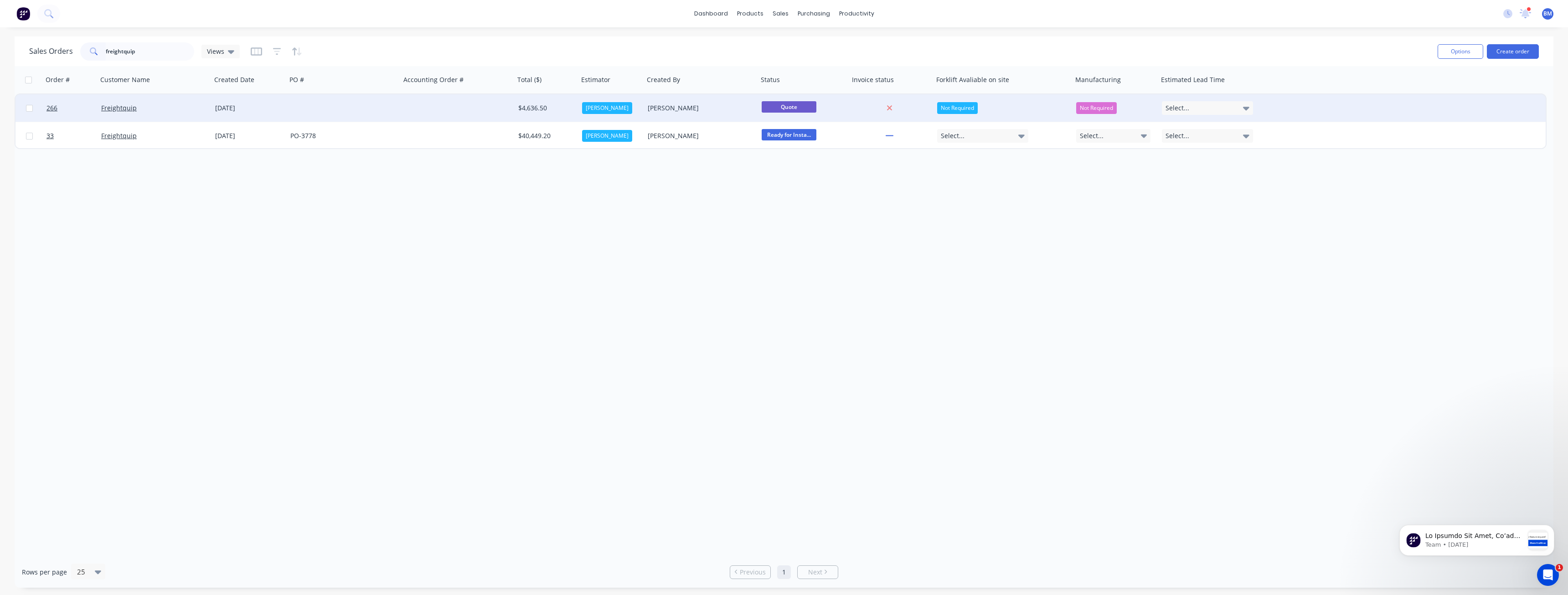
click at [393, 105] on div at bounding box center [343, 108] width 114 height 27
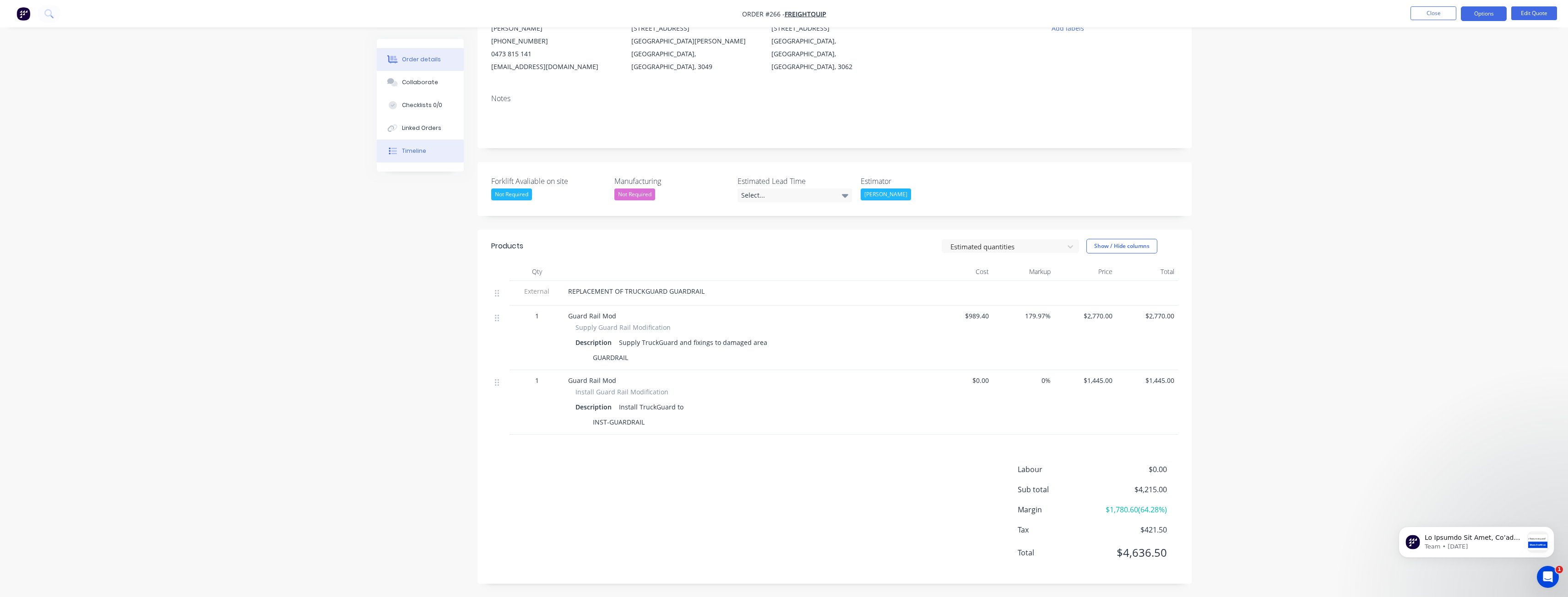
scroll to position [106, 0]
click at [331, 278] on div "Order details Collaborate Checklists 0/0 Linked Orders Timeline Order details C…" at bounding box center [784, 246] width 1568 height 703
click at [326, 301] on div "Order details Collaborate Checklists 0/0 Linked Orders Timeline Order details C…" at bounding box center [784, 246] width 1568 height 703
click at [326, 301] on div "Order details Collaborate Checklists 0/0 Linked Orders Timeline Order details C…" at bounding box center [784, 246] width 1568 height 703
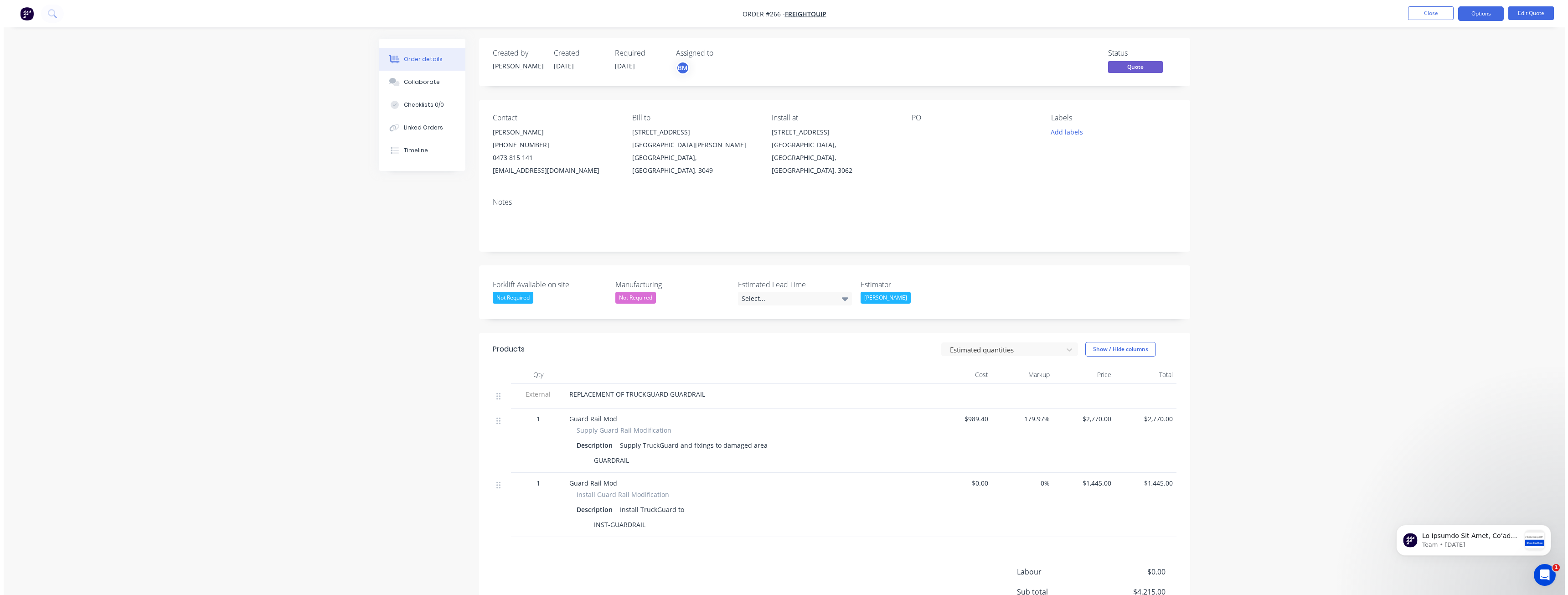
scroll to position [0, 0]
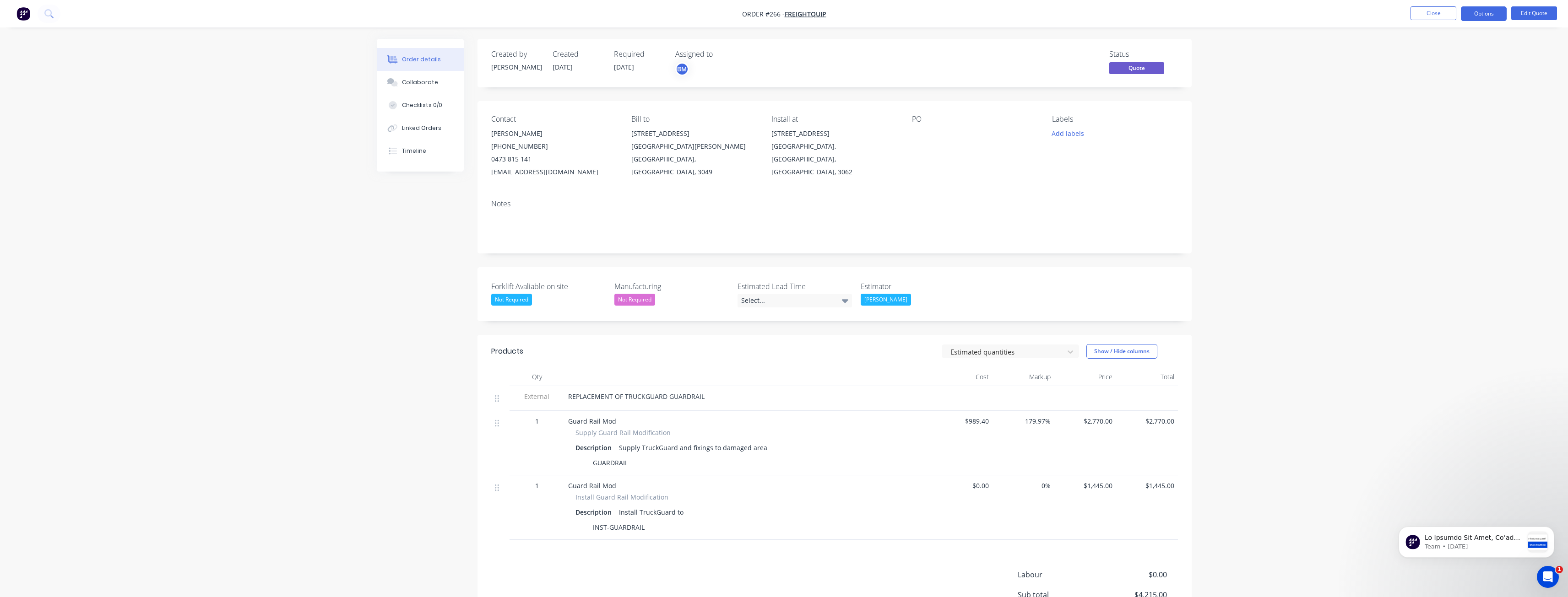
drag, startPoint x: 253, startPoint y: 194, endPoint x: 230, endPoint y: 178, distance: 28.0
click at [253, 194] on div "Order details Collaborate Checklists 0/0 Linked Orders Timeline Order details C…" at bounding box center [784, 351] width 1568 height 703
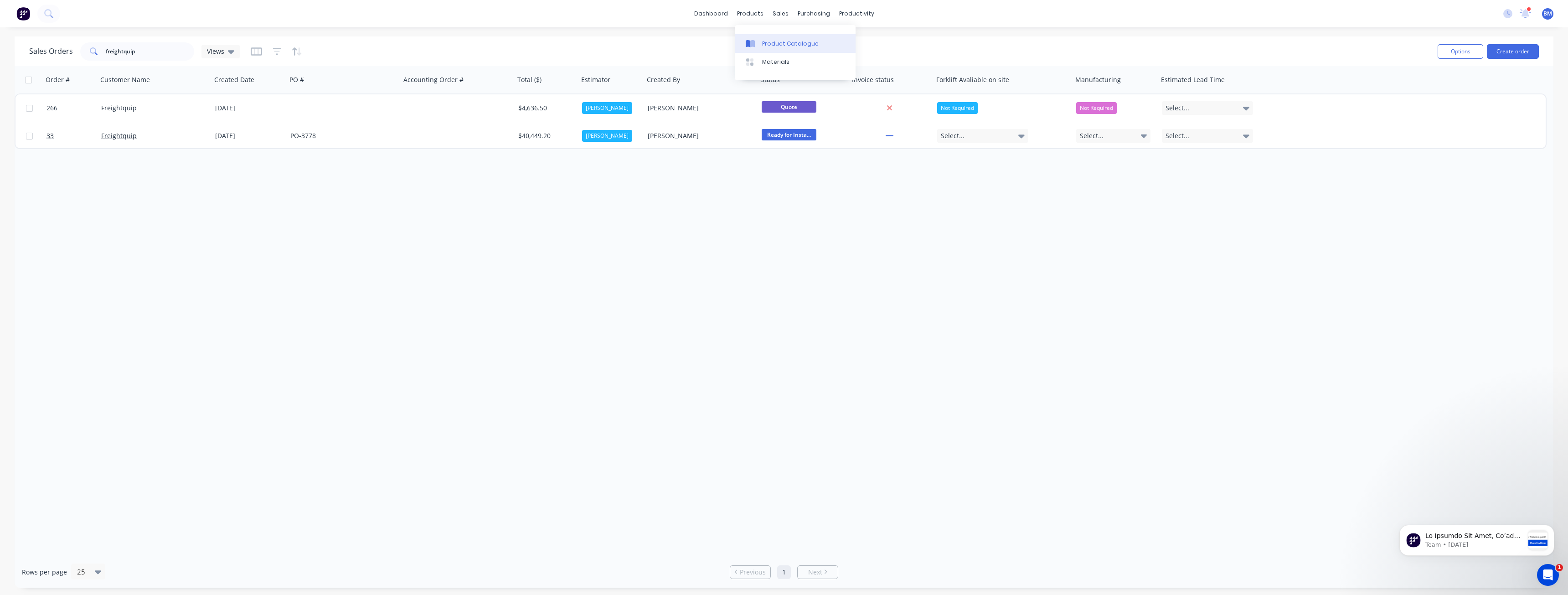
click at [772, 41] on div "Product Catalogue" at bounding box center [790, 43] width 57 height 8
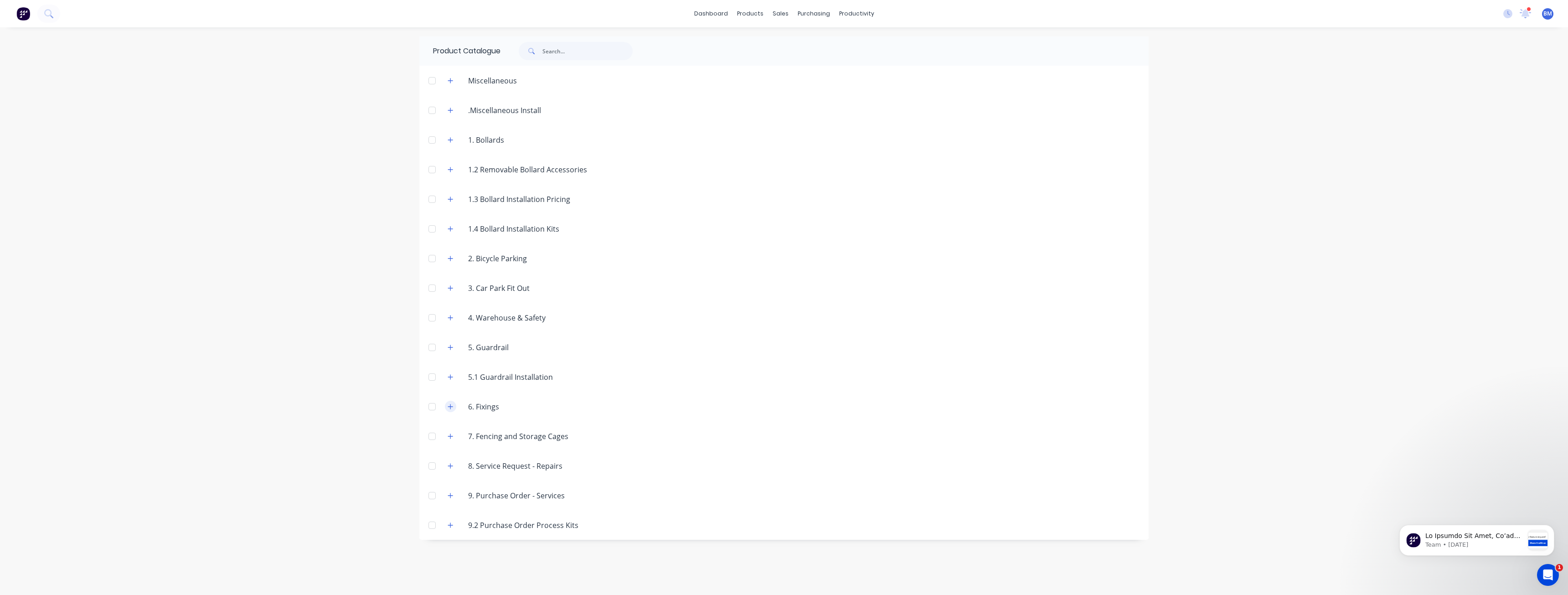
click at [452, 406] on icon "button" at bounding box center [450, 407] width 5 height 6
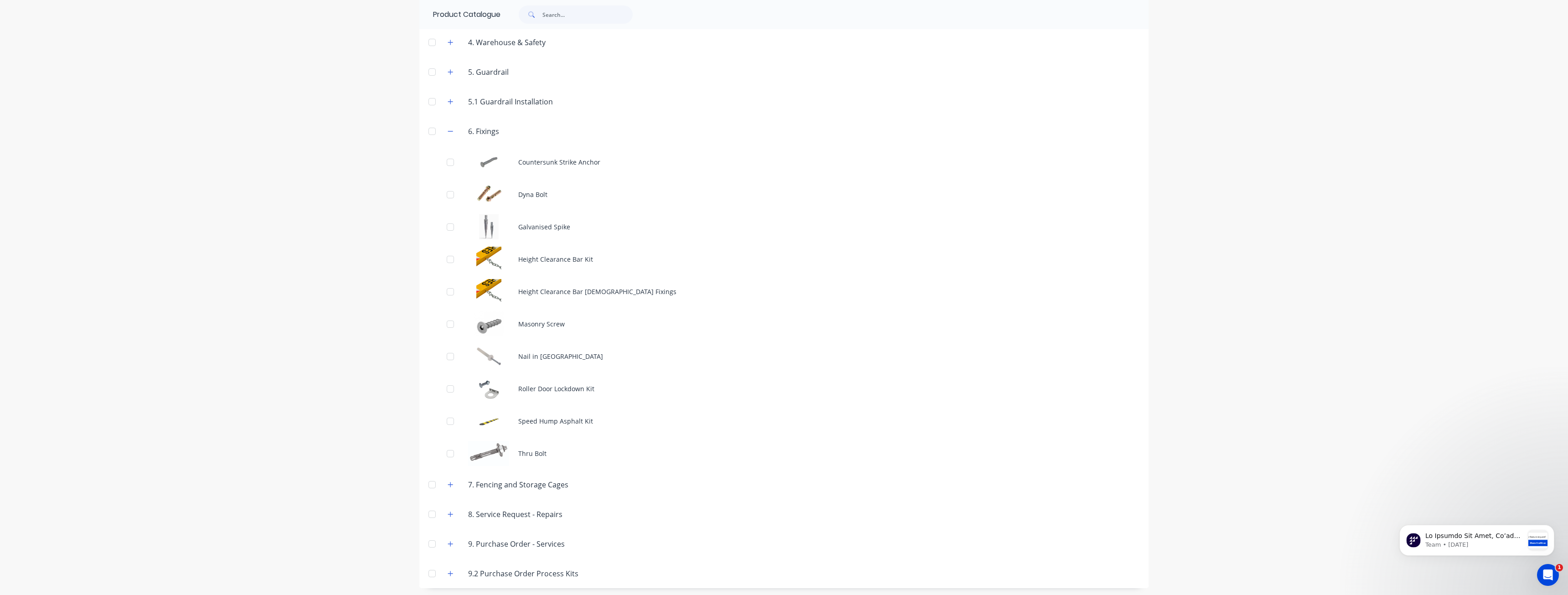
scroll to position [278, 0]
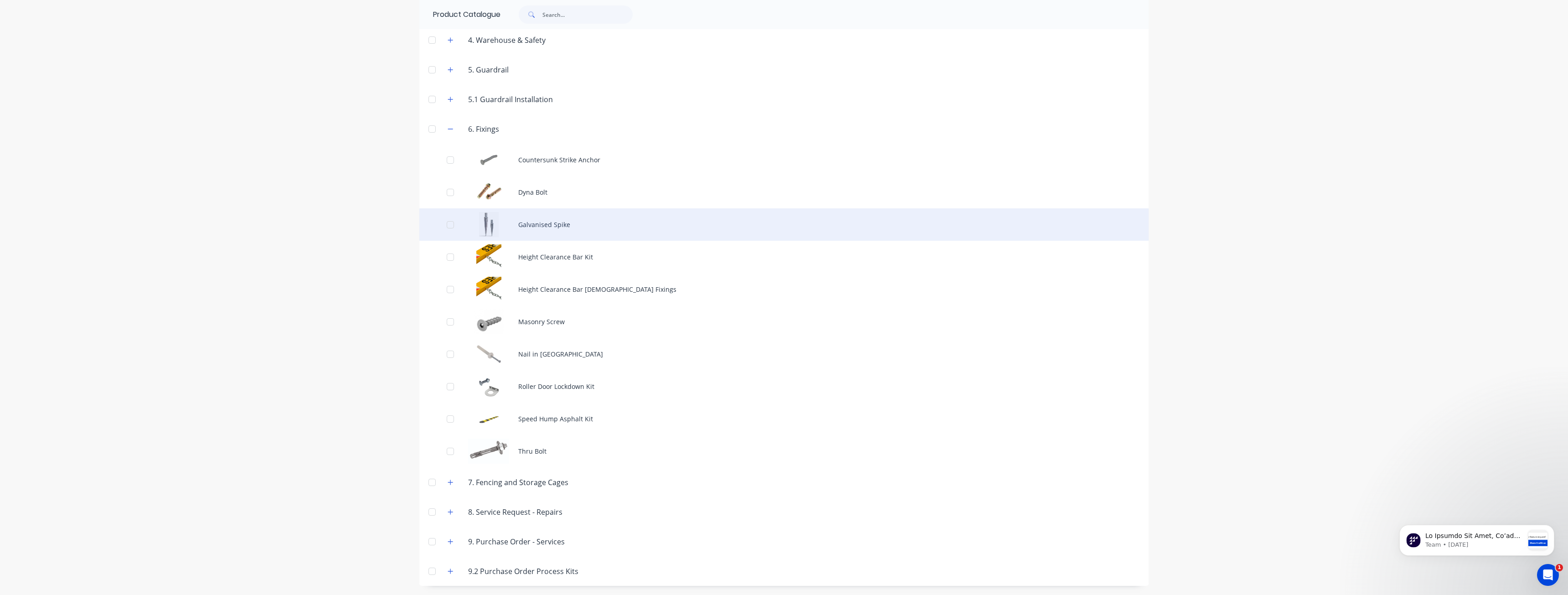
click at [498, 217] on div "Galvanised Spike" at bounding box center [784, 224] width 729 height 32
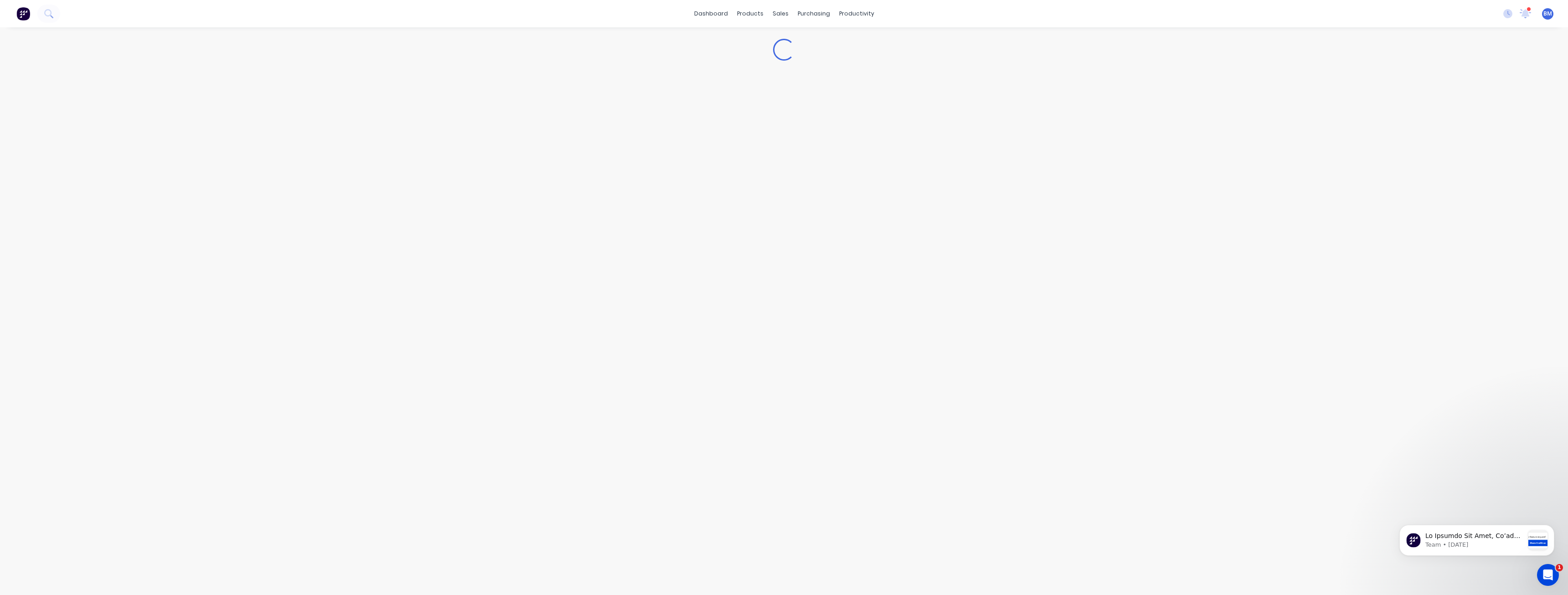
type textarea "x"
click at [401, 184] on div "Pricing Buying Selling Tracking" at bounding box center [839, 192] width 1440 height 30
